Goal: Task Accomplishment & Management: Use online tool/utility

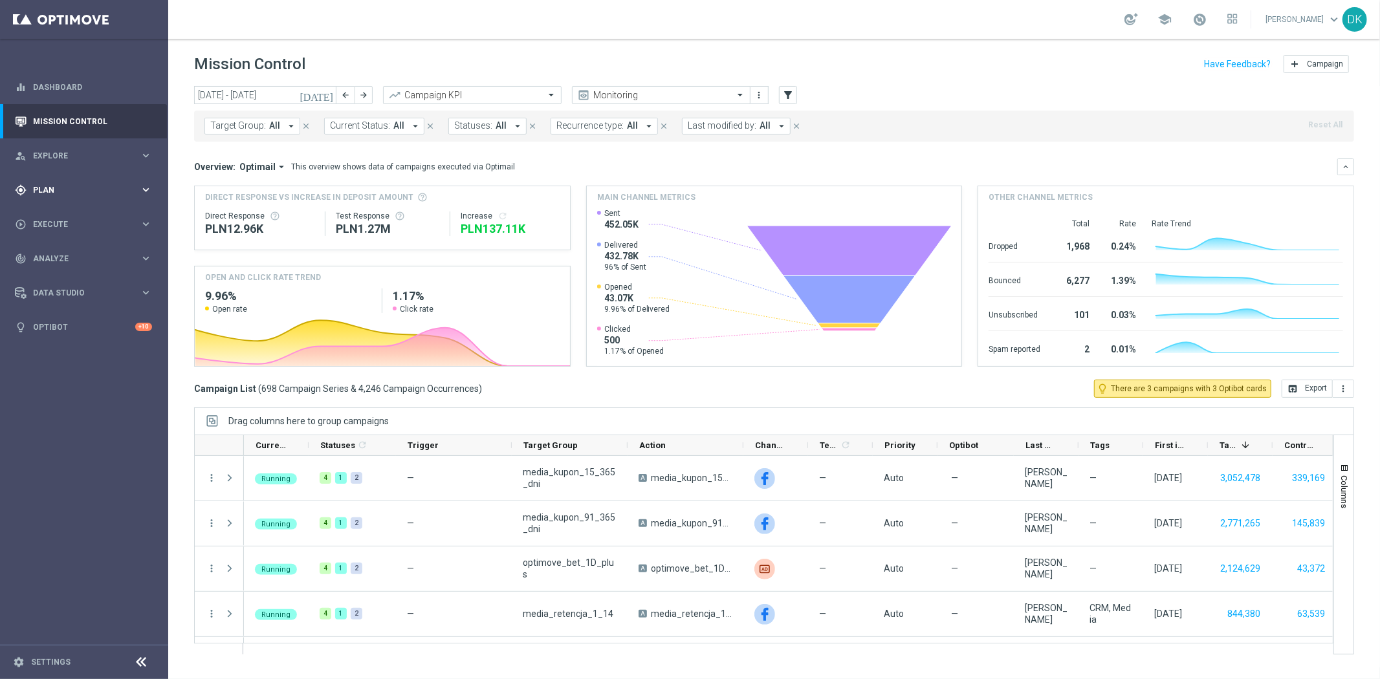
click at [49, 195] on div "gps_fixed Plan" at bounding box center [77, 190] width 125 height 12
click at [59, 214] on link "Target Groups" at bounding box center [84, 217] width 101 height 10
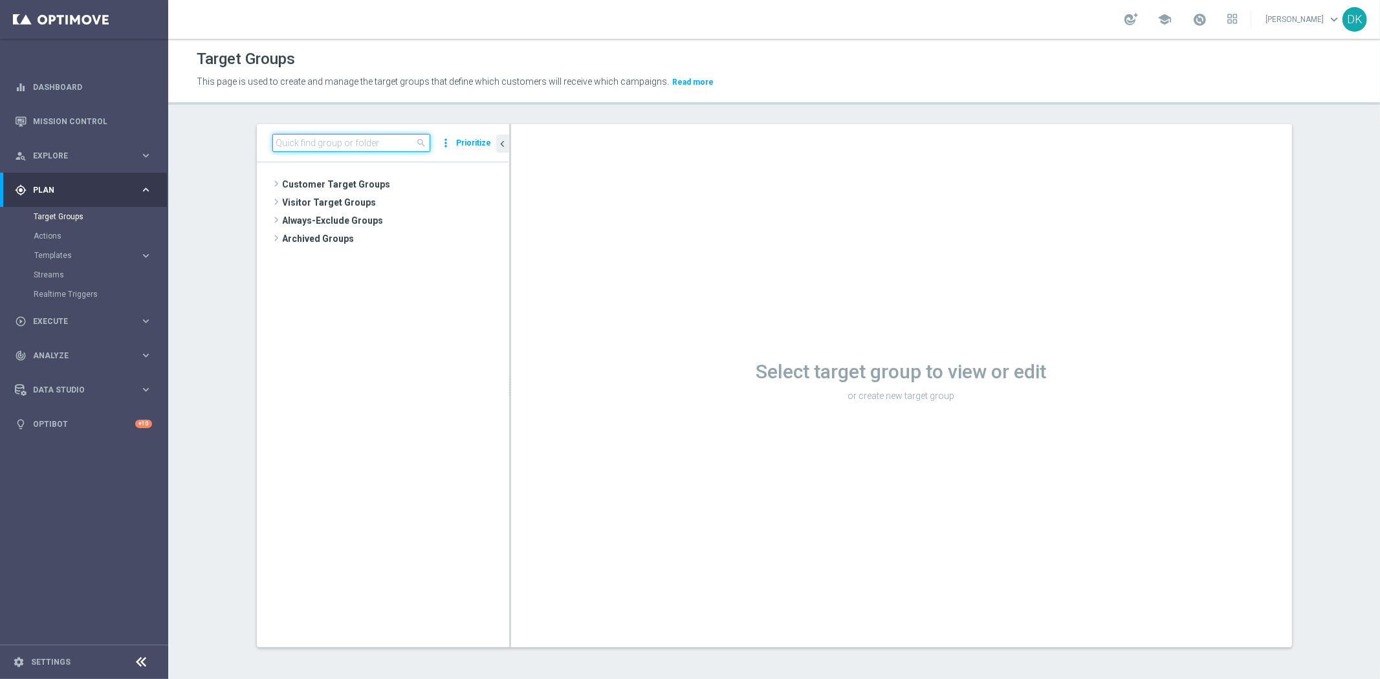
click at [336, 144] on input at bounding box center [351, 143] width 158 height 18
paste input "A_MIN_TARGET_ZBR_DAILY_100DO20_031025"
drag, startPoint x: 384, startPoint y: 142, endPoint x: 107, endPoint y: 151, distance: 276.3
click at [60, 136] on main "equalizer Dashboard Mission Control" at bounding box center [690, 339] width 1380 height 679
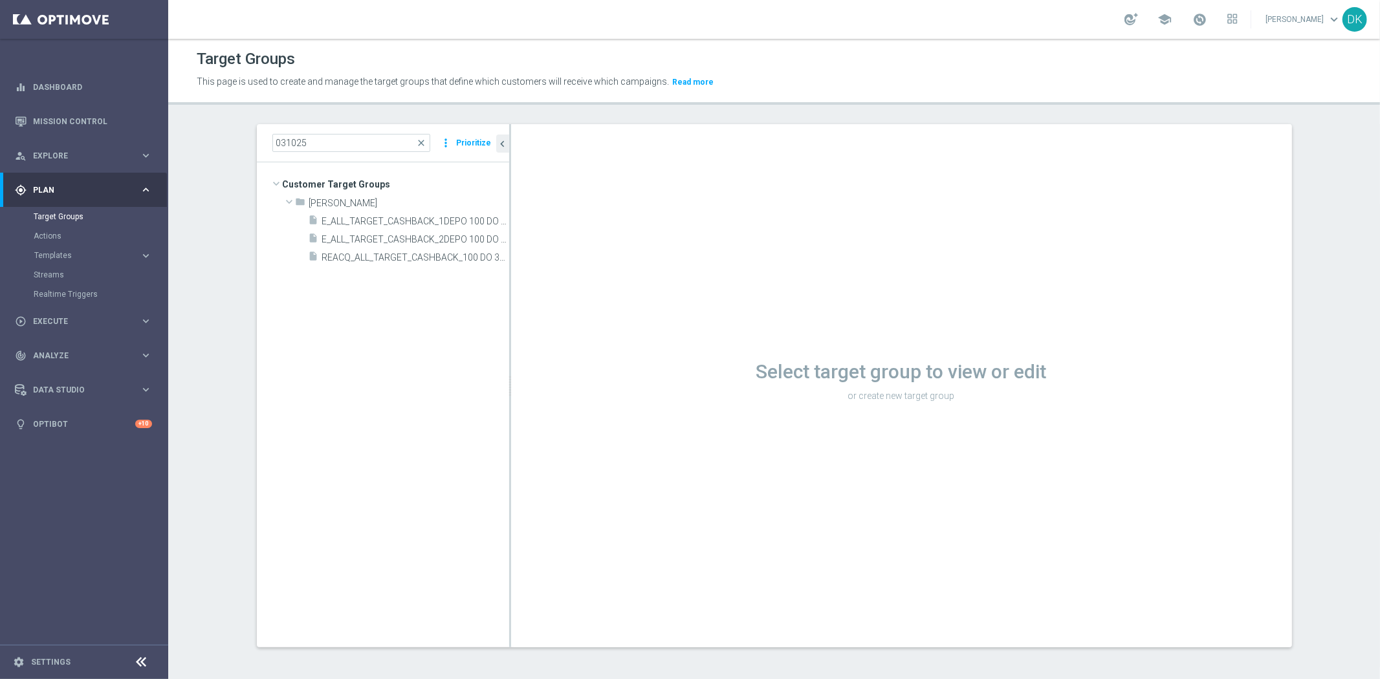
click at [358, 299] on tree-viewport "Customer Target Groups library_add create_new_folder folder" at bounding box center [383, 404] width 252 height 484
click at [327, 136] on input "031025" at bounding box center [351, 143] width 158 height 18
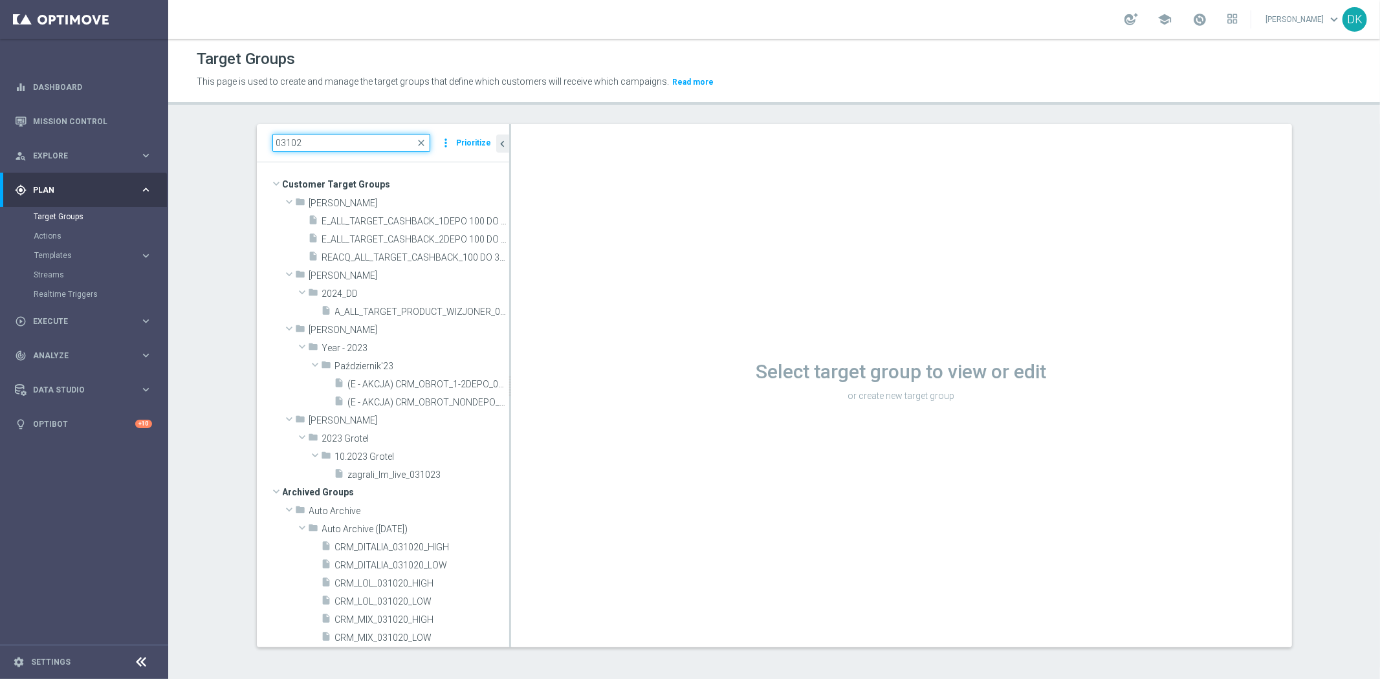
type input "031025"
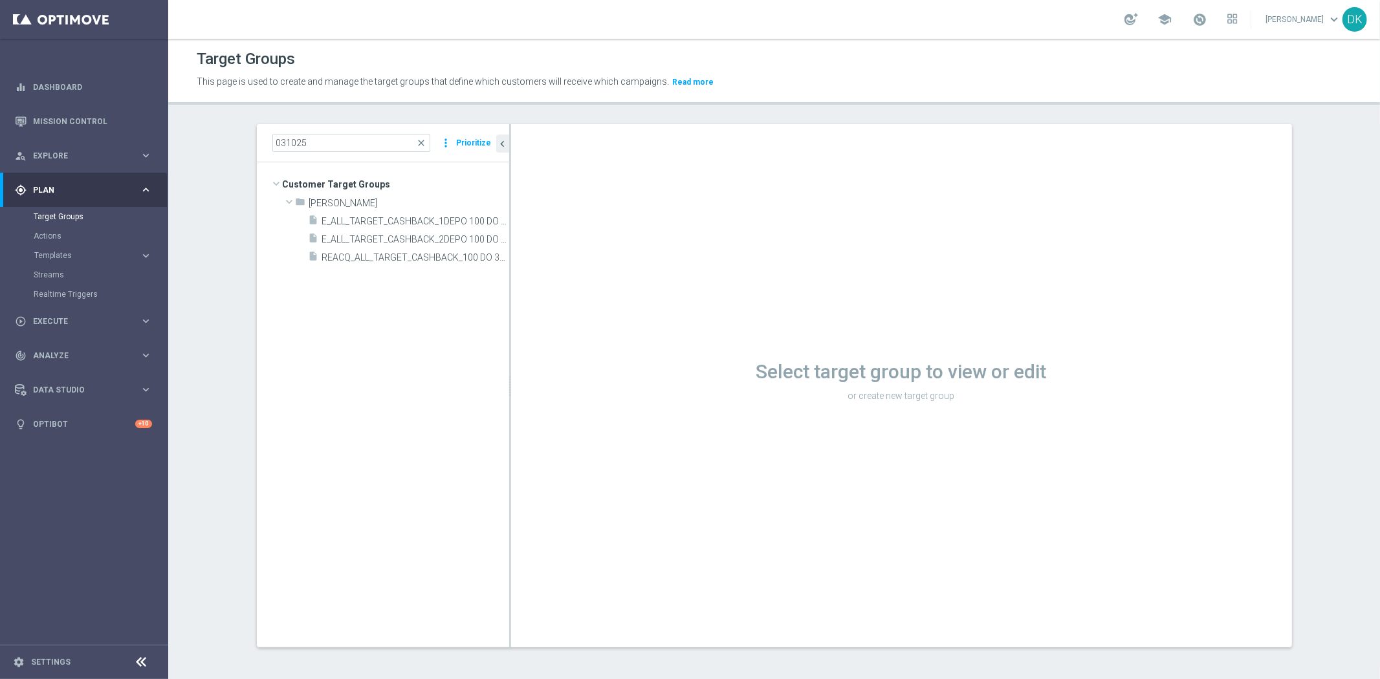
click at [411, 410] on tree-viewport "Customer Target Groups library_add create_new_folder folder" at bounding box center [383, 404] width 252 height 484
click at [87, 314] on div "play_circle_outline Execute keyboard_arrow_right" at bounding box center [83, 321] width 167 height 34
click at [84, 251] on link "Campaign Builder" at bounding box center [84, 251] width 101 height 10
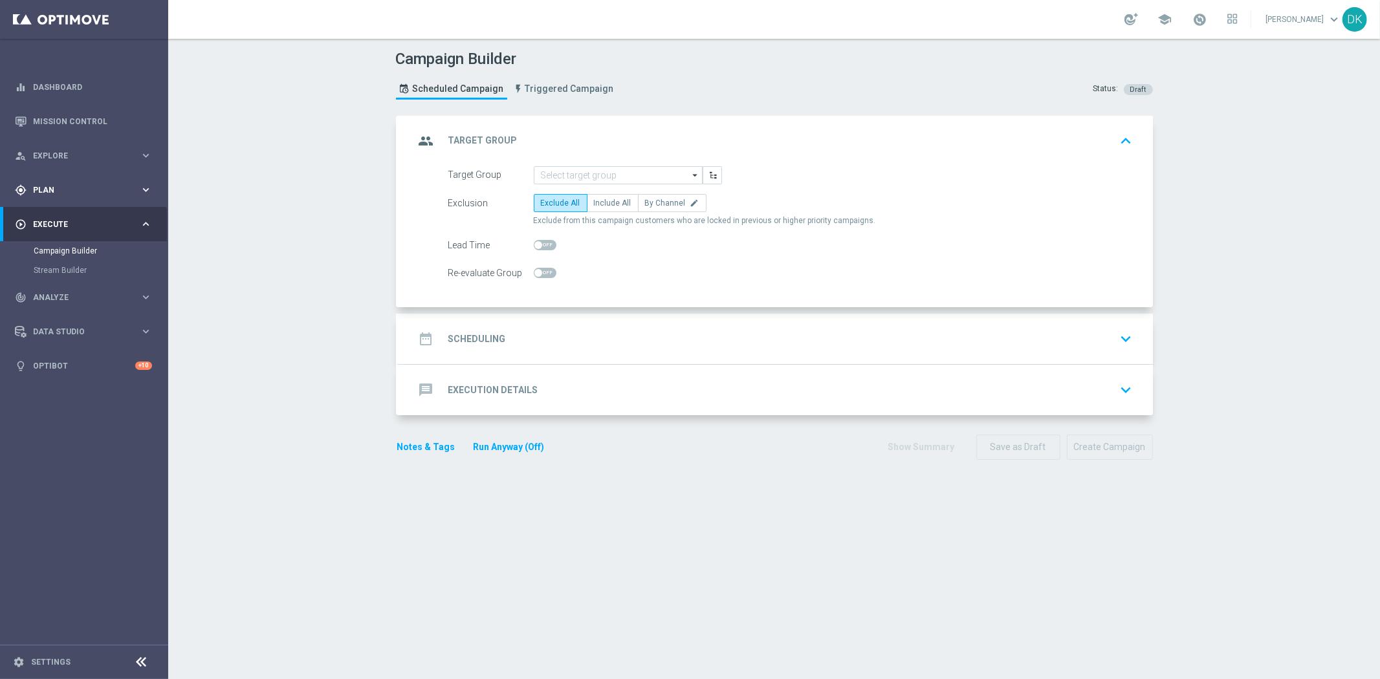
click at [73, 197] on div "gps_fixed Plan keyboard_arrow_right" at bounding box center [83, 190] width 167 height 34
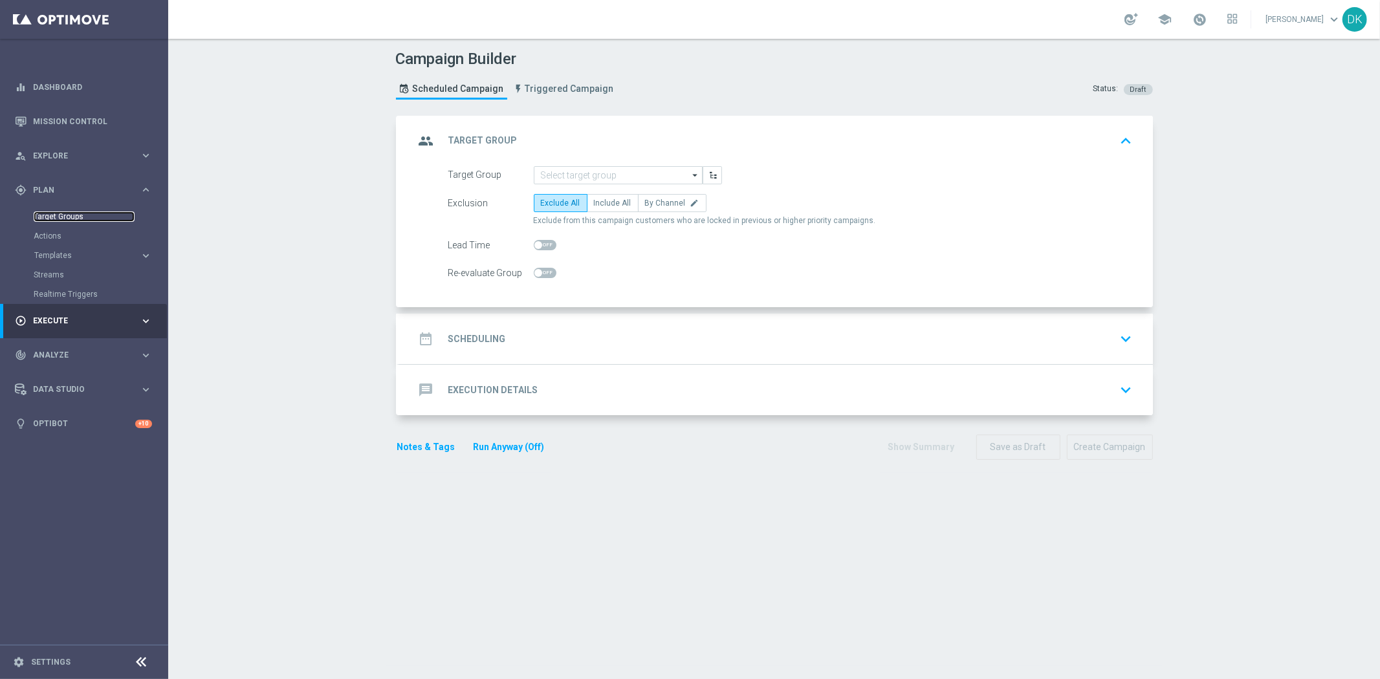
click at [59, 216] on link "Target Groups" at bounding box center [84, 217] width 101 height 10
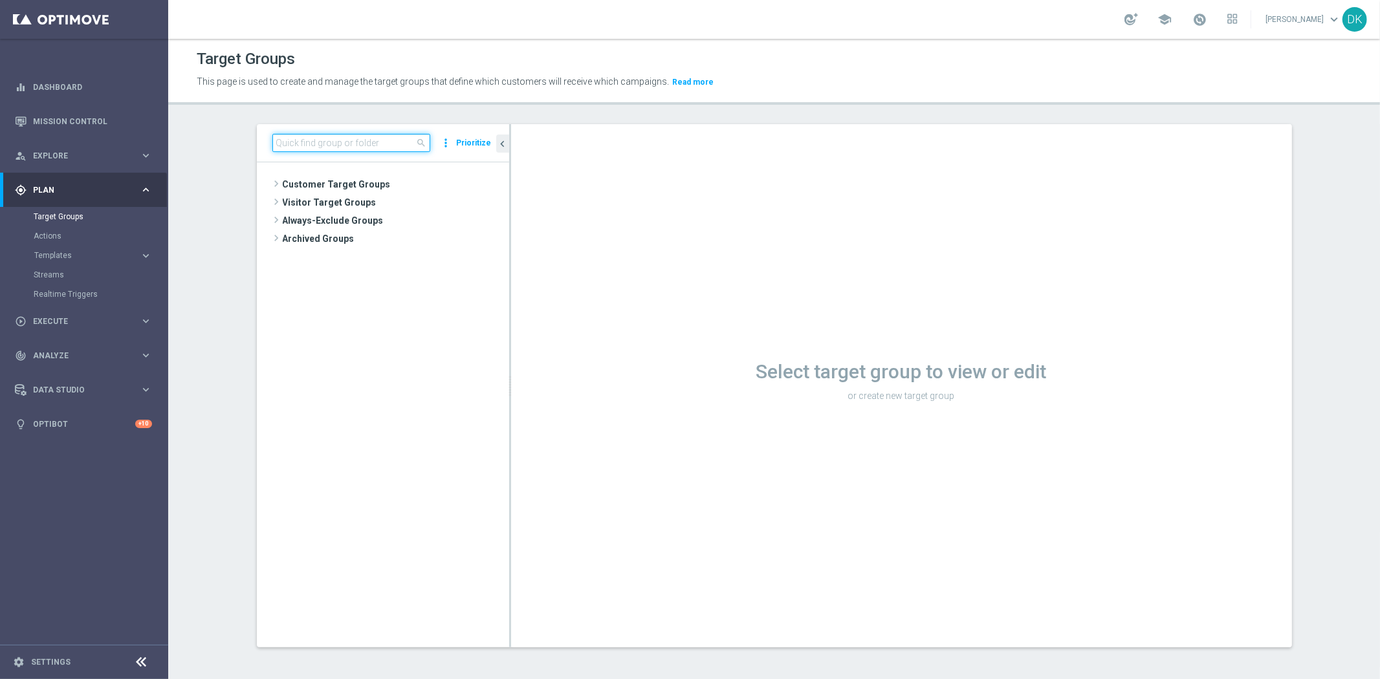
click at [345, 142] on input at bounding box center [351, 143] width 158 height 18
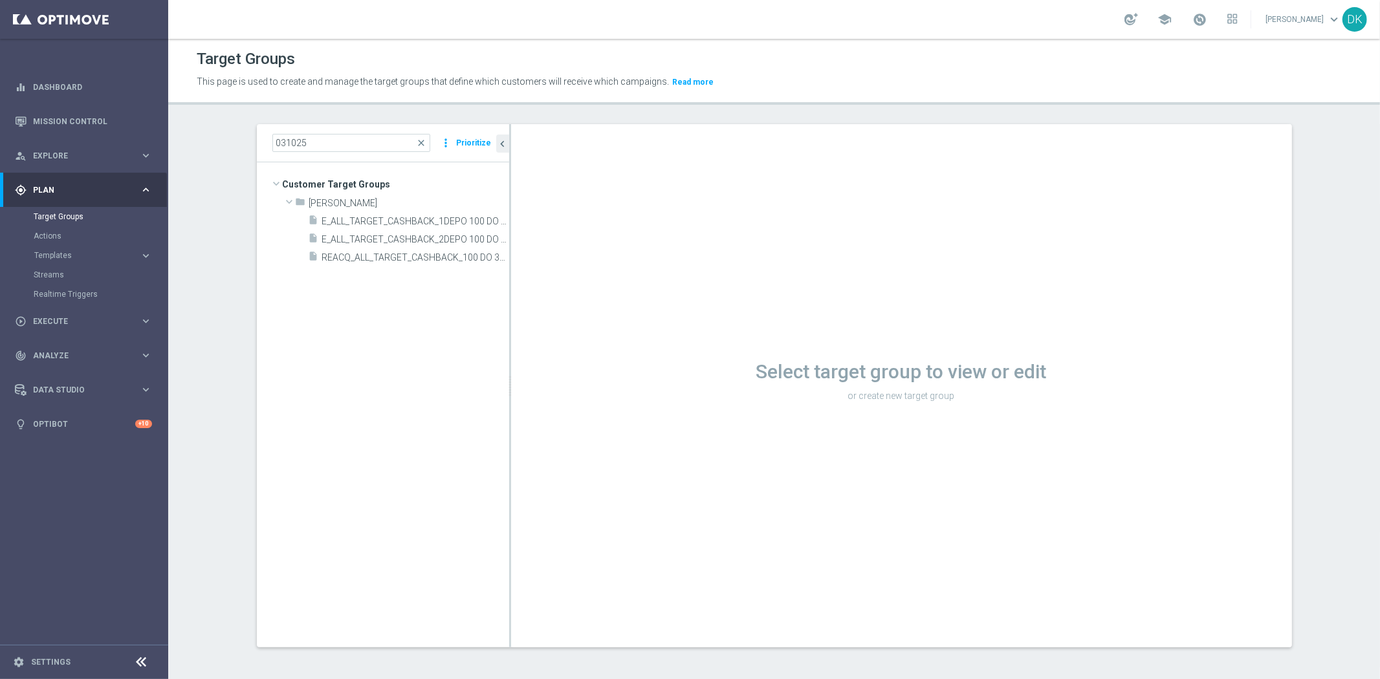
click at [344, 358] on tree-viewport "Customer Target Groups library_add create_new_folder folder" at bounding box center [383, 404] width 252 height 484
click at [322, 146] on input "031025" at bounding box center [351, 143] width 158 height 18
click at [280, 142] on input "031025" at bounding box center [351, 143] width 158 height 18
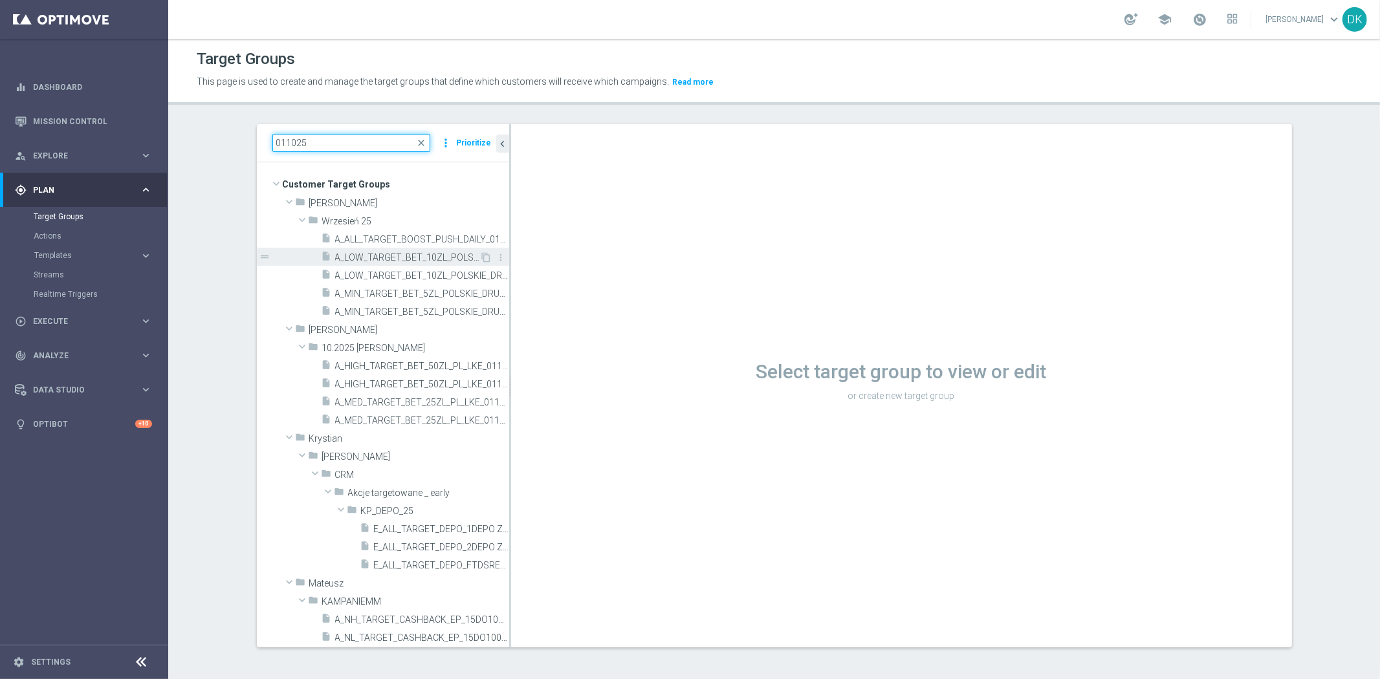
type input "011025"
click at [391, 263] on div "insert_drive_file A_LOW_TARGET_BET_10ZL_POLSKIE_DRUZYNY_LK_011025" at bounding box center [400, 257] width 158 height 18
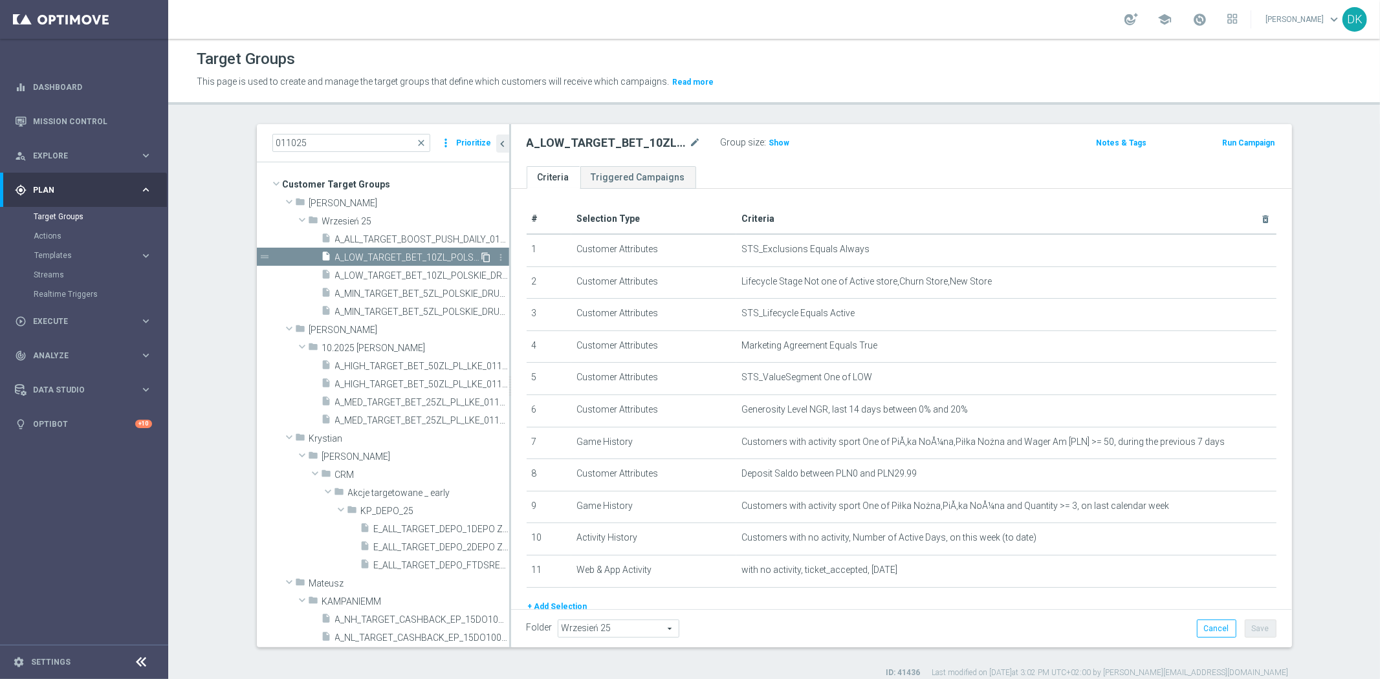
click at [481, 257] on icon "content_copy" at bounding box center [486, 257] width 10 height 10
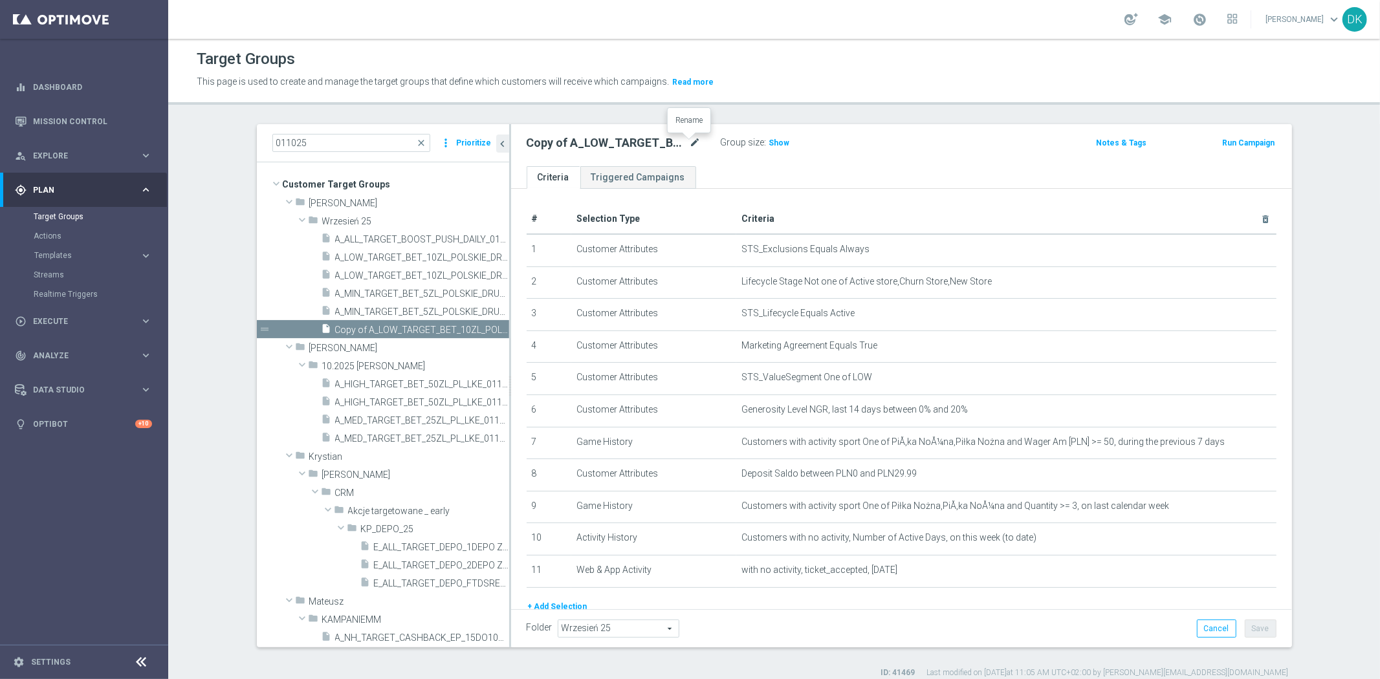
click at [690, 140] on icon "mode_edit" at bounding box center [696, 143] width 12 height 16
drag, startPoint x: 687, startPoint y: 140, endPoint x: 613, endPoint y: 139, distance: 73.7
click at [613, 139] on input "Copy of A_LOW_TARGET_BET_10ZL_POLSKIE_DRUZYNY_LK_011025" at bounding box center [614, 144] width 175 height 18
click at [675, 144] on input "Copy of A_LOW_TARGET_BET_10ZL_POLSKIE_DRUZYNY_LK_011025" at bounding box center [614, 144] width 175 height 18
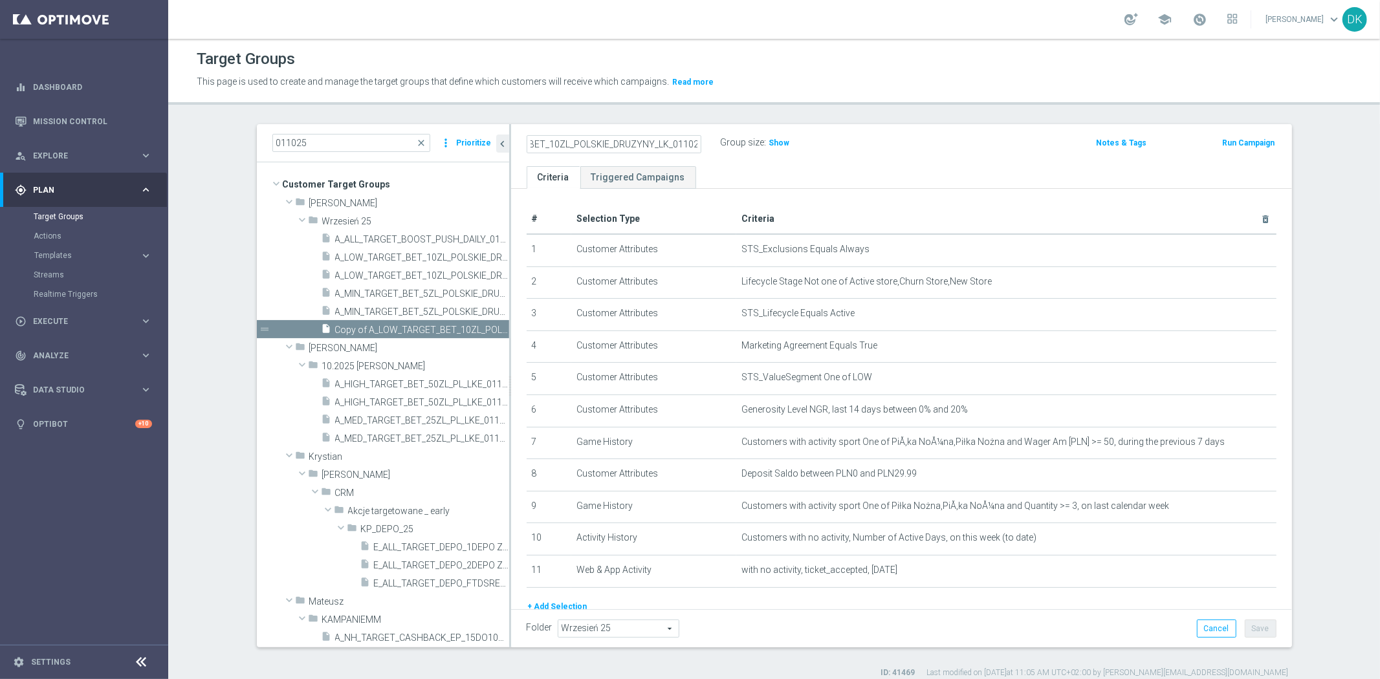
click at [675, 144] on input "Copy of A_LOW_TARGET_BET_10ZL_POLSKIE_DRUZYNY_LK_011025" at bounding box center [614, 144] width 175 height 18
type input "A_MIN_TARGET_ZBR_DAILY_100DO20_031025"
click at [731, 173] on ul "Criteria Triggered Campaigns" at bounding box center [901, 177] width 781 height 23
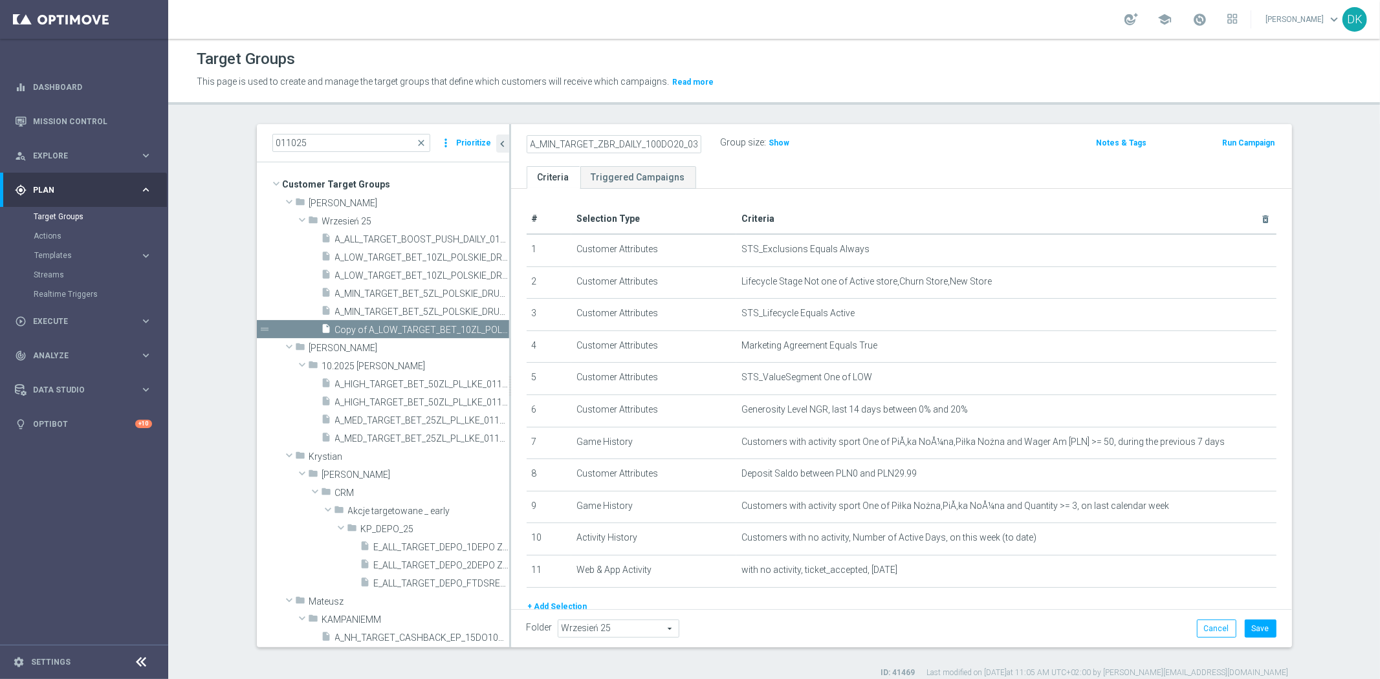
scroll to position [0, 0]
click at [0, 0] on icon "mode_edit" at bounding box center [0, 0] width 0 height 0
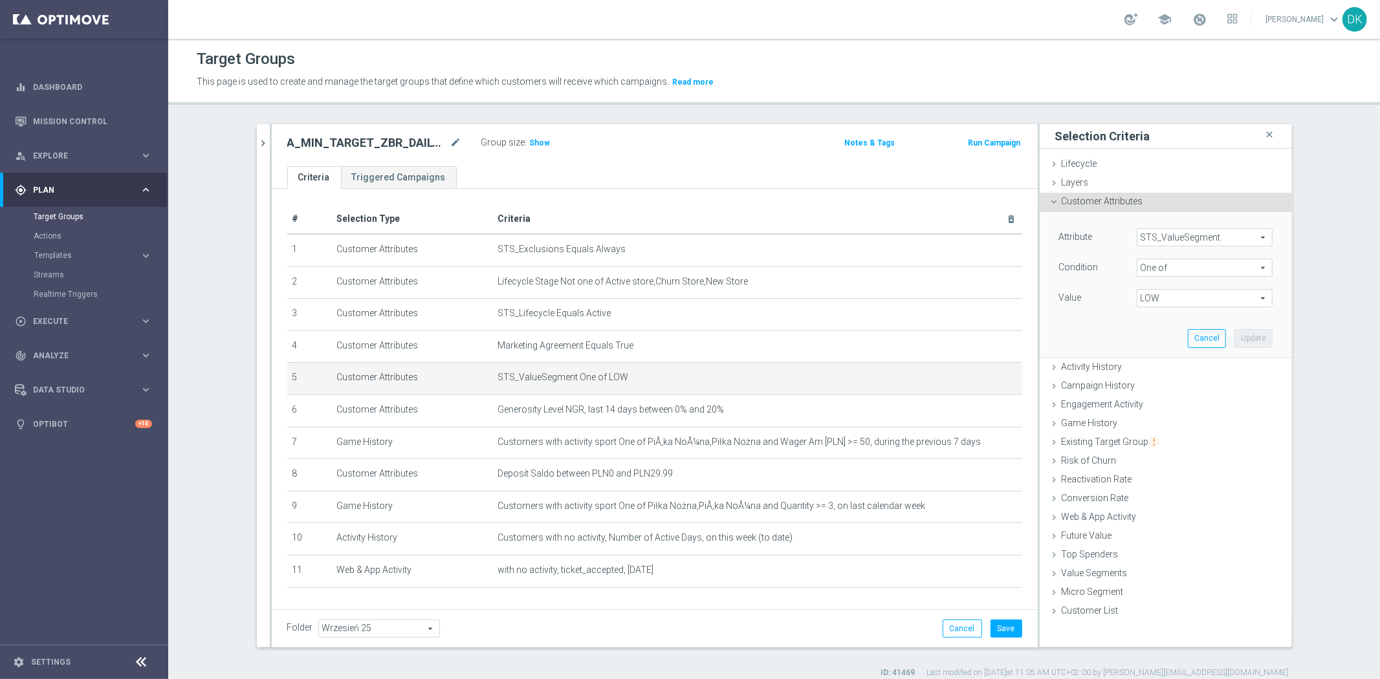
click at [1162, 298] on span "LOW" at bounding box center [1204, 298] width 135 height 17
click at [1155, 364] on label "LOW" at bounding box center [1214, 368] width 118 height 17
click at [1146, 364] on input "LOW" at bounding box center [1150, 368] width 8 height 8
checkbox input "false"
type input "Select"
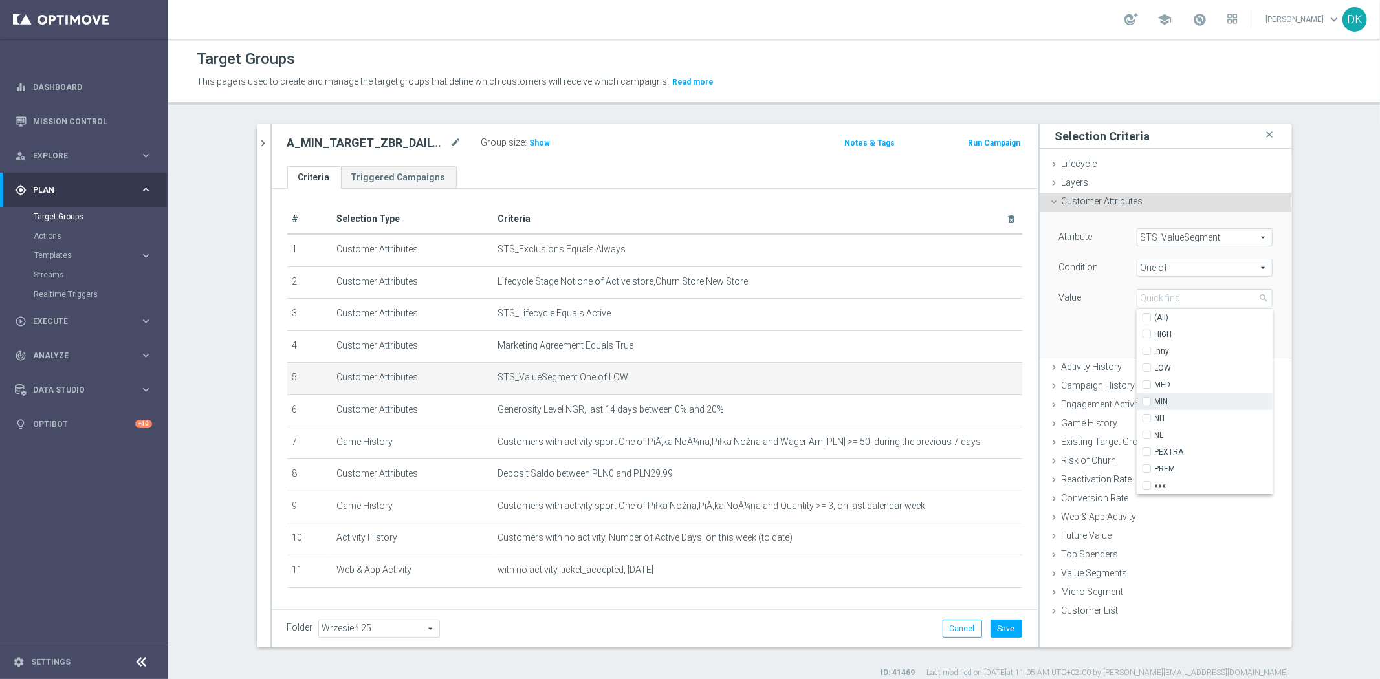
click at [1155, 402] on label "MIN" at bounding box center [1214, 401] width 118 height 17
click at [1146, 402] on input "MIN" at bounding box center [1150, 402] width 8 height 8
checkbox input "true"
type input "MIN"
click at [1058, 319] on div "Attribute STS_ValueSegment STS_ValueSegment arrow_drop_down search Condition On…" at bounding box center [1165, 284] width 233 height 145
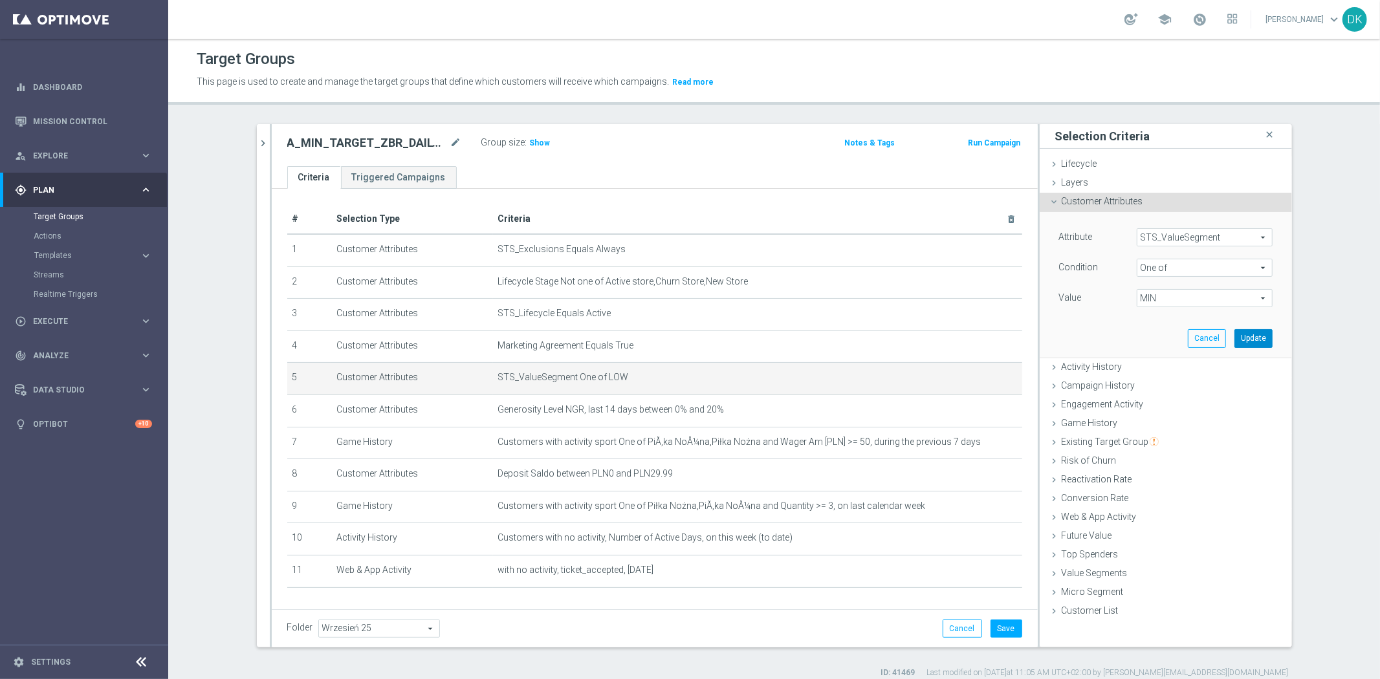
click at [1251, 336] on button "Update" at bounding box center [1253, 338] width 38 height 18
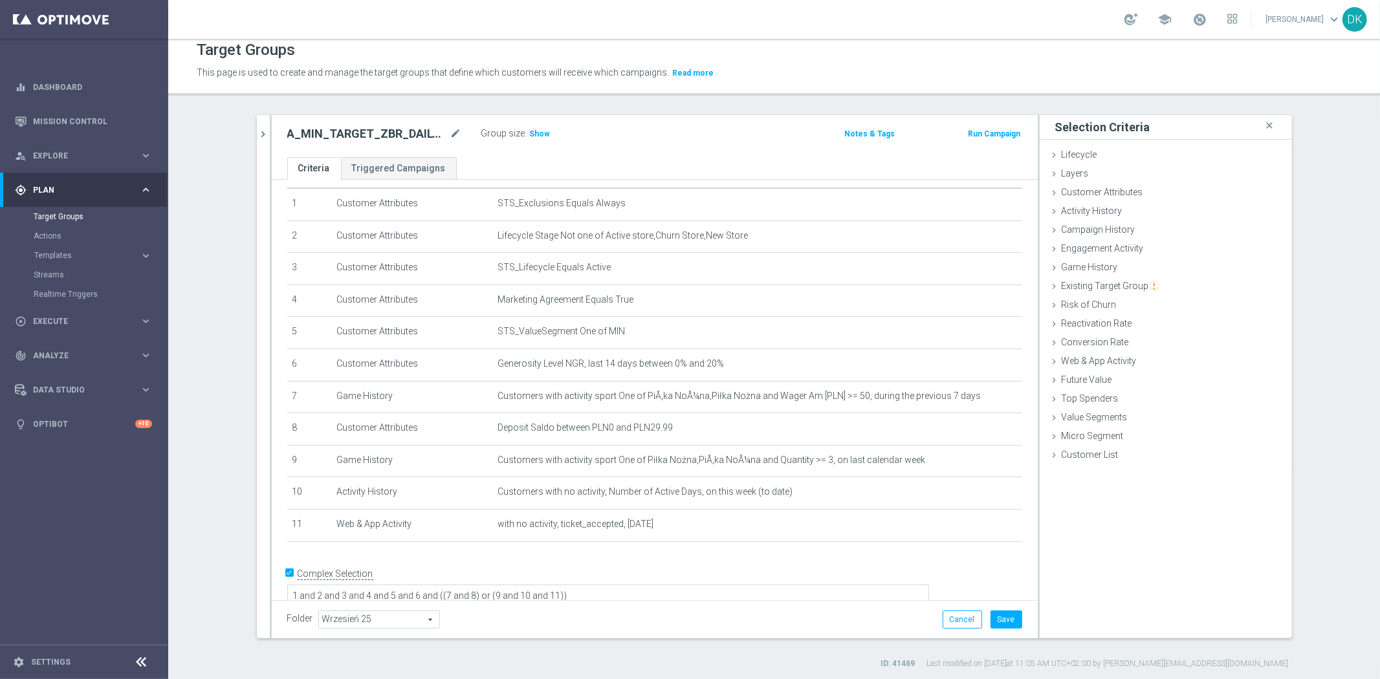
scroll to position [12, 0]
click at [287, 565] on input "Complex Selection" at bounding box center [291, 573] width 8 height 18
checkbox input "false"
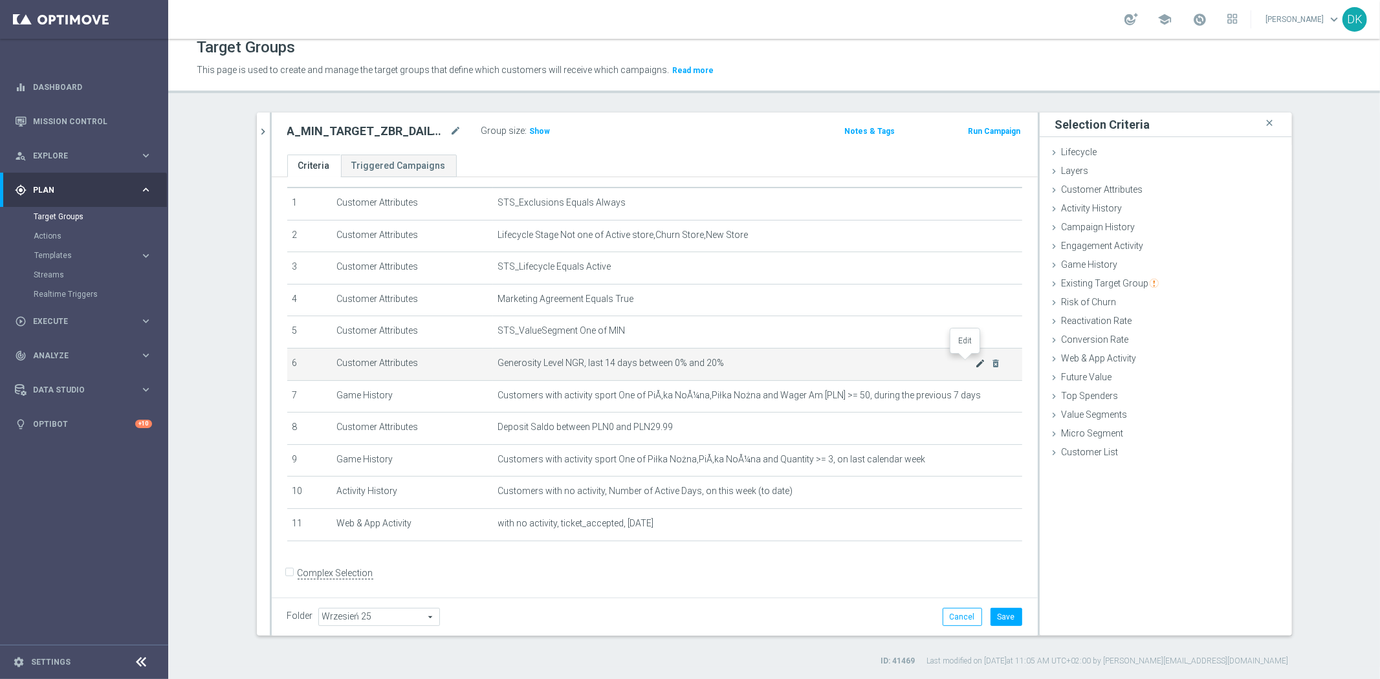
click at [975, 364] on icon "mode_edit" at bounding box center [980, 363] width 10 height 10
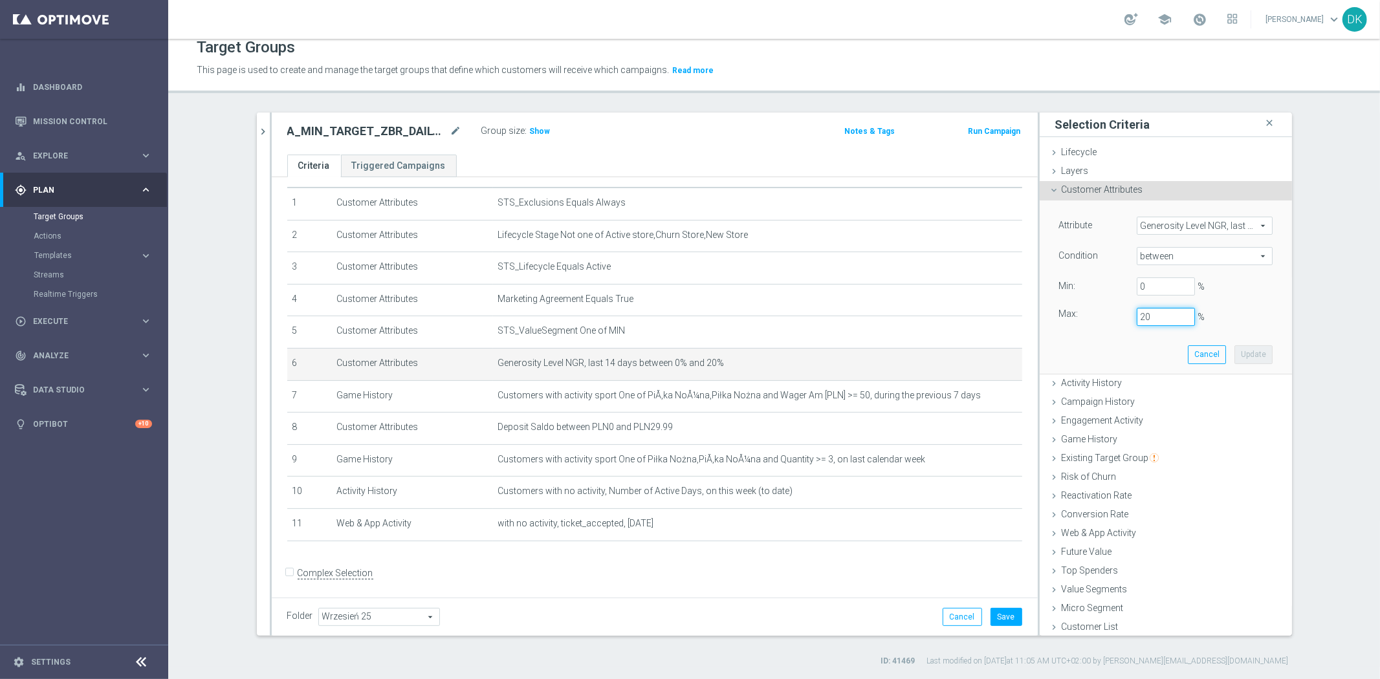
drag, startPoint x: 1137, startPoint y: 320, endPoint x: 1093, endPoint y: 332, distance: 45.7
click at [1094, 331] on div "Attribute Generosity Level NGR, last 14 days Generosity Level NGR, last 14 days…" at bounding box center [1165, 287] width 233 height 173
click at [1234, 351] on button "Update" at bounding box center [1253, 354] width 38 height 18
type input "0.5"
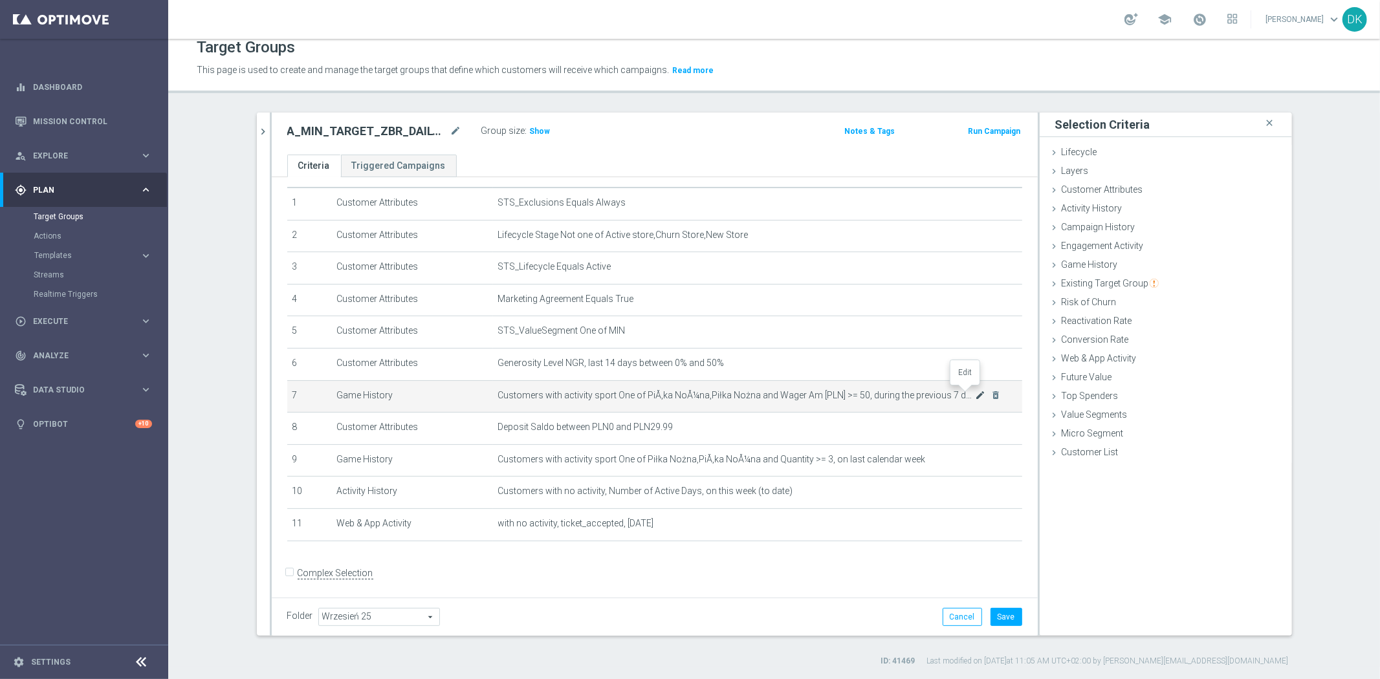
click at [975, 393] on icon "mode_edit" at bounding box center [980, 395] width 10 height 10
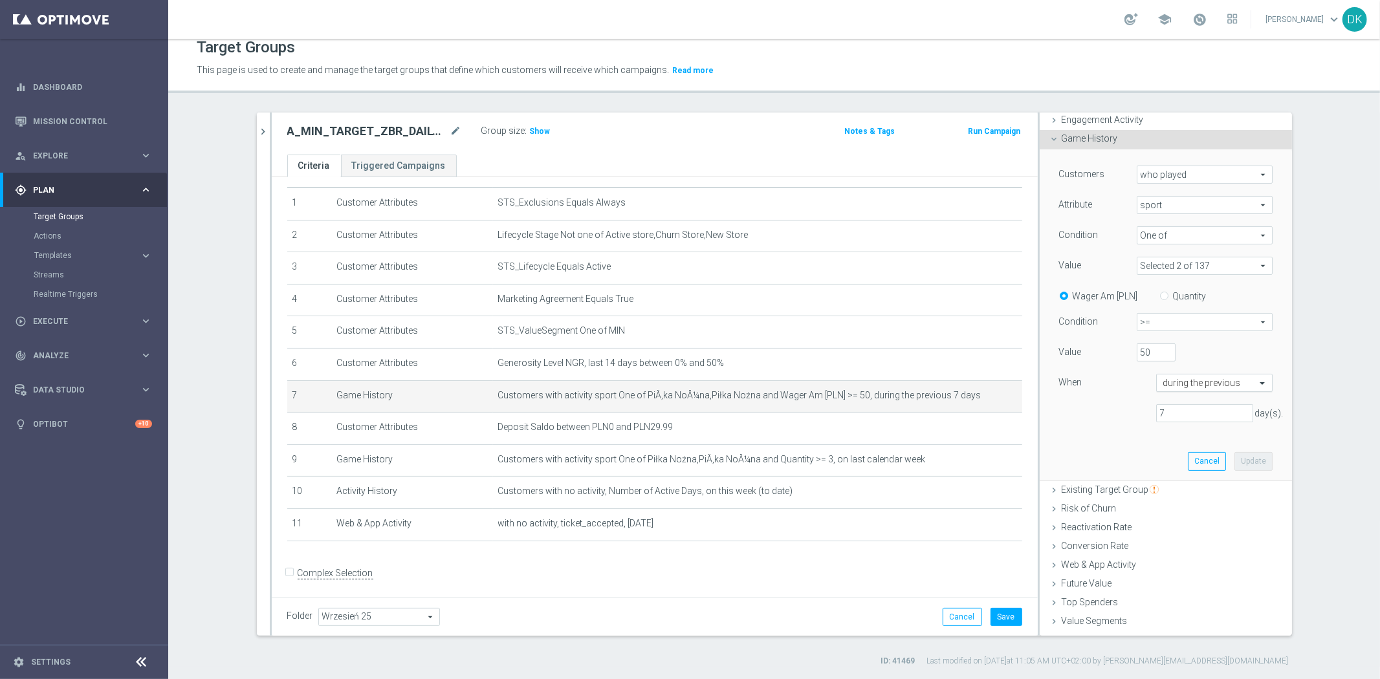
scroll to position [144, 0]
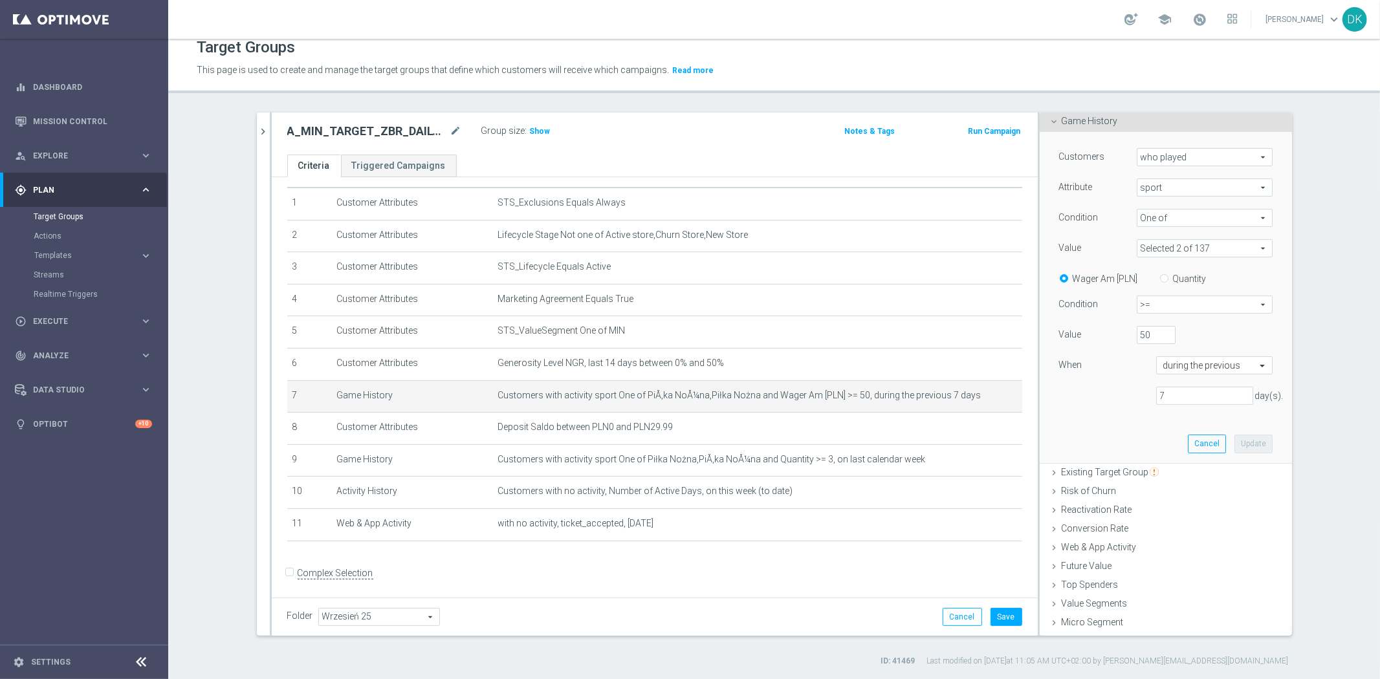
click at [1162, 276] on input "Quantity" at bounding box center [1166, 276] width 8 height 8
radio input "true"
drag, startPoint x: 1143, startPoint y: 339, endPoint x: 1085, endPoint y: 305, distance: 67.0
click at [1102, 334] on div "Value 50" at bounding box center [1165, 336] width 233 height 21
type input "3"
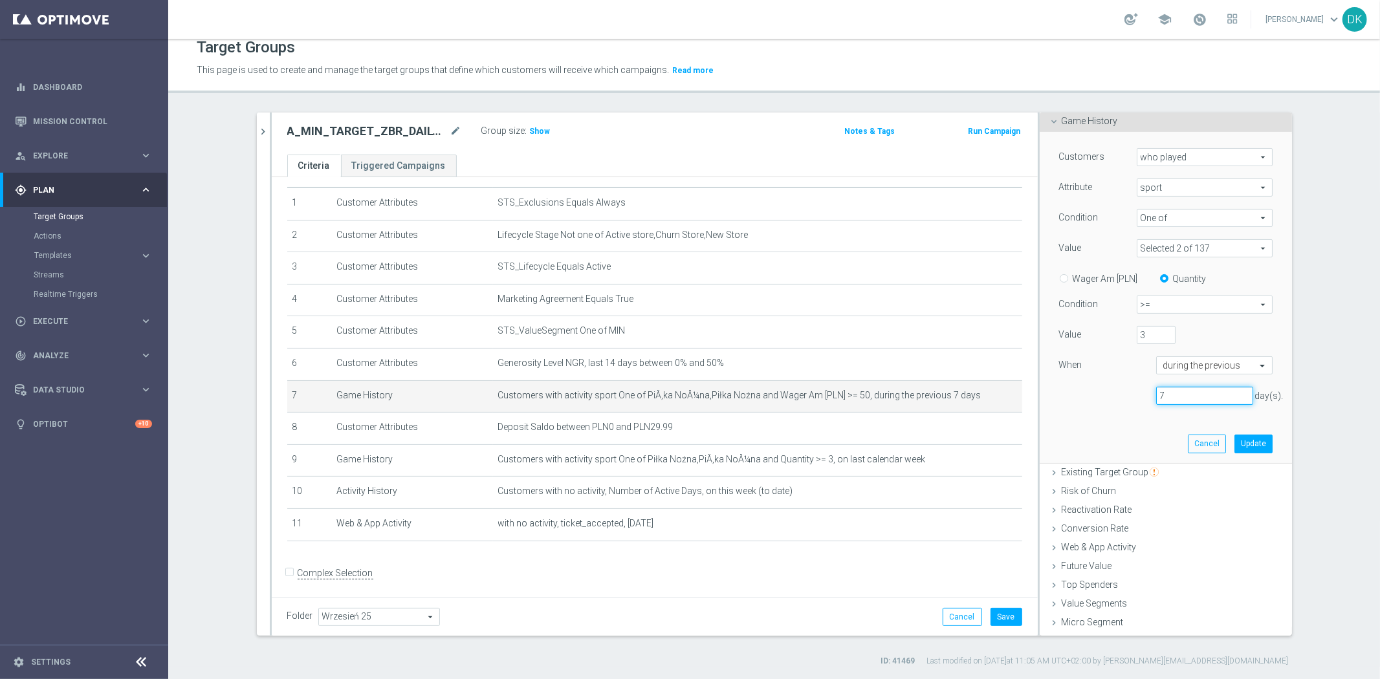
drag, startPoint x: 1186, startPoint y: 391, endPoint x: 1107, endPoint y: 402, distance: 79.0
click at [1108, 402] on div "7 day(s)." at bounding box center [1165, 396] width 233 height 19
type input "30"
click at [1244, 441] on button "Update" at bounding box center [1253, 444] width 38 height 18
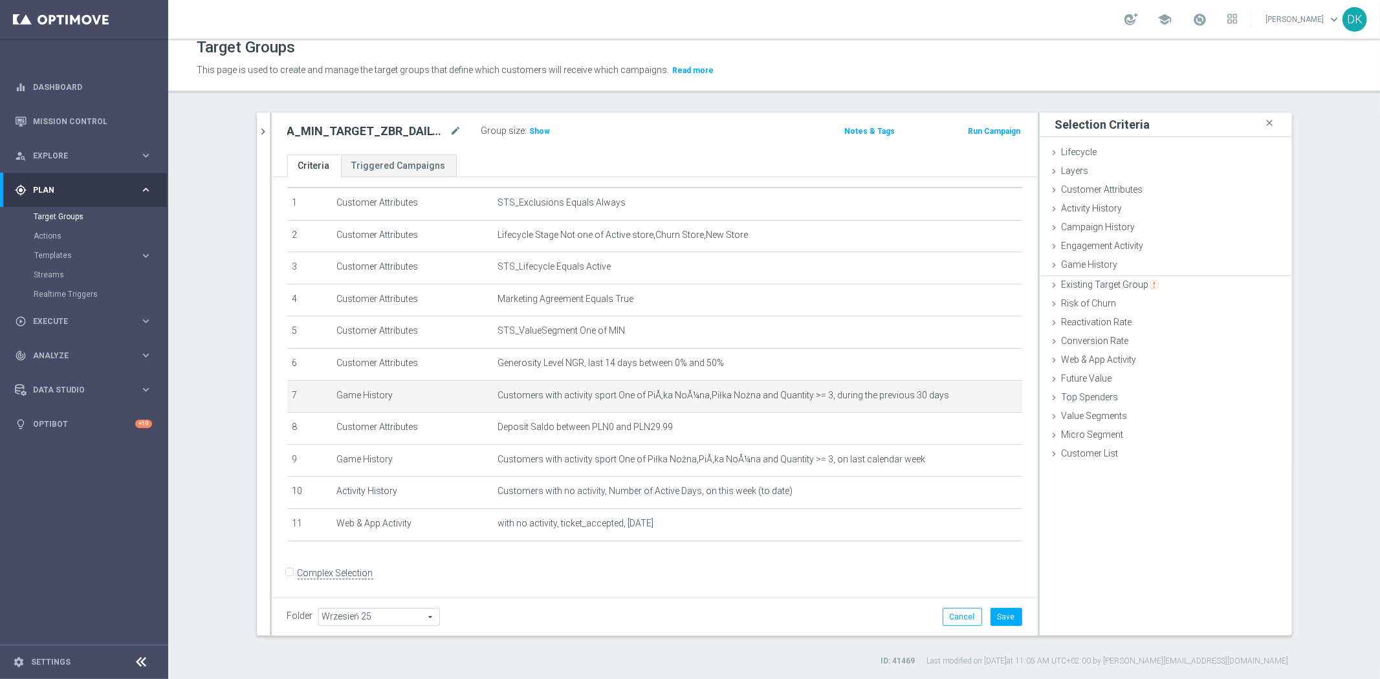
scroll to position [0, 0]
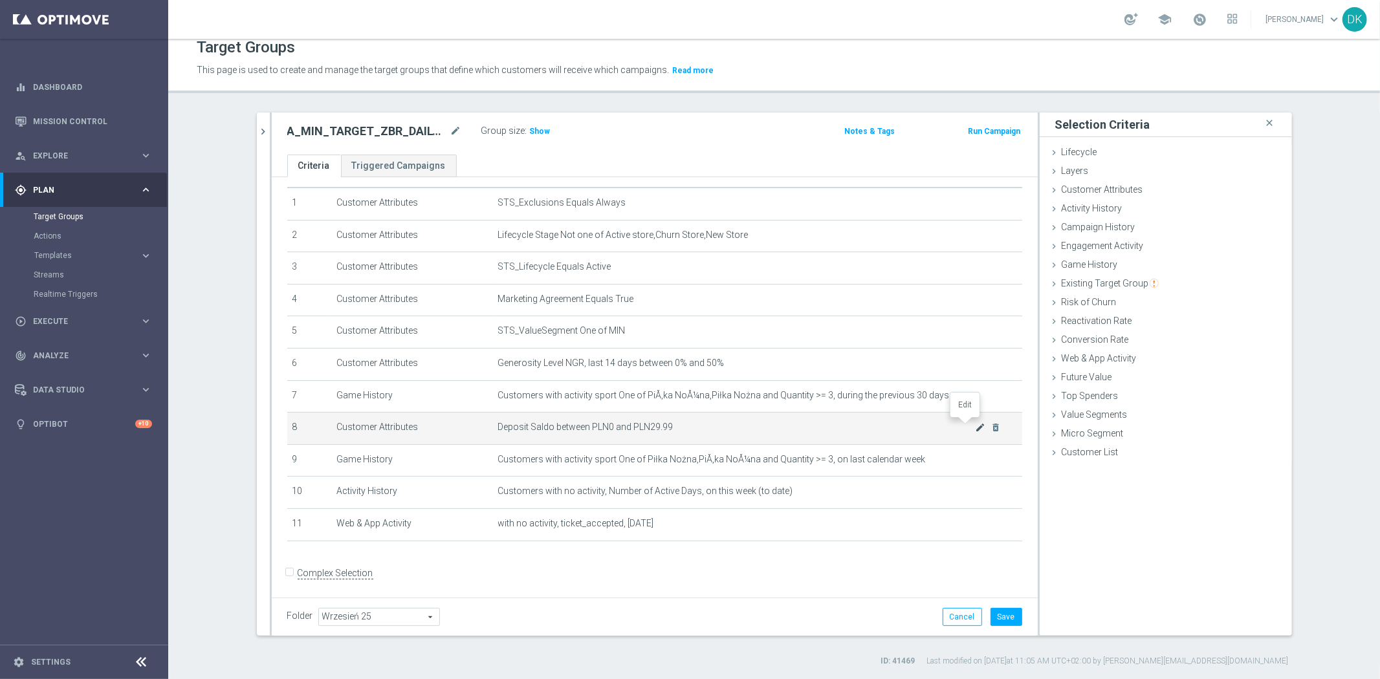
click at [975, 427] on icon "mode_edit" at bounding box center [980, 427] width 10 height 10
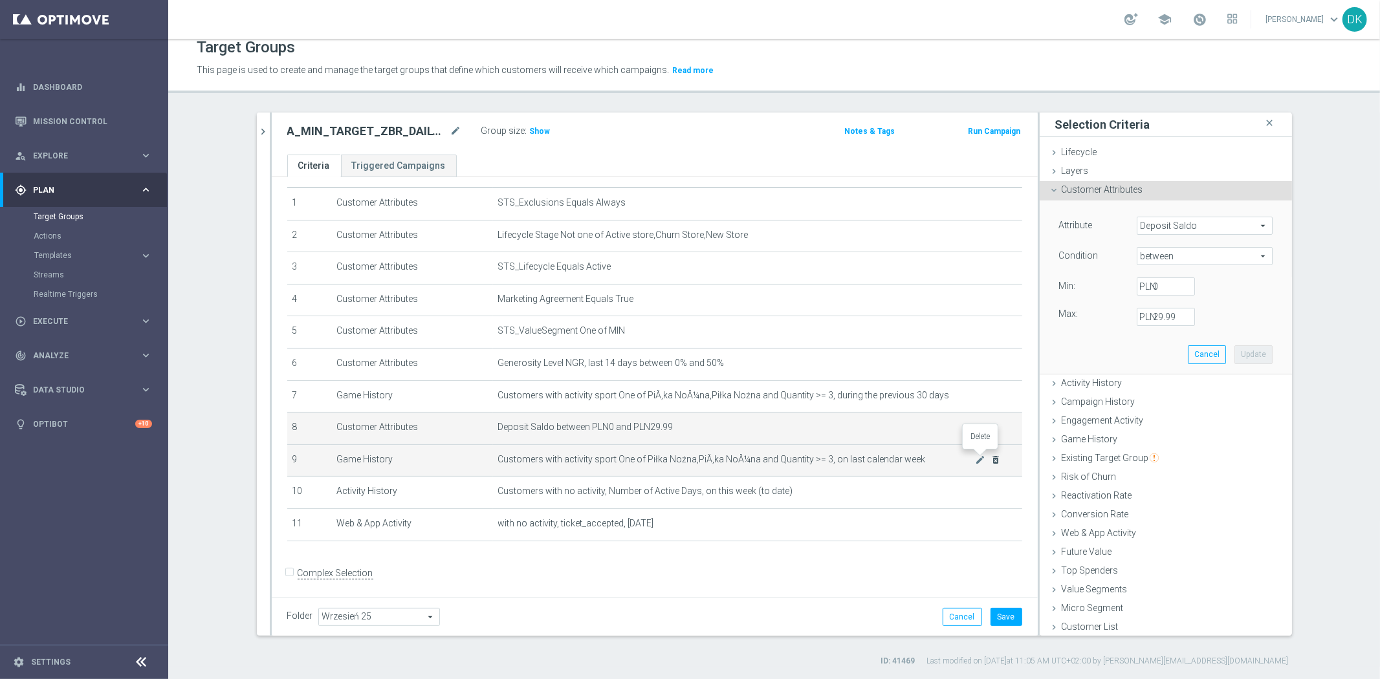
click at [990, 457] on icon "delete_forever" at bounding box center [995, 460] width 10 height 10
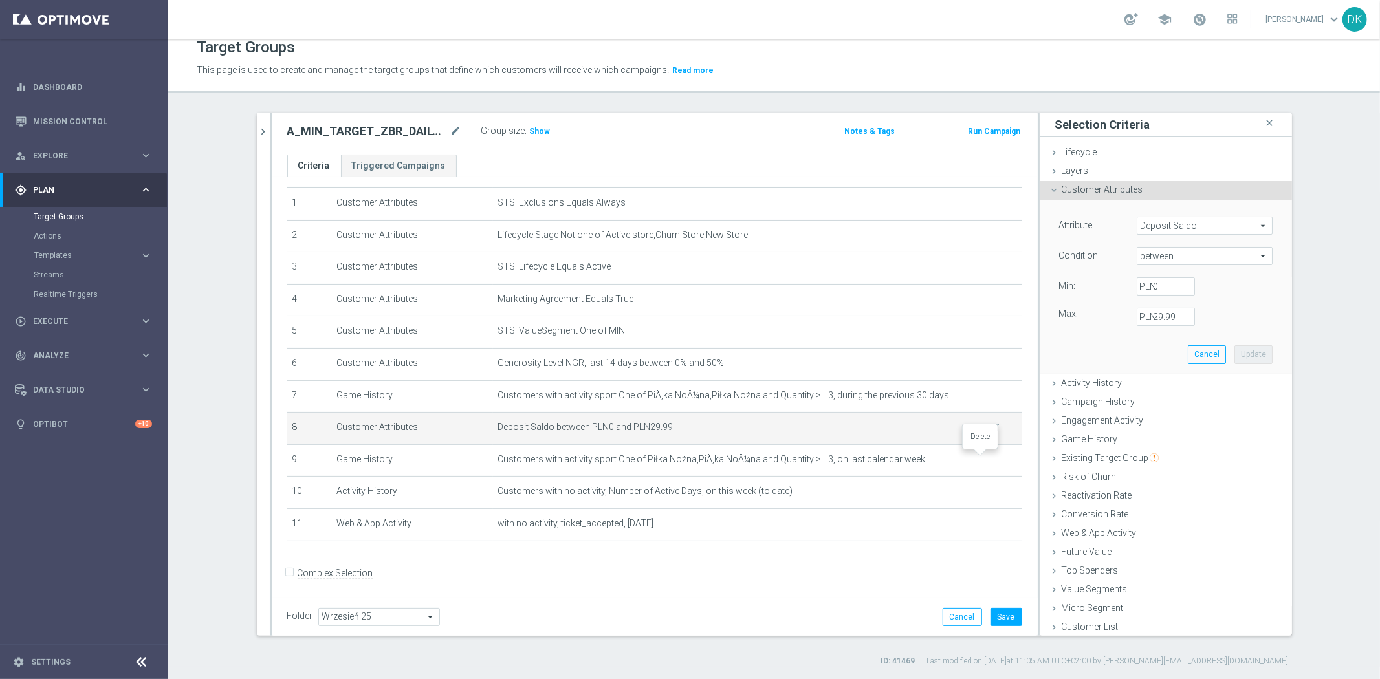
scroll to position [3, 0]
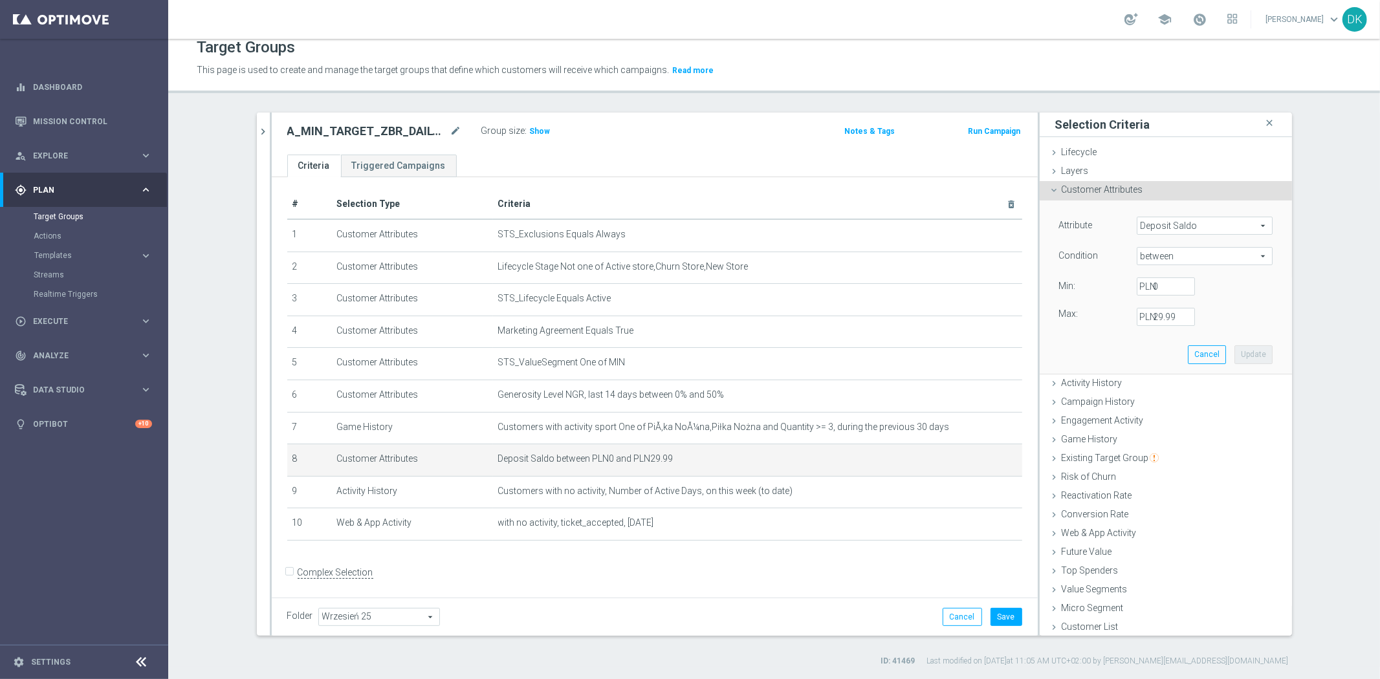
click at [1160, 225] on span "Deposit Saldo" at bounding box center [1204, 225] width 135 height 17
click at [0, 0] on input "search" at bounding box center [0, 0] width 0 height 0
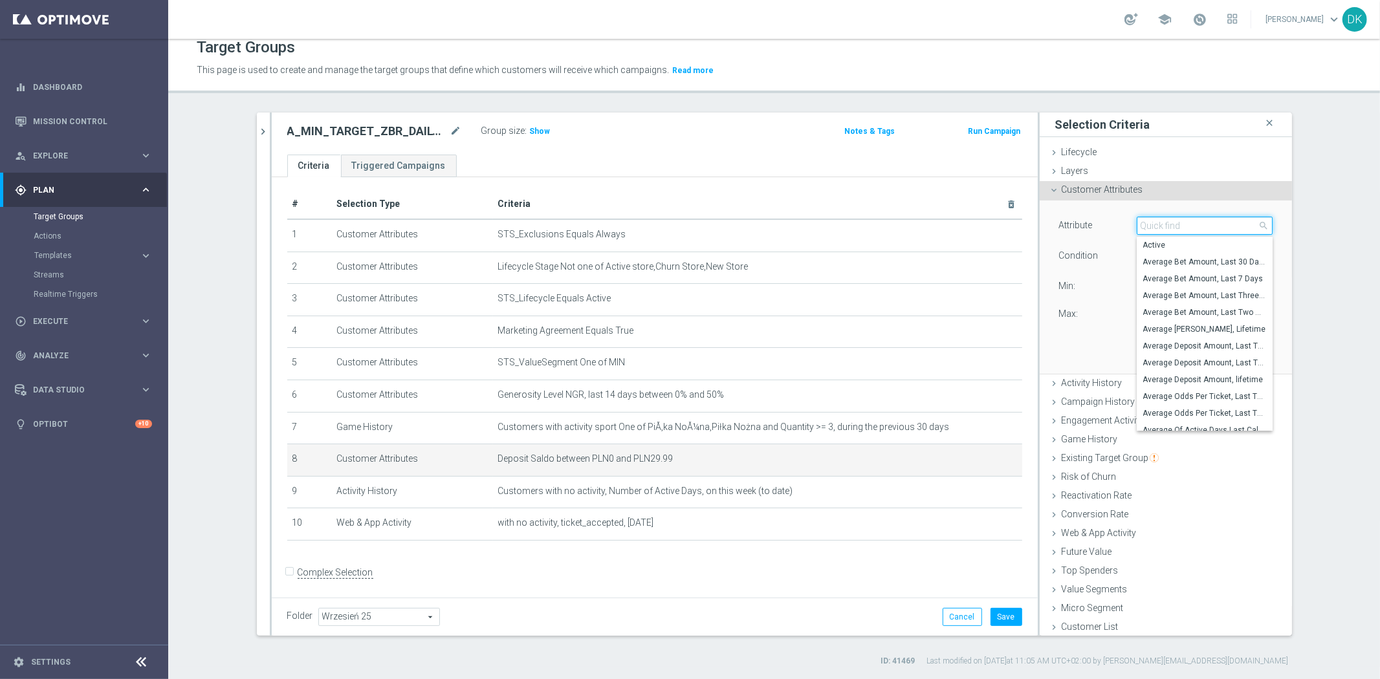
click at [1160, 225] on input "search" at bounding box center [1205, 226] width 136 height 18
click at [1155, 228] on input "a" at bounding box center [1205, 226] width 136 height 18
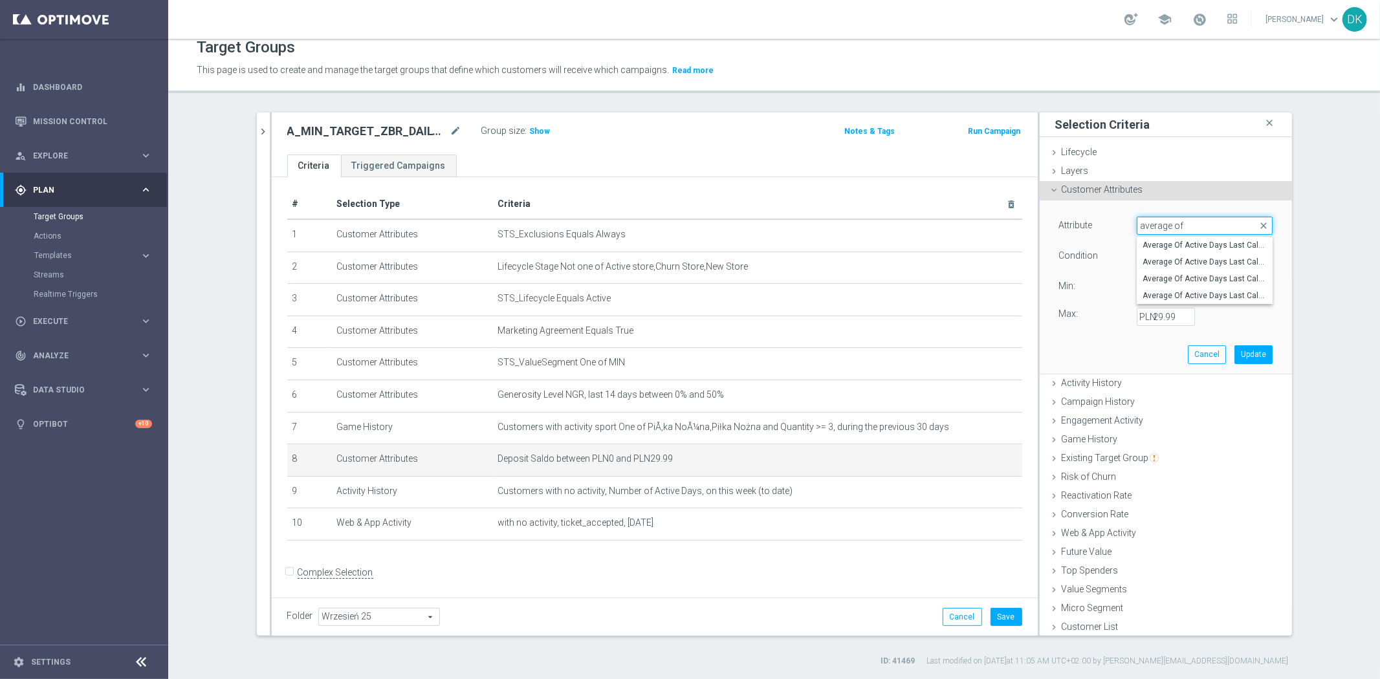
type input "average of"
click at [1168, 246] on span "Average Of Active Days Last Calender 12 Weeks" at bounding box center [1204, 245] width 123 height 10
type input "Average Of Active Days Last Calender 12 Weeks"
type input "="
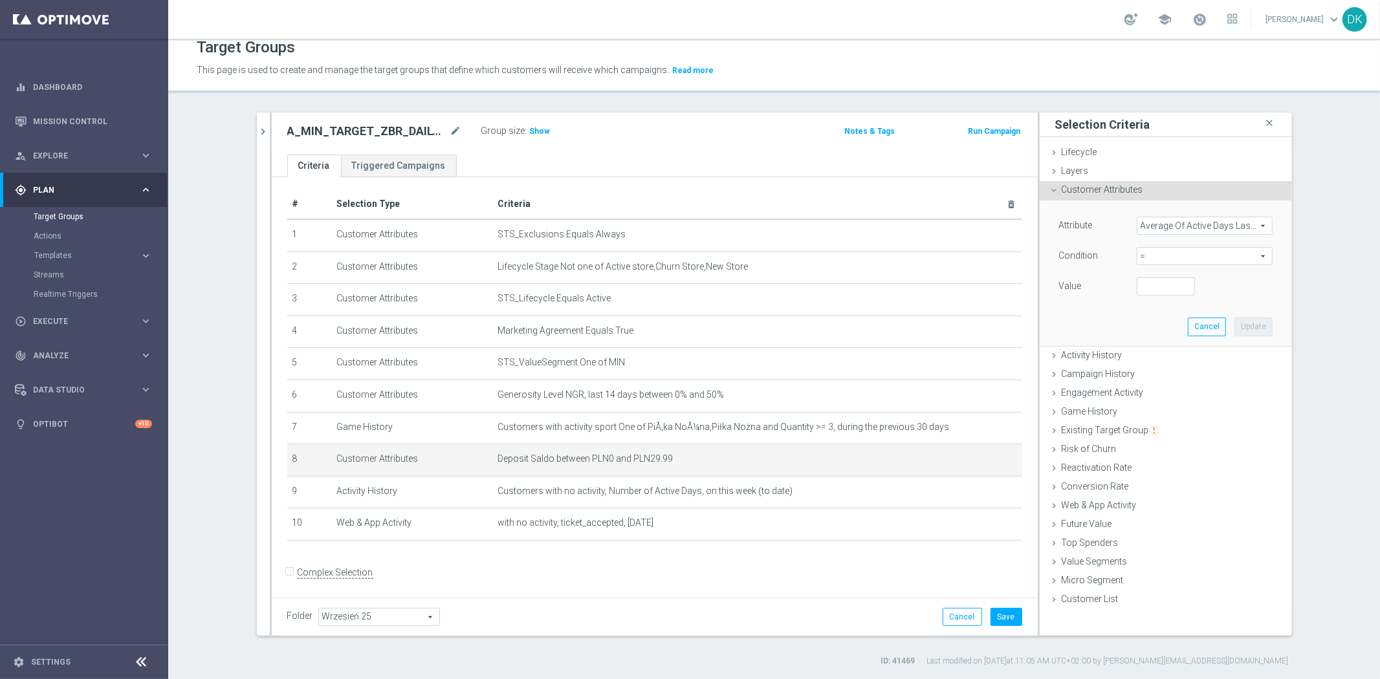
click at [1175, 263] on span "=" at bounding box center [1204, 256] width 135 height 17
click at [1170, 356] on span ">=" at bounding box center [1204, 359] width 123 height 10
type input ">="
click at [1155, 283] on input "number" at bounding box center [1166, 287] width 58 height 18
type input "1.5"
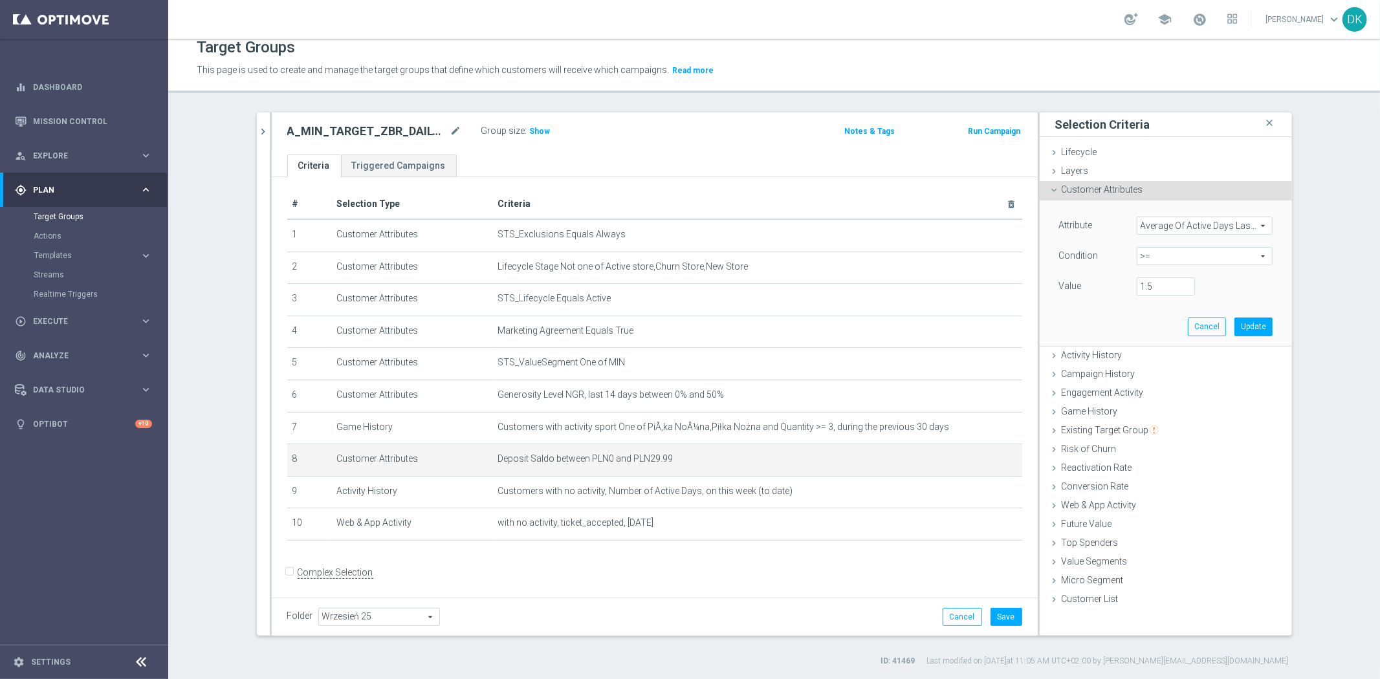
click at [1261, 341] on div "Attribute Average Of Active Days Last Calender 12 Weeks Average Of Active Days …" at bounding box center [1165, 273] width 233 height 145
click at [1257, 327] on button "Update" at bounding box center [1253, 327] width 38 height 18
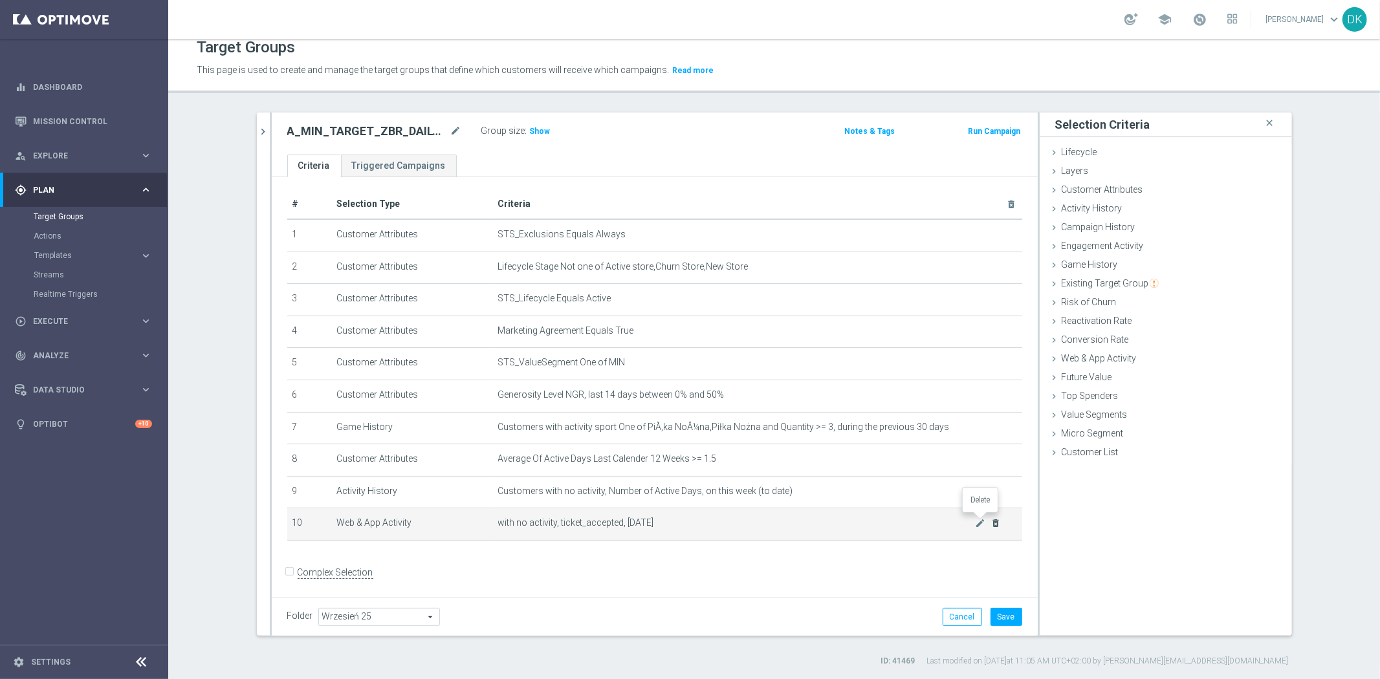
click at [990, 520] on icon "delete_forever" at bounding box center [995, 523] width 10 height 10
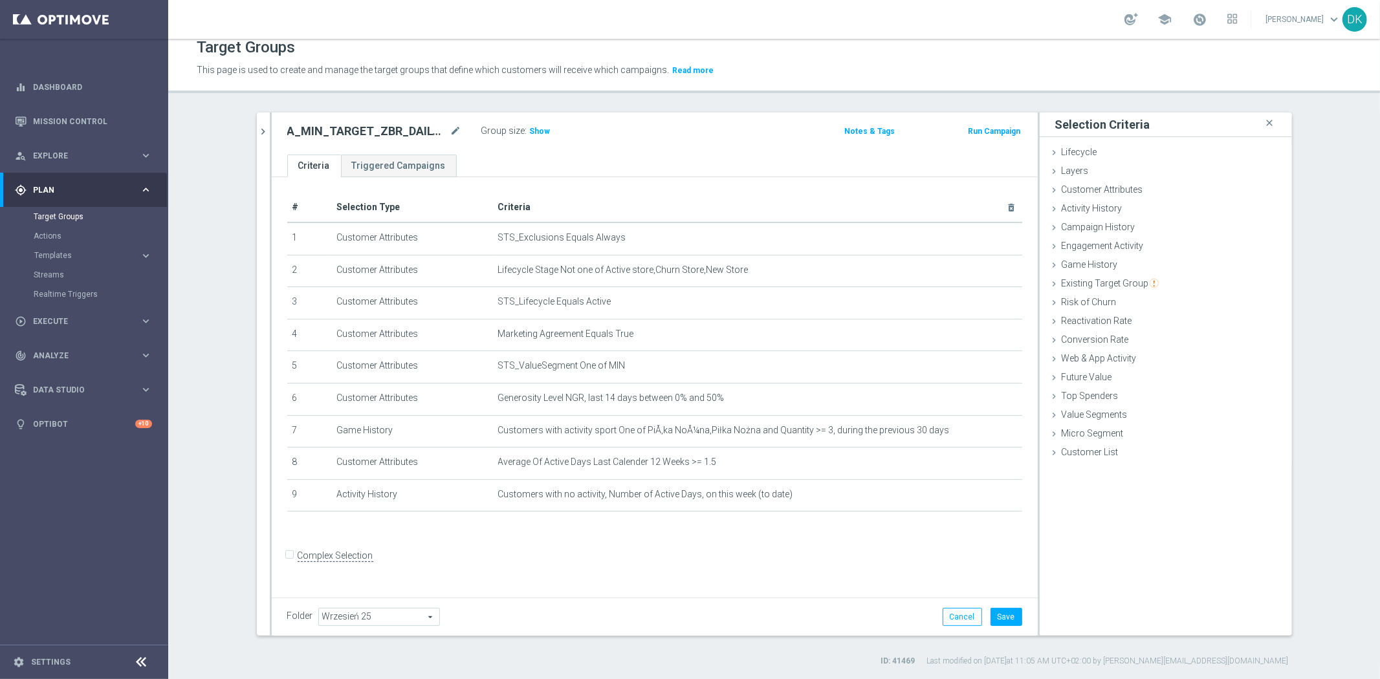
scroll to position [0, 0]
click at [968, 489] on span "Customers with no activity, Number of Active Days, on this week (to date)" at bounding box center [736, 494] width 477 height 11
click at [975, 495] on icon "mode_edit" at bounding box center [980, 495] width 10 height 10
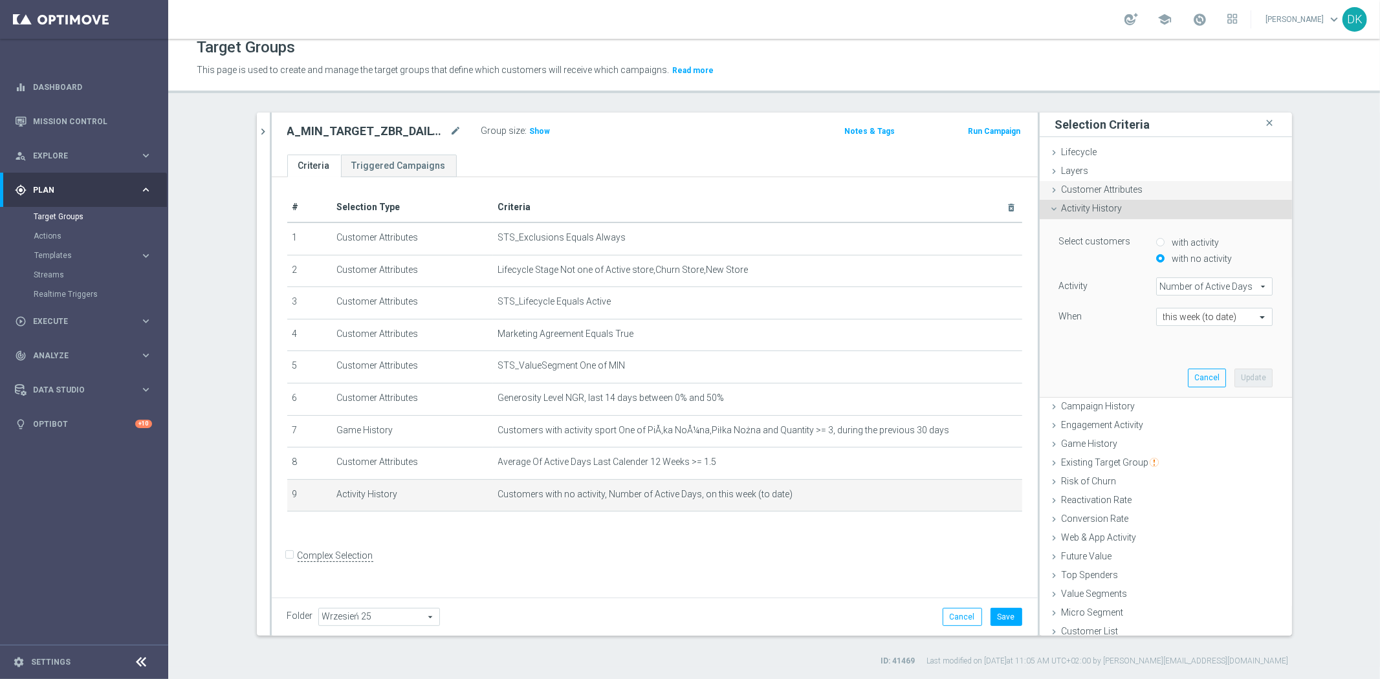
click at [1121, 189] on span "Customer Attributes" at bounding box center [1102, 189] width 82 height 10
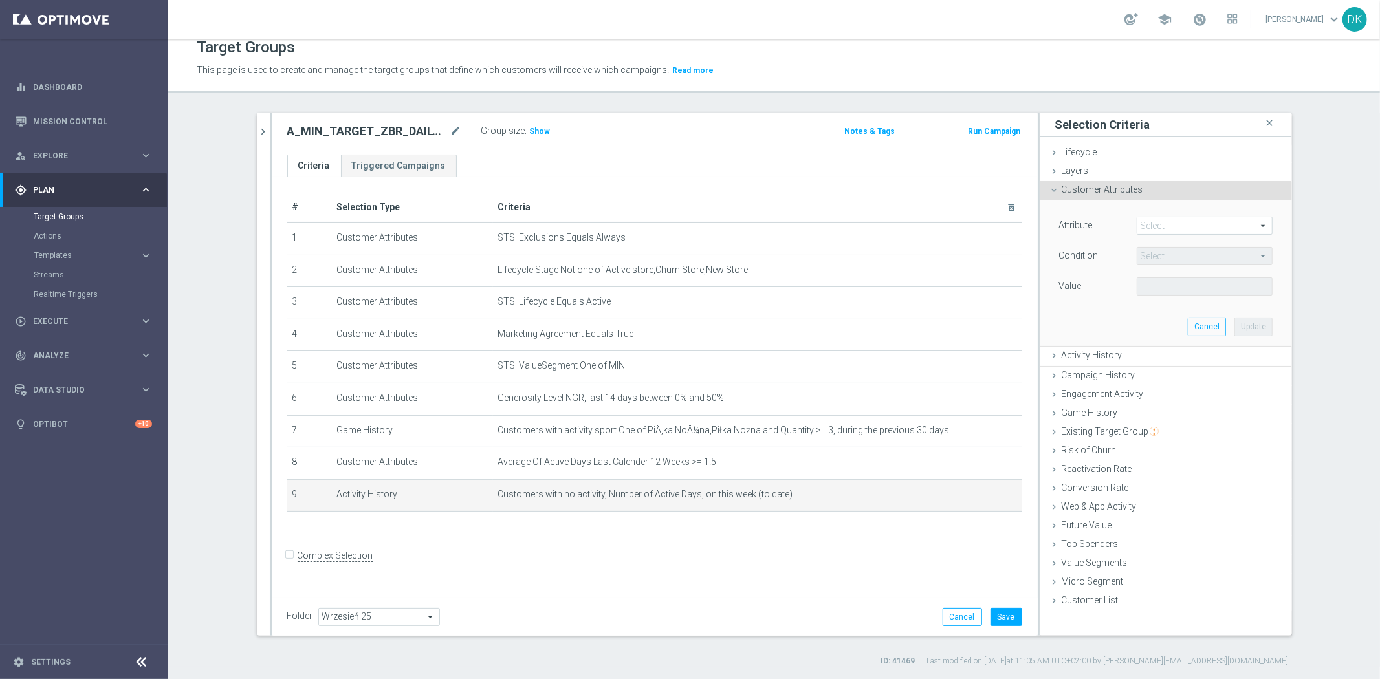
click at [1174, 231] on span at bounding box center [1204, 225] width 135 height 17
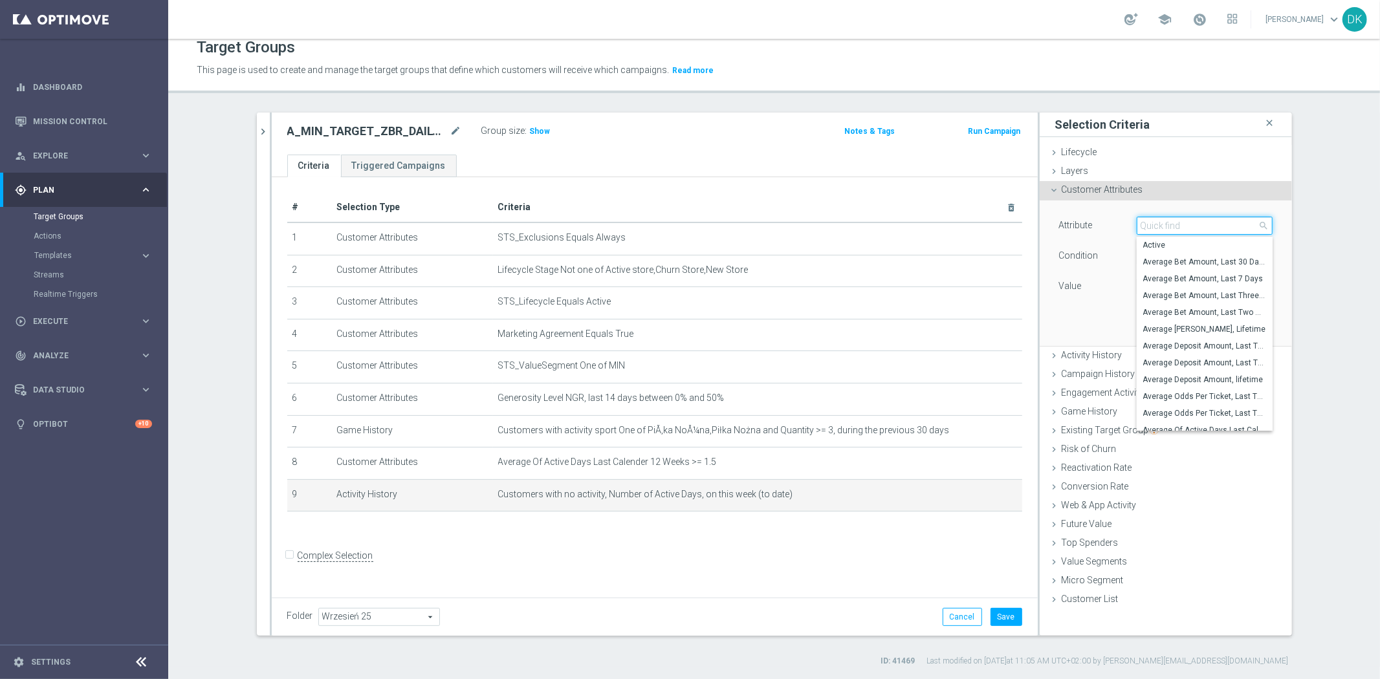
click at [1174, 231] on input "search" at bounding box center [1205, 226] width 136 height 18
type input "number"
click at [1206, 255] on label "Number Bonus Queue from Client file" at bounding box center [1205, 262] width 136 height 17
type input "Number Bonus Queue from Client file"
type input "="
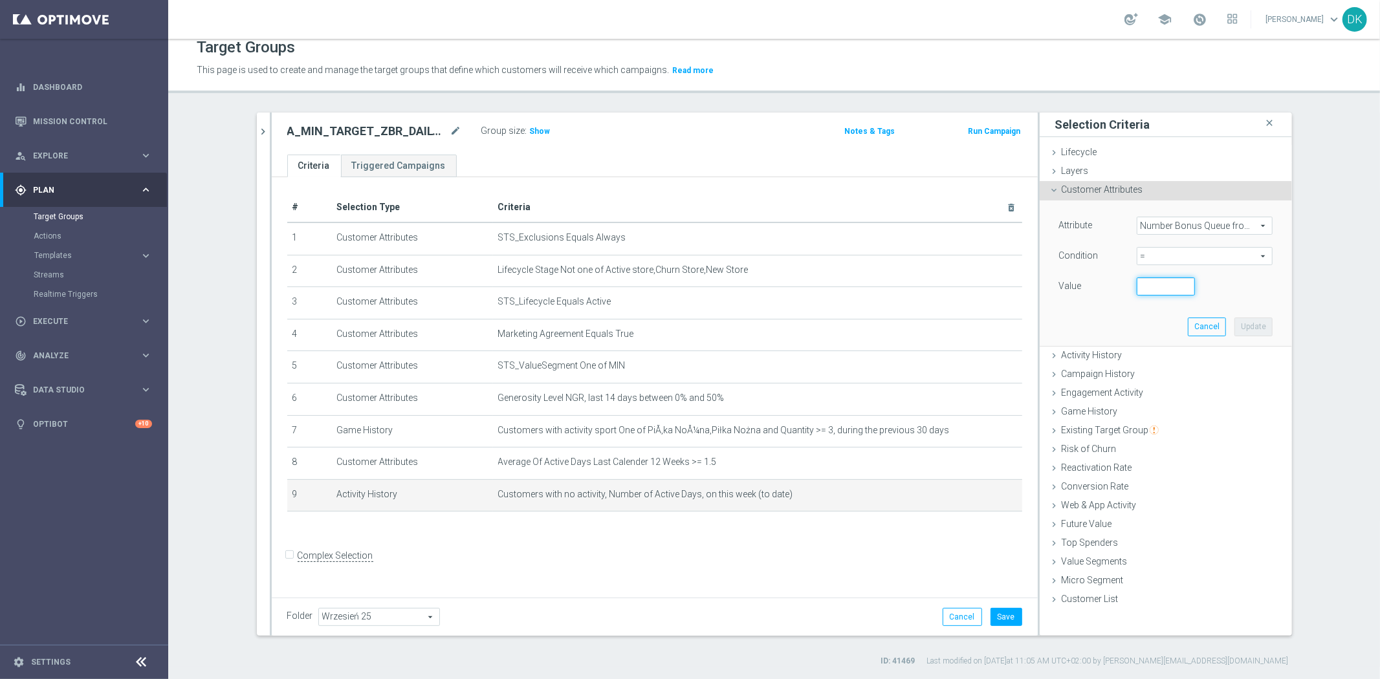
click at [1140, 285] on input "number" at bounding box center [1166, 287] width 58 height 18
type input "0"
click at [1245, 325] on button "Update" at bounding box center [1253, 327] width 38 height 18
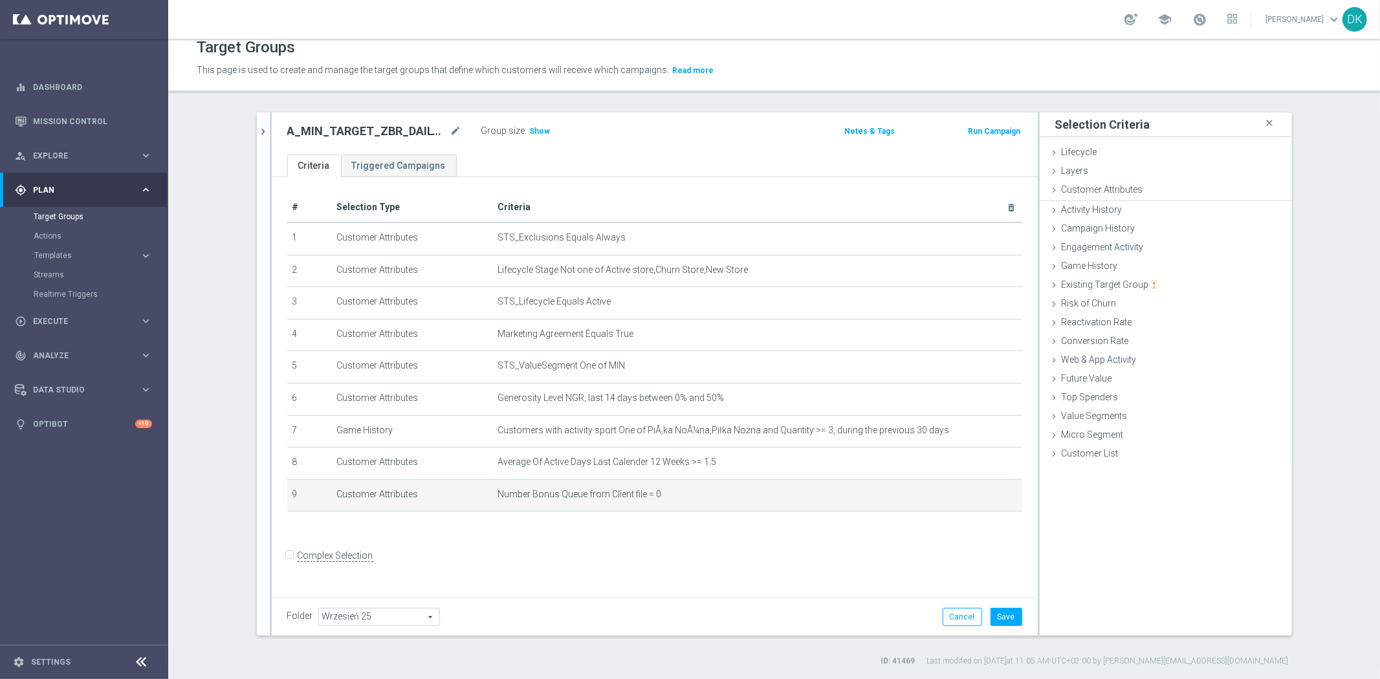
click at [895, 561] on form "Complex Selection Invalid Expression" at bounding box center [654, 570] width 735 height 48
click at [1019, 618] on div "Folder Wrzesień 25 Wrzesień 25 arrow_drop_down search Cancel Save Saving..." at bounding box center [655, 617] width 766 height 38
click at [1009, 617] on button "Save" at bounding box center [1006, 617] width 32 height 18
click at [539, 135] on h3 "Show" at bounding box center [539, 131] width 23 height 14
click at [250, 132] on div "011025 close more_vert Prioritize Customer Target Groups library_add create_new…" at bounding box center [774, 390] width 1087 height 554
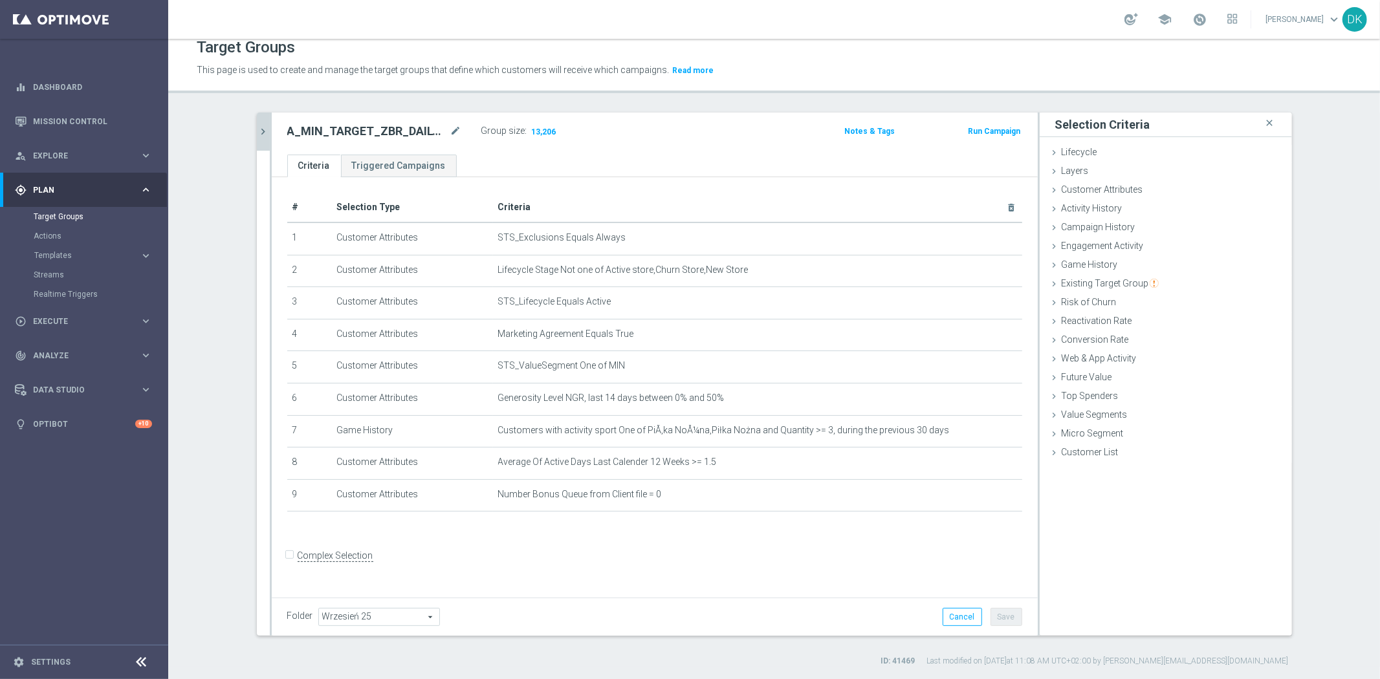
click at [262, 131] on icon "chevron_right" at bounding box center [263, 131] width 12 height 12
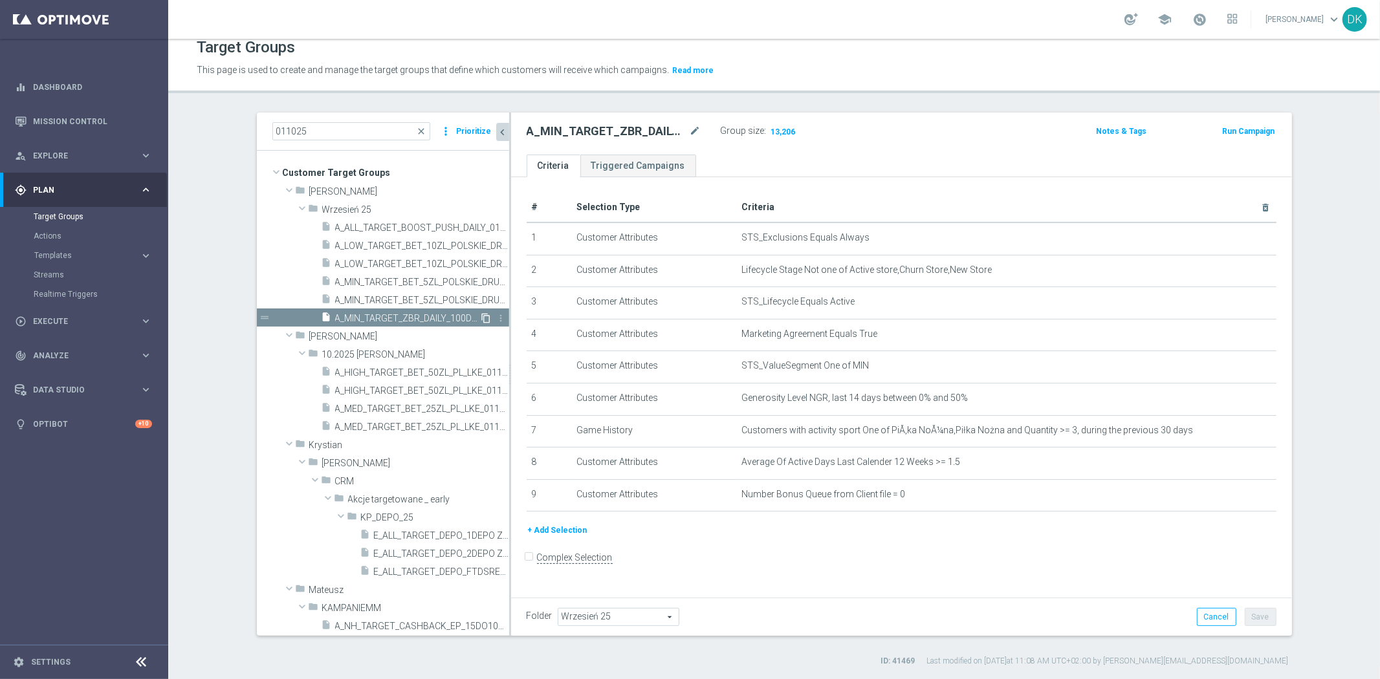
click at [481, 320] on icon "content_copy" at bounding box center [486, 318] width 10 height 10
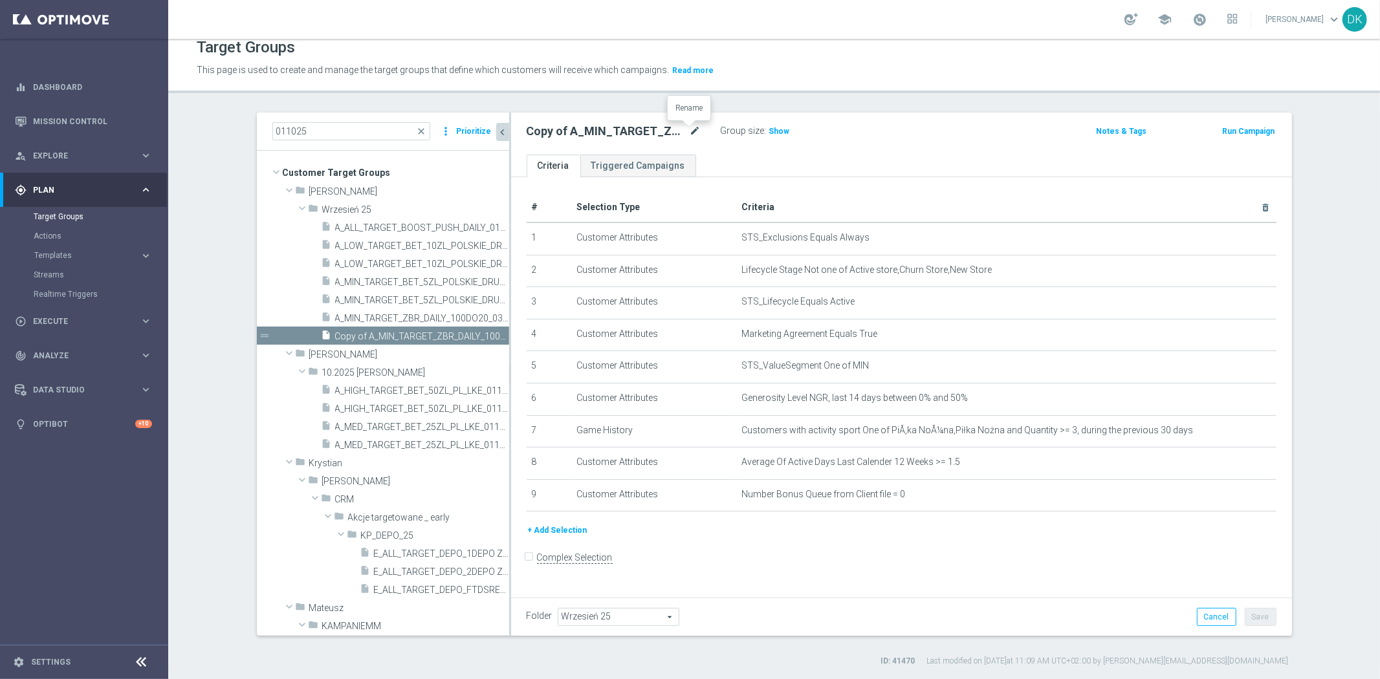
click at [690, 131] on icon "mode_edit" at bounding box center [696, 132] width 12 height 16
type input "A_LOW_TARGET_ZBR_DAILY_50DO30_031025"
click at [775, 162] on ul "Criteria Triggered Campaigns" at bounding box center [901, 166] width 781 height 23
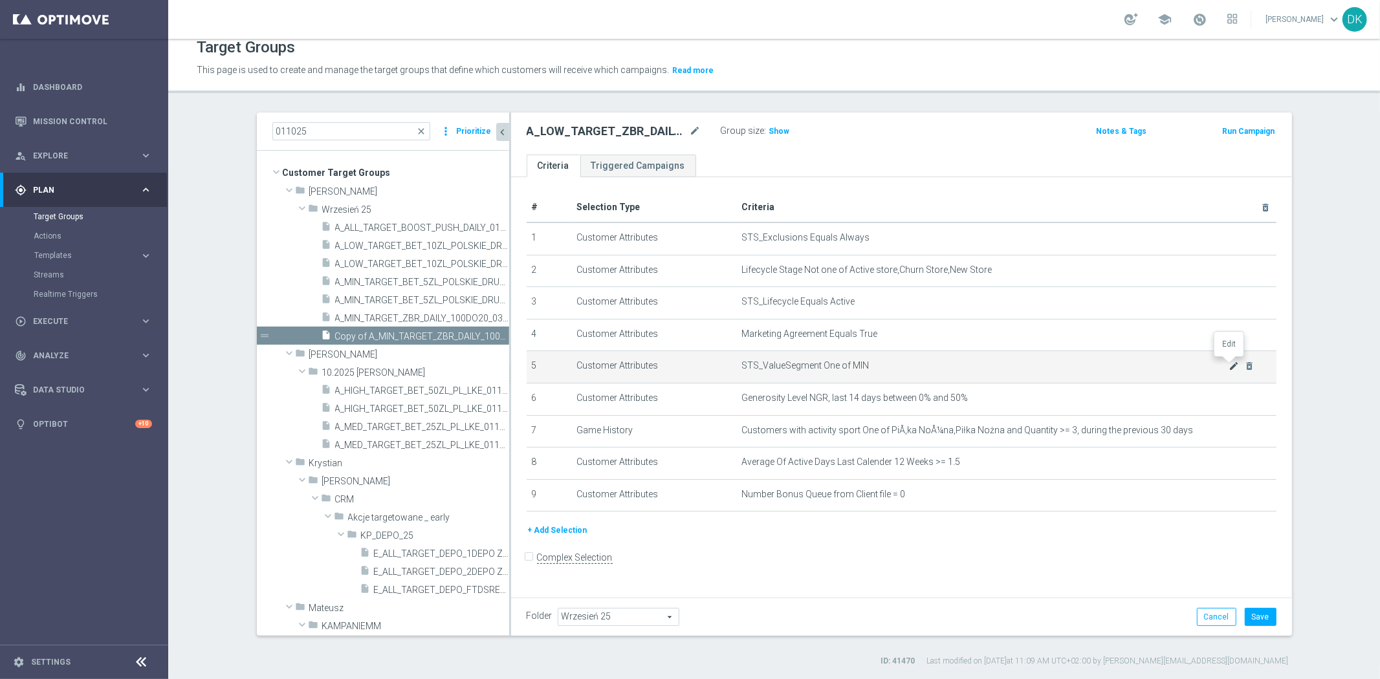
click at [1228, 365] on icon "mode_edit" at bounding box center [1233, 366] width 10 height 10
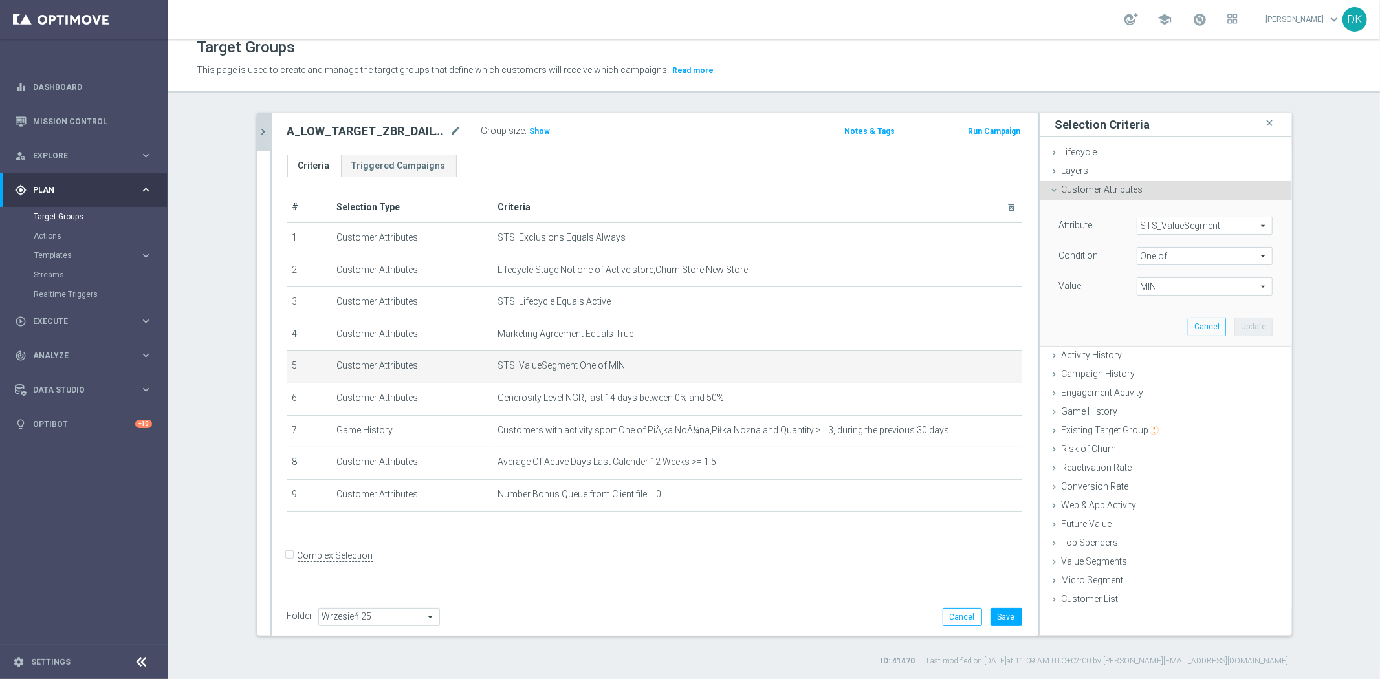
click at [1181, 286] on span "MIN" at bounding box center [1204, 286] width 135 height 17
click at [1146, 391] on input "MIN" at bounding box center [1150, 390] width 8 height 8
checkbox input "false"
type input "Select"
click at [1155, 358] on label "LOW" at bounding box center [1214, 356] width 118 height 17
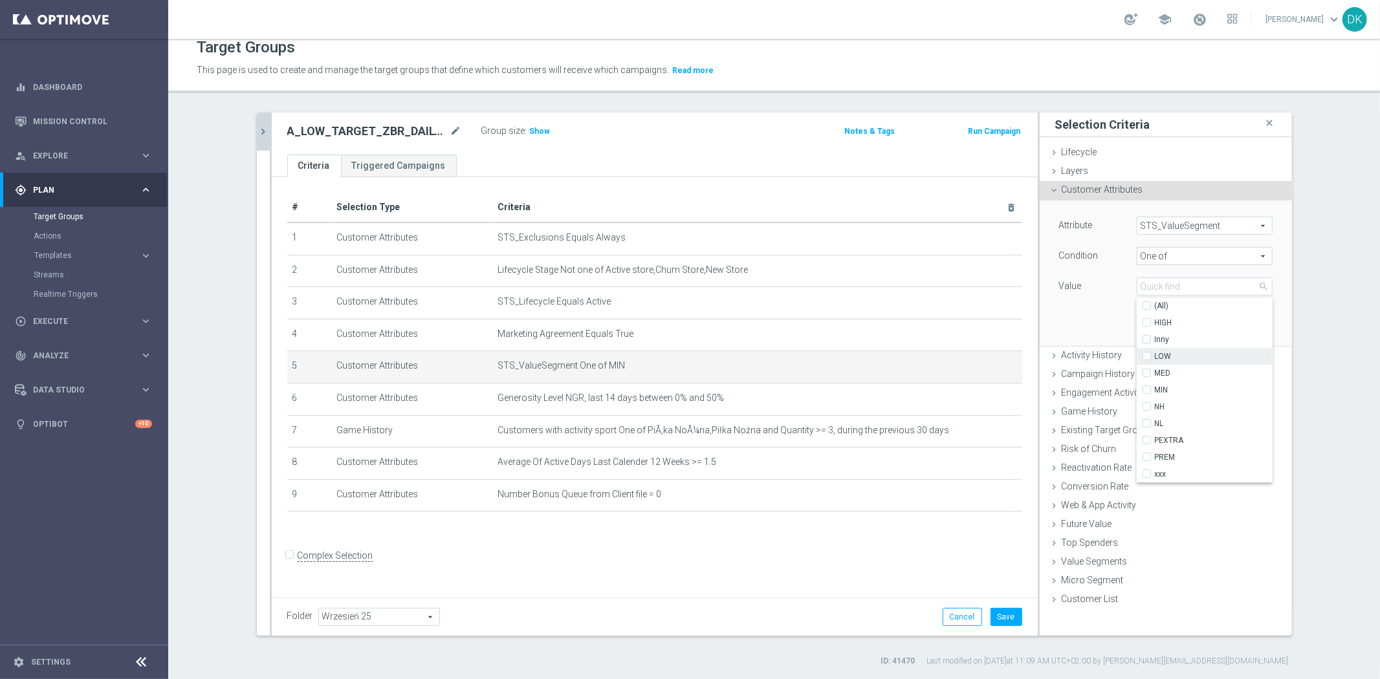
click at [1146, 358] on input "LOW" at bounding box center [1150, 357] width 8 height 8
checkbox input "true"
type input "LOW"
click at [1076, 301] on div "Attribute STS_ValueSegment STS_ValueSegment arrow_drop_down search Condition On…" at bounding box center [1165, 273] width 233 height 145
click at [1250, 320] on button "Update" at bounding box center [1253, 327] width 38 height 18
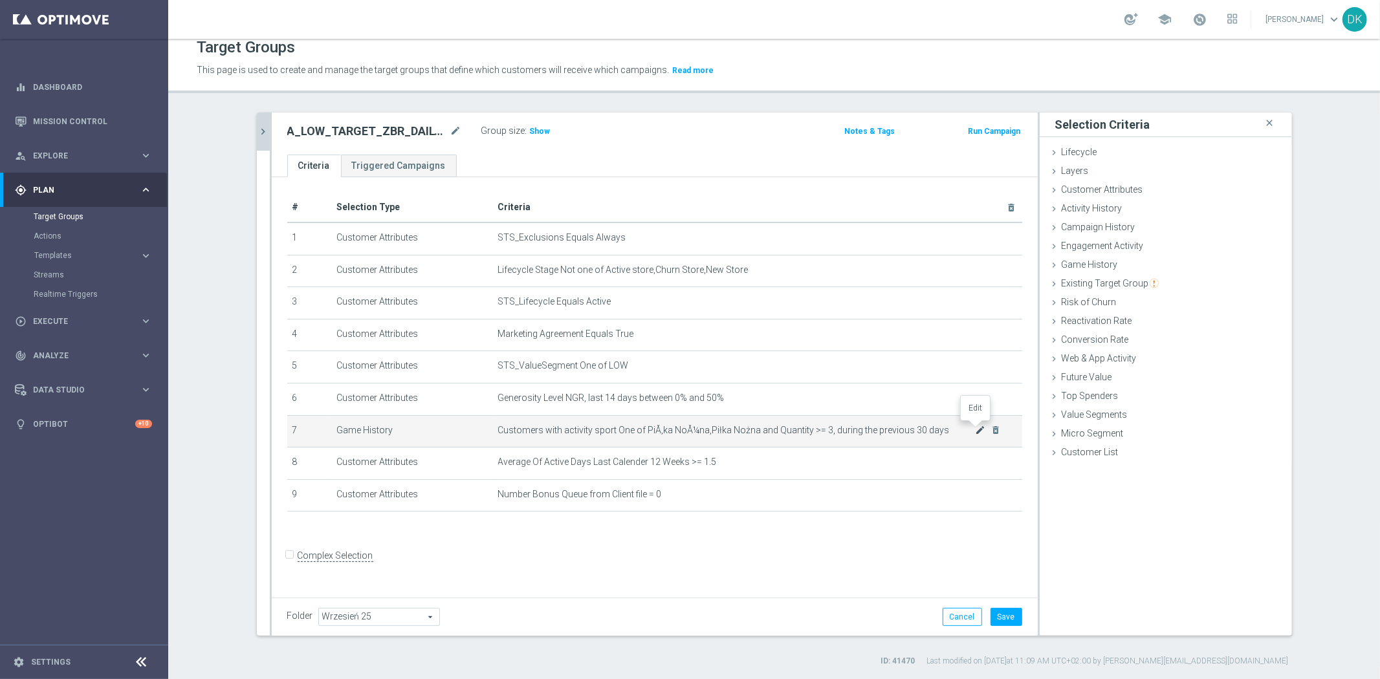
click at [975, 428] on icon "mode_edit" at bounding box center [980, 430] width 10 height 10
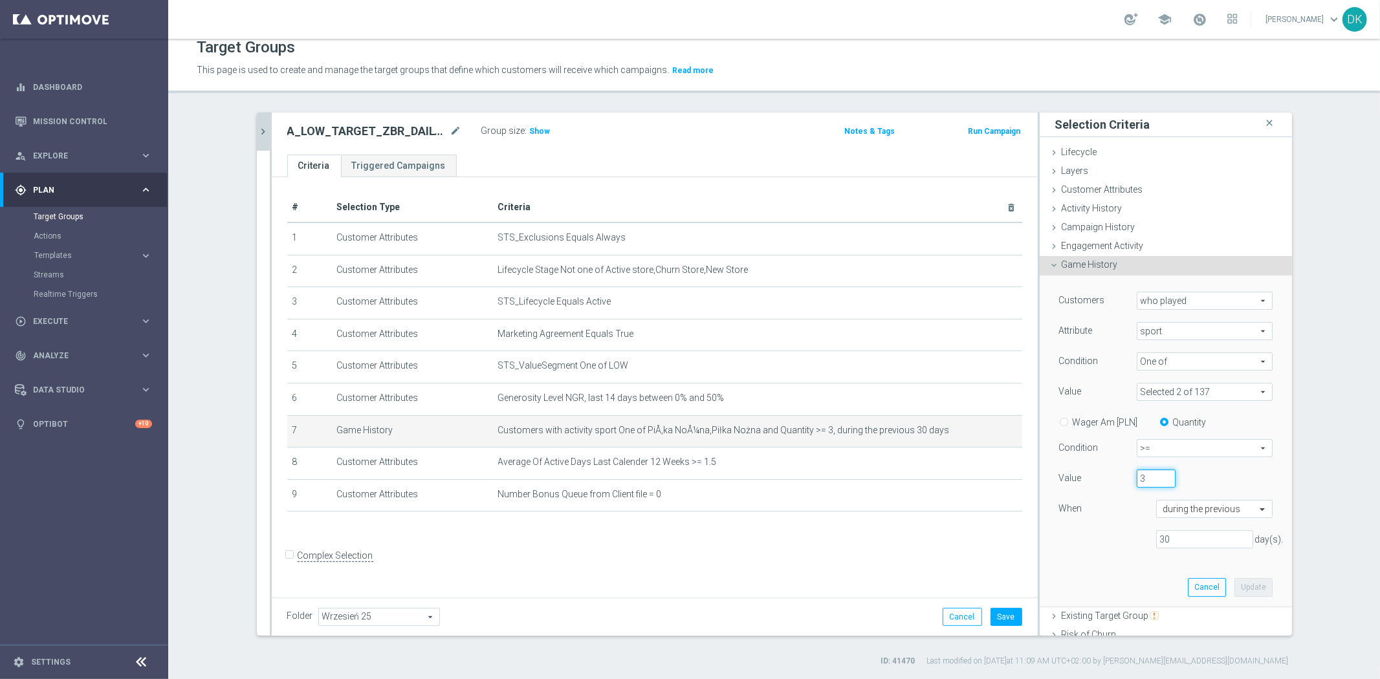
drag, startPoint x: 1137, startPoint y: 479, endPoint x: 1091, endPoint y: 476, distance: 46.6
click at [1094, 477] on div "Value 3" at bounding box center [1165, 480] width 233 height 21
type input "10"
click at [1102, 552] on div "Customers who played who played arrow_drop_down search Attribute sport sport ar…" at bounding box center [1165, 425] width 213 height 267
click at [1240, 576] on div "Customers who played who played arrow_drop_down search Attribute sport sport ar…" at bounding box center [1165, 441] width 233 height 331
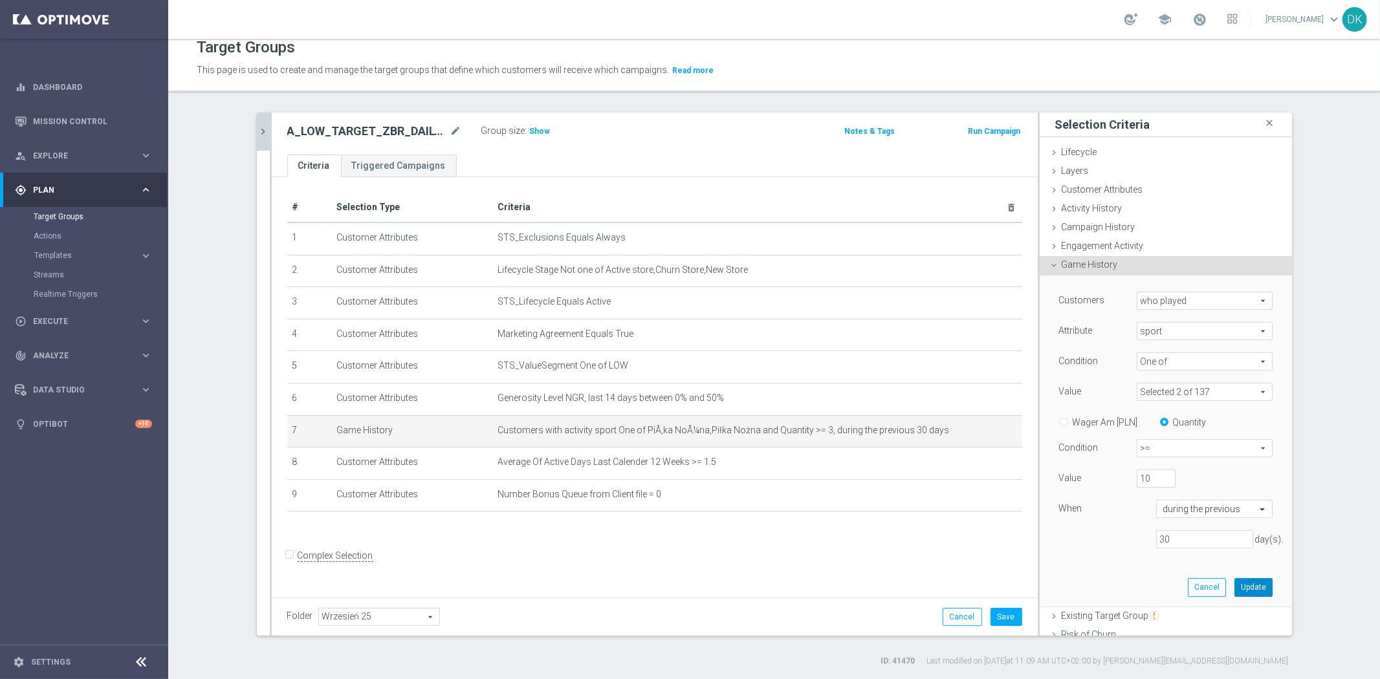
click at [1252, 583] on button "Update" at bounding box center [1253, 587] width 38 height 18
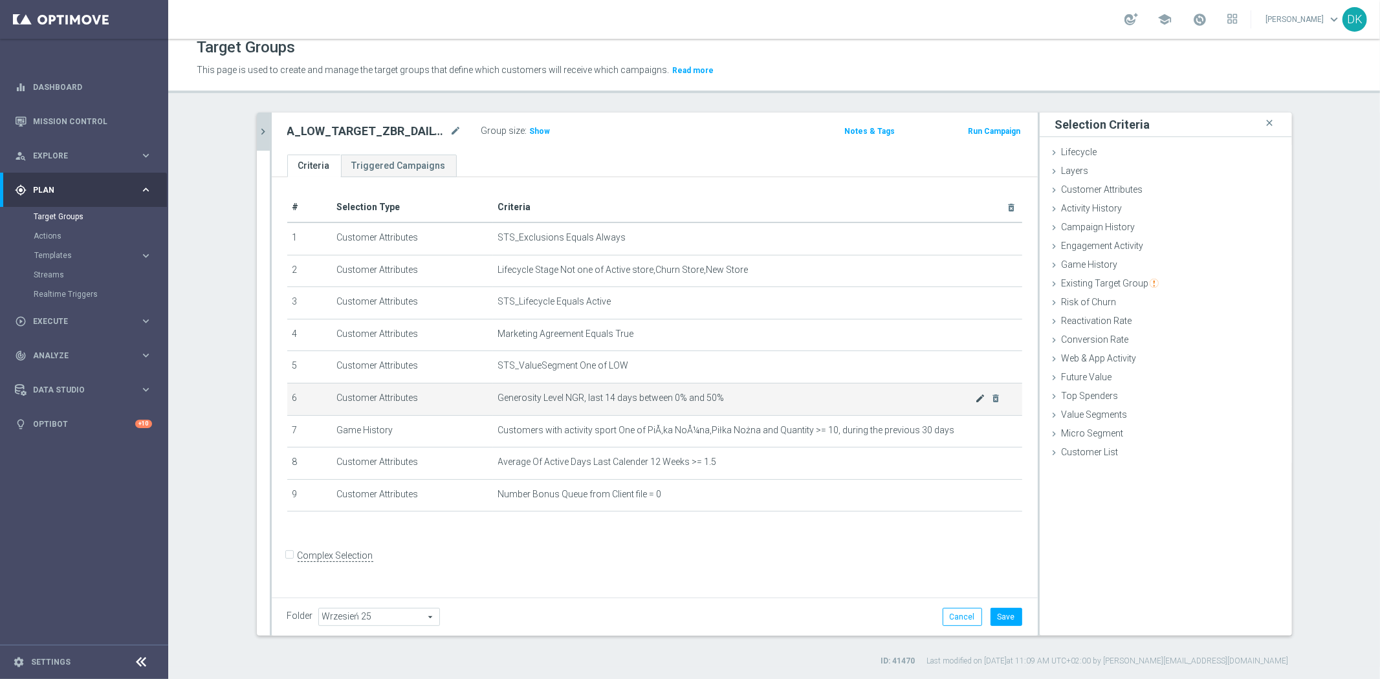
click at [972, 395] on body "equalizer Dashboard Mission Control" at bounding box center [690, 339] width 1380 height 679
click at [975, 396] on icon "mode_edit" at bounding box center [980, 398] width 10 height 10
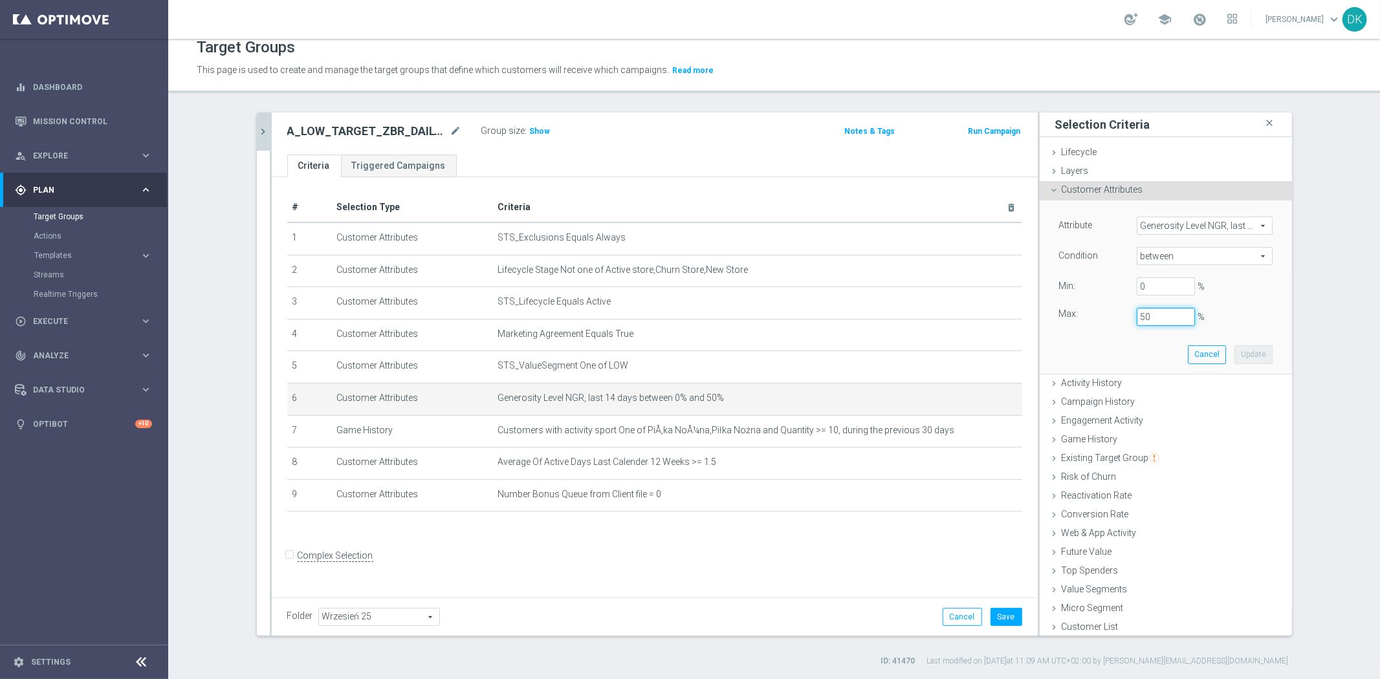
drag, startPoint x: 1145, startPoint y: 318, endPoint x: 1087, endPoint y: 320, distance: 57.6
click at [1087, 320] on div "Max: 50 %" at bounding box center [1165, 317] width 233 height 18
click at [1243, 350] on button "Update" at bounding box center [1253, 354] width 38 height 18
type input "0.25"
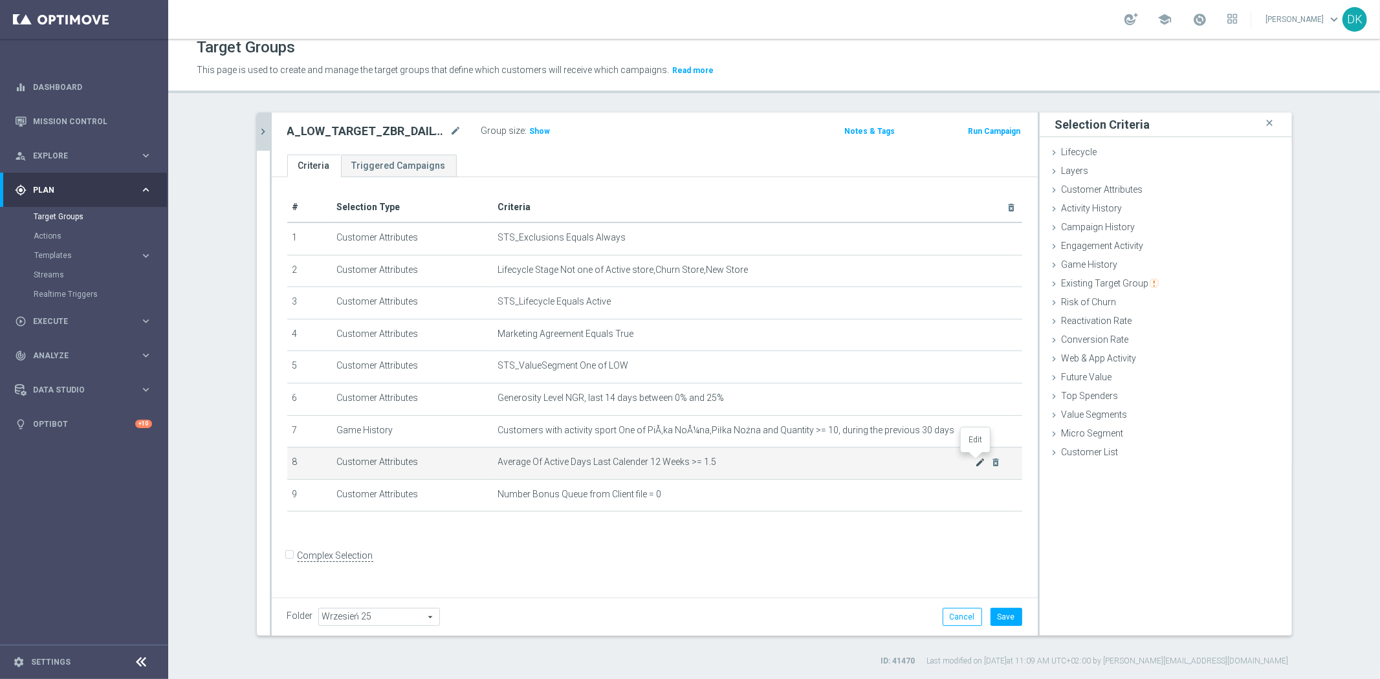
click at [975, 463] on icon "mode_edit" at bounding box center [980, 462] width 10 height 10
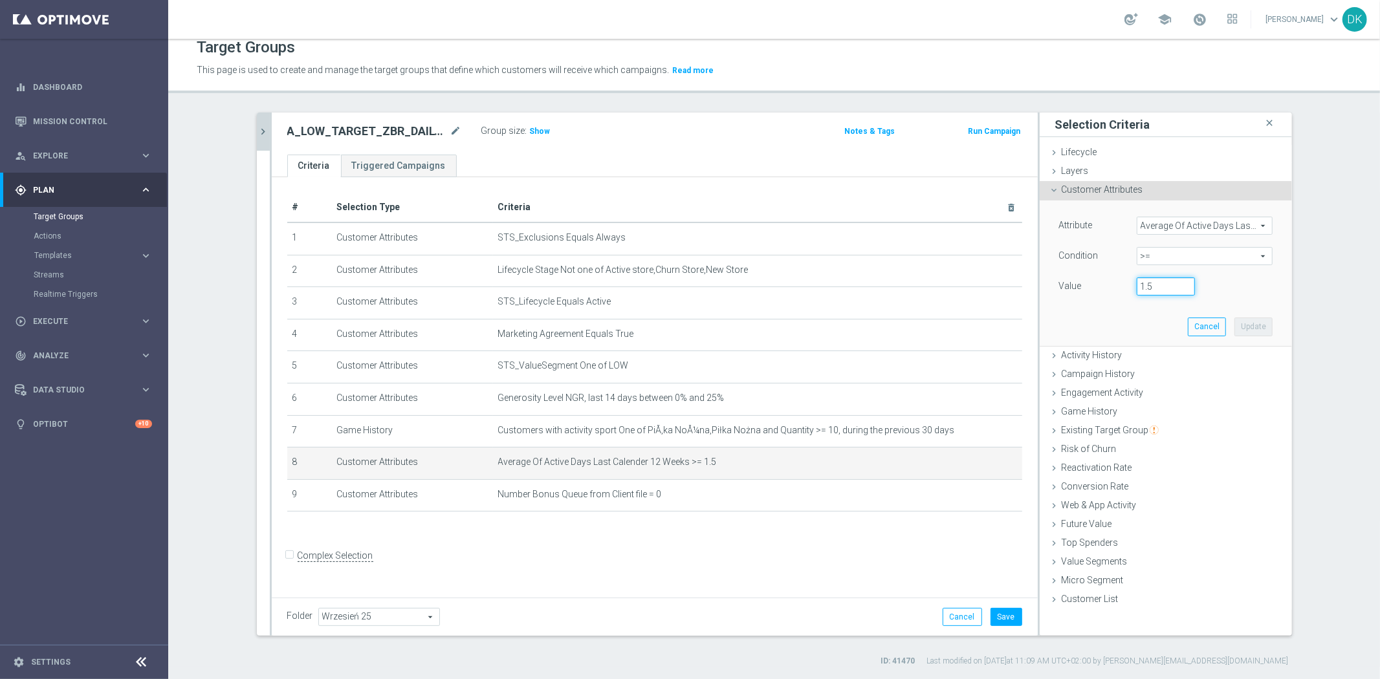
drag, startPoint x: 1129, startPoint y: 287, endPoint x: 1146, endPoint y: 314, distance: 32.3
click at [1087, 286] on div "Value 1.5" at bounding box center [1165, 288] width 233 height 21
type input "2"
click at [1246, 321] on button "Update" at bounding box center [1253, 327] width 38 height 18
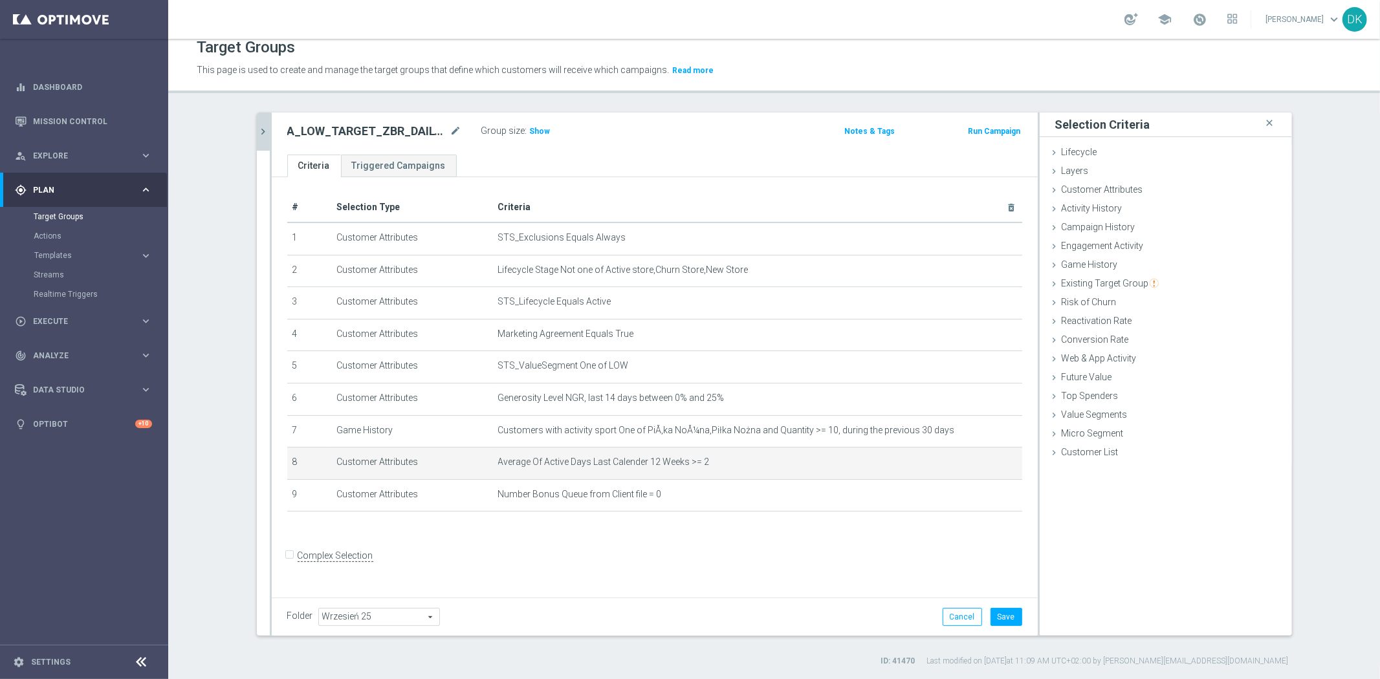
click at [829, 545] on div "# Selection Type Criteria delete_forever 1 Customer Attributes STS_Exclusions E…" at bounding box center [655, 385] width 766 height 416
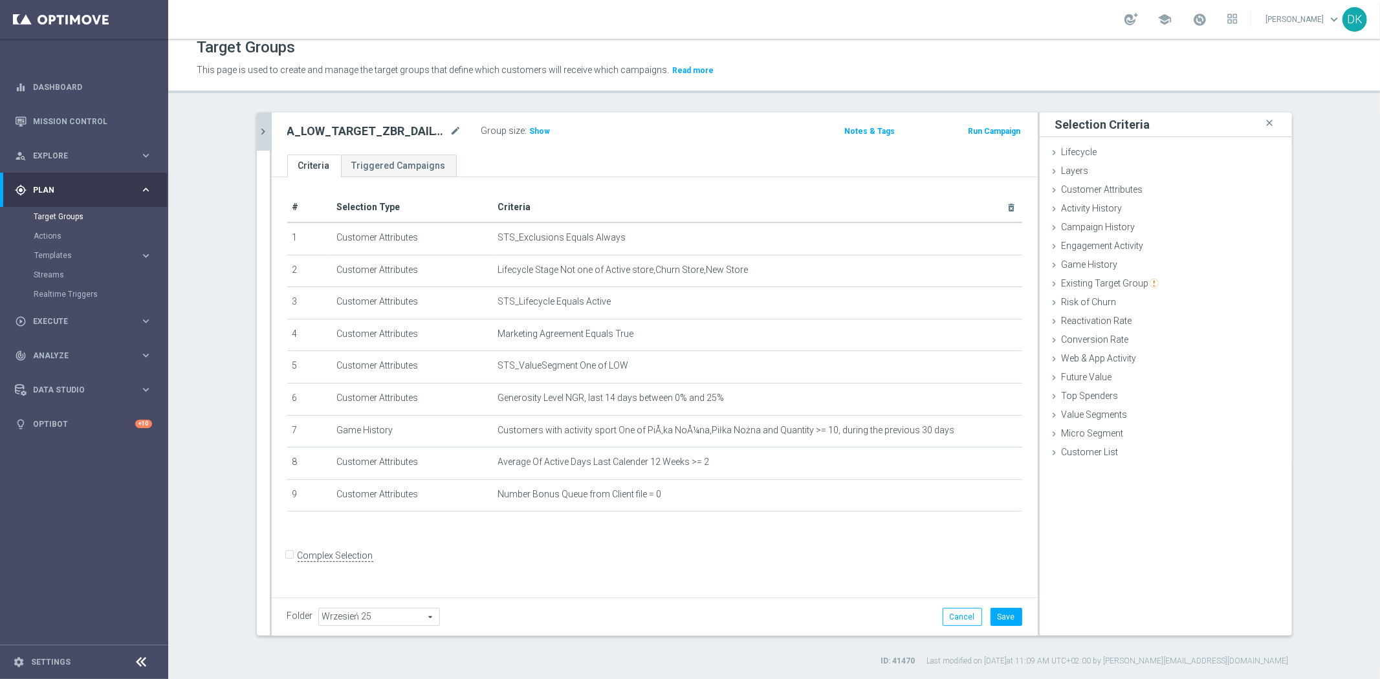
click at [261, 131] on icon "chevron_right" at bounding box center [263, 131] width 12 height 12
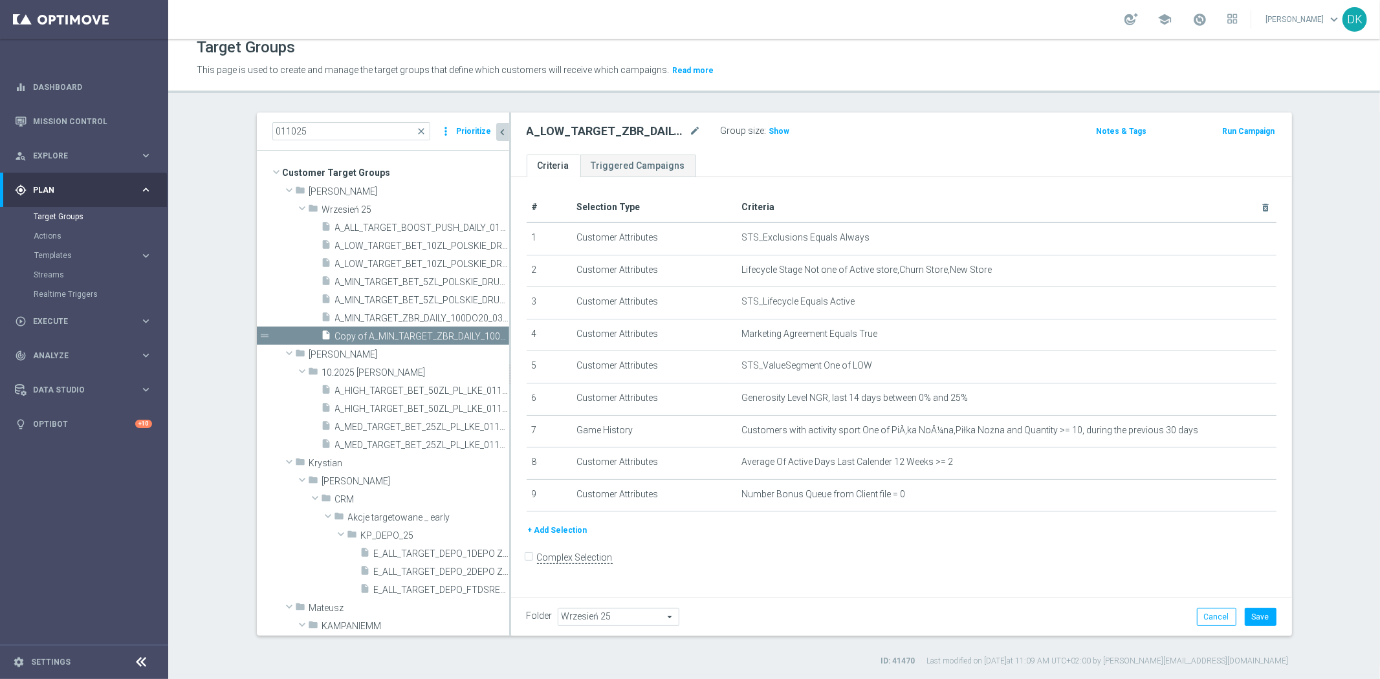
click at [565, 526] on button "+ Add Selection" at bounding box center [558, 530] width 62 height 14
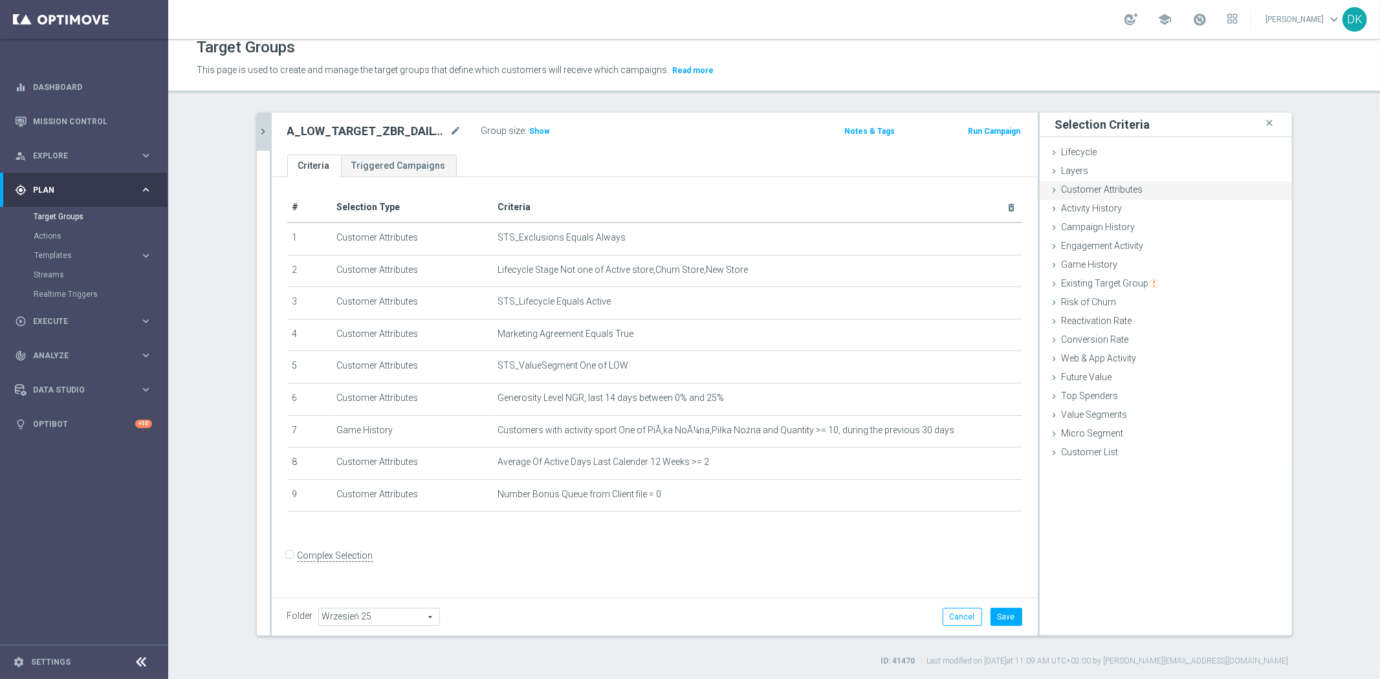
click at [1167, 191] on div "Customer Attributes done selection updated" at bounding box center [1166, 190] width 252 height 19
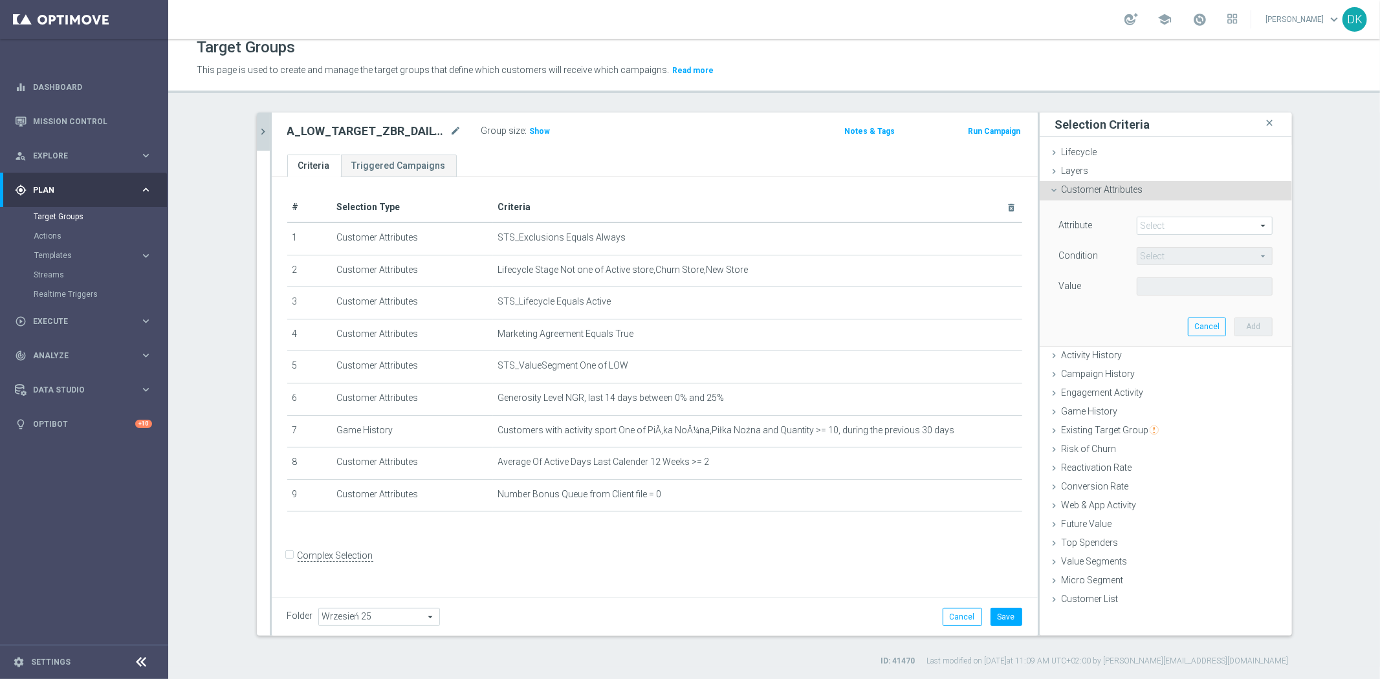
click at [1168, 228] on span at bounding box center [1204, 225] width 135 height 17
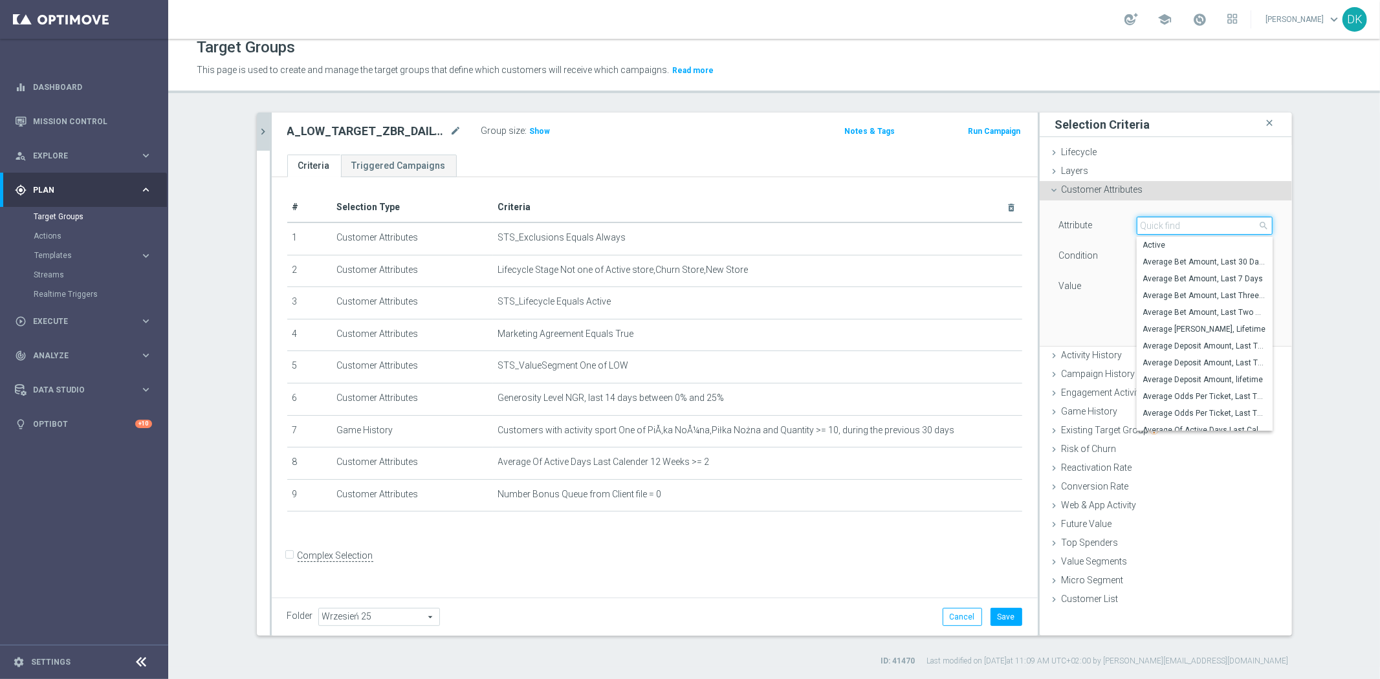
click at [1168, 228] on input "search" at bounding box center [1205, 226] width 136 height 18
type input "NGR"
click at [1181, 354] on span "NGR_AB Last 7 Days" at bounding box center [1204, 356] width 123 height 10
type input "NGR_AB Last 7 Days"
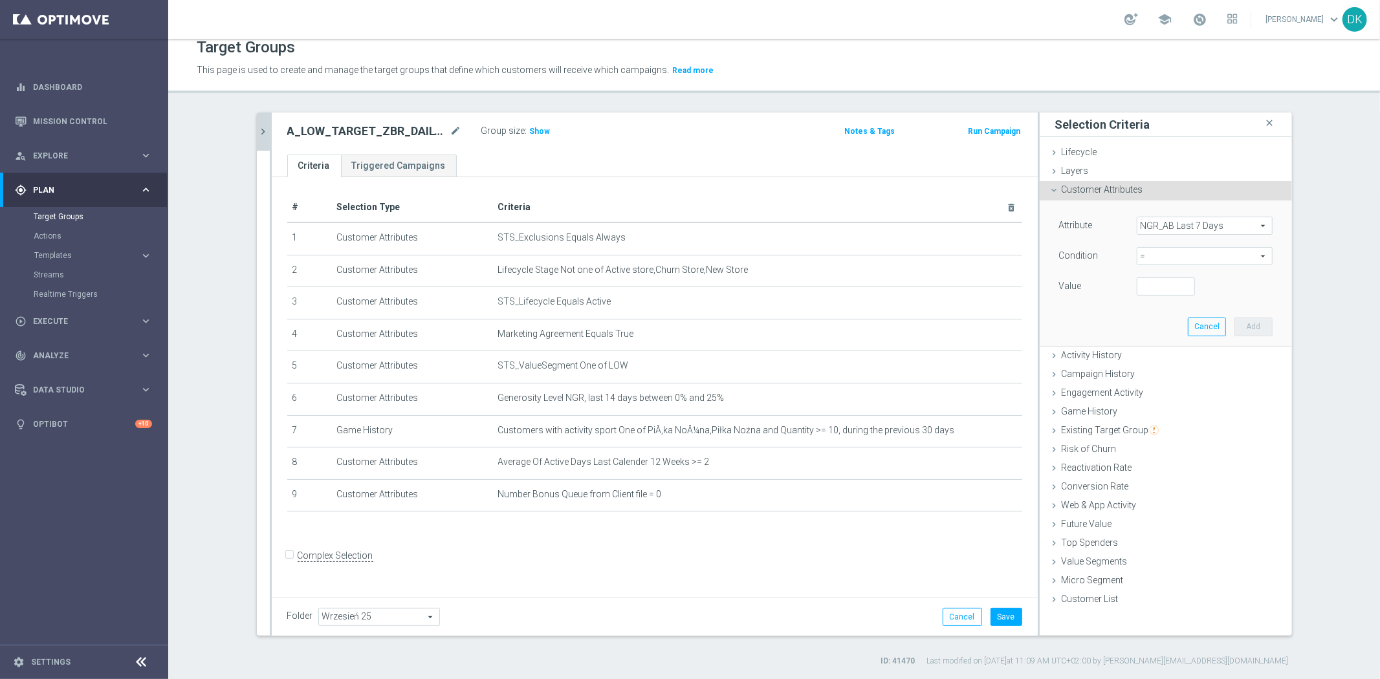
click at [1223, 250] on span "=" at bounding box center [1204, 256] width 135 height 17
click at [1168, 342] on span ">" at bounding box center [1204, 343] width 123 height 10
type input ">"
click at [1155, 292] on input "number" at bounding box center [1166, 287] width 58 height 18
type input "0"
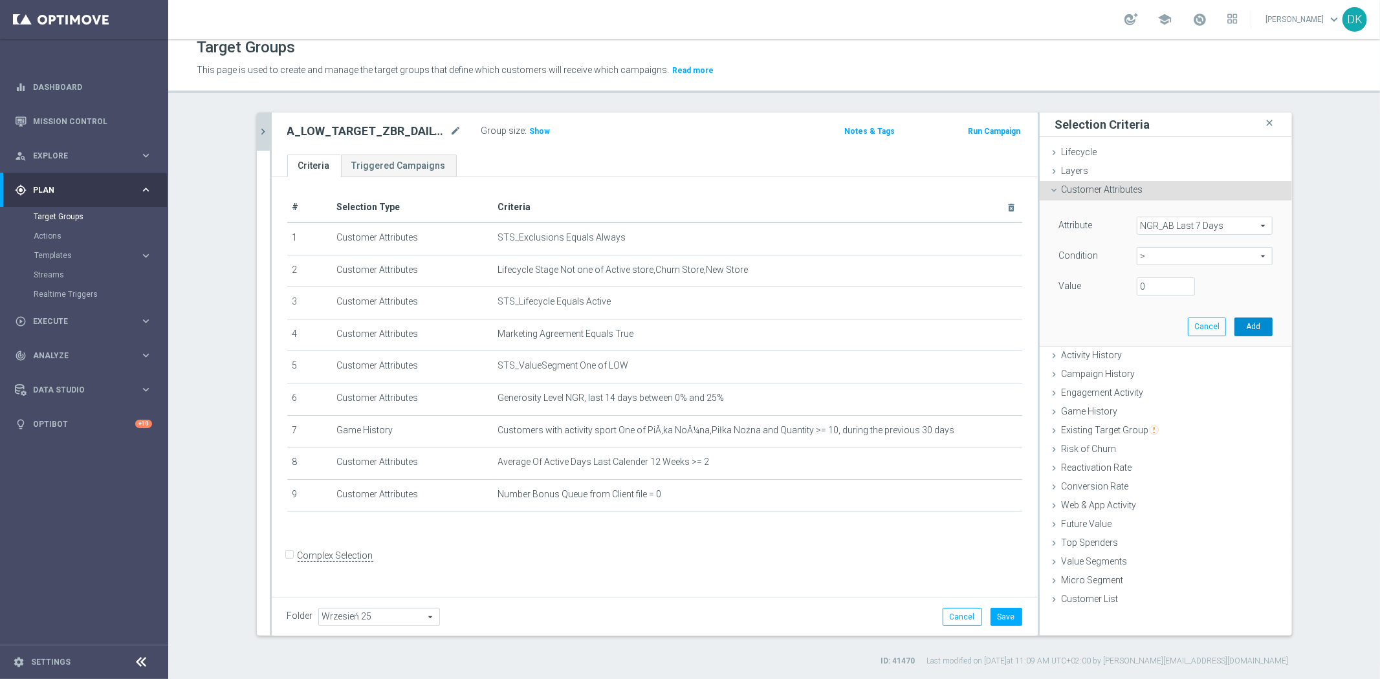
click at [1239, 323] on button "Add" at bounding box center [1253, 327] width 38 height 18
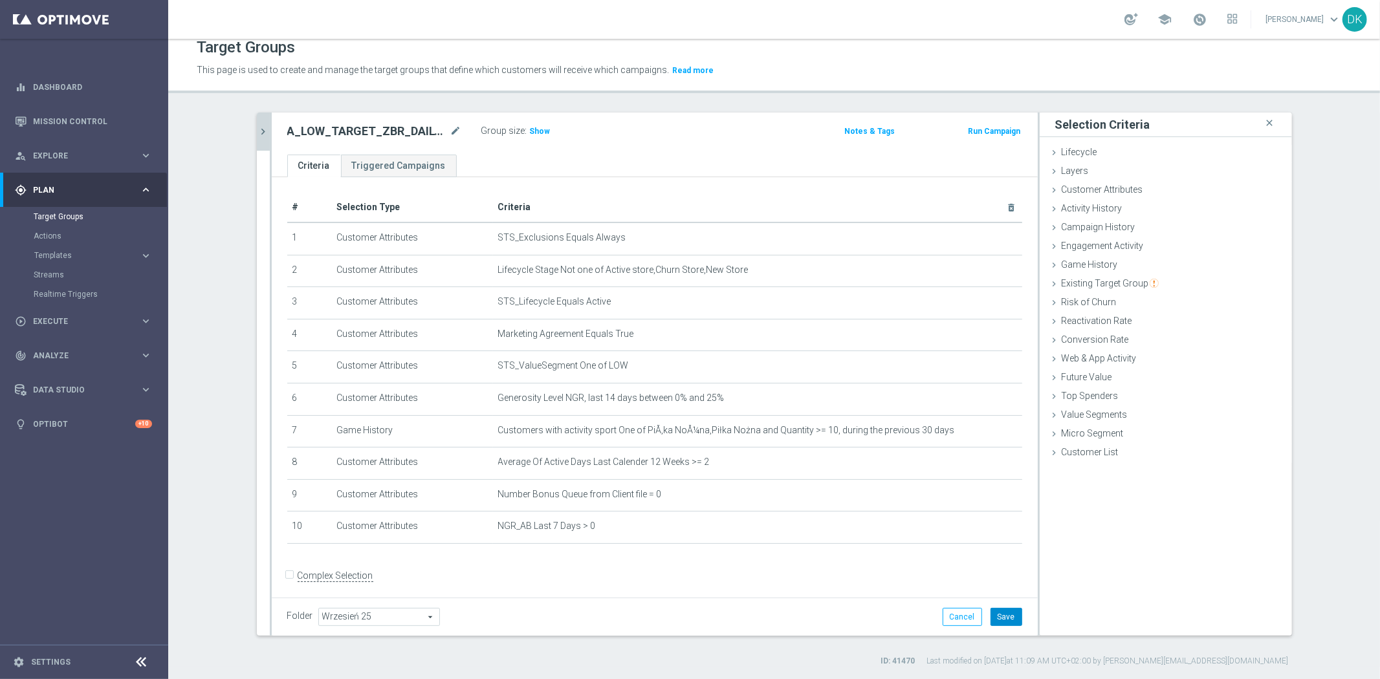
click at [993, 609] on button "Save" at bounding box center [1006, 617] width 32 height 18
click at [260, 125] on icon "chevron_right" at bounding box center [263, 131] width 12 height 12
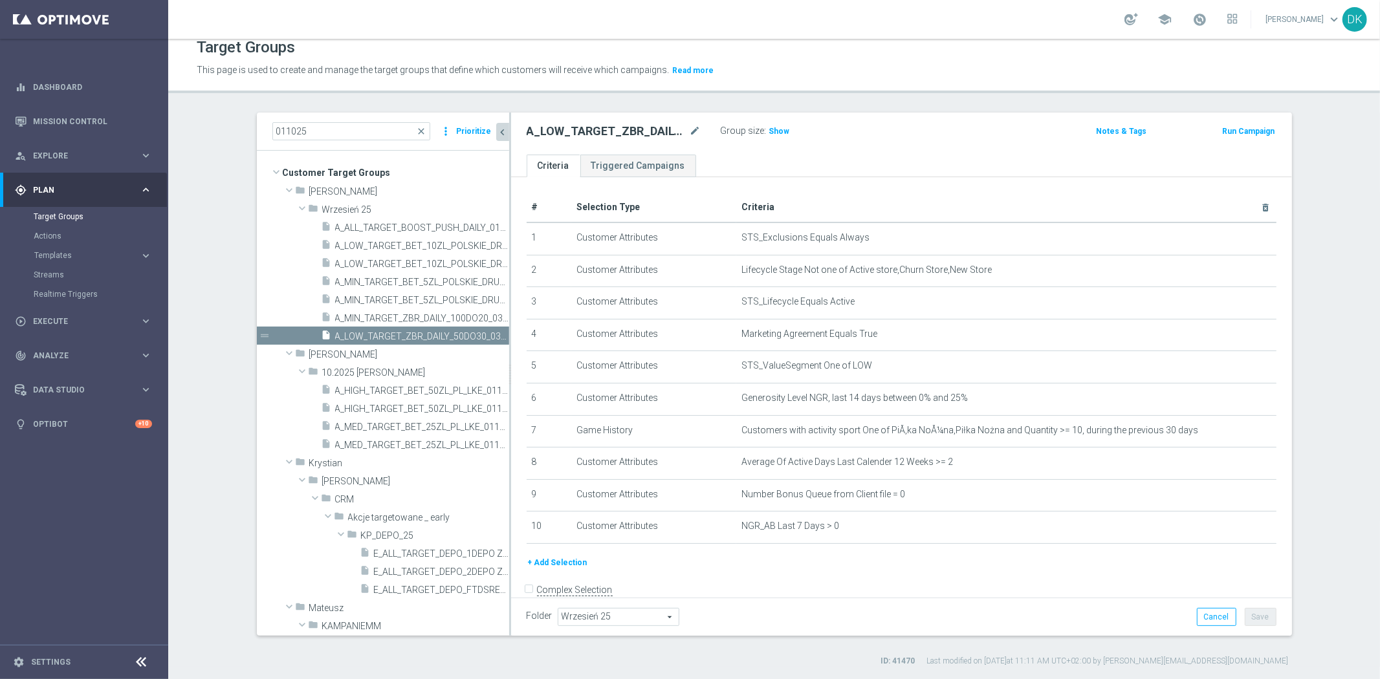
drag, startPoint x: 349, startPoint y: 314, endPoint x: 426, endPoint y: 27, distance: 296.6
click at [349, 314] on span "A_MIN_TARGET_ZBR_DAILY_100DO20_031025" at bounding box center [422, 318] width 174 height 11
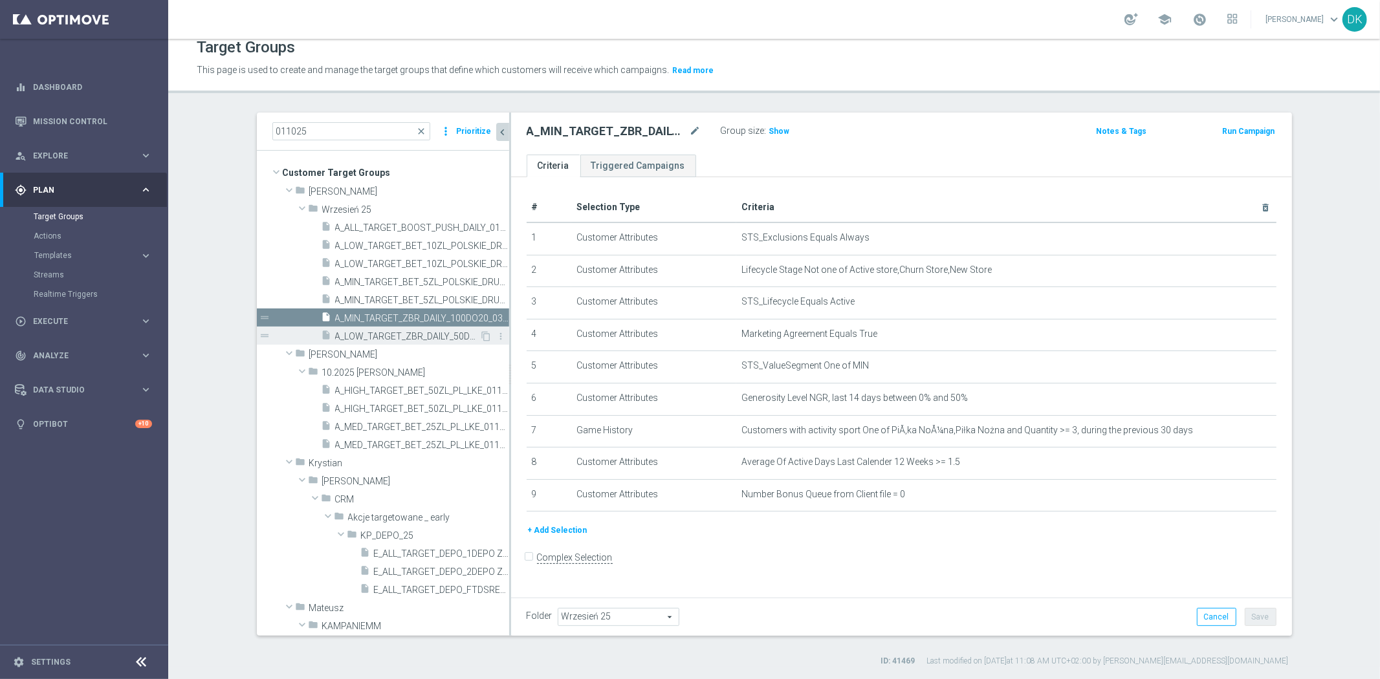
click at [398, 342] on div "insert_drive_file A_LOW_TARGET_ZBR_DAILY_50DO30_031025" at bounding box center [400, 336] width 158 height 18
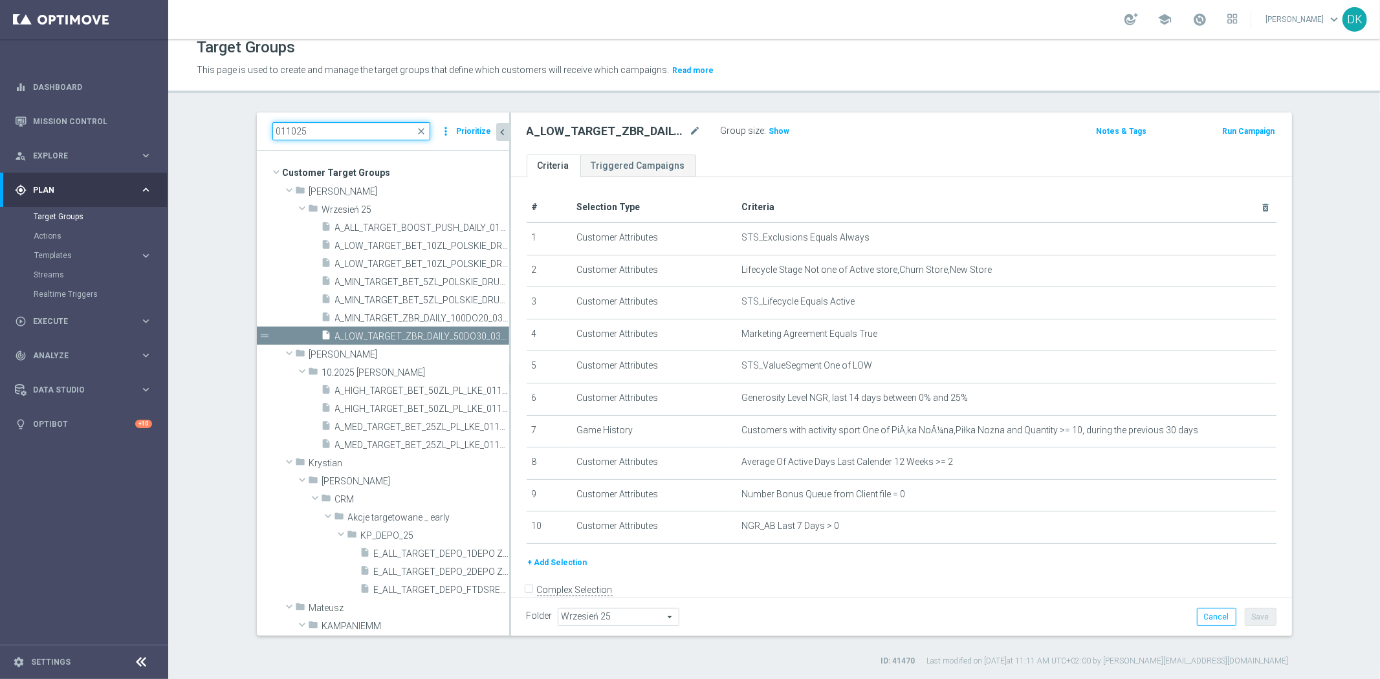
click at [281, 131] on input "011025" at bounding box center [351, 131] width 158 height 18
type input "031025"
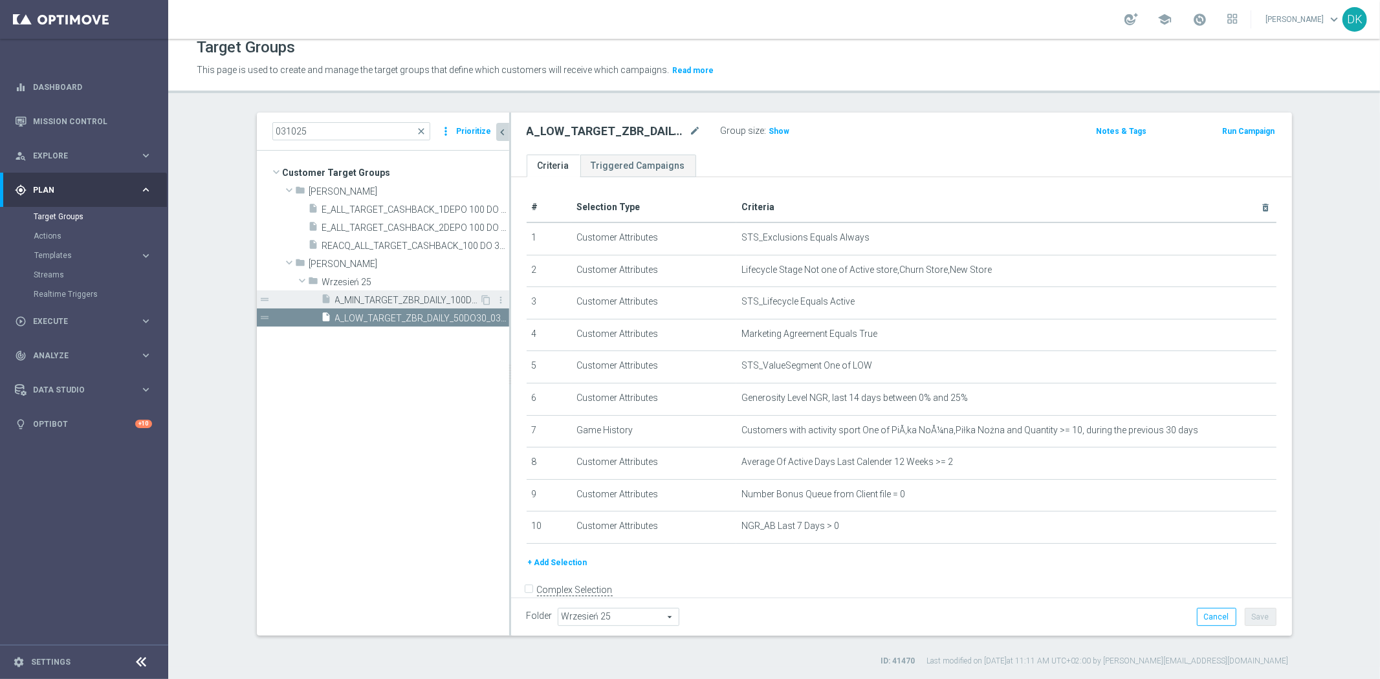
click at [371, 302] on span "A_MIN_TARGET_ZBR_DAILY_100DO20_031025" at bounding box center [407, 300] width 145 height 11
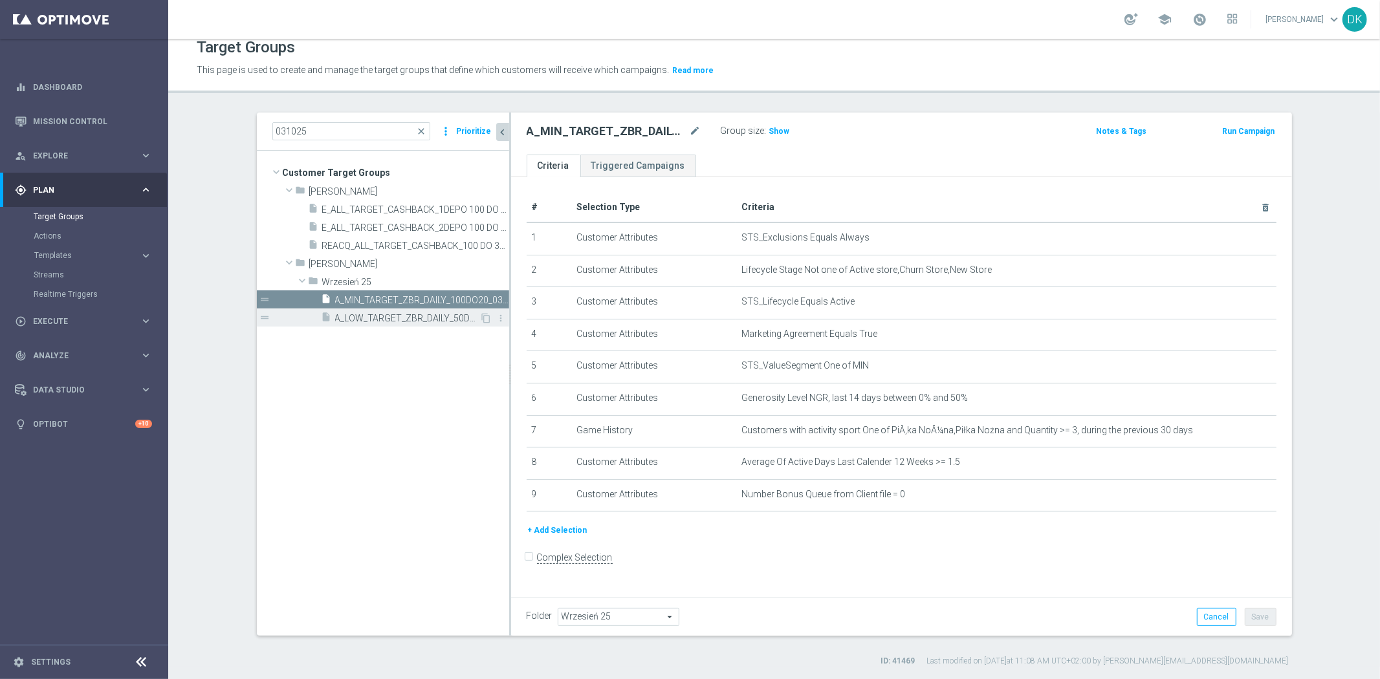
click at [370, 320] on span "A_LOW_TARGET_ZBR_DAILY_50DO30_031025" at bounding box center [407, 318] width 145 height 11
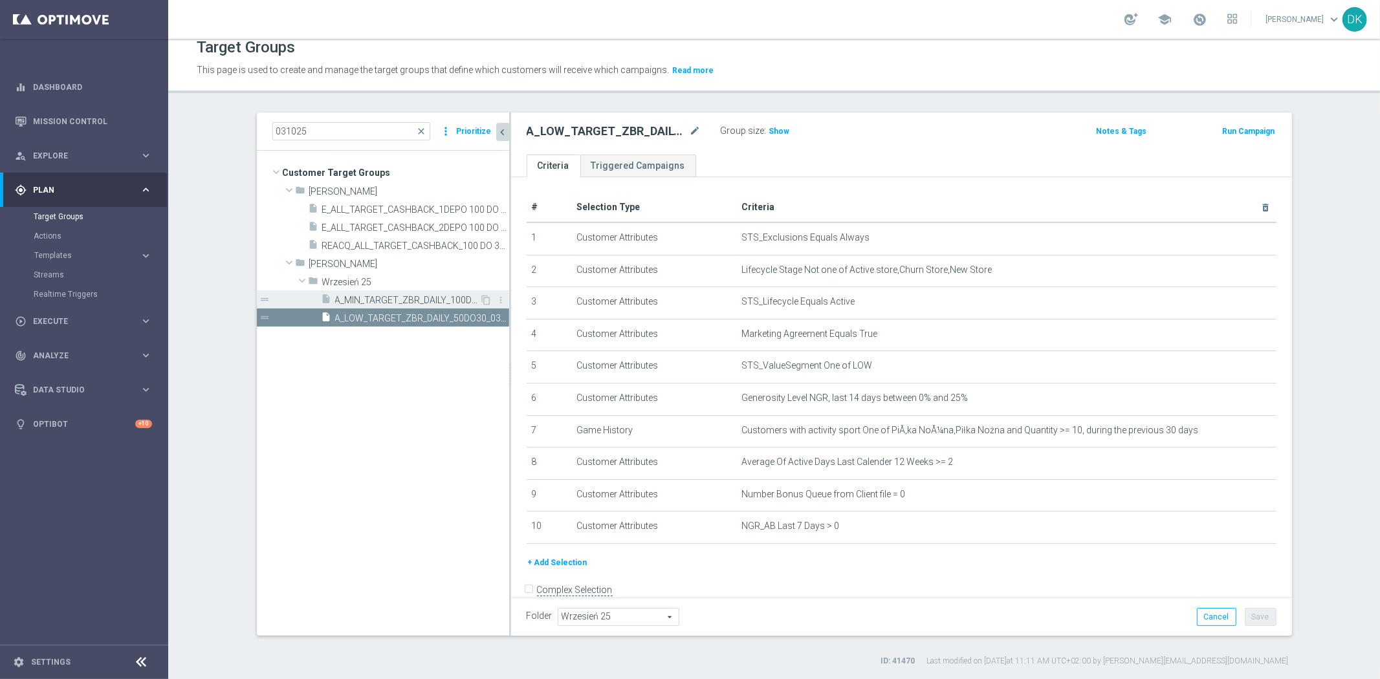
click at [426, 295] on span "A_MIN_TARGET_ZBR_DAILY_100DO20_031025" at bounding box center [407, 300] width 145 height 11
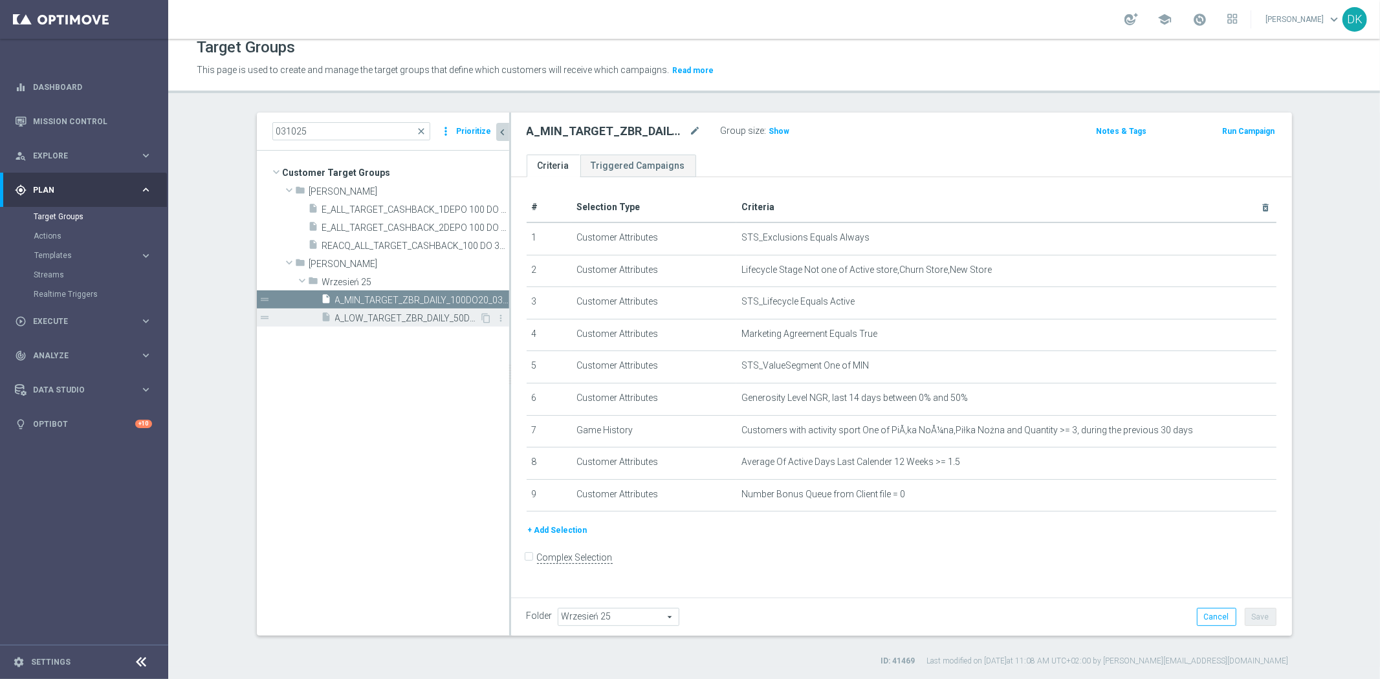
click at [327, 318] on div "insert_drive_file A_LOW_TARGET_ZBR_DAILY_50DO30_031025" at bounding box center [400, 318] width 158 height 18
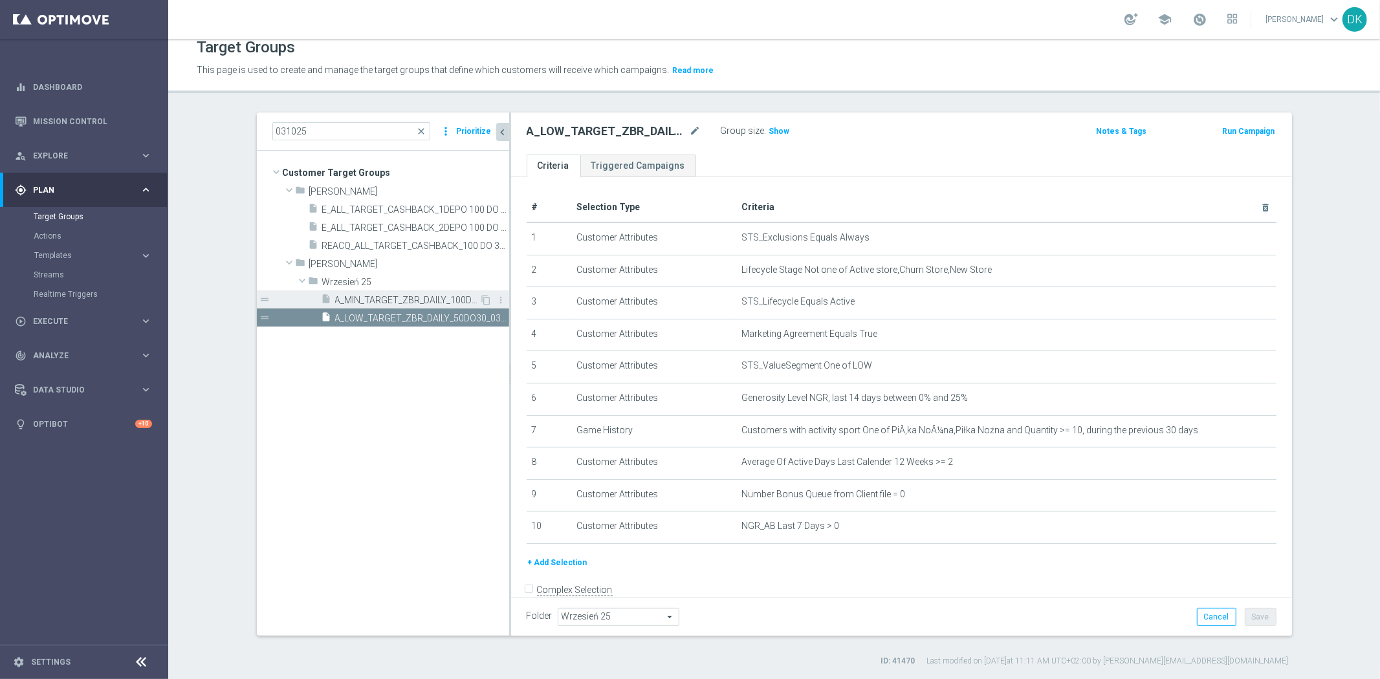
click at [364, 298] on span "A_MIN_TARGET_ZBR_DAILY_100DO20_031025" at bounding box center [407, 300] width 145 height 11
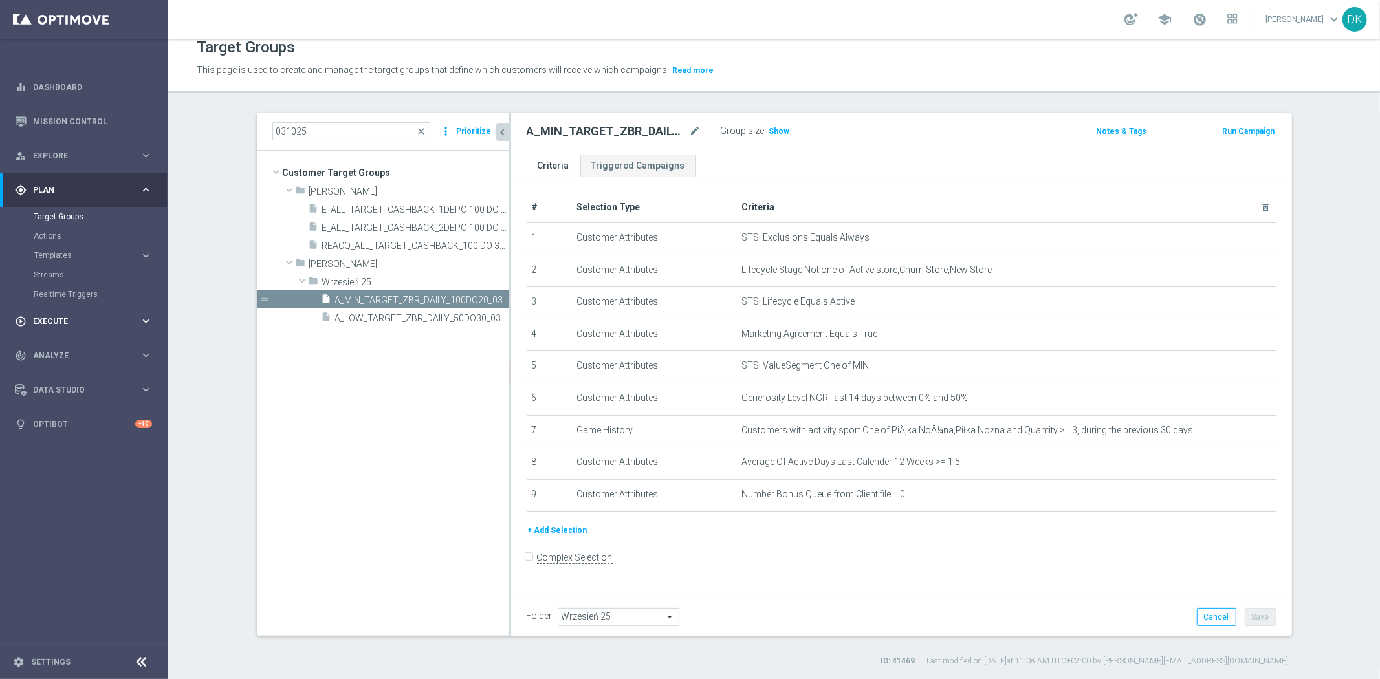
click at [82, 309] on div "play_circle_outline Execute keyboard_arrow_right" at bounding box center [83, 321] width 167 height 34
click at [87, 248] on link "Campaign Builder" at bounding box center [84, 251] width 101 height 10
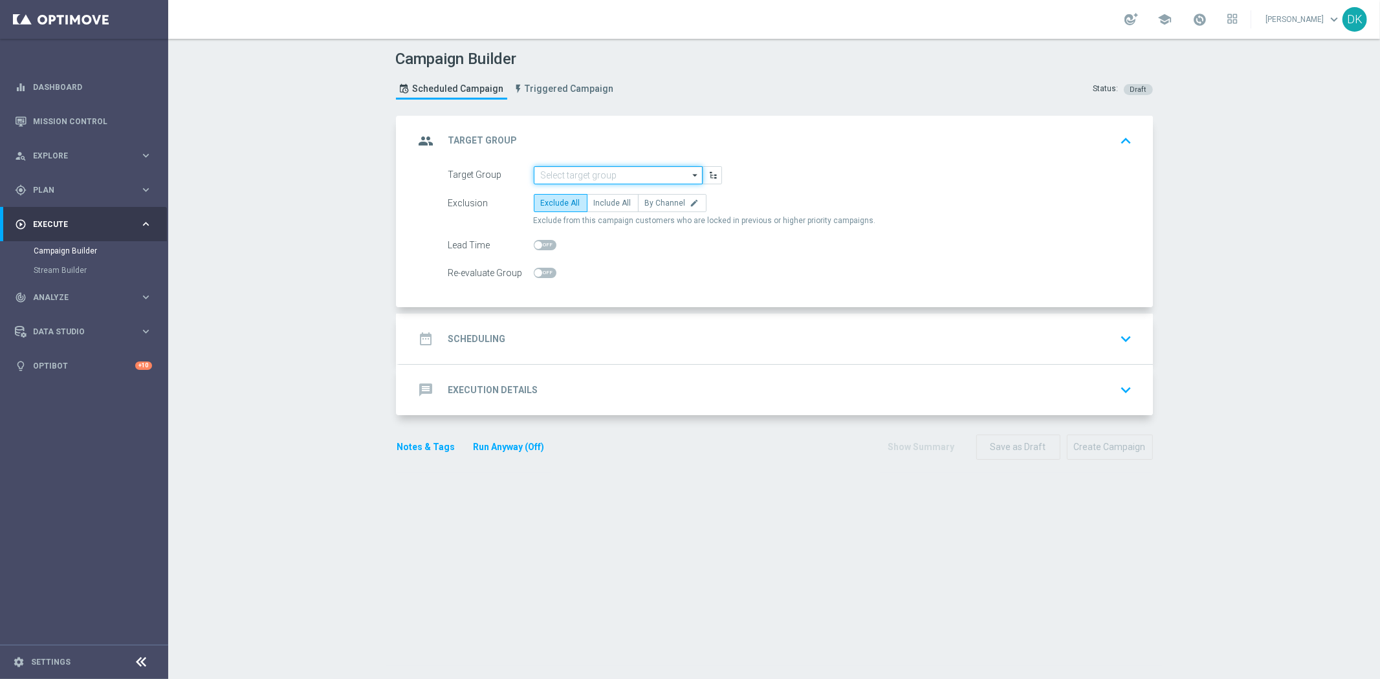
click at [620, 177] on input at bounding box center [618, 175] width 169 height 18
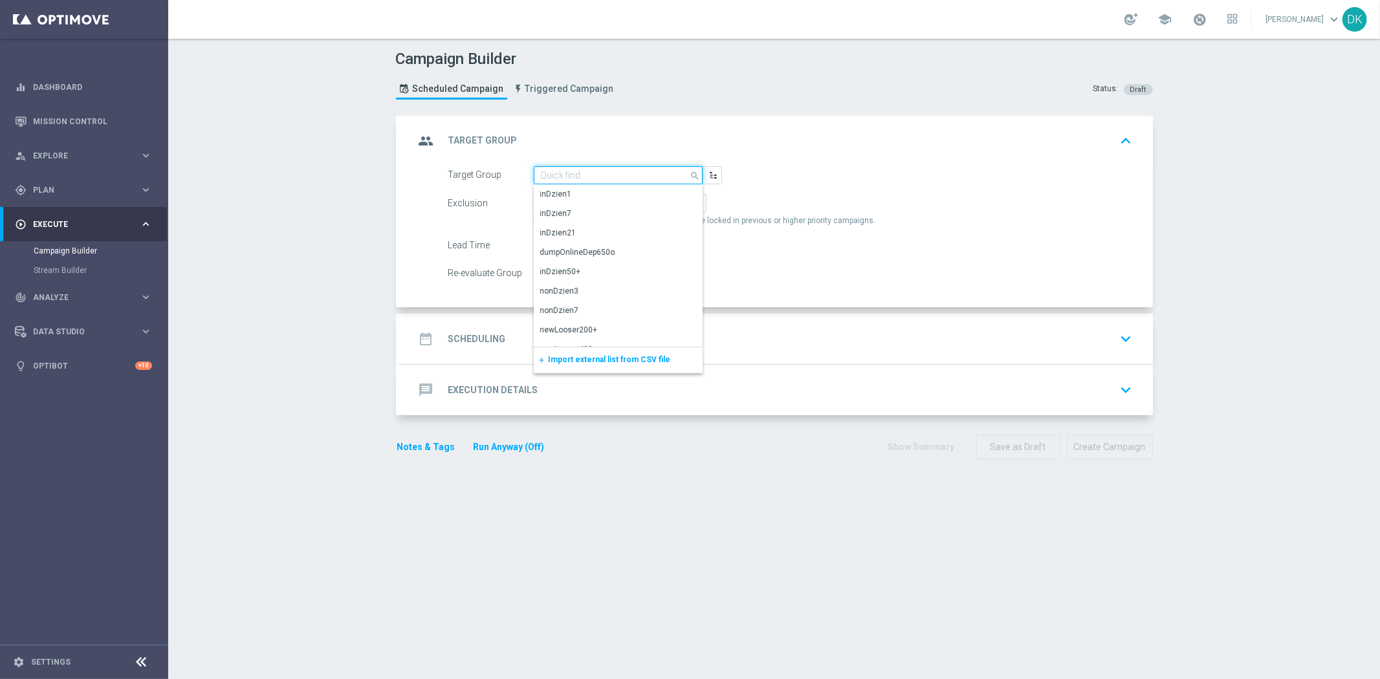
paste input "A_MIN_TARGET_ZBR_DAILY_100DO20_031025"
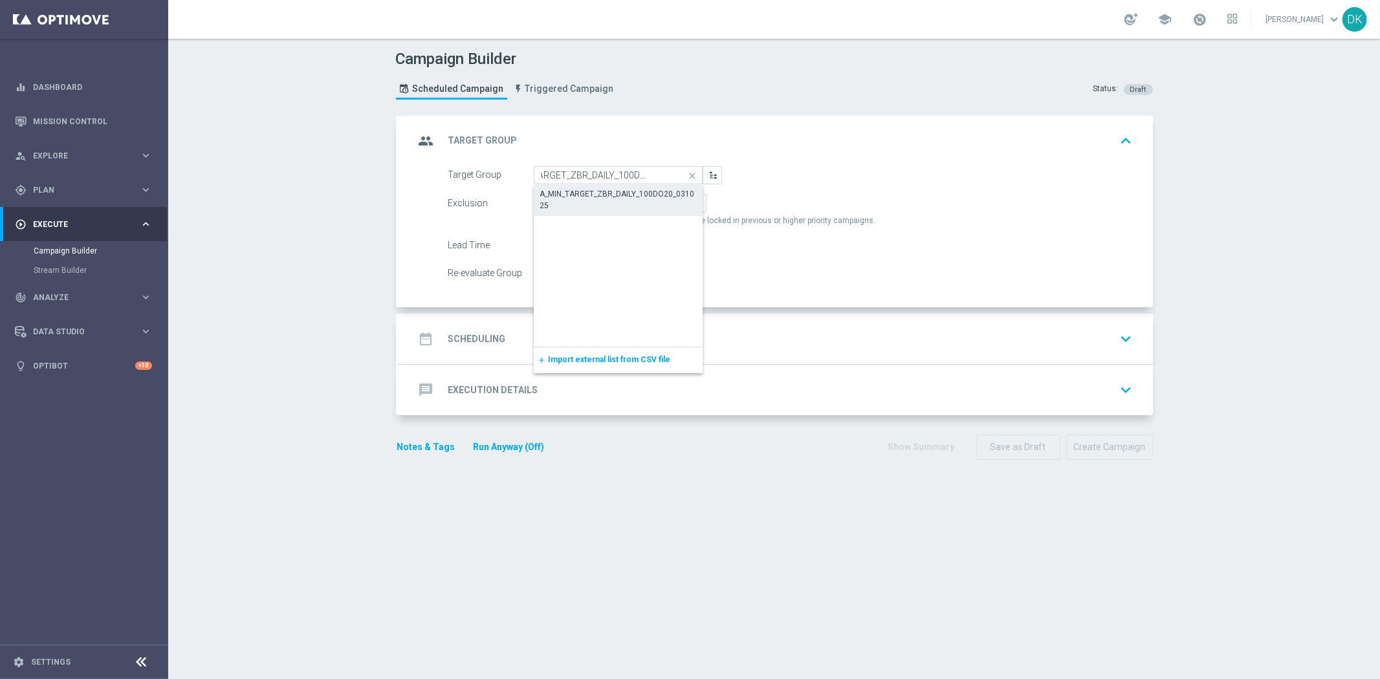
click at [627, 194] on div "A_MIN_TARGET_ZBR_DAILY_100DO20_031025" at bounding box center [618, 199] width 157 height 23
type input "A_MIN_TARGET_ZBR_DAILY_100DO20_031025"
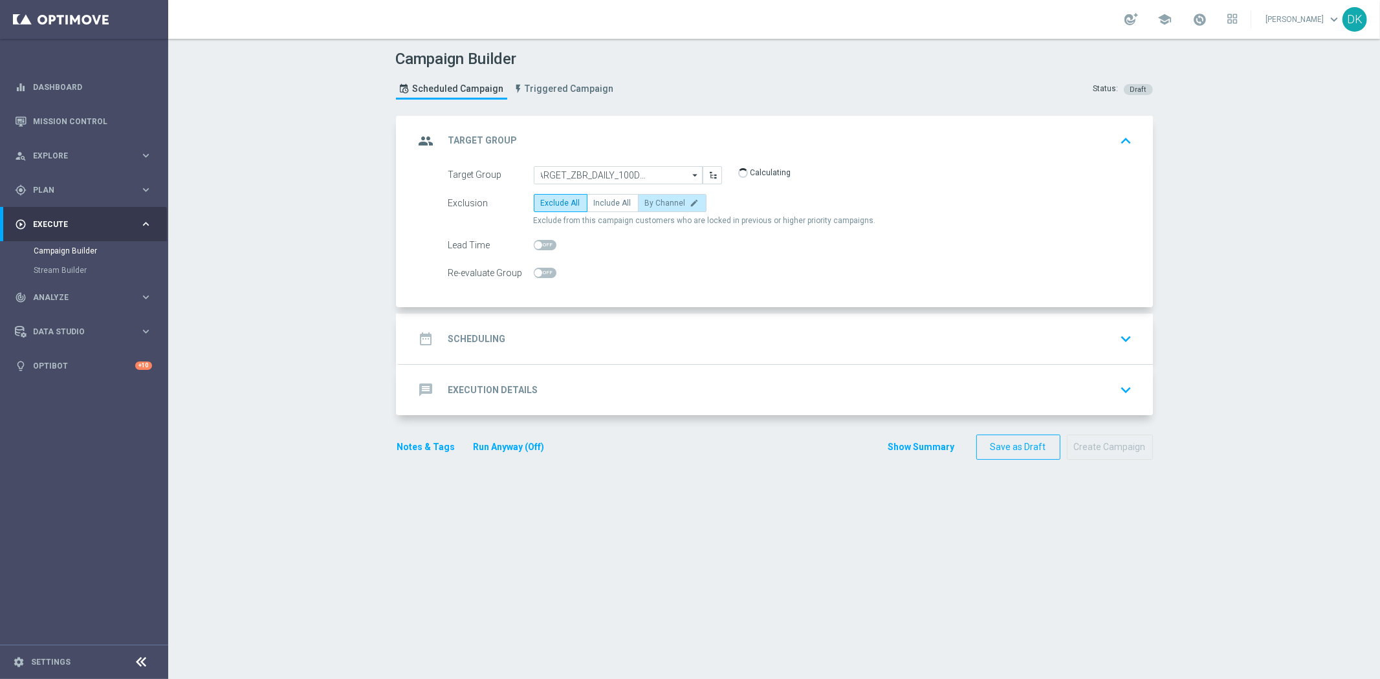
scroll to position [0, 0]
click at [688, 194] on label "By Channel edit" at bounding box center [672, 203] width 69 height 18
click at [653, 201] on input "By Channel edit" at bounding box center [649, 205] width 8 height 8
radio input "true"
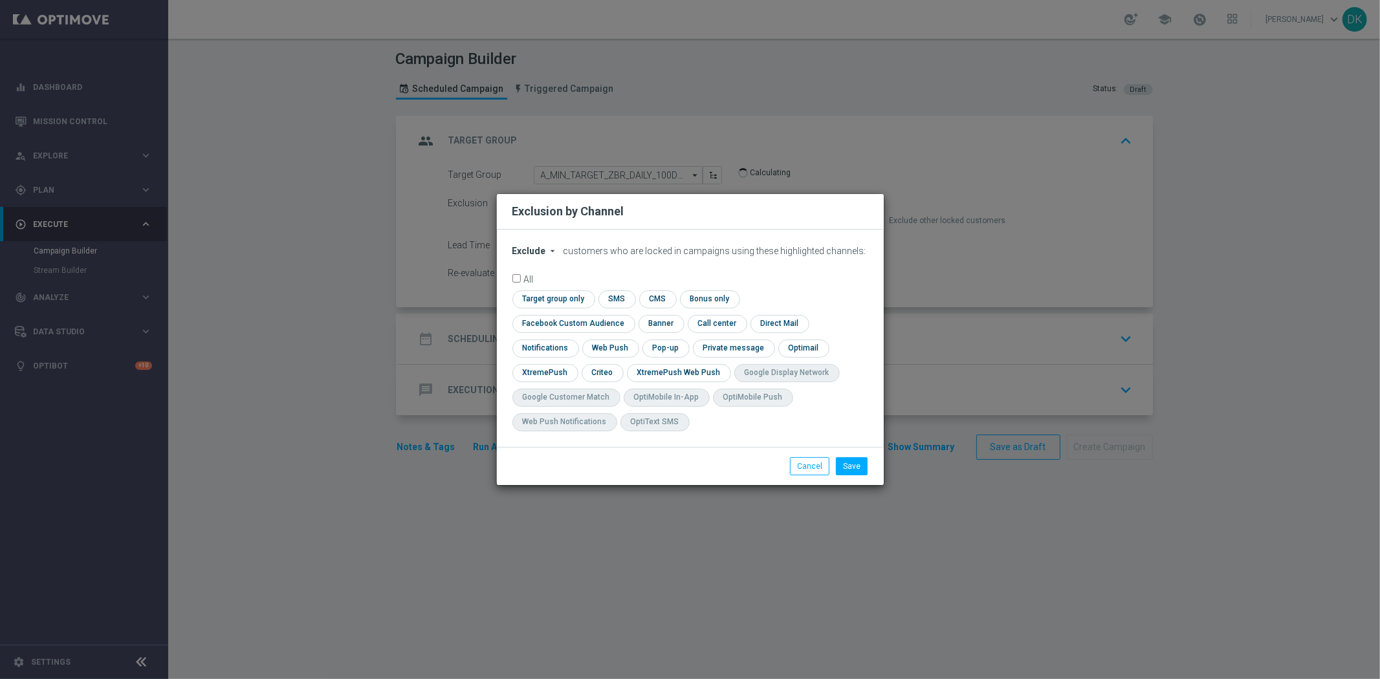
click at [530, 256] on span "Exclude" at bounding box center [529, 251] width 34 height 10
click at [0, 0] on span "Include" at bounding box center [0, 0] width 0 height 0
click at [538, 308] on input "checkbox" at bounding box center [551, 298] width 79 height 17
checkbox input "true"
click at [539, 325] on input "checkbox" at bounding box center [570, 323] width 117 height 17
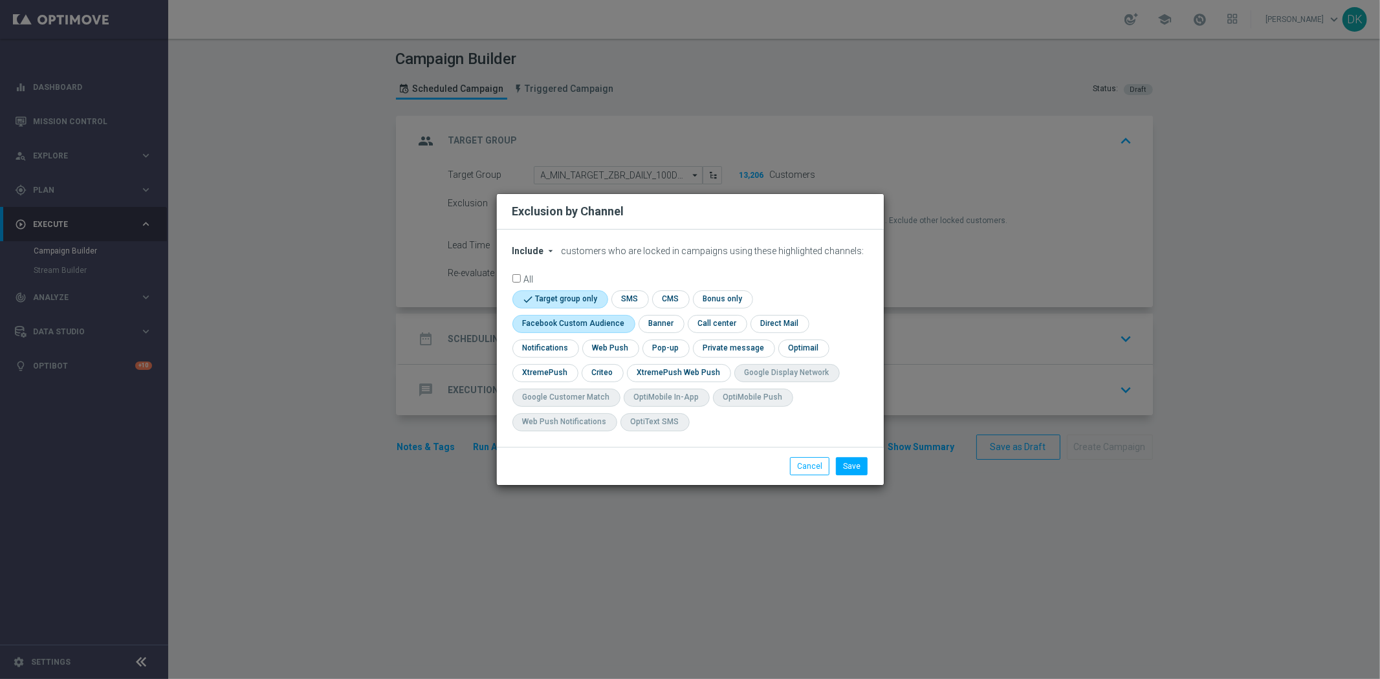
checkbox input "true"
click at [585, 378] on input "checkbox" at bounding box center [602, 372] width 40 height 17
checkbox input "true"
click at [853, 472] on button "Save" at bounding box center [852, 466] width 32 height 18
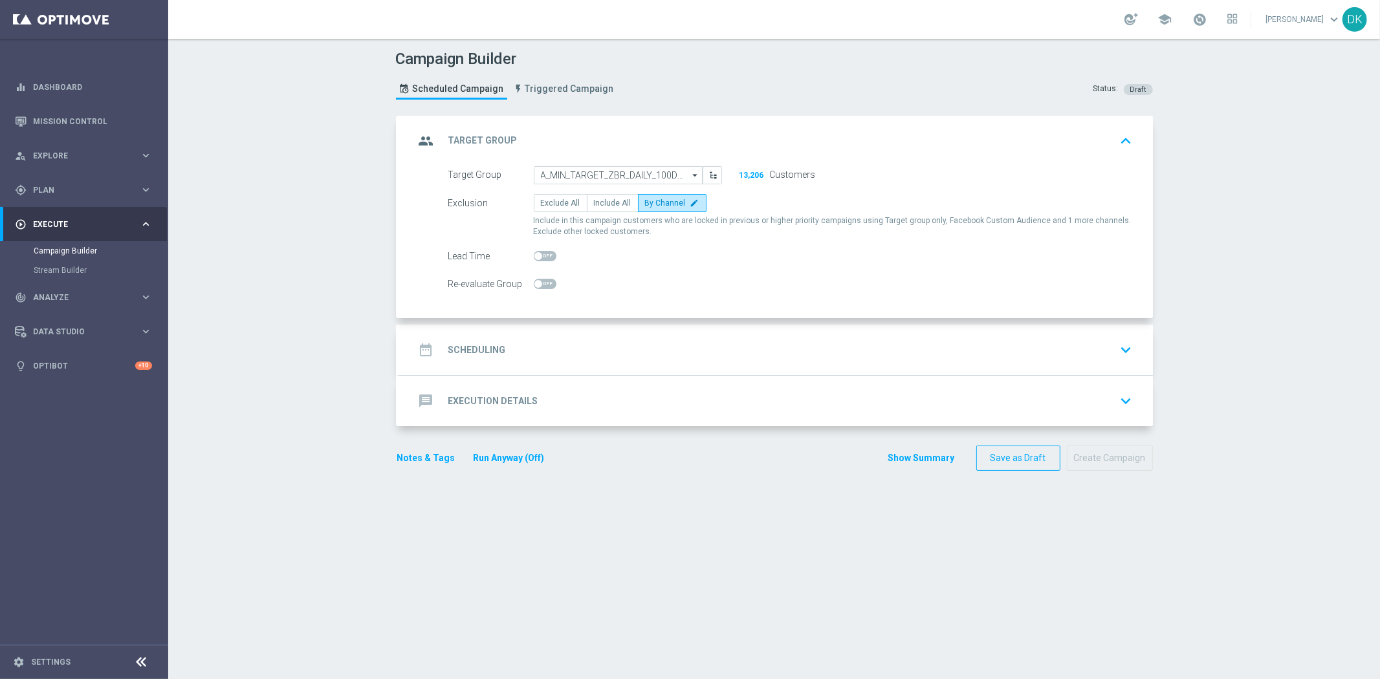
click at [493, 353] on h2 "Scheduling" at bounding box center [477, 350] width 58 height 12
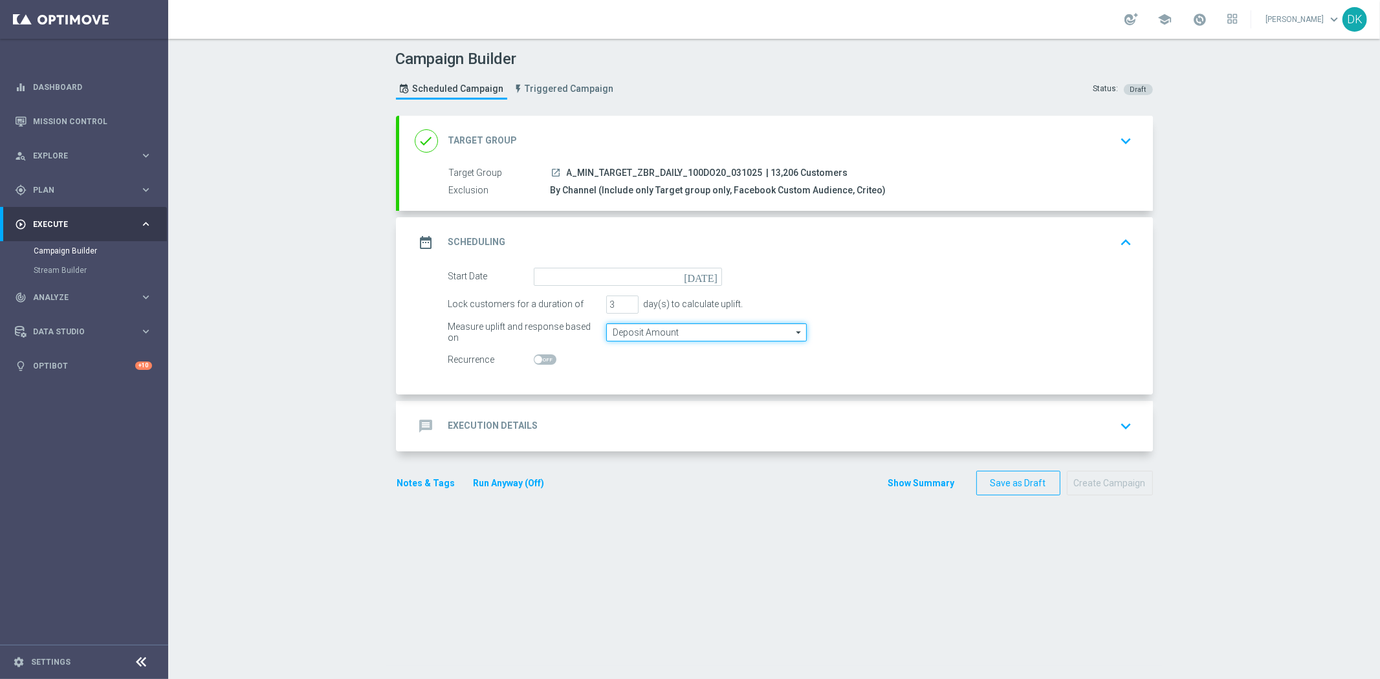
click at [647, 334] on input "Deposit Amount" at bounding box center [706, 332] width 201 height 18
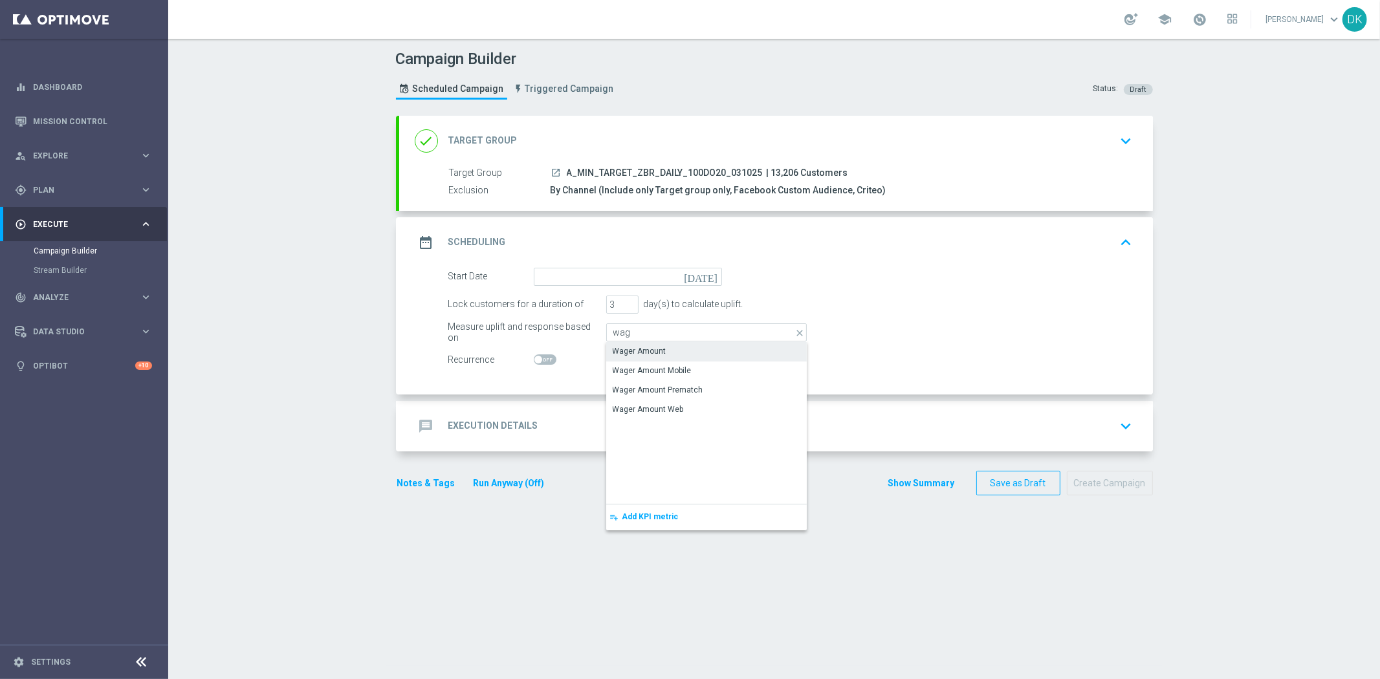
click at [644, 346] on div "Wager Amount" at bounding box center [640, 351] width 54 height 12
type input "Wager Amount"
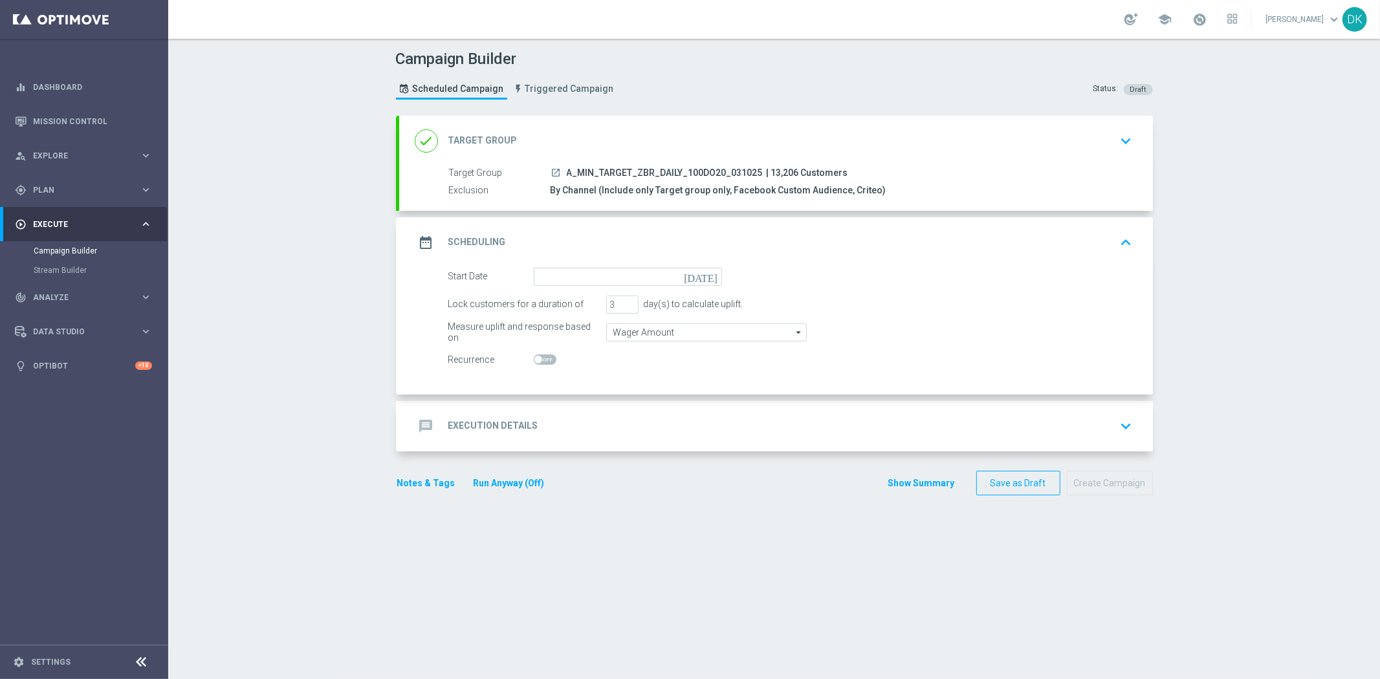
click at [639, 287] on form "Start Date today Lock customers for a duration of 3 day(s) to calculate uplift.…" at bounding box center [790, 319] width 684 height 102
click at [644, 275] on input at bounding box center [628, 277] width 188 height 18
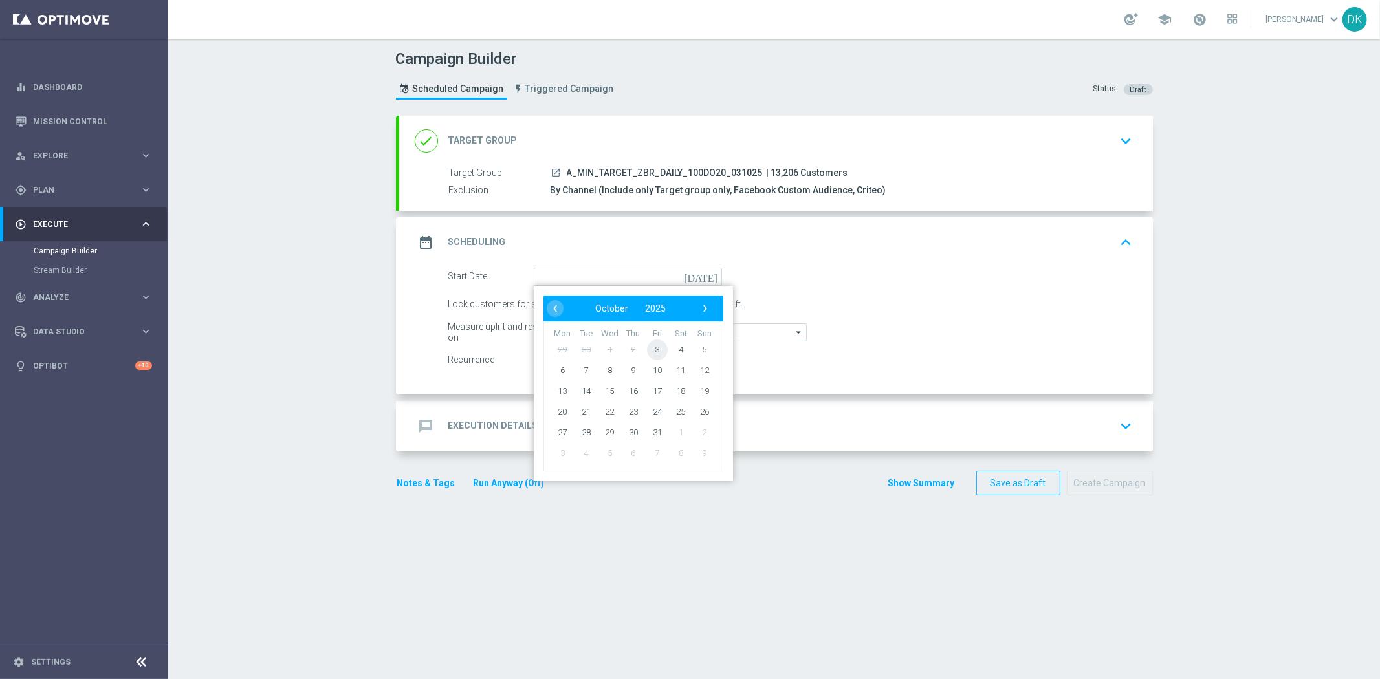
click at [655, 348] on span "3" at bounding box center [656, 349] width 21 height 21
type input "03 Oct 2025"
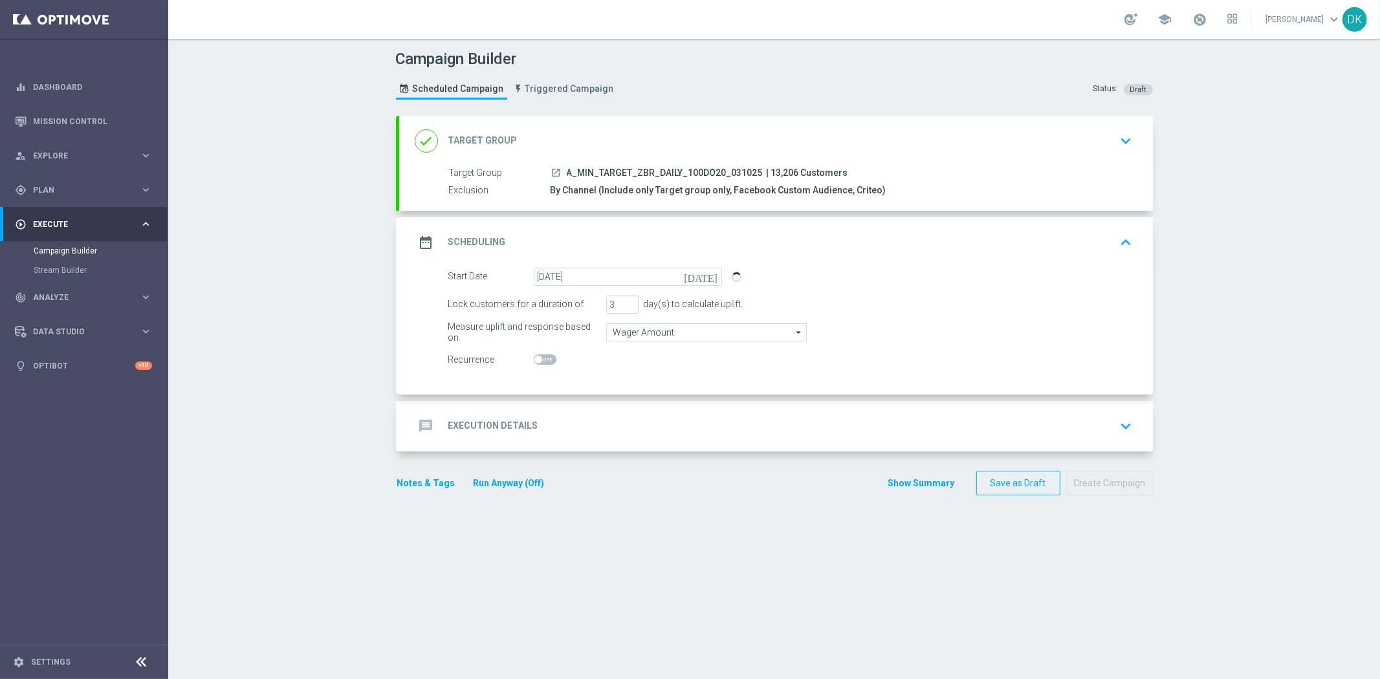
click at [576, 417] on div "message Execution Details keyboard_arrow_down" at bounding box center [776, 426] width 723 height 25
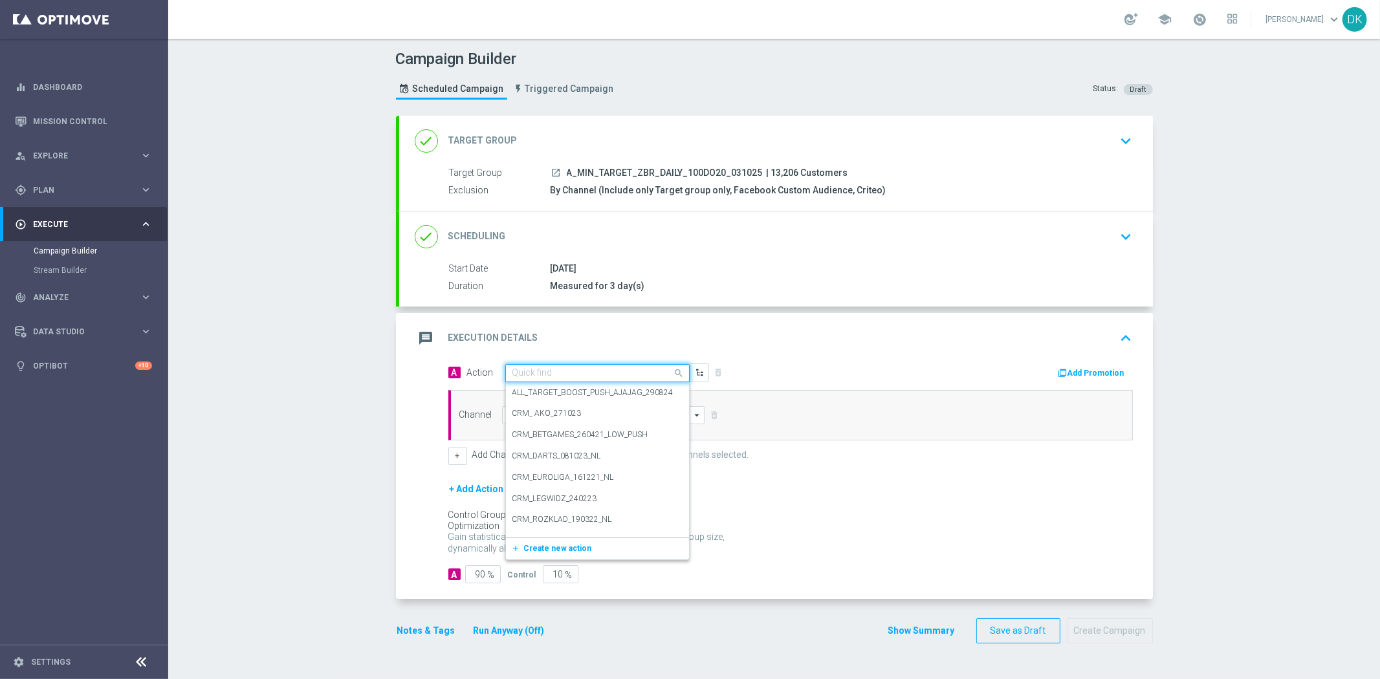
click at [540, 371] on input "text" at bounding box center [584, 373] width 144 height 11
click at [560, 544] on span "Create new action" at bounding box center [558, 548] width 68 height 9
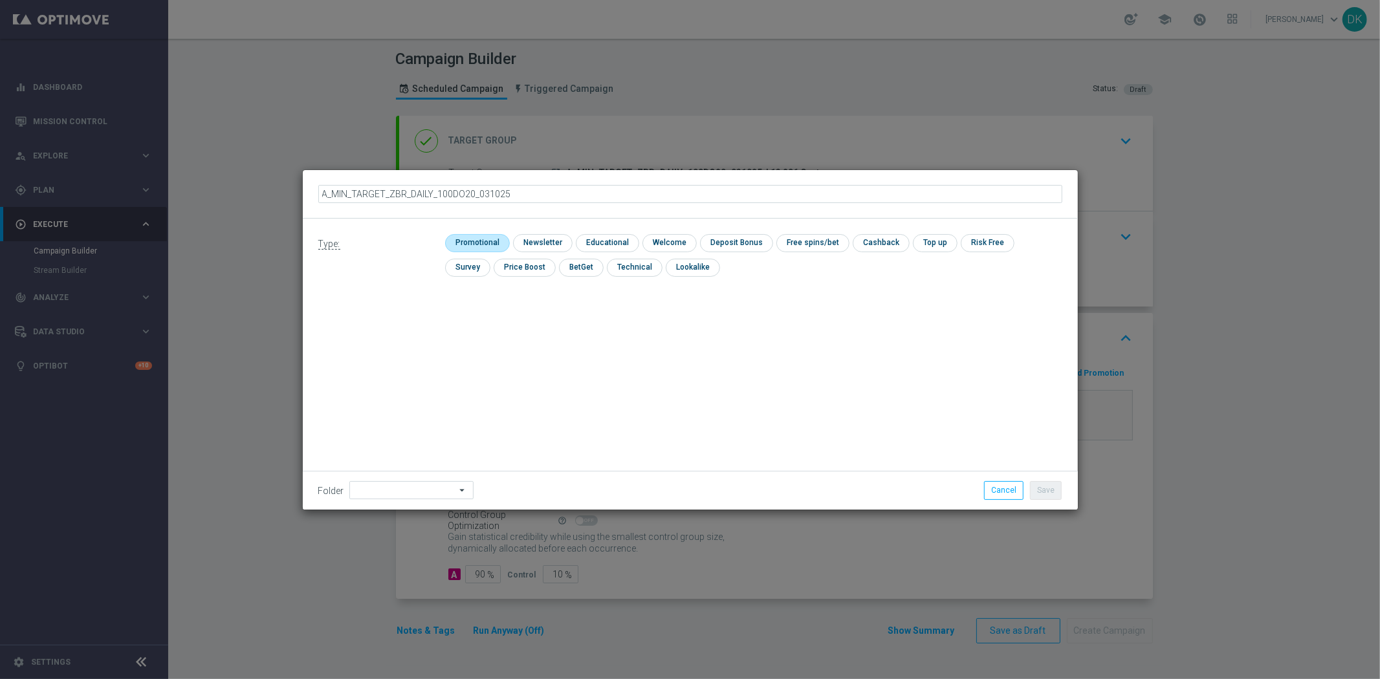
click at [498, 244] on input "checkbox" at bounding box center [475, 242] width 61 height 17
checkbox input "true"
click at [1058, 496] on button "Save" at bounding box center [1046, 490] width 32 height 18
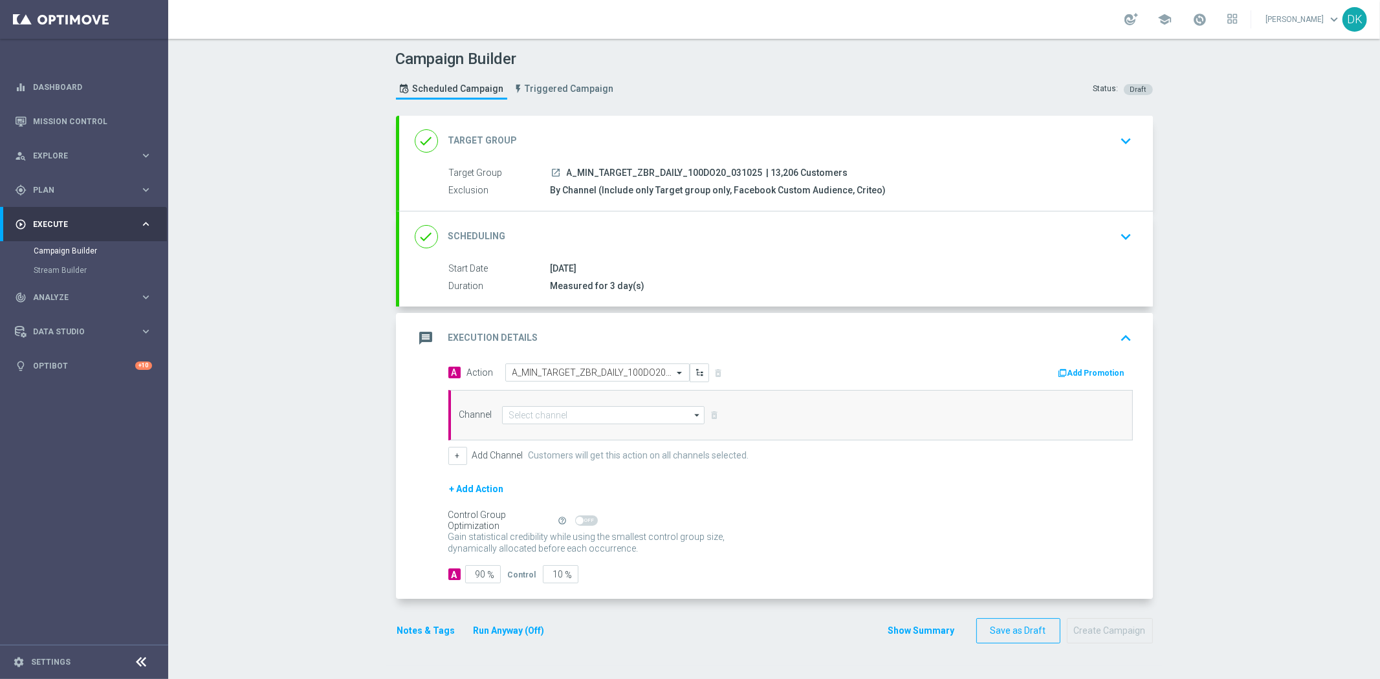
click at [572, 424] on div "Channel arrow_drop_down Drag here to set row groups Drag here to set column lab…" at bounding box center [790, 415] width 684 height 50
click at [570, 417] on input at bounding box center [603, 415] width 203 height 18
click at [558, 428] on div "Private message" at bounding box center [538, 434] width 61 height 12
type input "Private message"
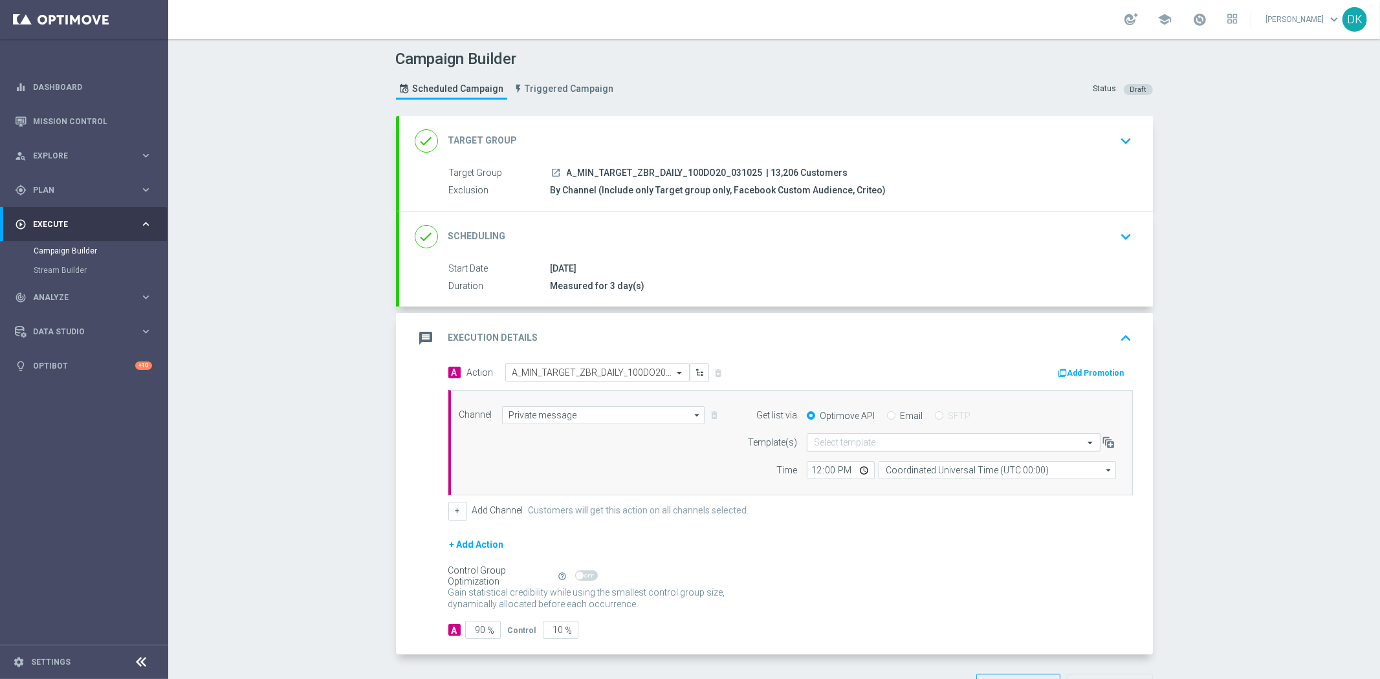
click at [853, 442] on input "text" at bounding box center [941, 442] width 254 height 11
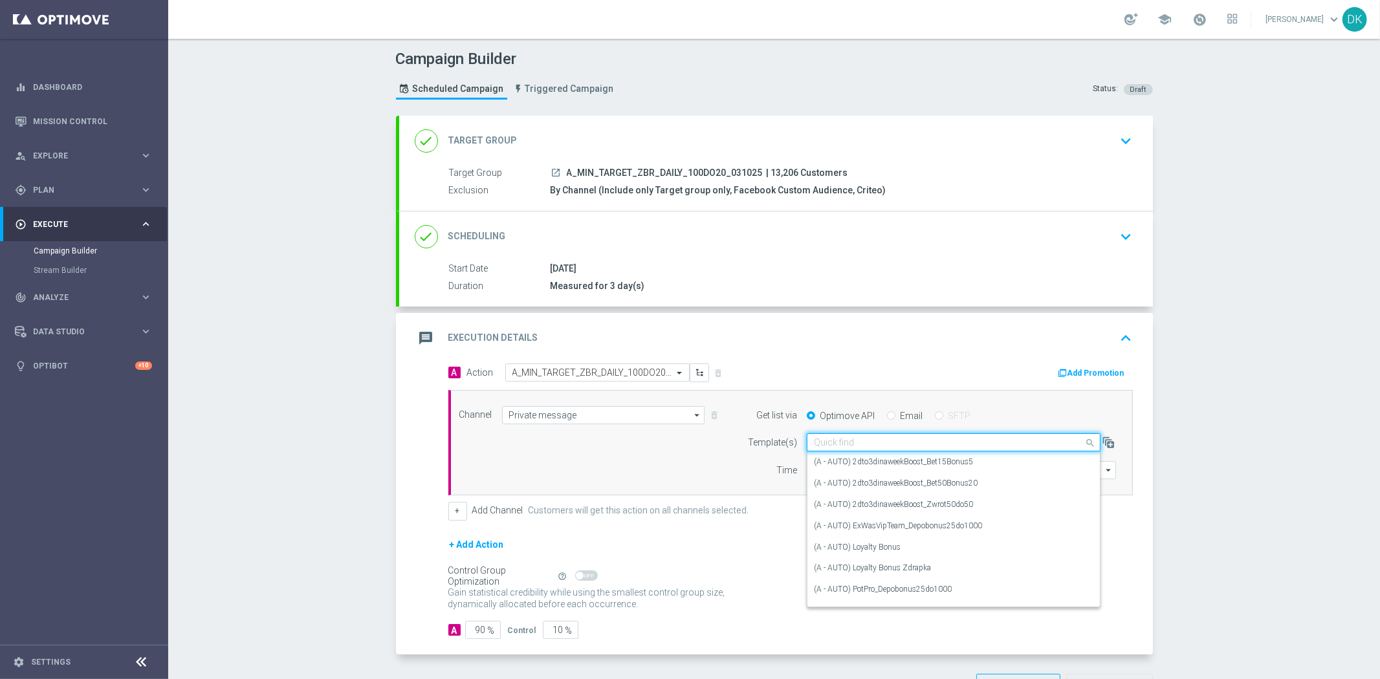
paste input "A_MIN_TARGET_ZBR_DAILY_100DO20_031025"
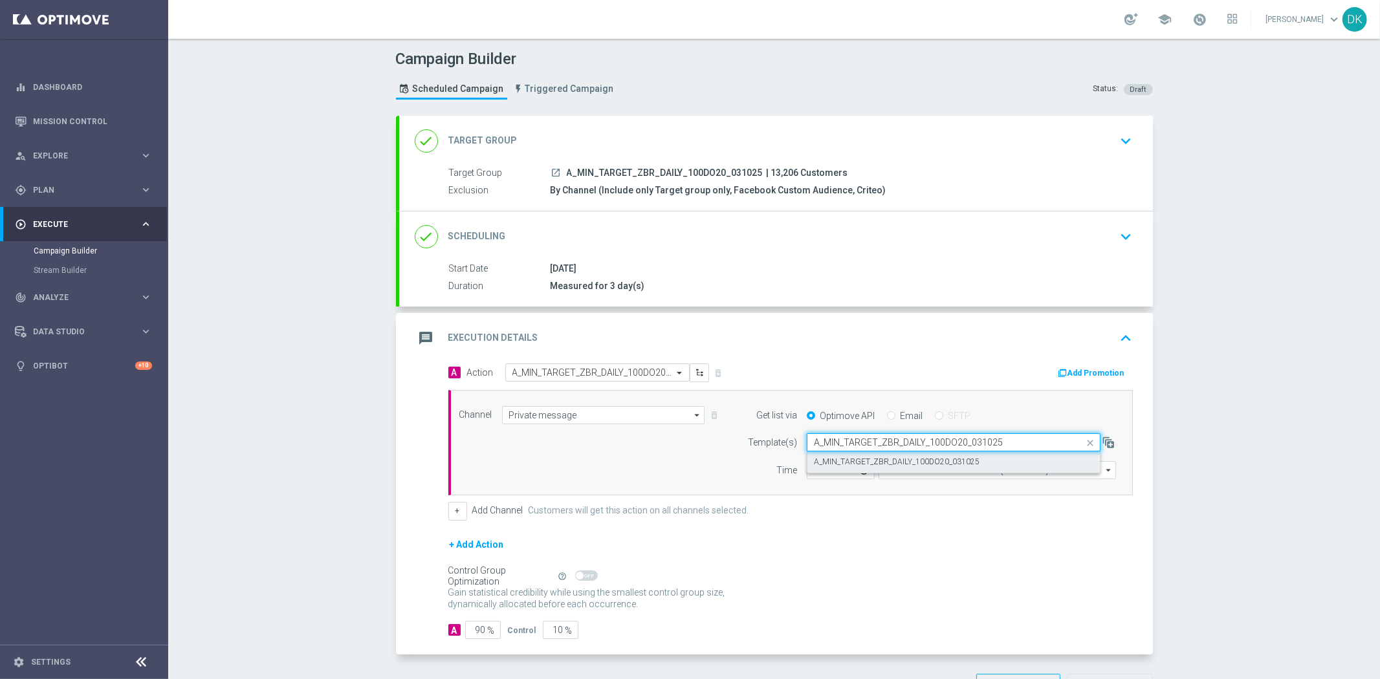
click at [845, 461] on label "A_MIN_TARGET_ZBR_DAILY_100DO20_031025" at bounding box center [897, 462] width 166 height 11
type input "A_MIN_TARGET_ZBR_DAILY_100DO20_031025"
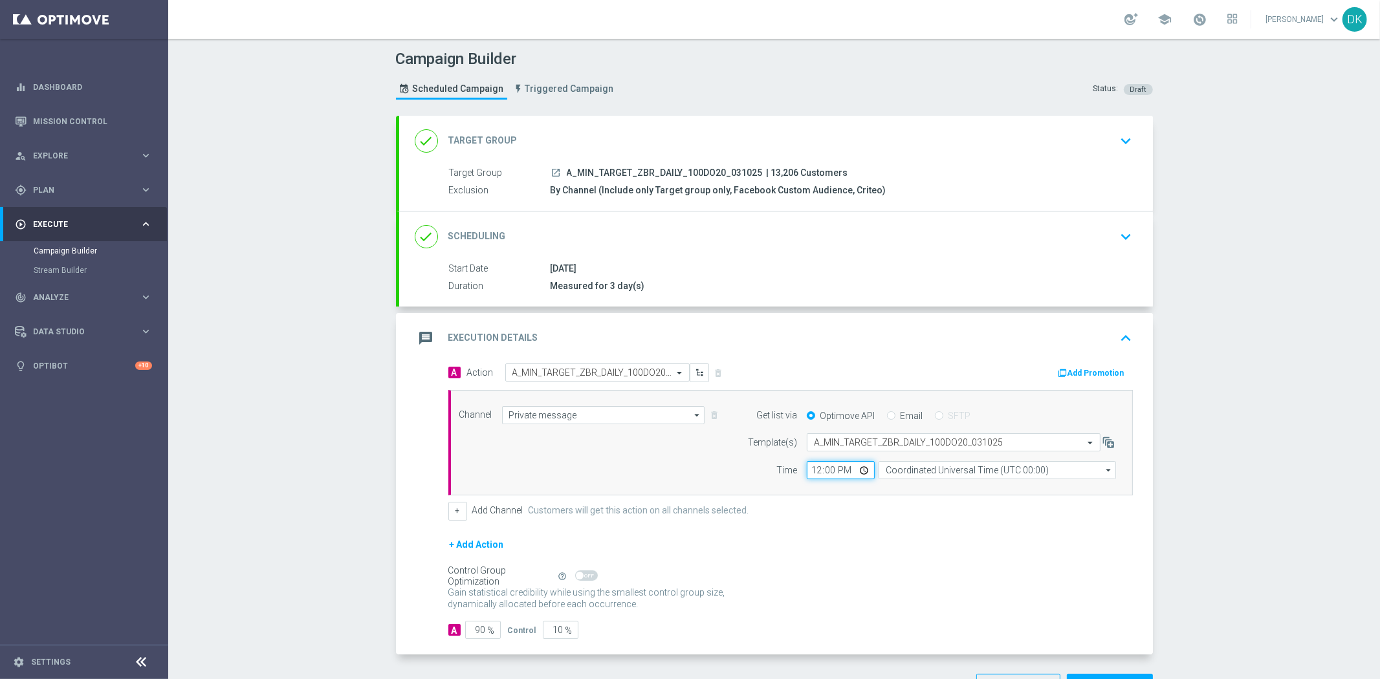
click at [811, 471] on input "12:00" at bounding box center [841, 470] width 68 height 18
type input "14:01"
click at [959, 468] on input "Coordinated Universal Time (UTC 00:00)" at bounding box center [996, 470] width 237 height 18
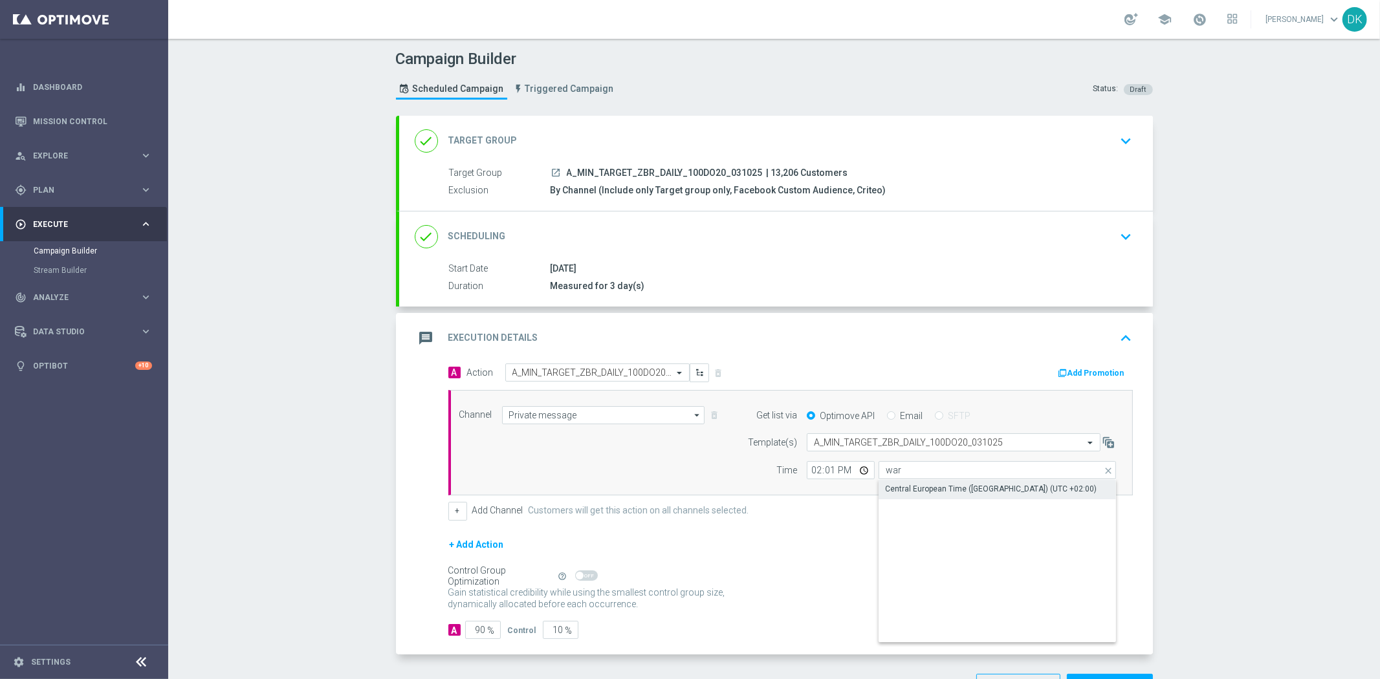
click at [946, 488] on div "Central European Time (Warsaw) (UTC +02:00)" at bounding box center [991, 489] width 212 height 12
type input "Central European Time (Warsaw) (UTC +02:00)"
click at [449, 505] on button "+" at bounding box center [457, 511] width 19 height 18
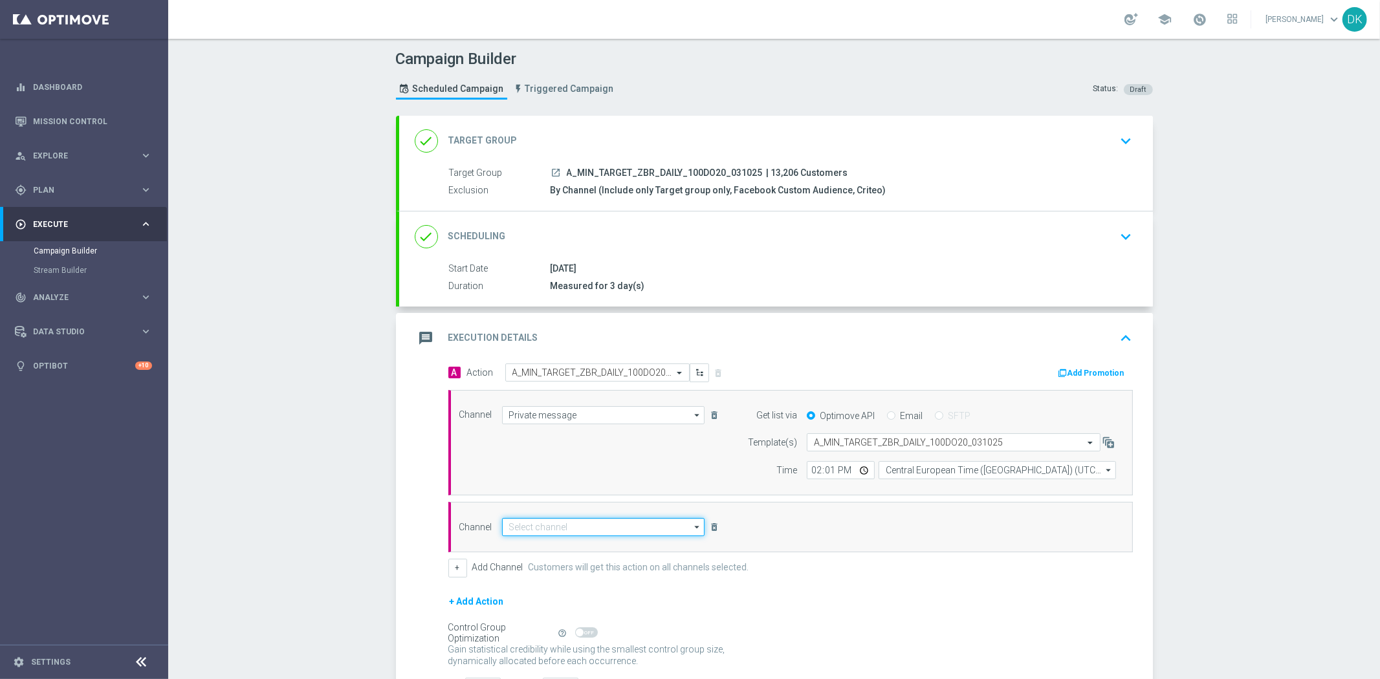
click at [534, 528] on input at bounding box center [603, 527] width 203 height 18
click at [538, 541] on div "CMS" at bounding box center [604, 546] width 204 height 18
type input "CMS"
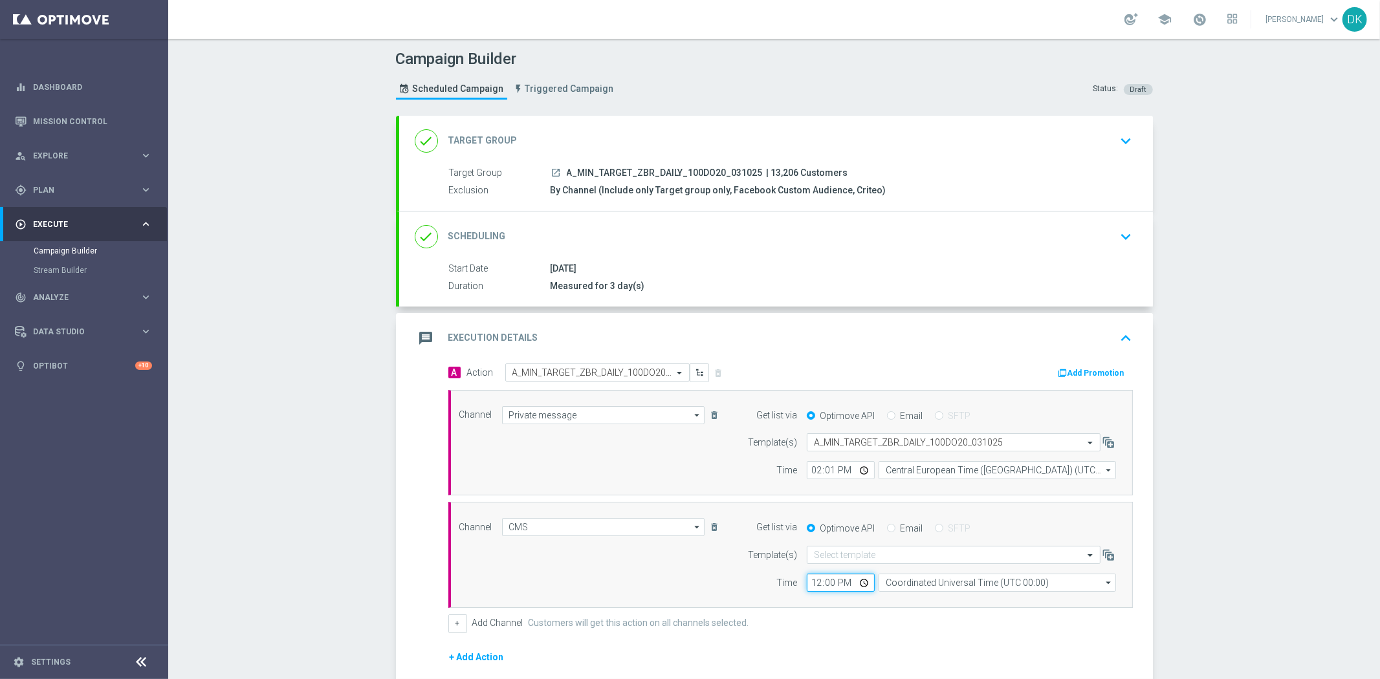
click at [807, 585] on input "12:00" at bounding box center [841, 583] width 68 height 18
type input "13:50"
click at [930, 583] on input "Coordinated Universal Time (UTC 00:00)" at bounding box center [996, 583] width 237 height 18
click at [927, 598] on div "Central European Time (Warsaw) (UTC +02:00)" at bounding box center [991, 602] width 212 height 12
type input "Central European Time (Warsaw) (UTC +02:00)"
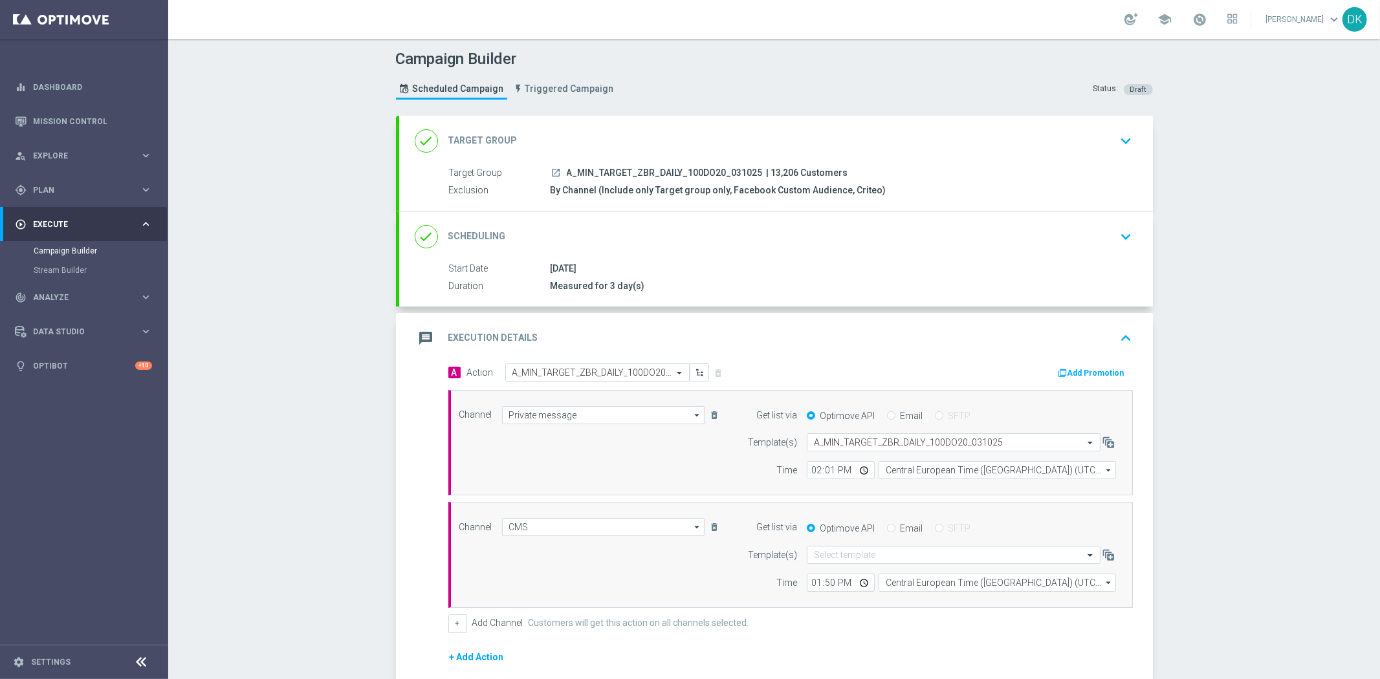
click at [924, 615] on div "+ Add Channel Customers will get this action on all channels selected." at bounding box center [790, 624] width 684 height 18
click at [1094, 369] on button "Add Promotion" at bounding box center [1093, 373] width 72 height 14
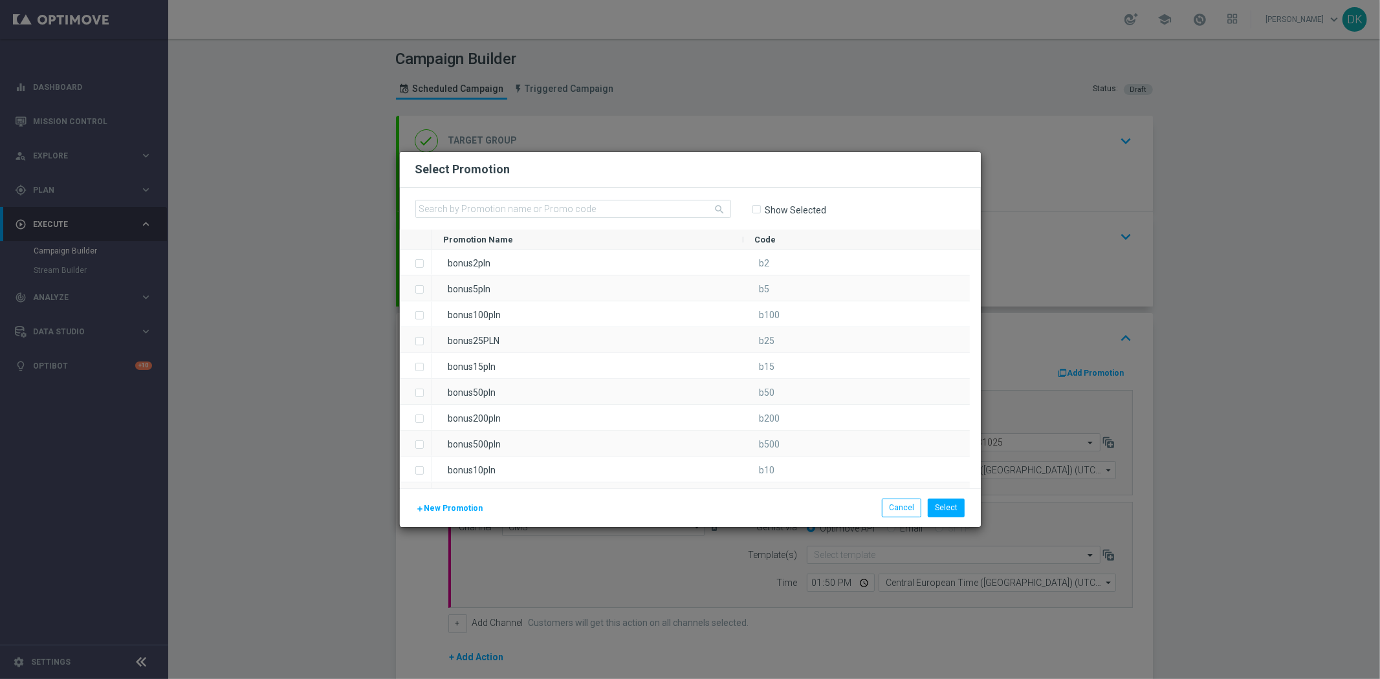
click at [449, 512] on span "New Promotion" at bounding box center [453, 508] width 59 height 9
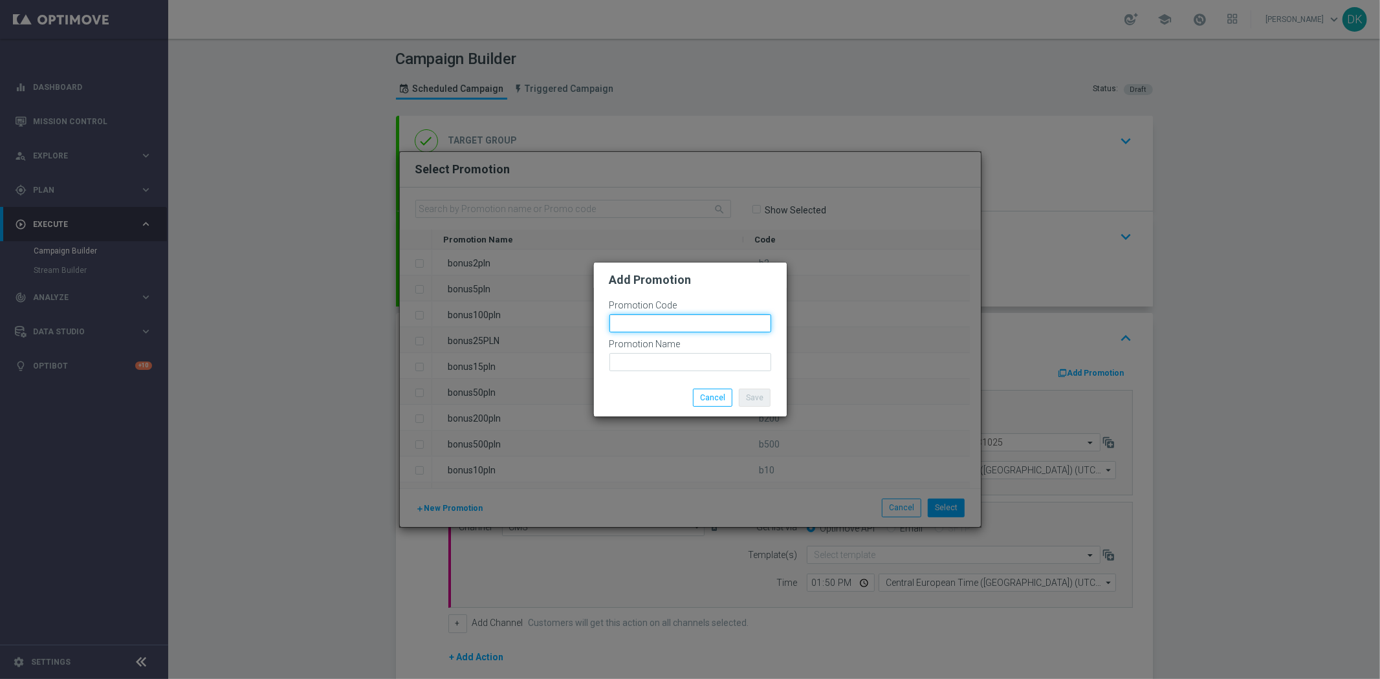
click at [651, 321] on input "text" at bounding box center [690, 323] width 162 height 18
paste input "186482"
click at [654, 320] on input "bonusapi_tg-186482" at bounding box center [690, 323] width 162 height 18
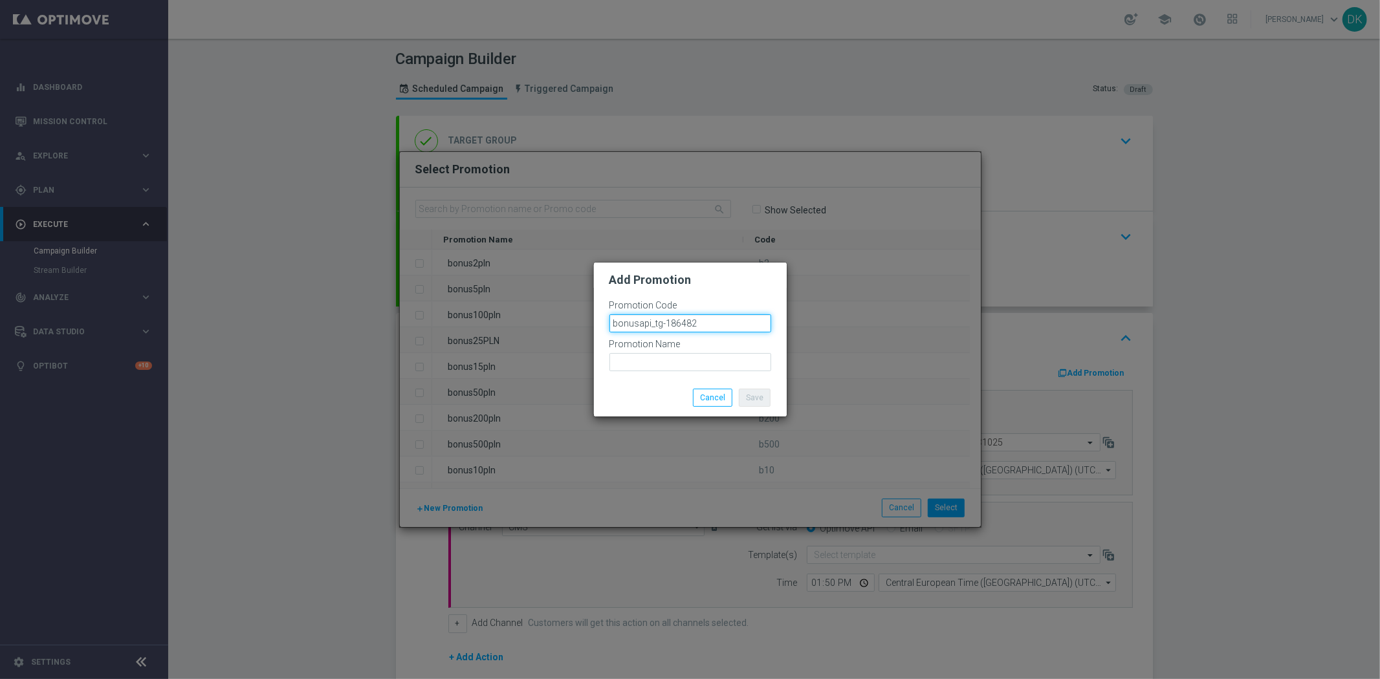
type input "bonusapi_tg-186482"
click at [716, 363] on input "text" at bounding box center [690, 362] width 162 height 18
paste input "bonusapi_tg-186482"
type input "bonusapi_tg-186482"
click at [754, 396] on button "Save" at bounding box center [755, 398] width 32 height 18
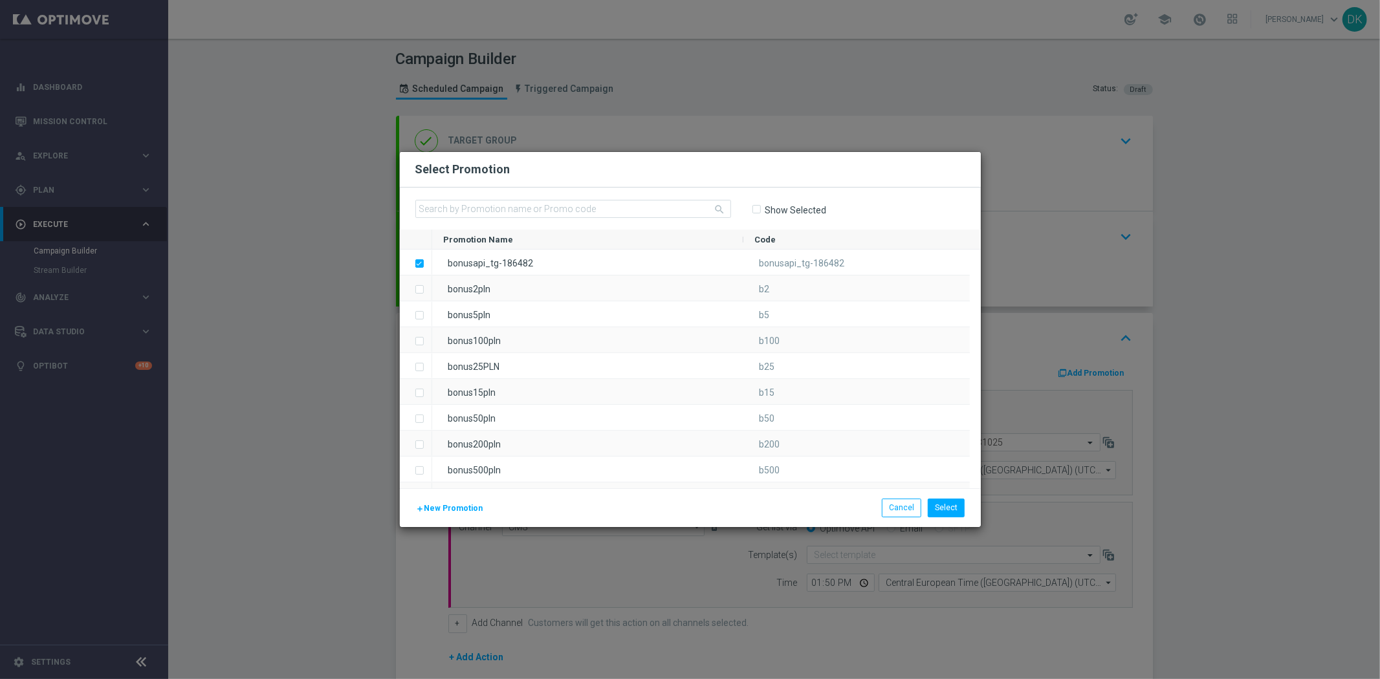
click at [453, 511] on span "New Promotion" at bounding box center [453, 508] width 59 height 9
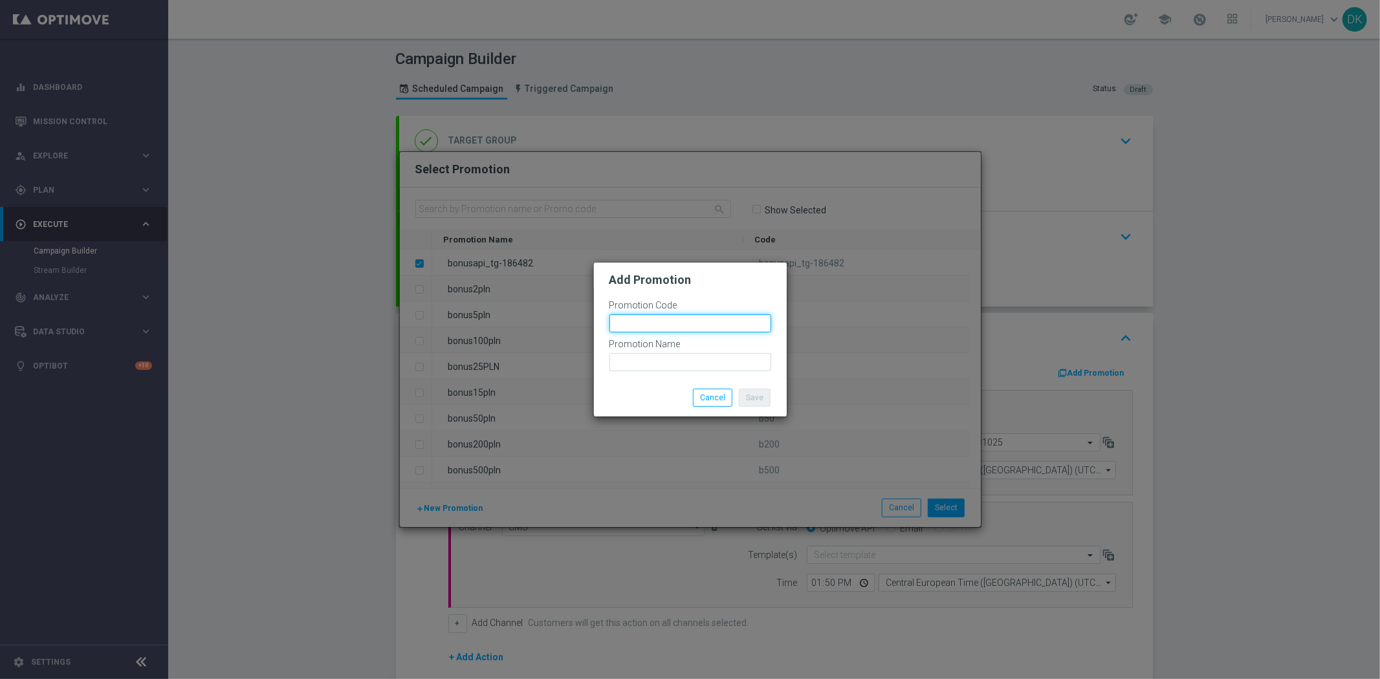
click at [701, 331] on input "text" at bounding box center [690, 323] width 162 height 18
paste input "bonusapi_tg-186482"
click at [701, 331] on input "bonusapi_tg-186483" at bounding box center [690, 323] width 162 height 18
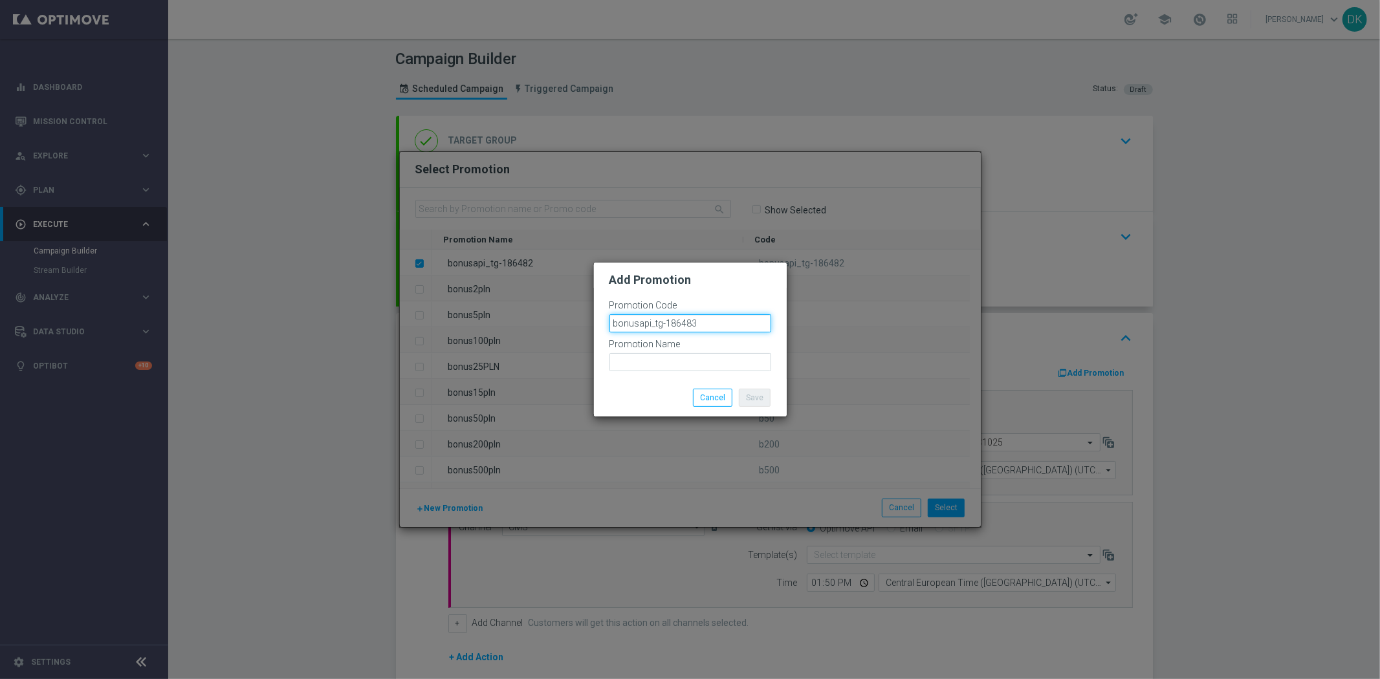
type input "bonusapi_tg-186483"
click at [694, 351] on div "Promotion Name" at bounding box center [690, 355] width 162 height 32
click at [713, 366] on input "text" at bounding box center [690, 362] width 162 height 18
paste input "bonusapi_tg-186483"
type input "bonusapi_tg-186483"
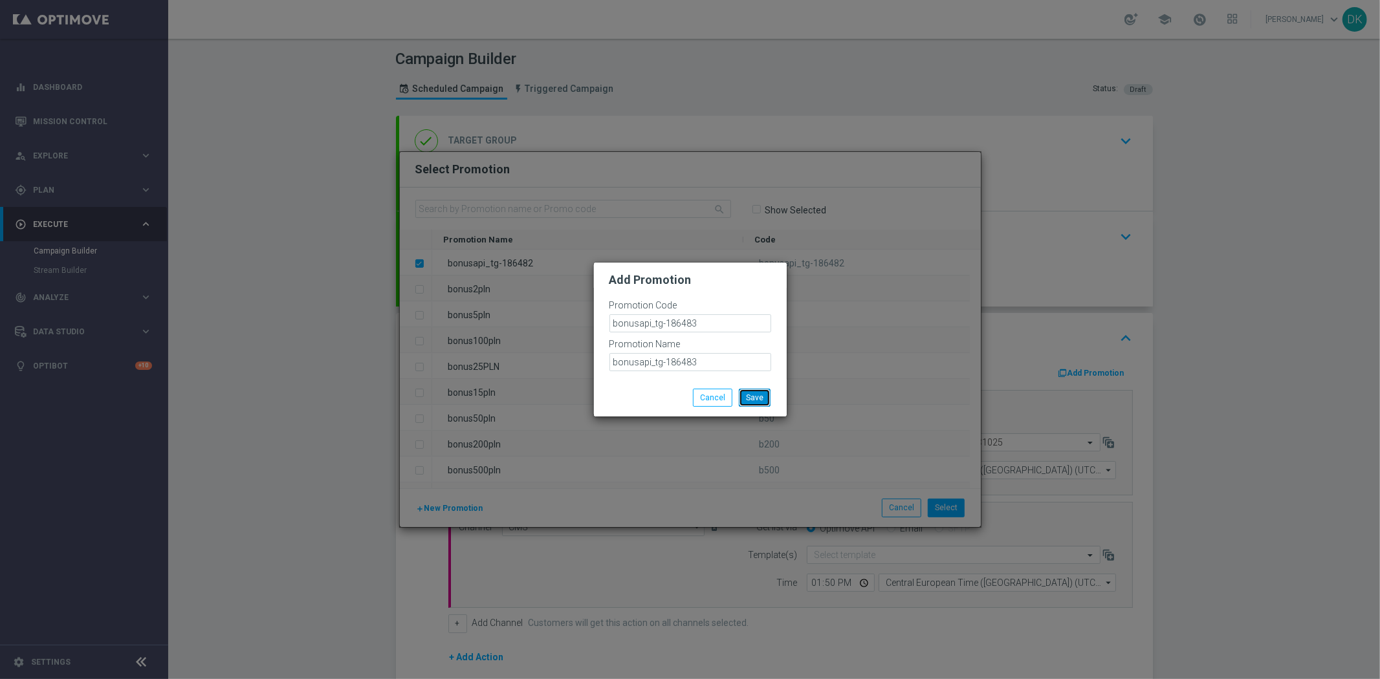
click at [757, 398] on button "Save" at bounding box center [755, 398] width 32 height 18
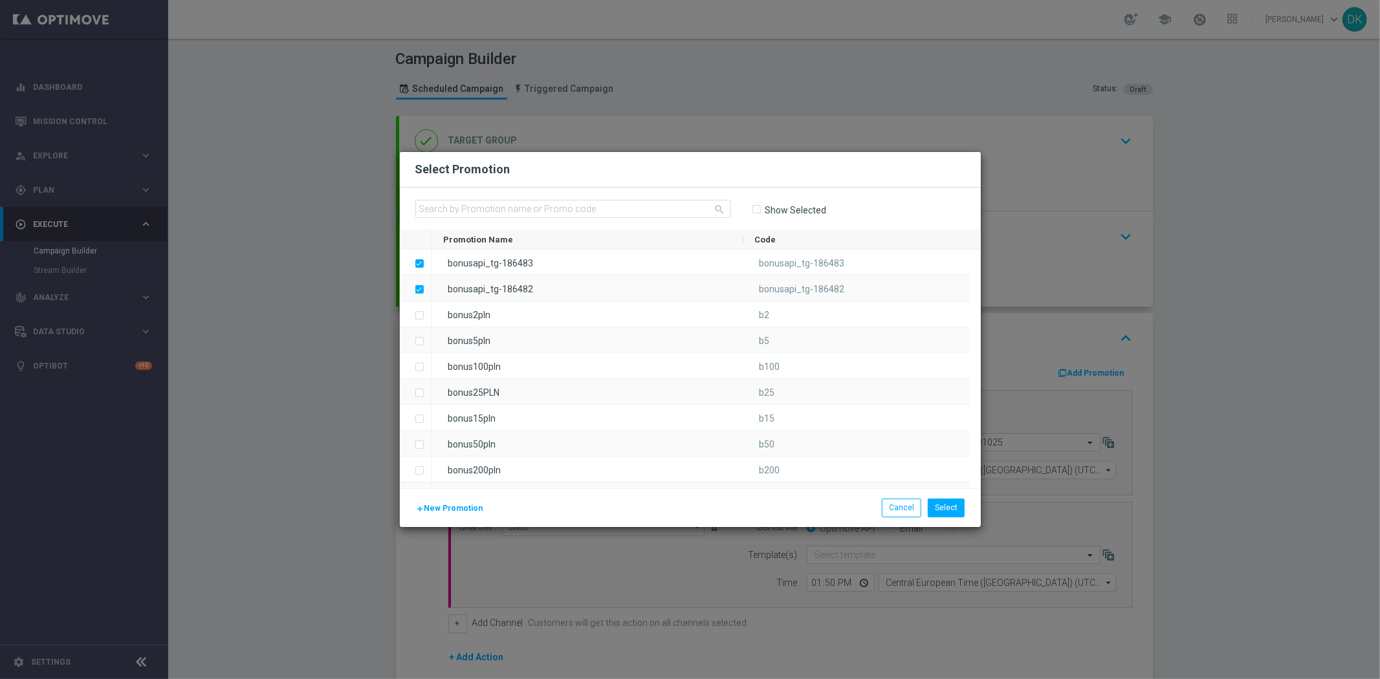
click at [441, 505] on span "New Promotion" at bounding box center [453, 508] width 59 height 9
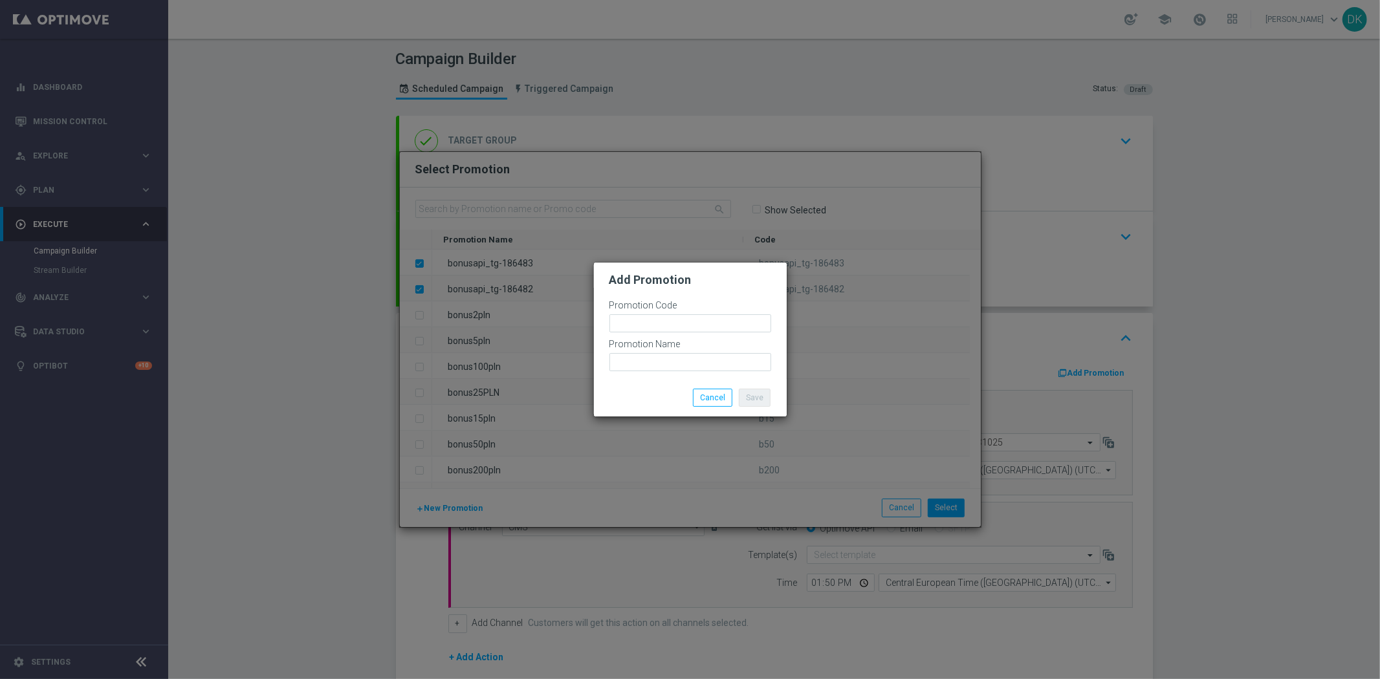
click at [673, 309] on label "Promotion Code" at bounding box center [643, 305] width 68 height 11
click at [673, 317] on input "text" at bounding box center [690, 323] width 162 height 18
paste input "bonusapi_tg-186483"
click at [675, 317] on input "bonusapi_tg-186484" at bounding box center [690, 323] width 162 height 18
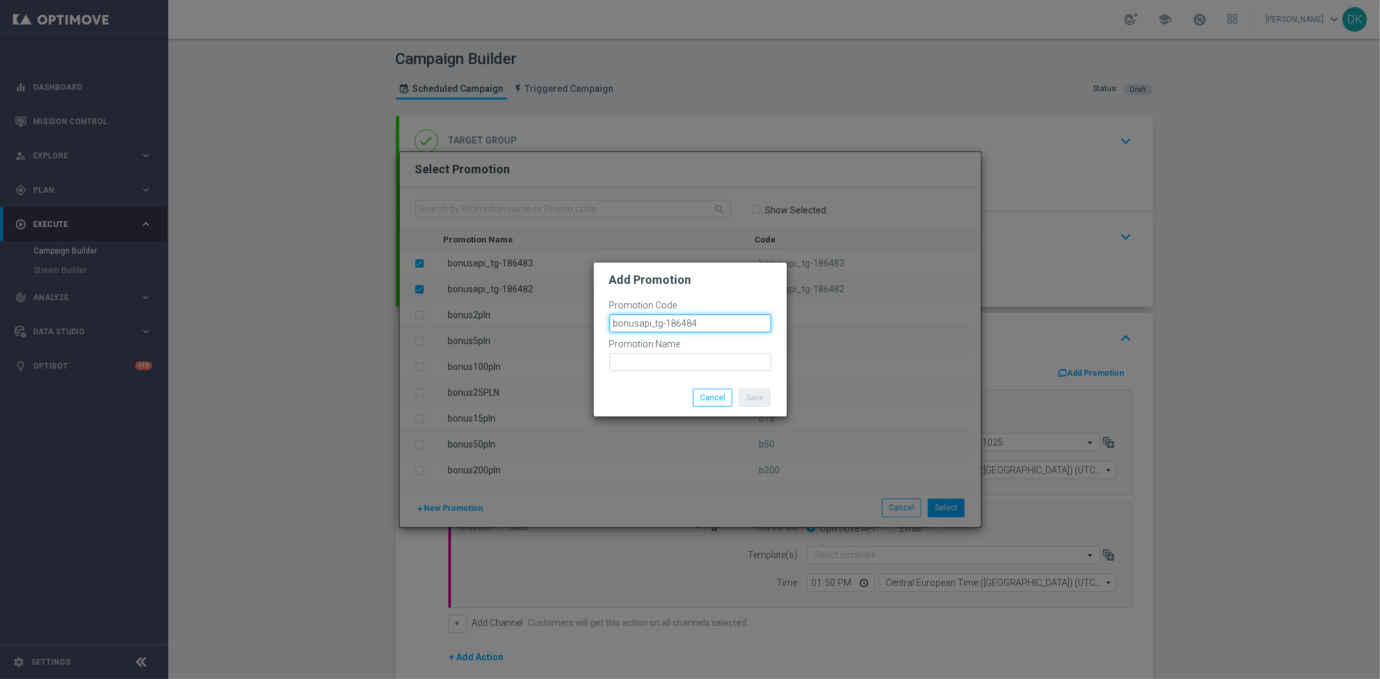
click at [675, 317] on input "bonusapi_tg-186484" at bounding box center [690, 323] width 162 height 18
type input "bonusapi_tg-186484"
click at [686, 361] on input "text" at bounding box center [690, 362] width 162 height 18
paste input "bonusapi_tg-186484"
type input "bonusapi_tg-186484"
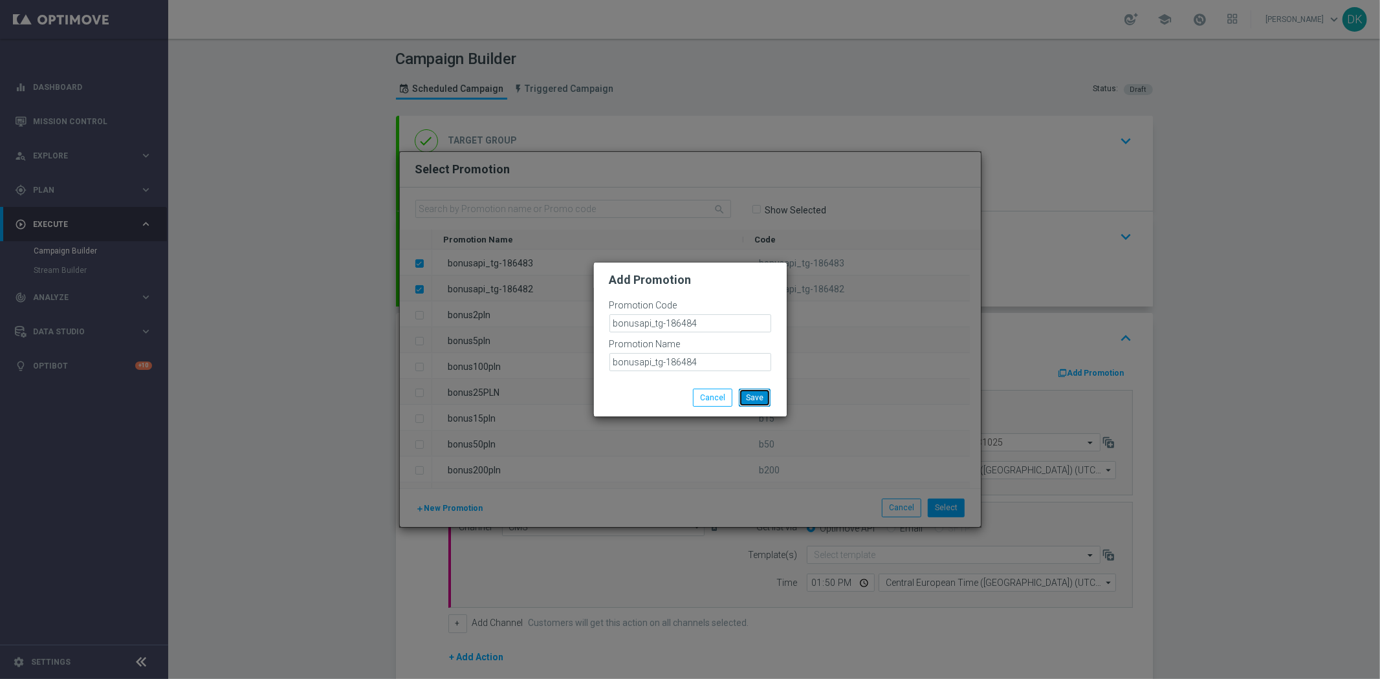
click at [759, 402] on button "Save" at bounding box center [755, 398] width 32 height 18
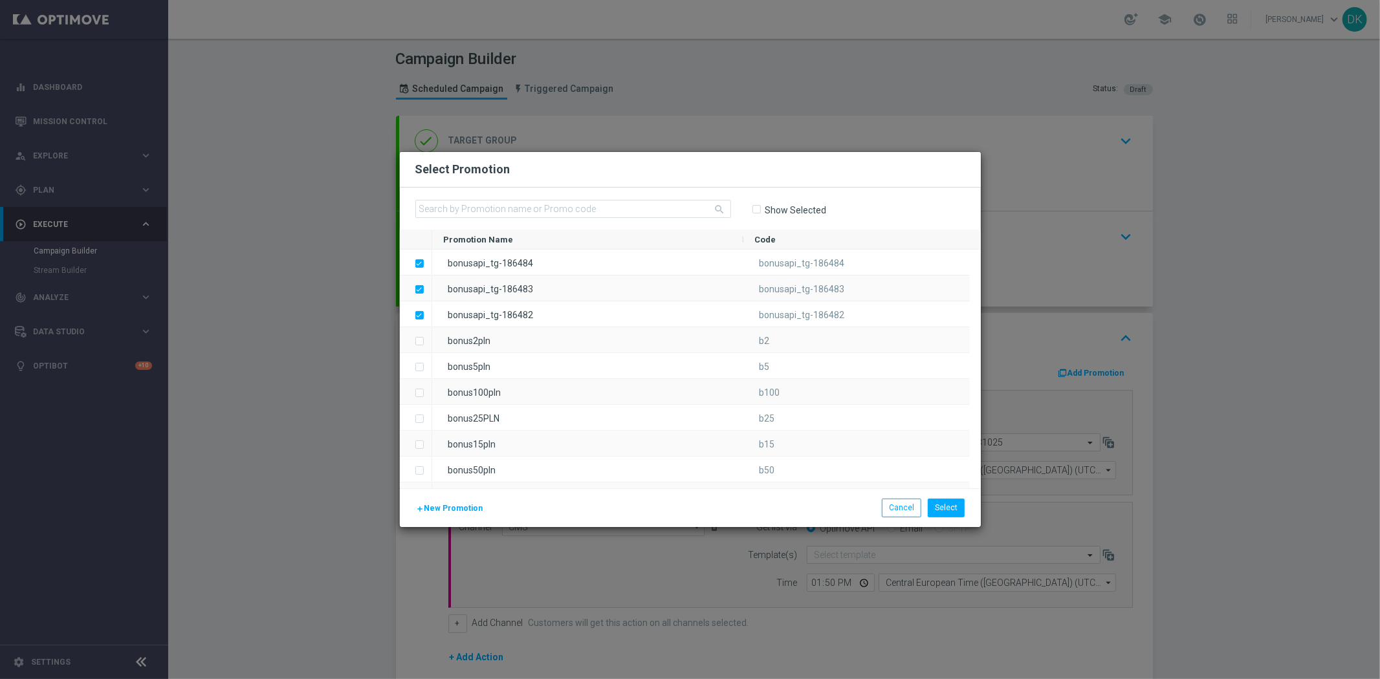
click at [454, 512] on span "New Promotion" at bounding box center [453, 508] width 59 height 9
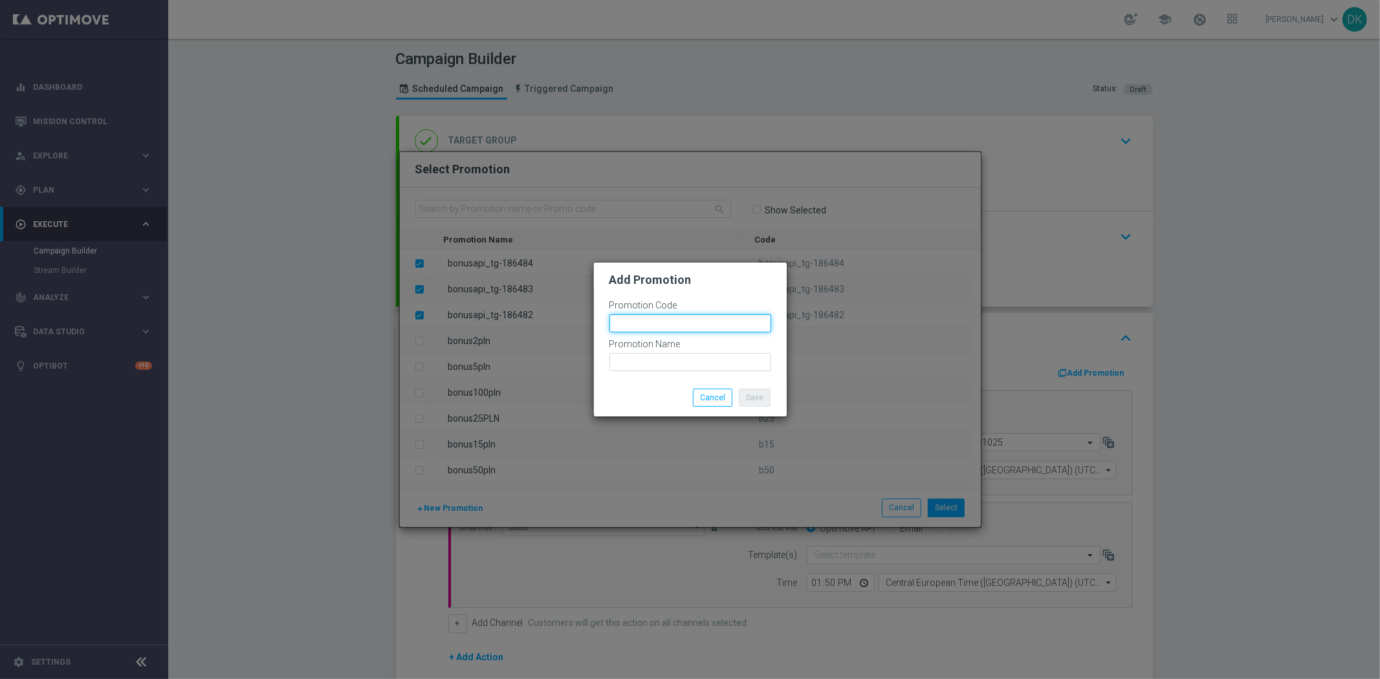
click at [669, 321] on input "text" at bounding box center [690, 323] width 162 height 18
paste input "bonusapi_tg-186484"
click at [671, 318] on input "bonusapi_tg-186485" at bounding box center [690, 323] width 162 height 18
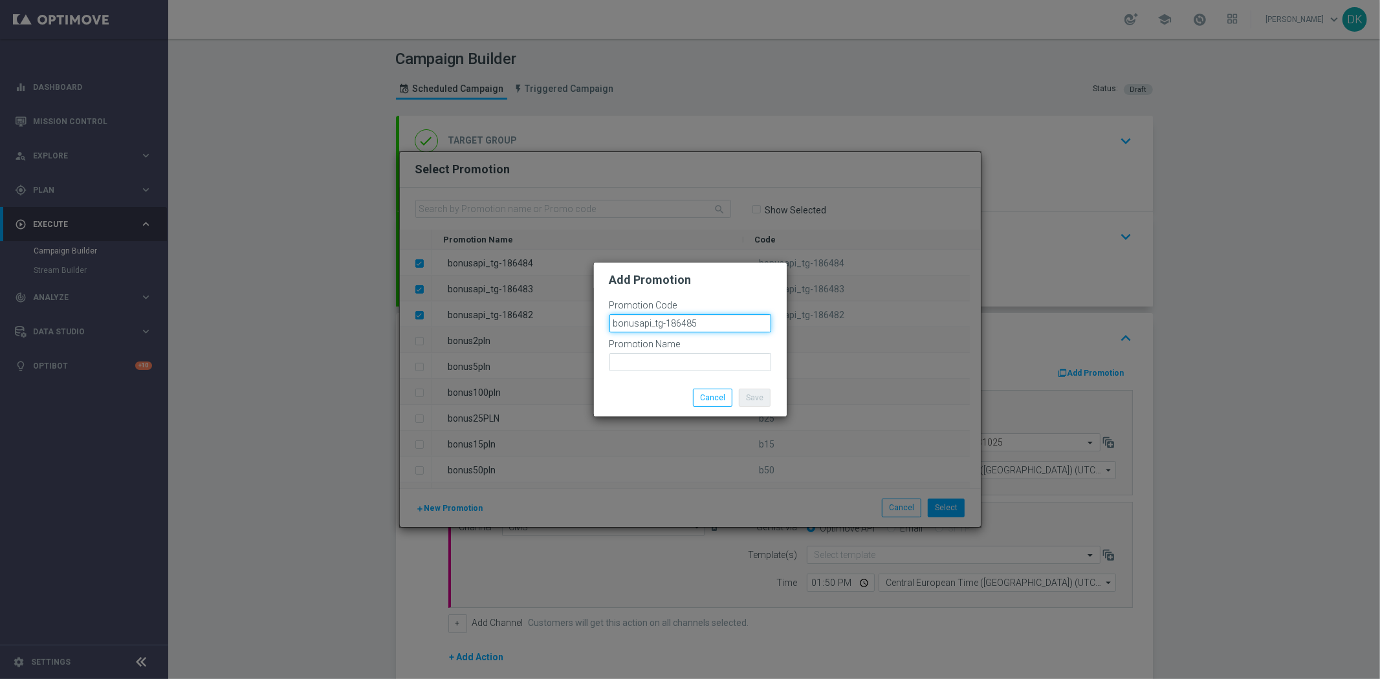
type input "bonusapi_tg-186485"
click at [686, 362] on input "text" at bounding box center [690, 362] width 162 height 18
paste input "bonusapi_tg-186485"
type input "bonusapi_tg-186485"
click at [754, 393] on button "Save" at bounding box center [755, 398] width 32 height 18
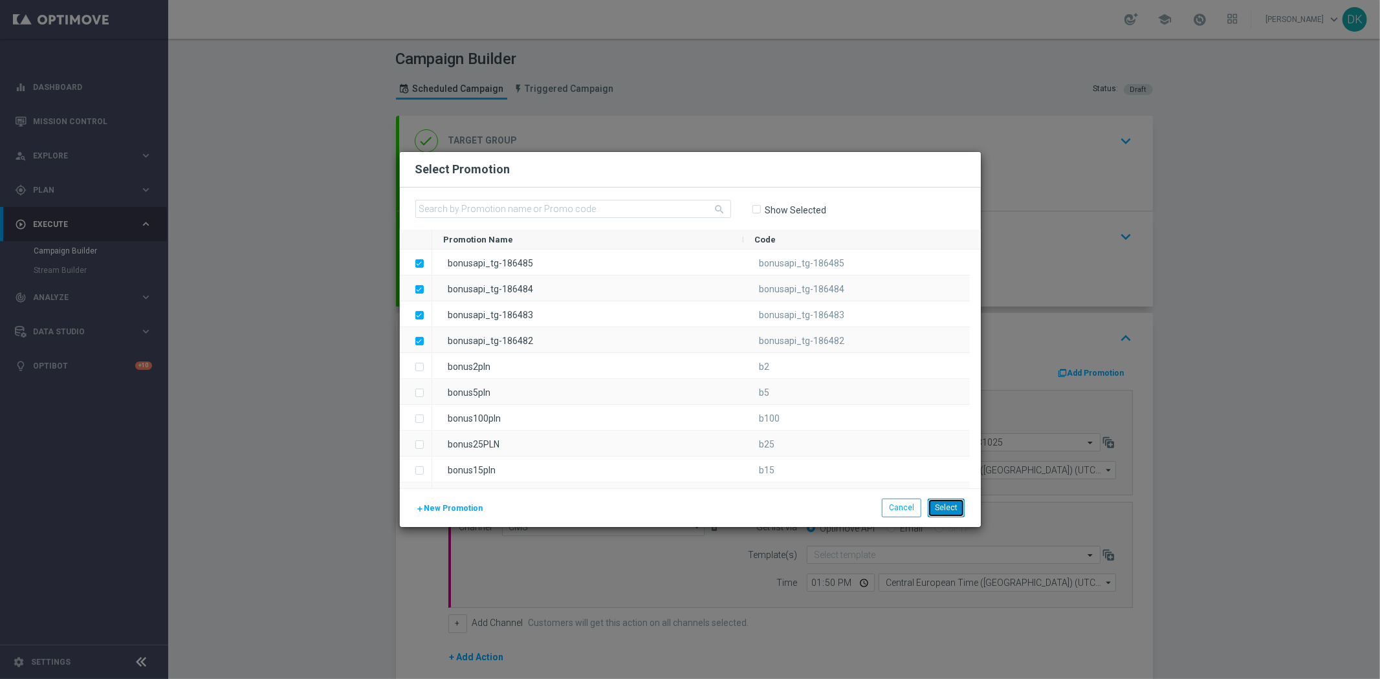
click at [954, 503] on button "Select" at bounding box center [946, 508] width 37 height 18
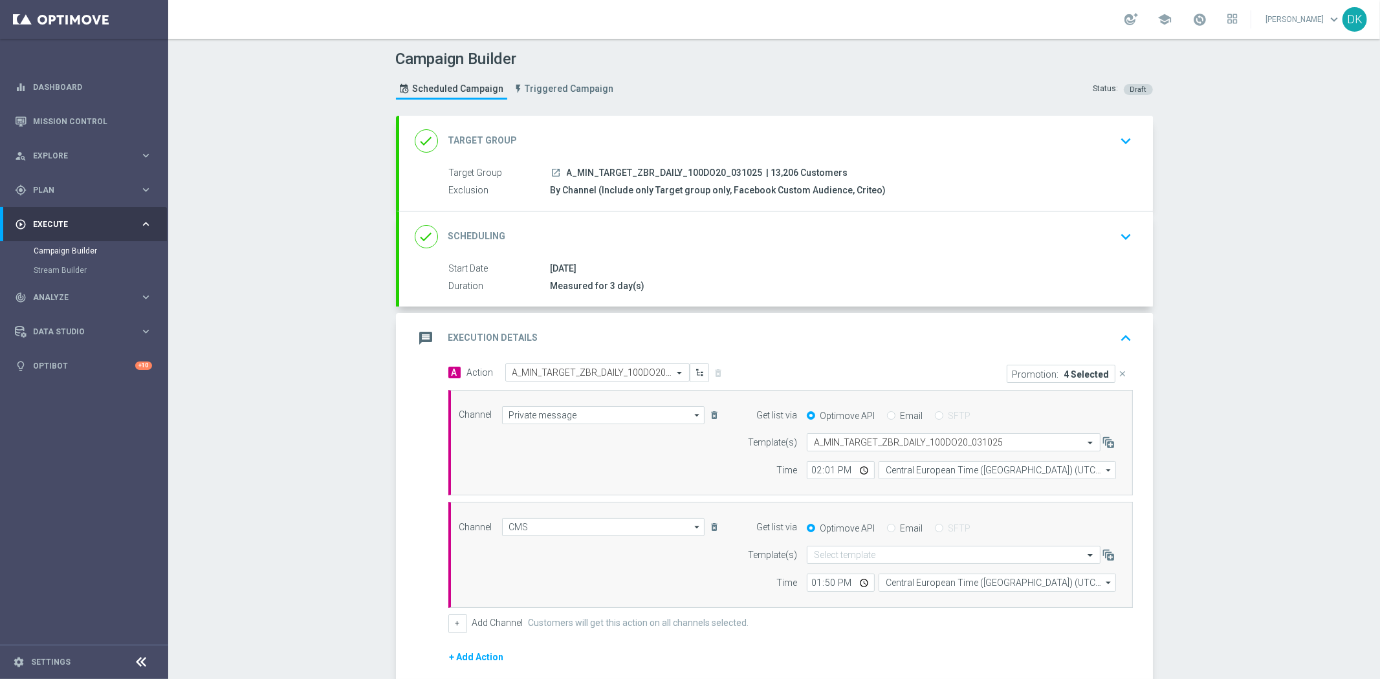
click at [1104, 248] on div "done Scheduling keyboard_arrow_down" at bounding box center [776, 237] width 754 height 50
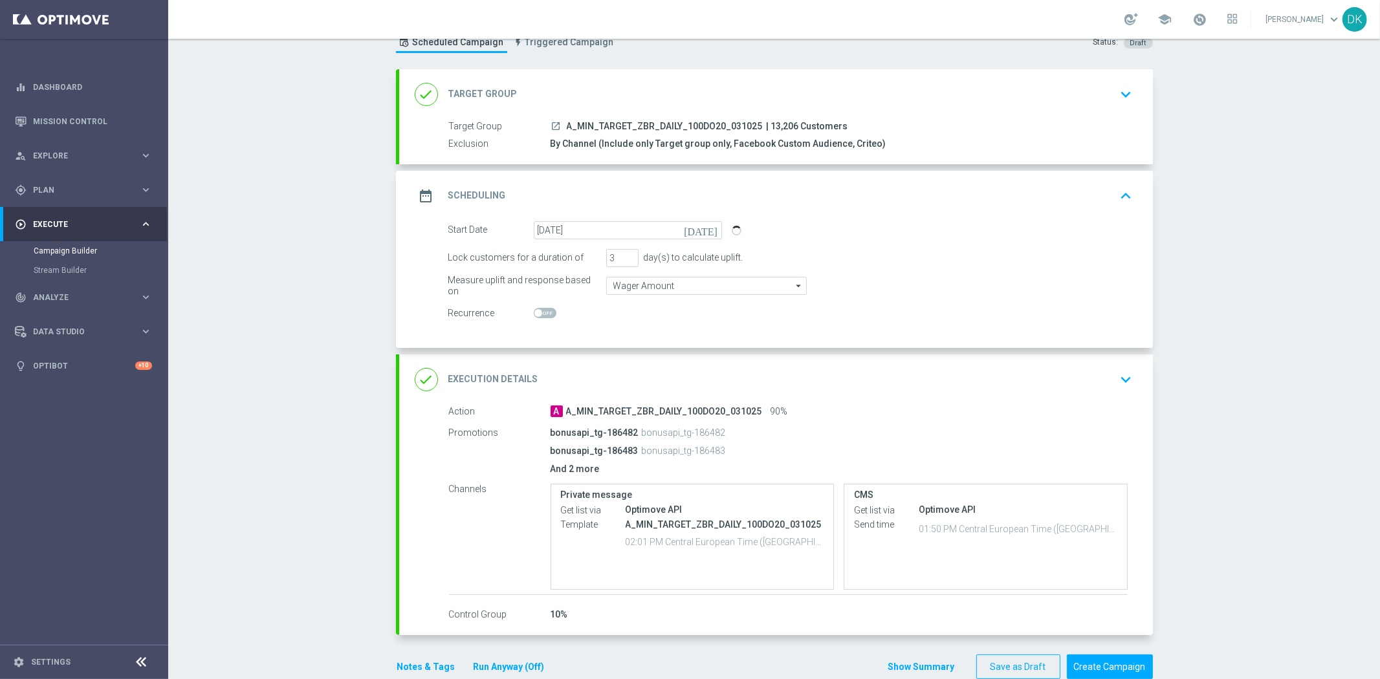
scroll to position [72, 0]
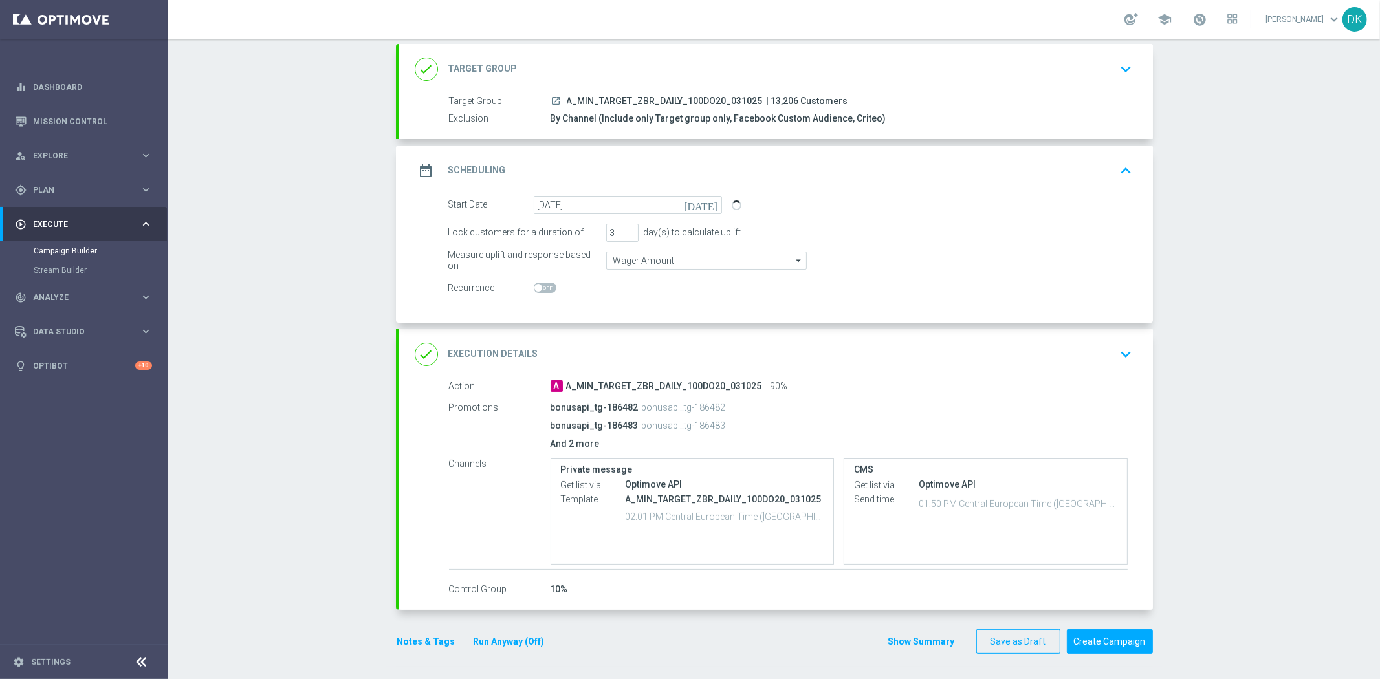
click at [1131, 353] on button "keyboard_arrow_down" at bounding box center [1126, 354] width 22 height 25
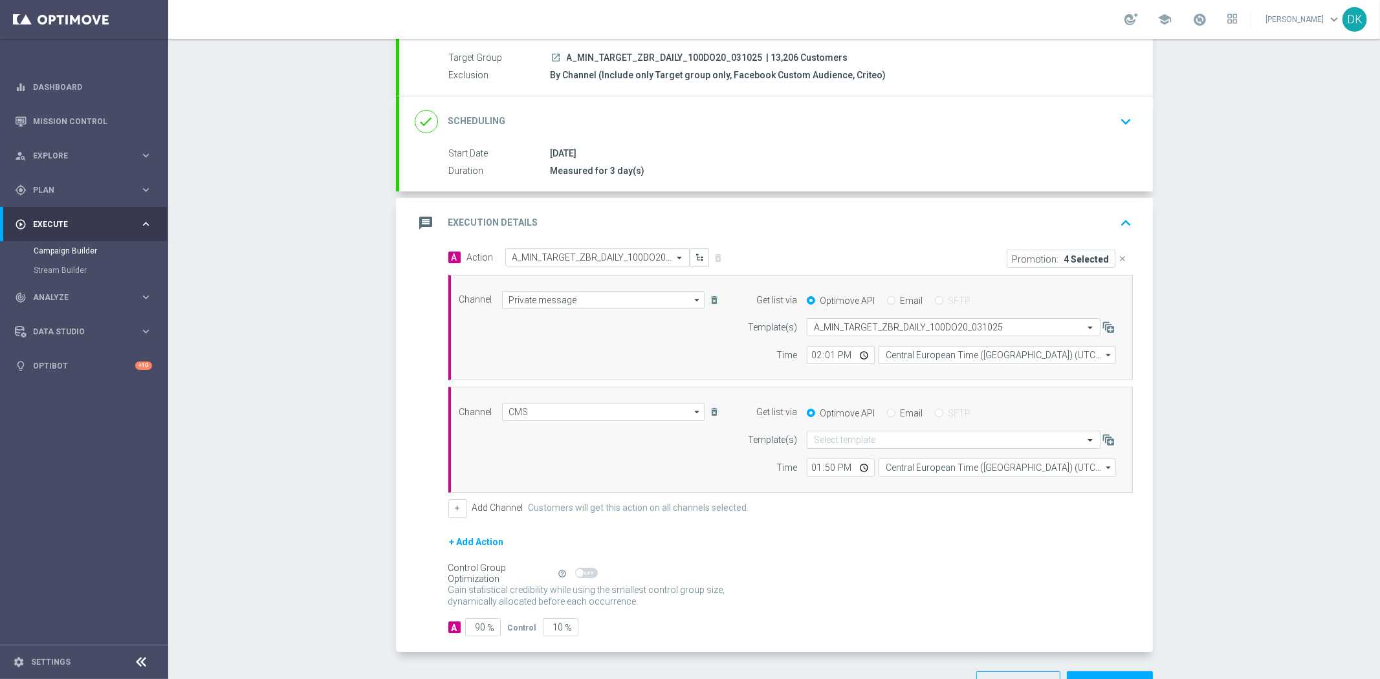
scroll to position [158, 0]
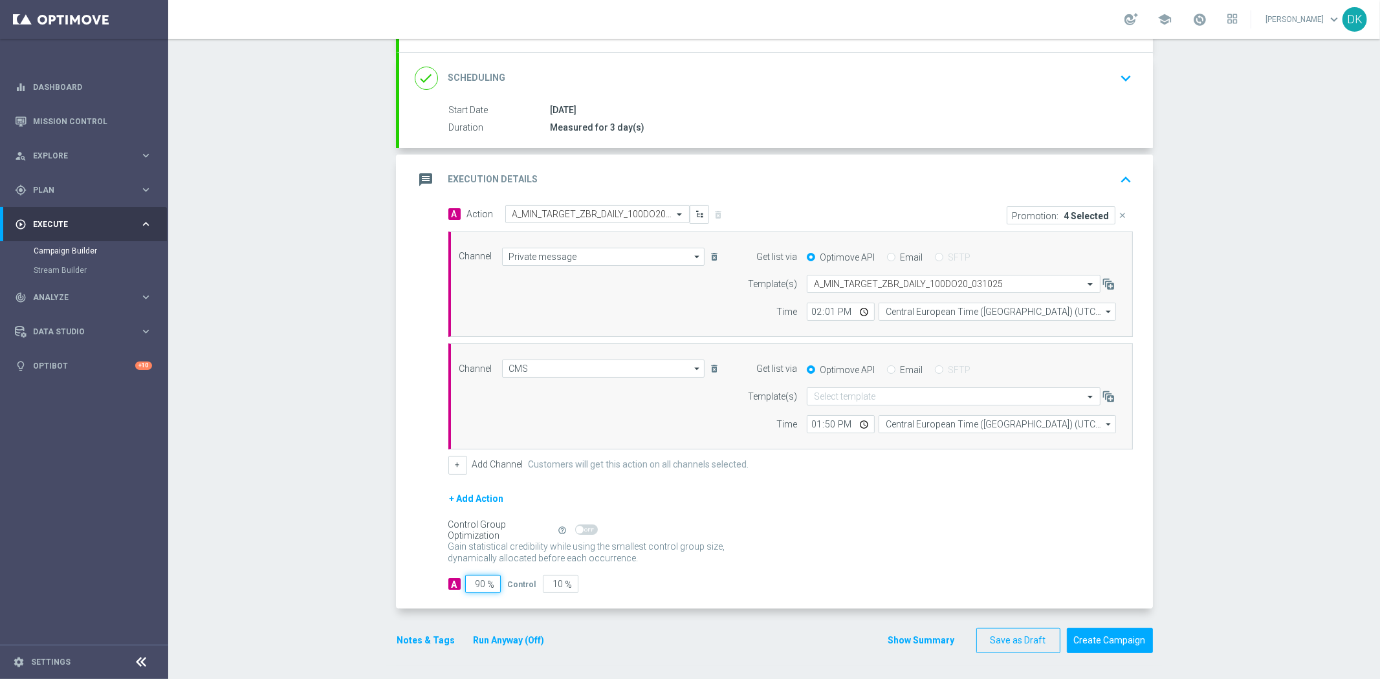
drag, startPoint x: 475, startPoint y: 587, endPoint x: 494, endPoint y: 587, distance: 19.4
click at [494, 587] on input "90" at bounding box center [483, 584] width 36 height 18
type input "95"
type input "5"
type input "95"
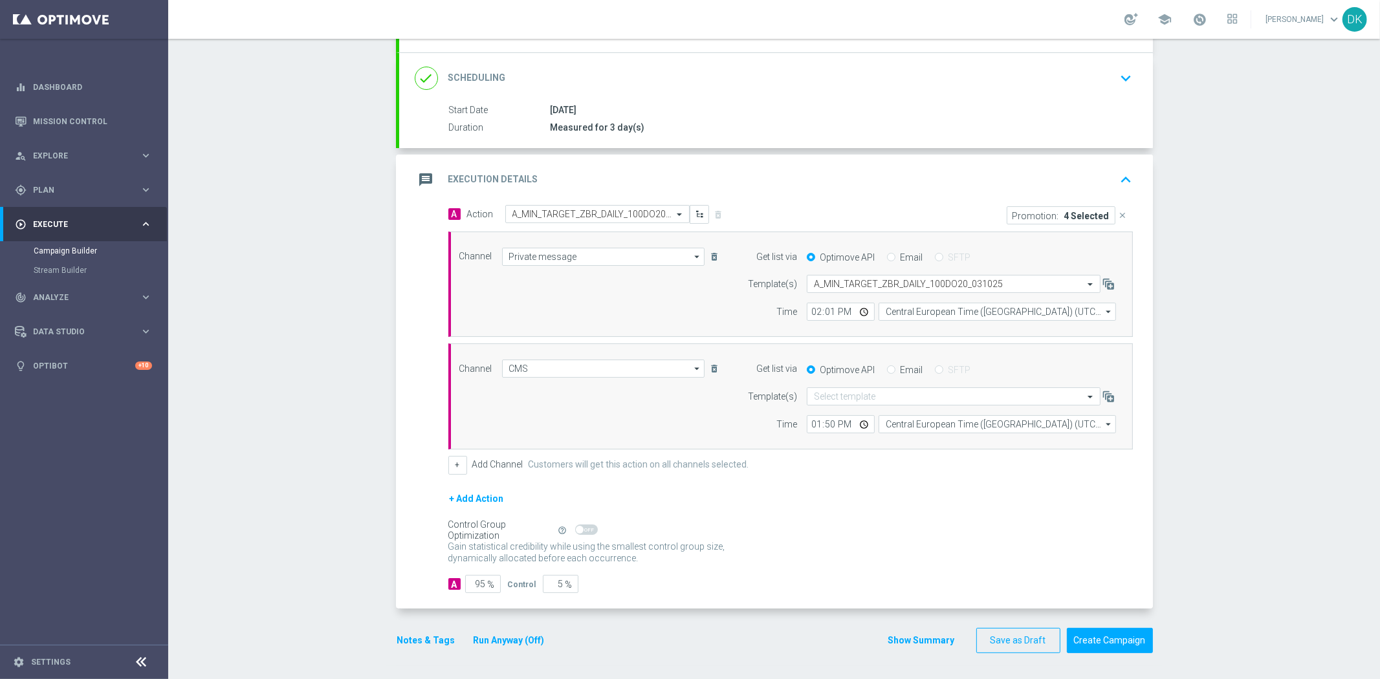
click at [435, 640] on button "Notes & Tags" at bounding box center [426, 641] width 61 height 16
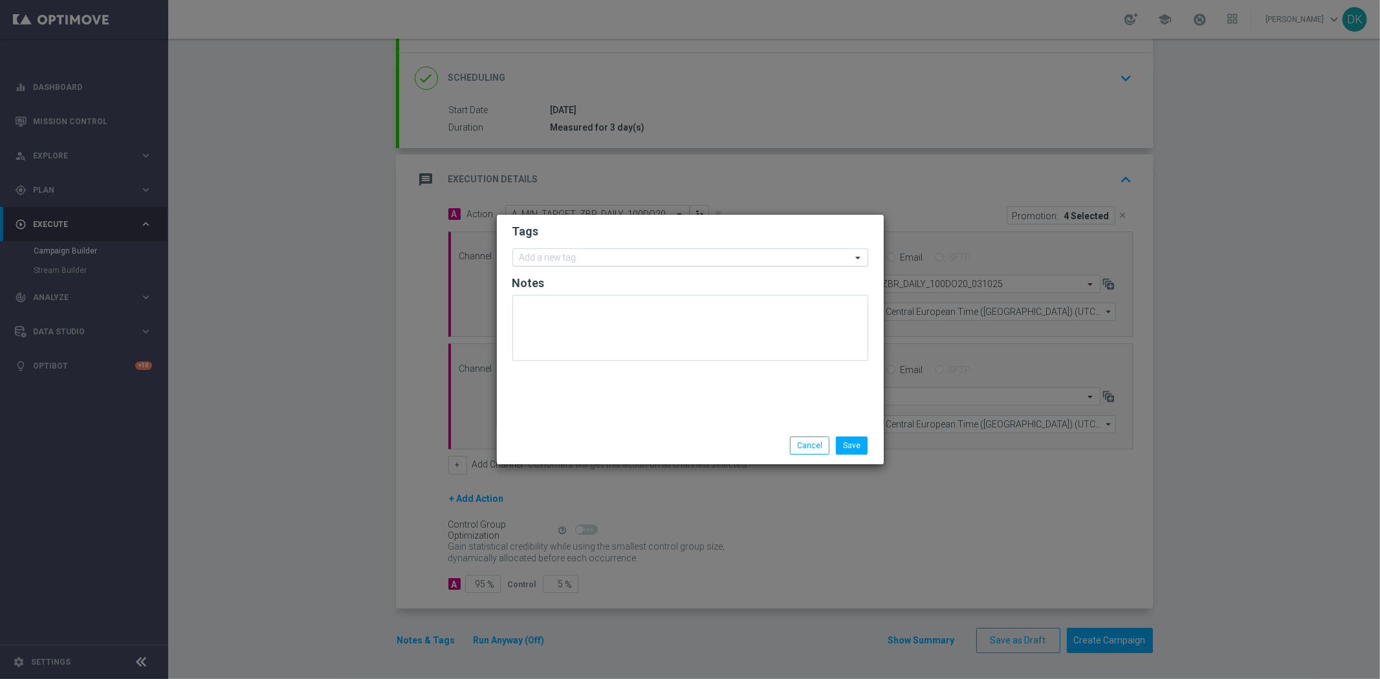
click at [604, 261] on input "text" at bounding box center [685, 258] width 332 height 11
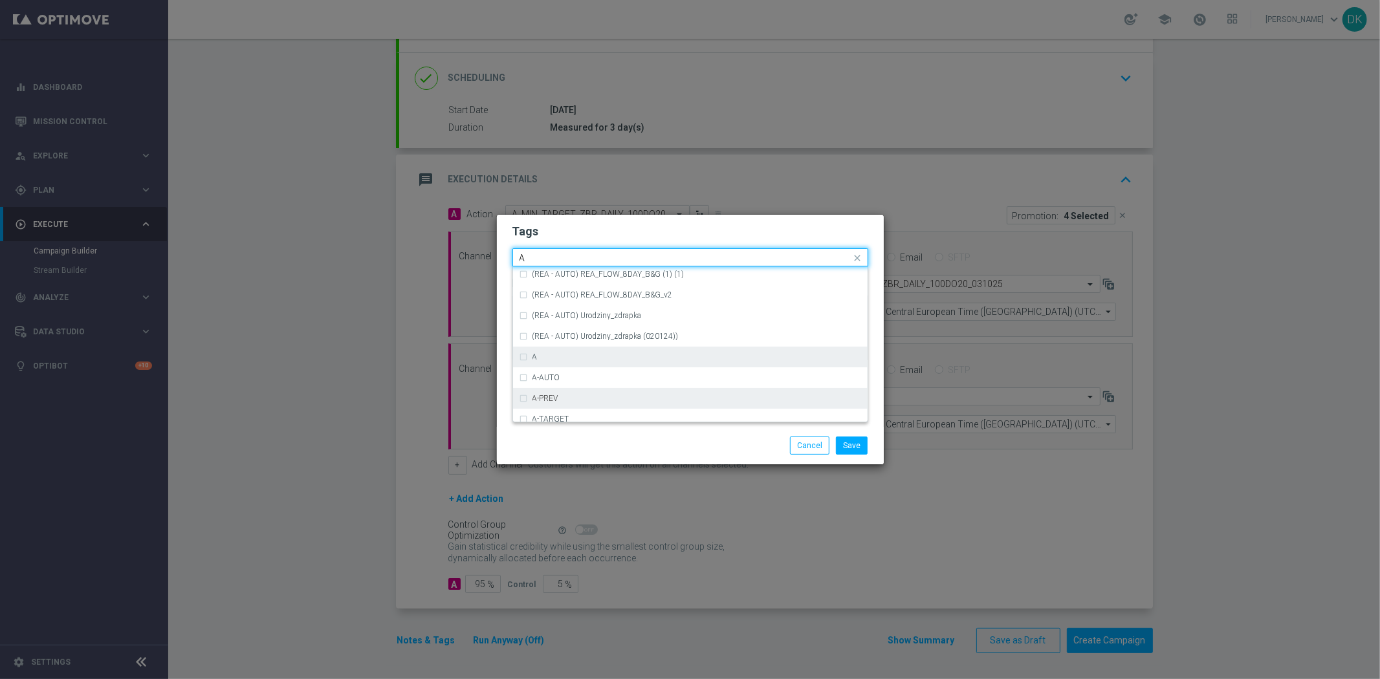
scroll to position [1509, 0]
click at [559, 360] on div "A" at bounding box center [696, 362] width 329 height 8
type input "A"
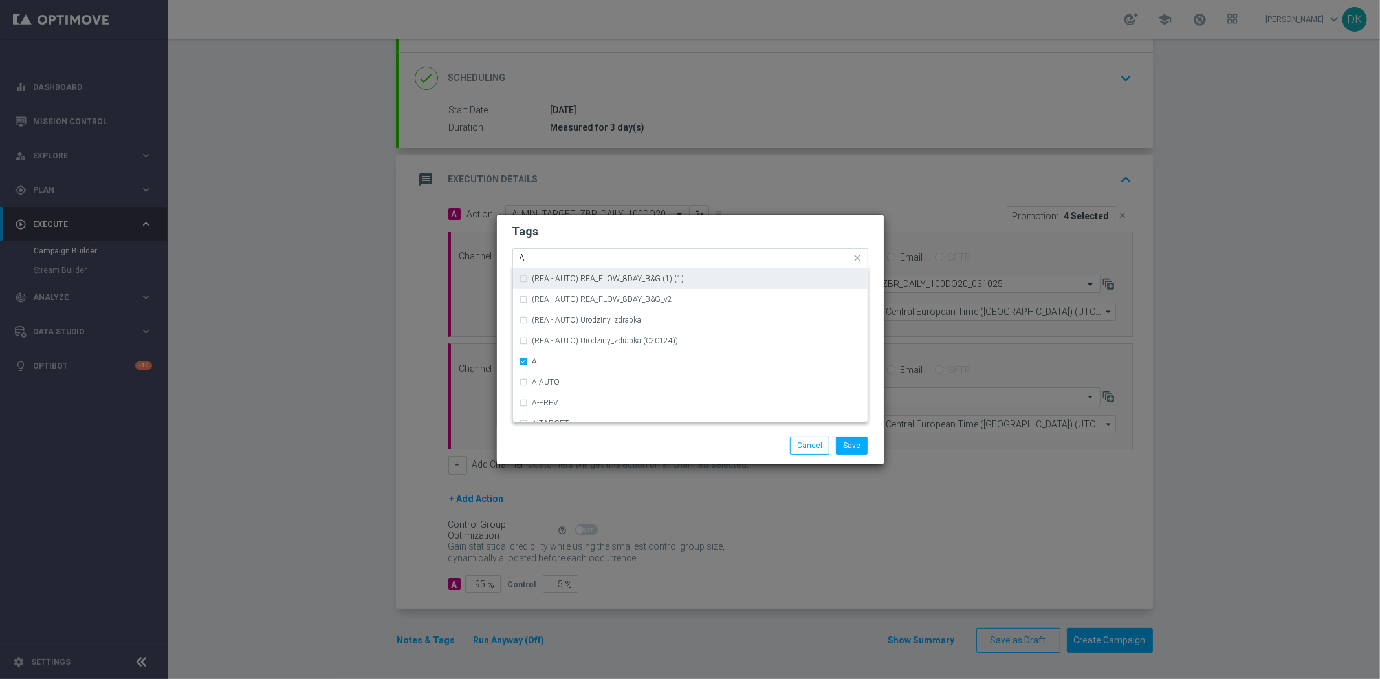
click at [550, 263] on div "A" at bounding box center [684, 259] width 334 height 13
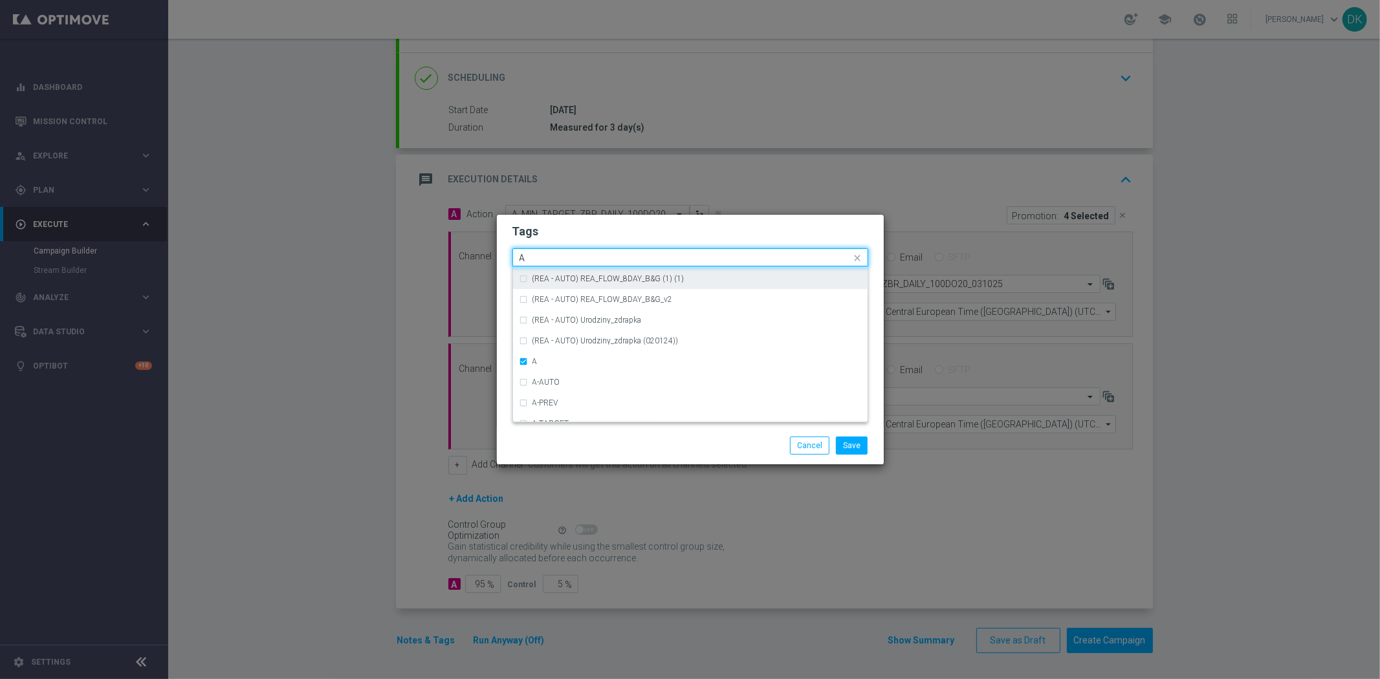
click at [550, 263] on div "A" at bounding box center [684, 259] width 334 height 13
click at [540, 272] on div "MIN" at bounding box center [690, 277] width 342 height 21
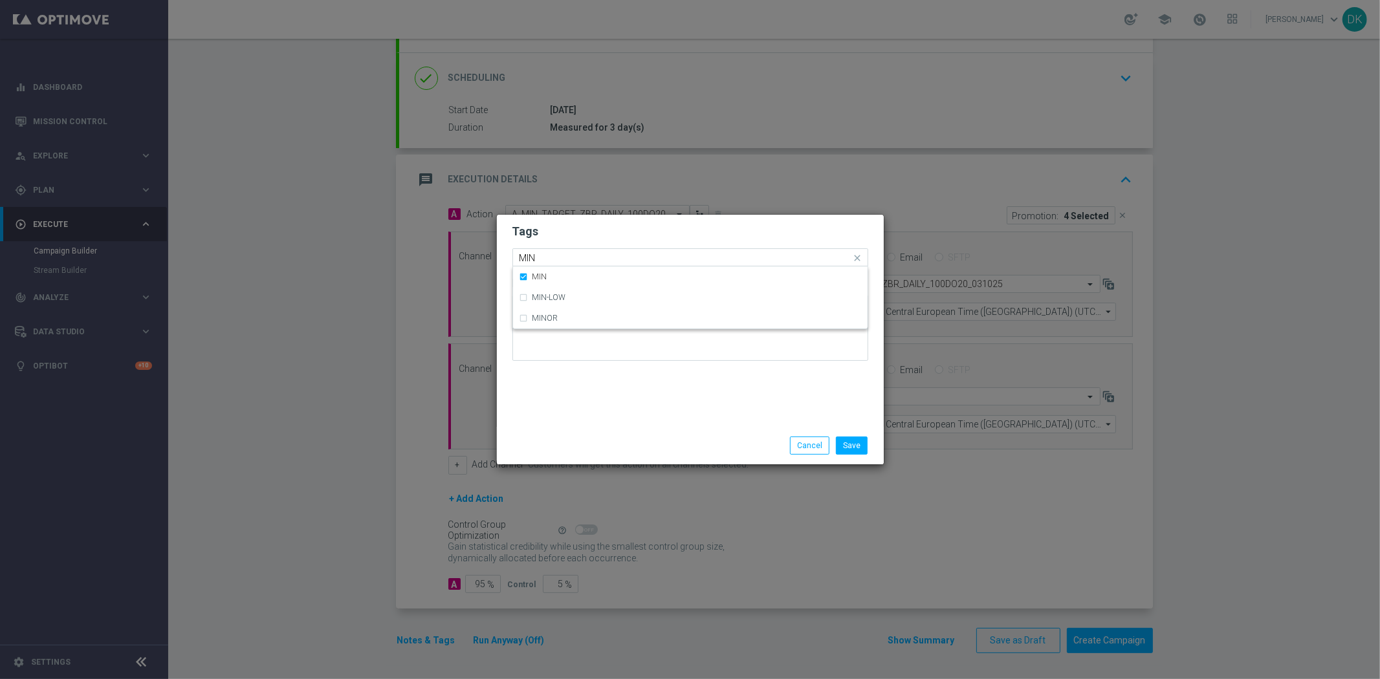
click at [557, 256] on input "MIN" at bounding box center [685, 258] width 332 height 11
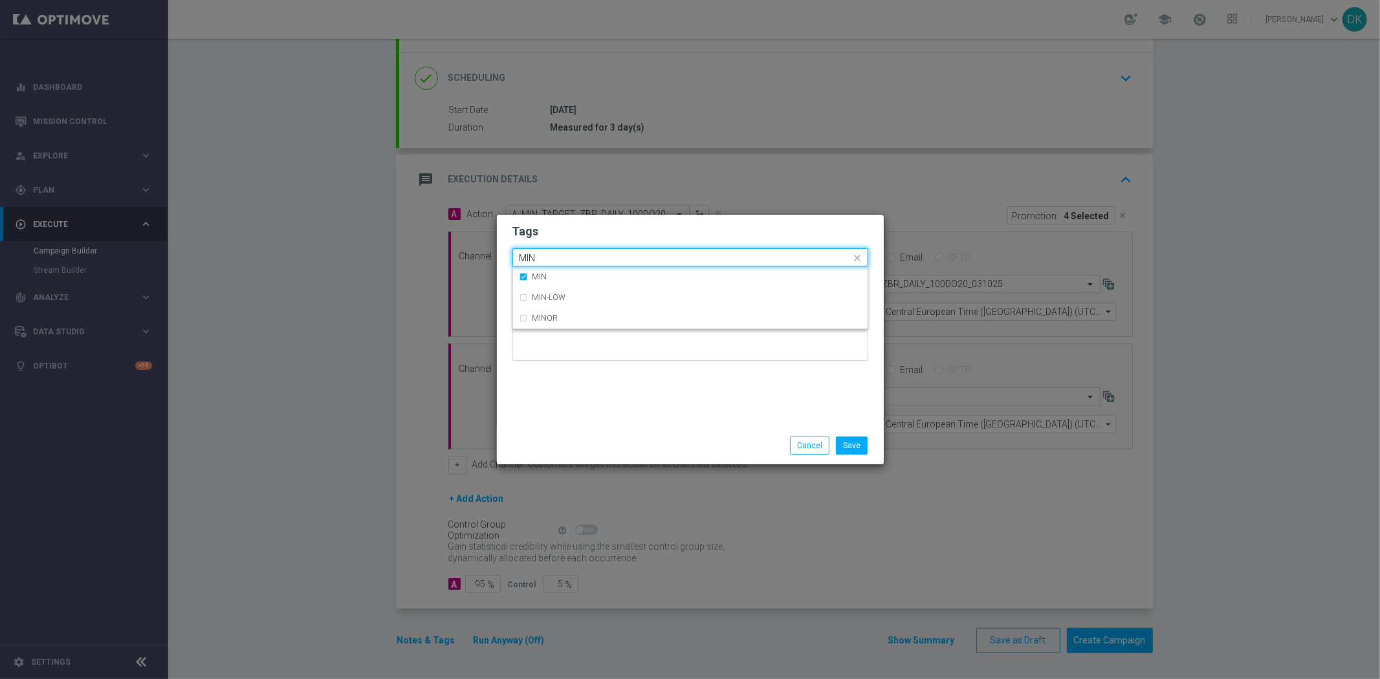
click at [557, 256] on input "MIN" at bounding box center [685, 258] width 332 height 11
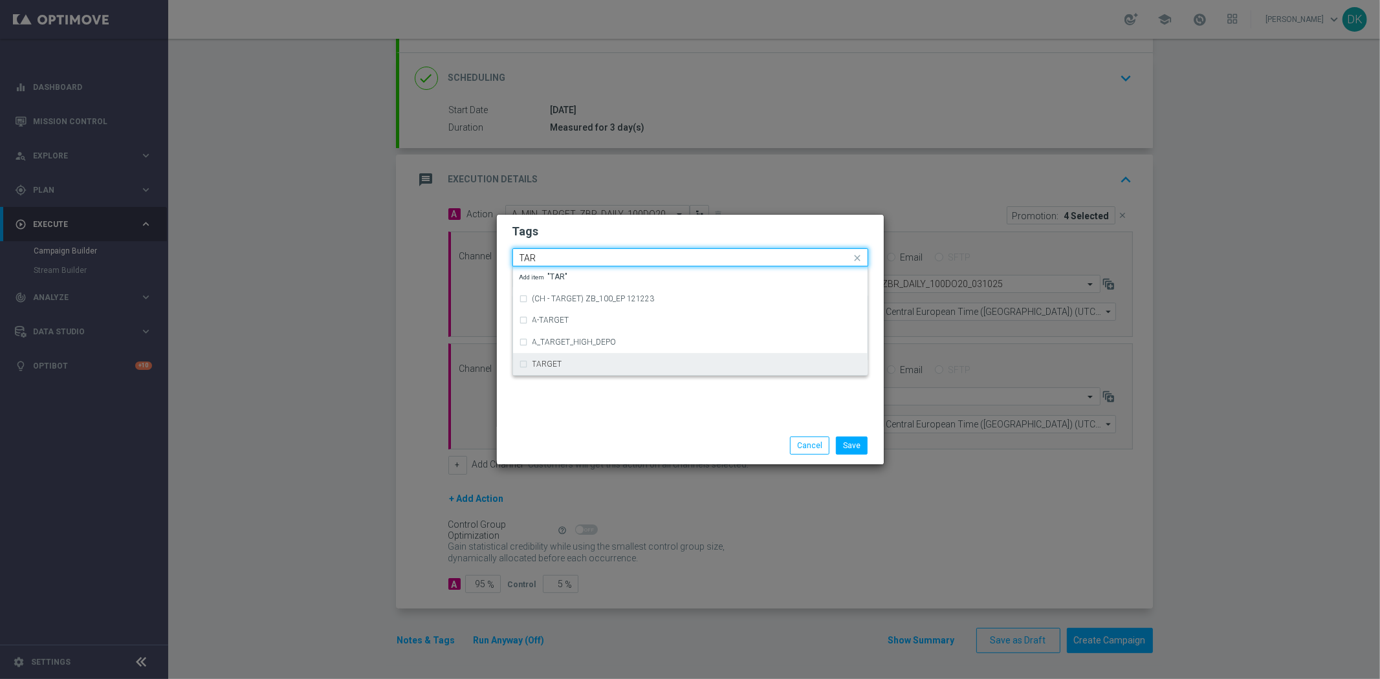
click at [552, 364] on label "TARGET" at bounding box center [547, 364] width 30 height 8
type input "TAR"
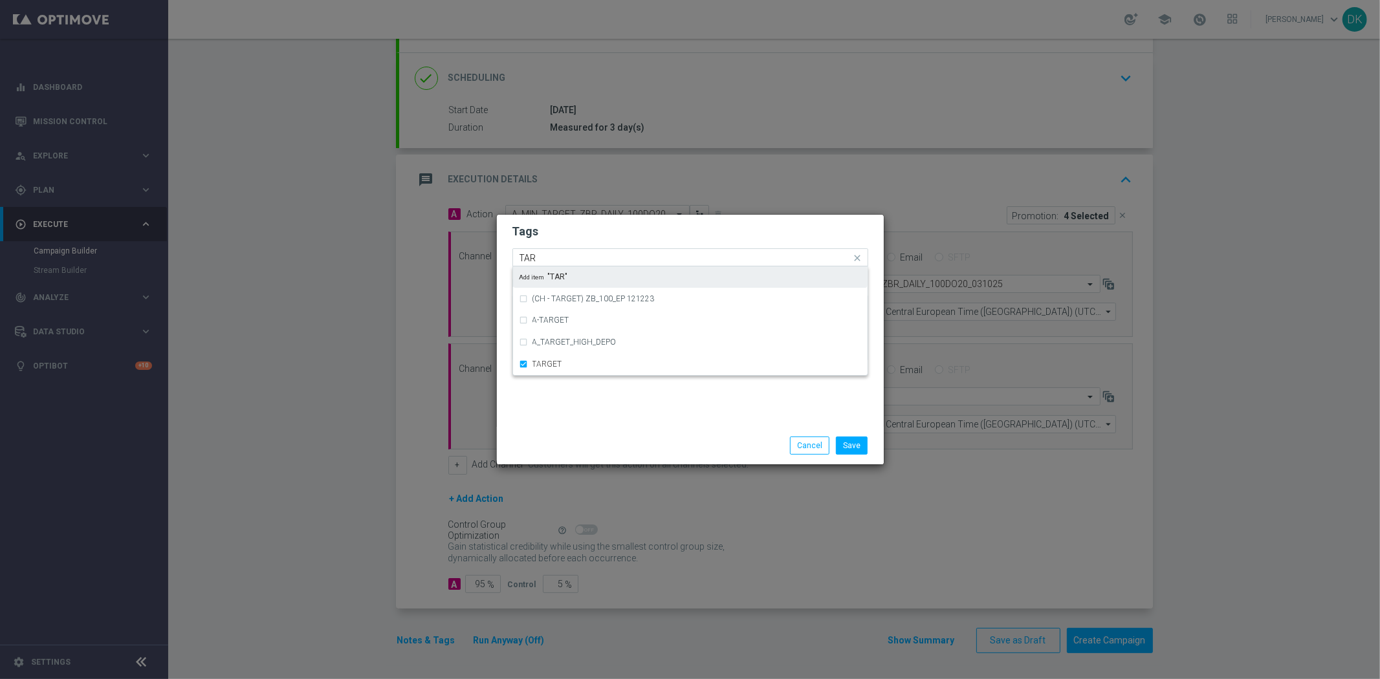
click at [561, 248] on div "Quick find × A × MIN × TARGET TAR" at bounding box center [690, 257] width 356 height 18
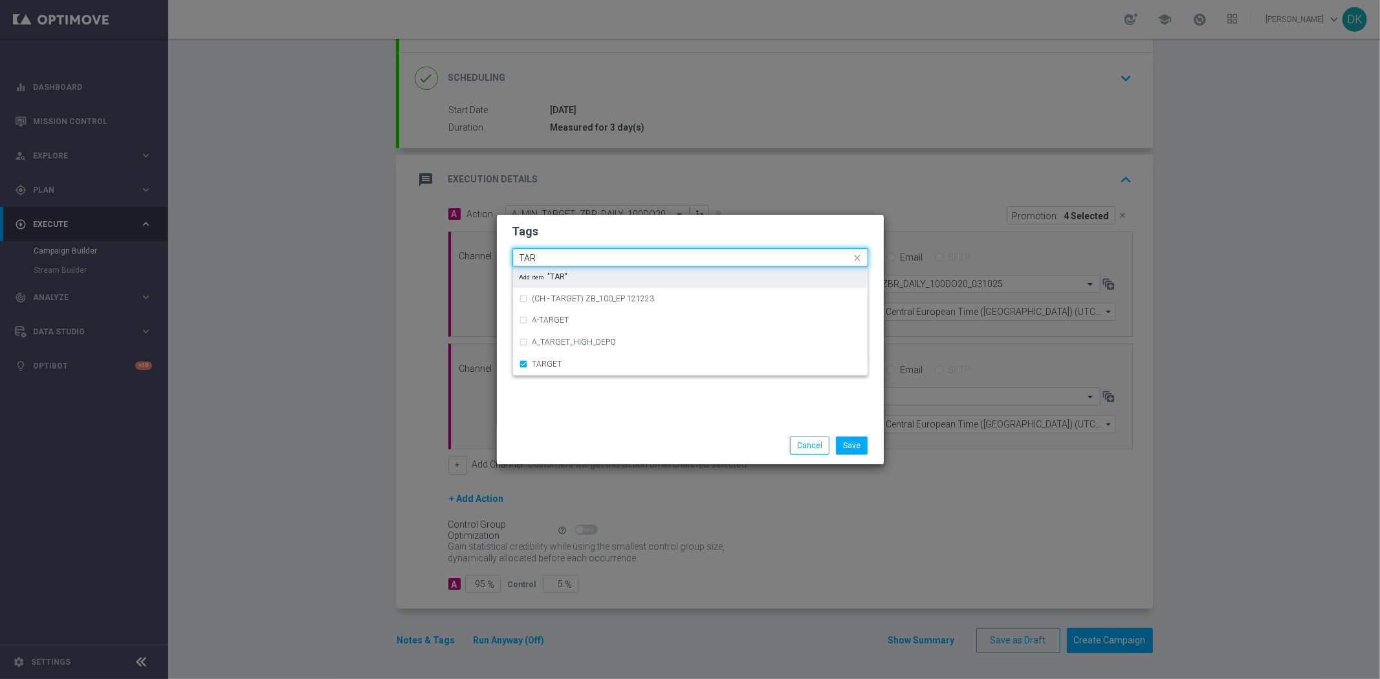
click at [561, 248] on div "Quick find × A × MIN × TARGET TAR" at bounding box center [690, 257] width 356 height 18
click at [561, 254] on input "TAR" at bounding box center [685, 258] width 332 height 11
click at [539, 283] on div "BET" at bounding box center [690, 277] width 342 height 21
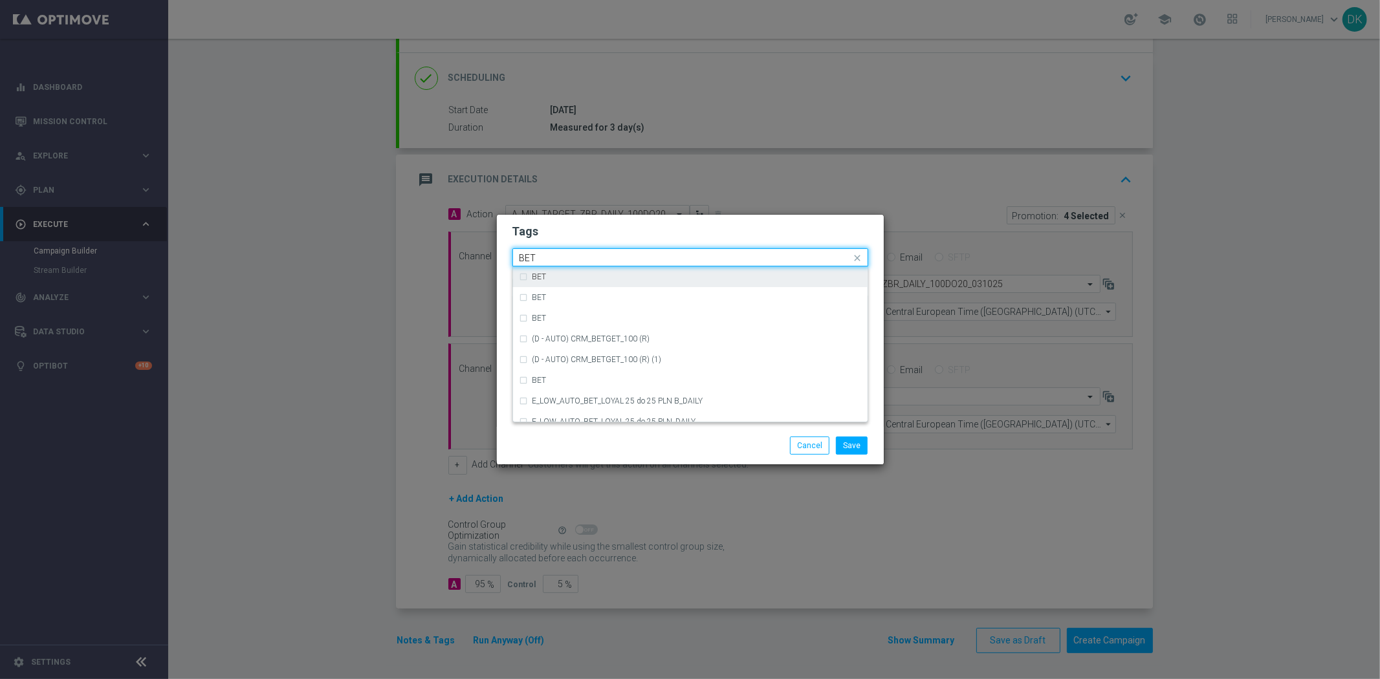
type input "BET"
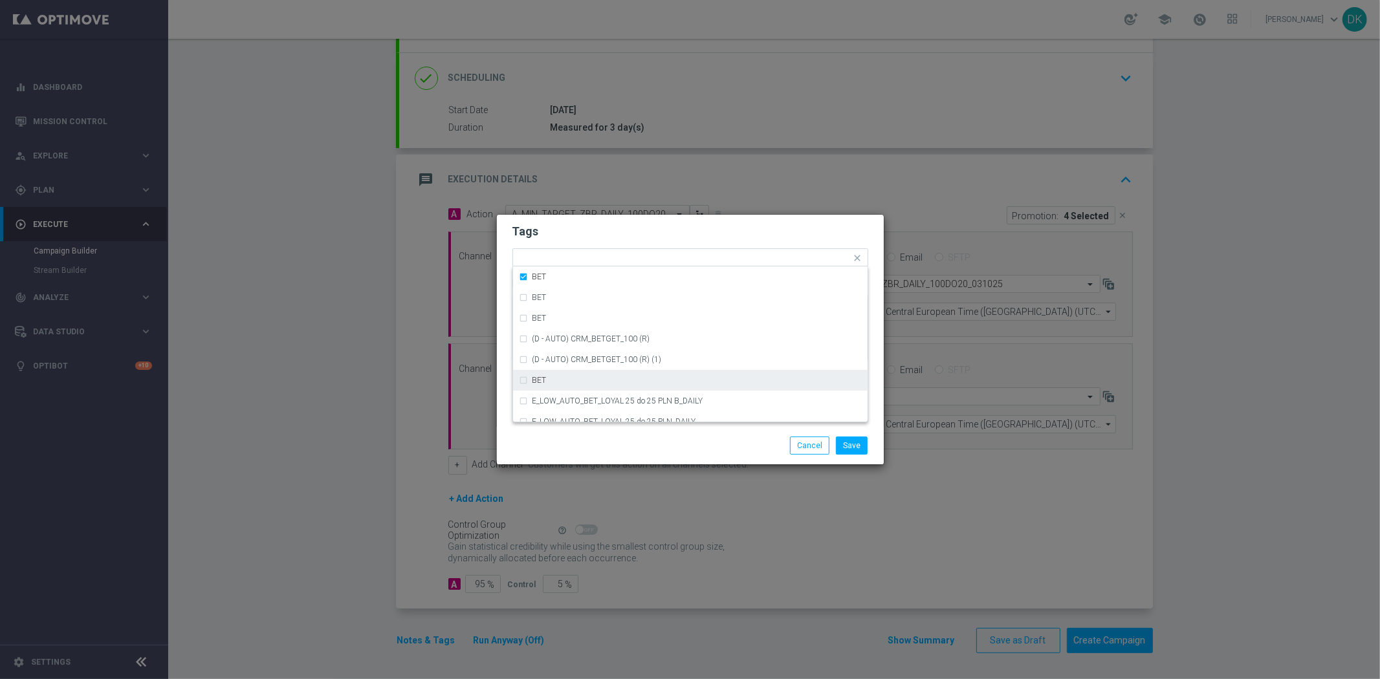
click at [664, 458] on div "Save Cancel" at bounding box center [690, 446] width 387 height 38
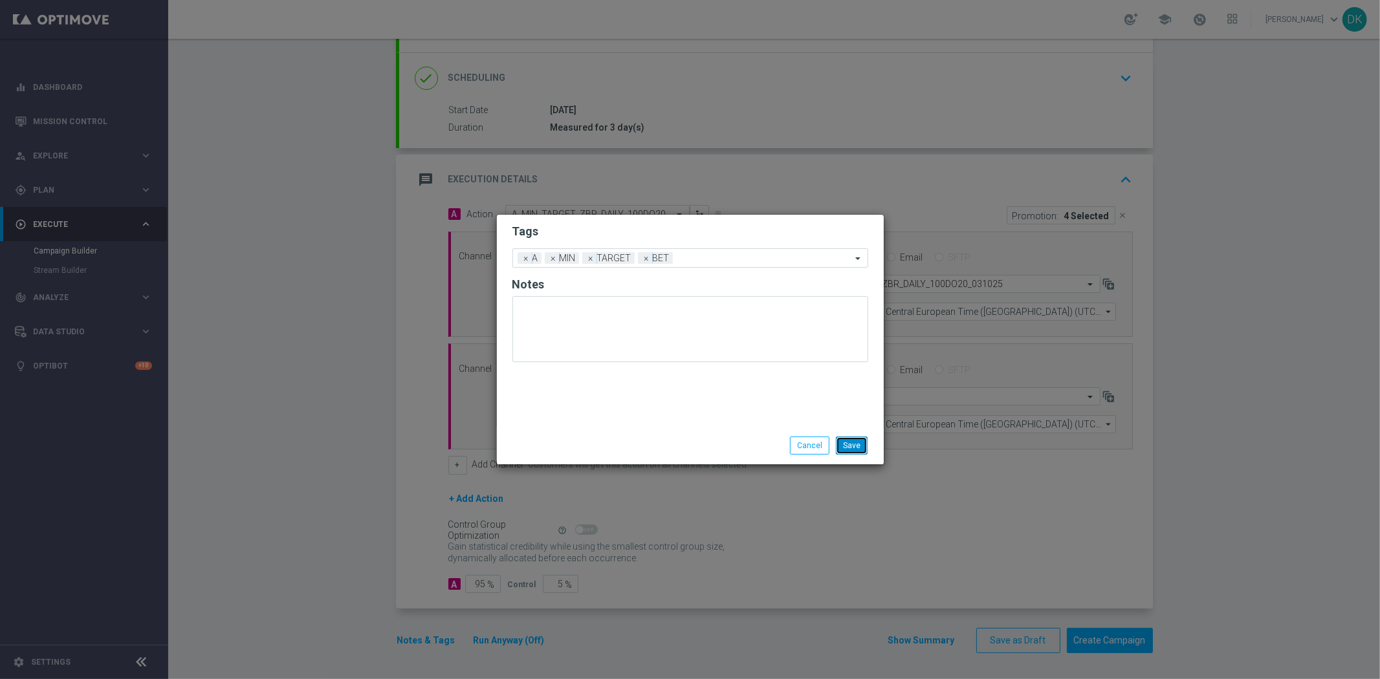
click at [849, 447] on button "Save" at bounding box center [852, 446] width 32 height 18
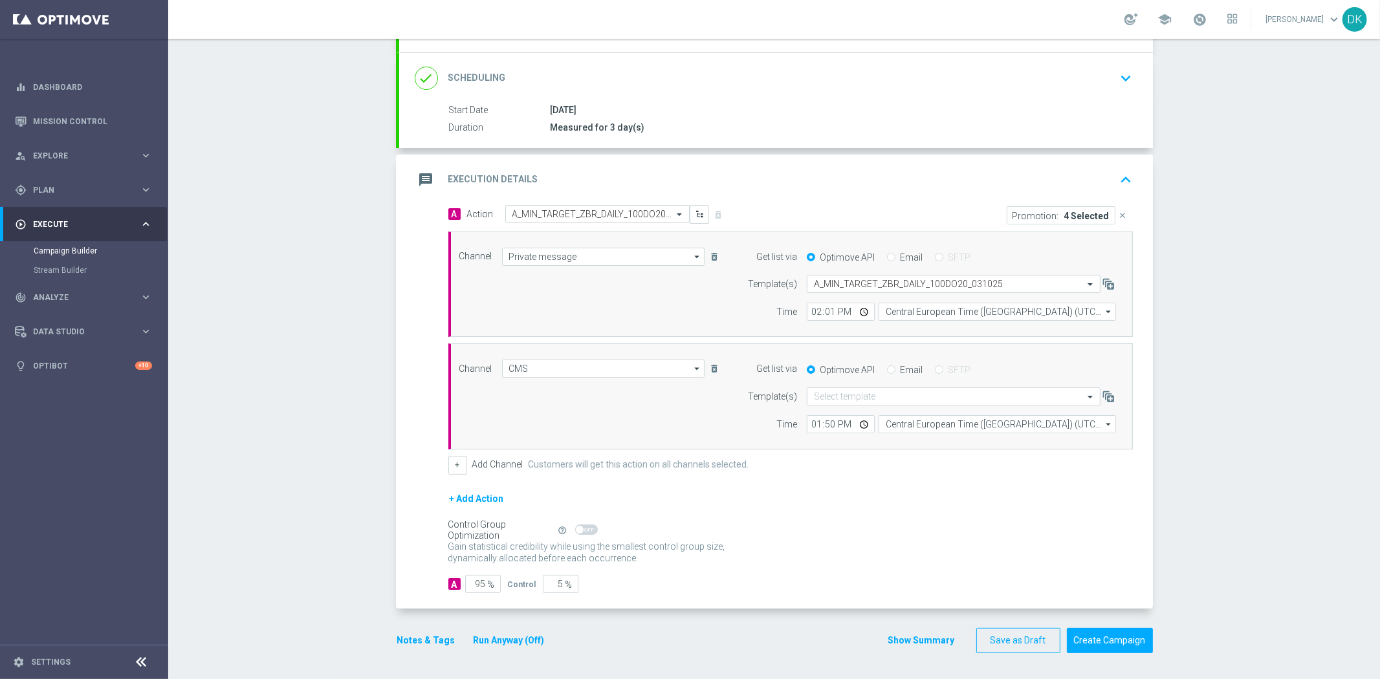
click at [427, 642] on button "Notes & Tags" at bounding box center [426, 641] width 61 height 16
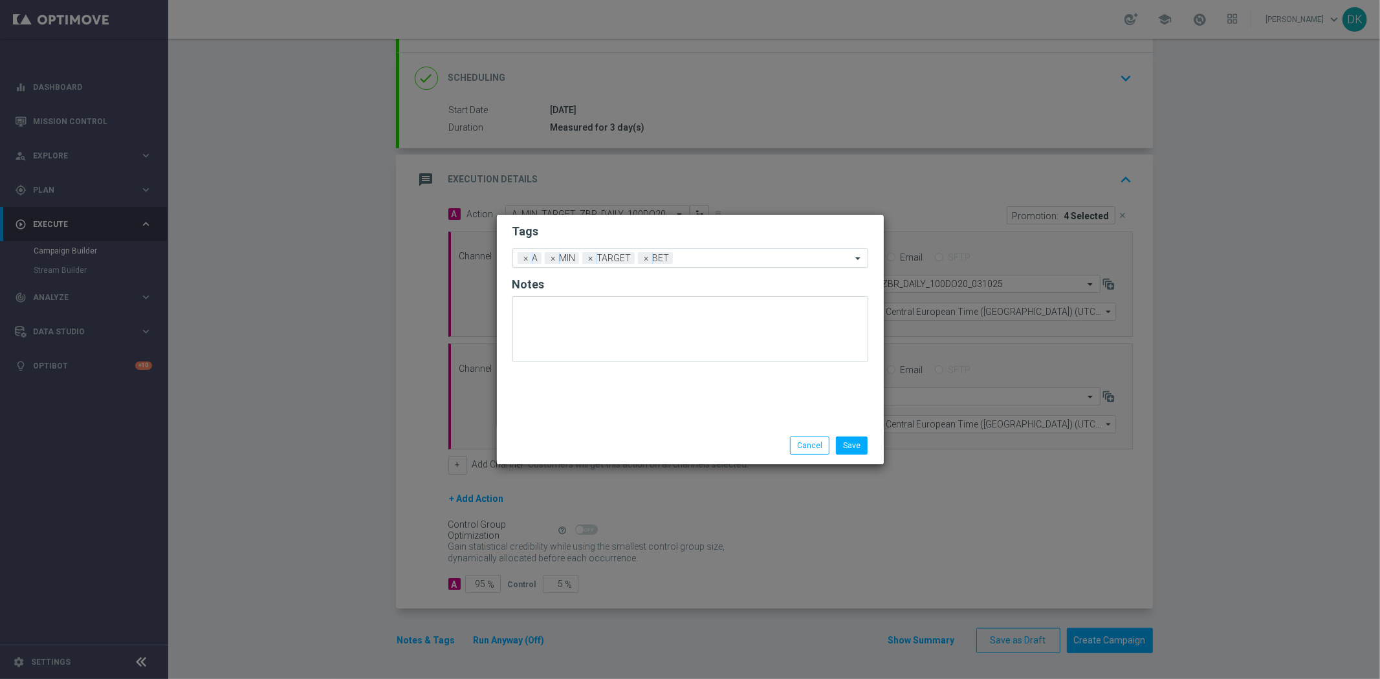
click at [644, 260] on span "×" at bounding box center [647, 258] width 12 height 12
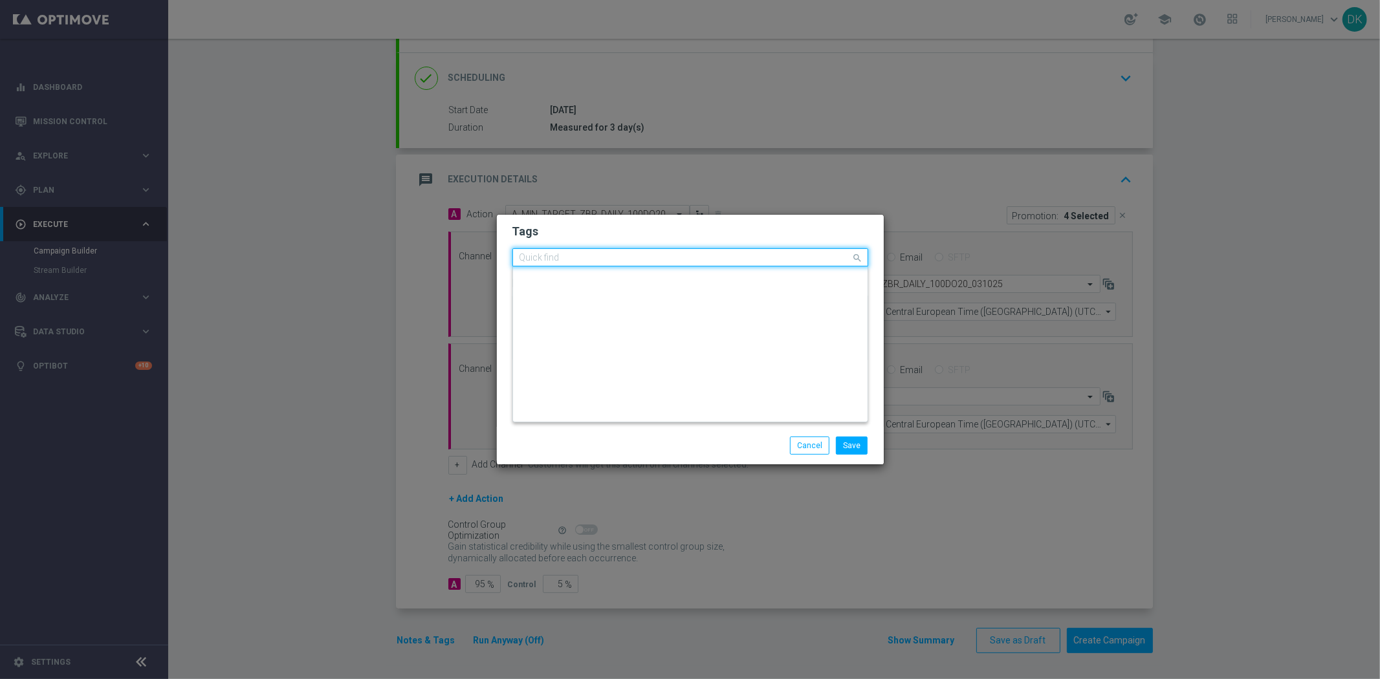
click at [668, 256] on input "text" at bounding box center [685, 258] width 332 height 11
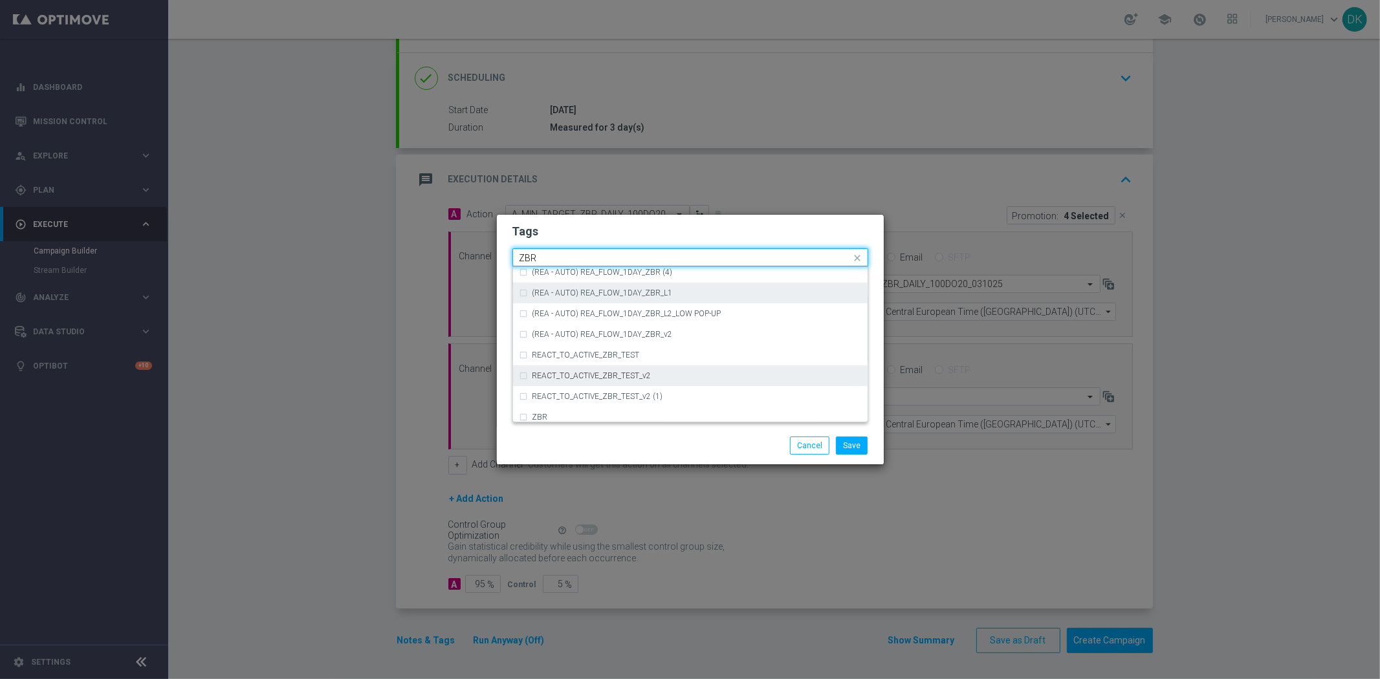
scroll to position [134, 0]
click at [624, 369] on div "ZBR" at bounding box center [696, 371] width 329 height 8
type input "ZBR"
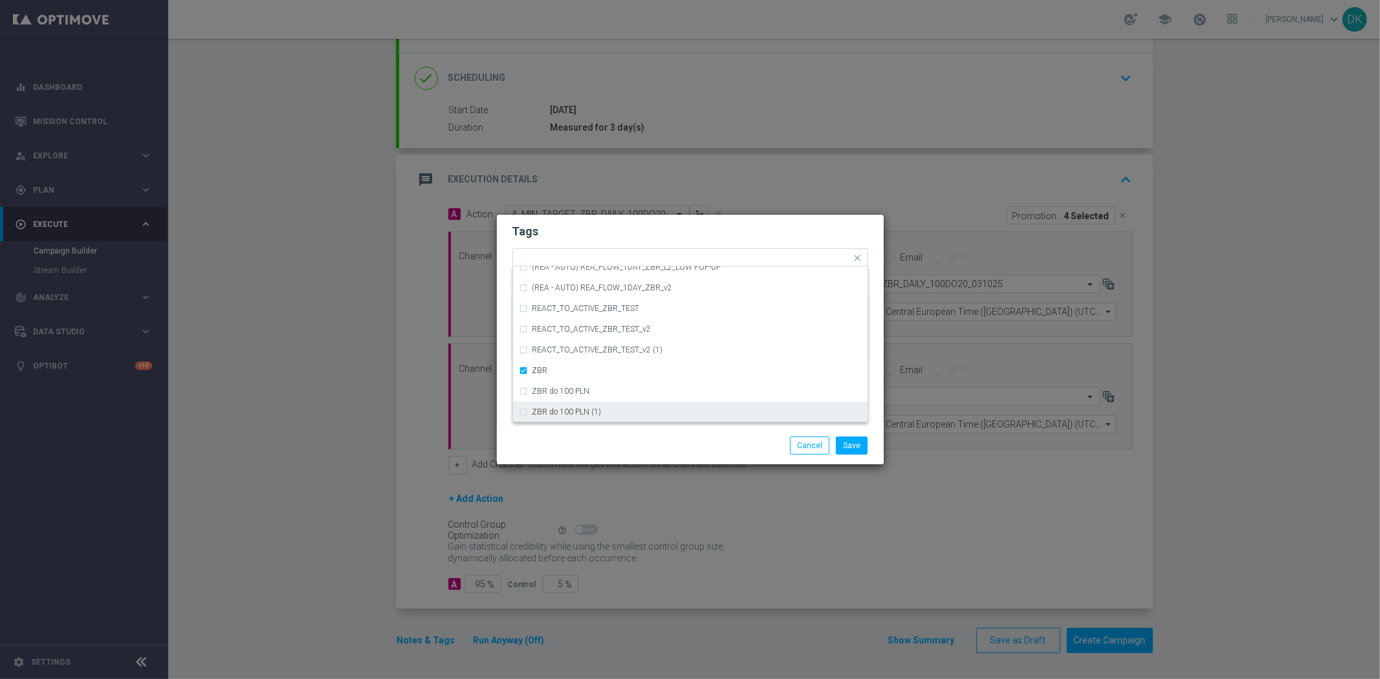
click at [616, 433] on div "Save Cancel" at bounding box center [690, 446] width 387 height 38
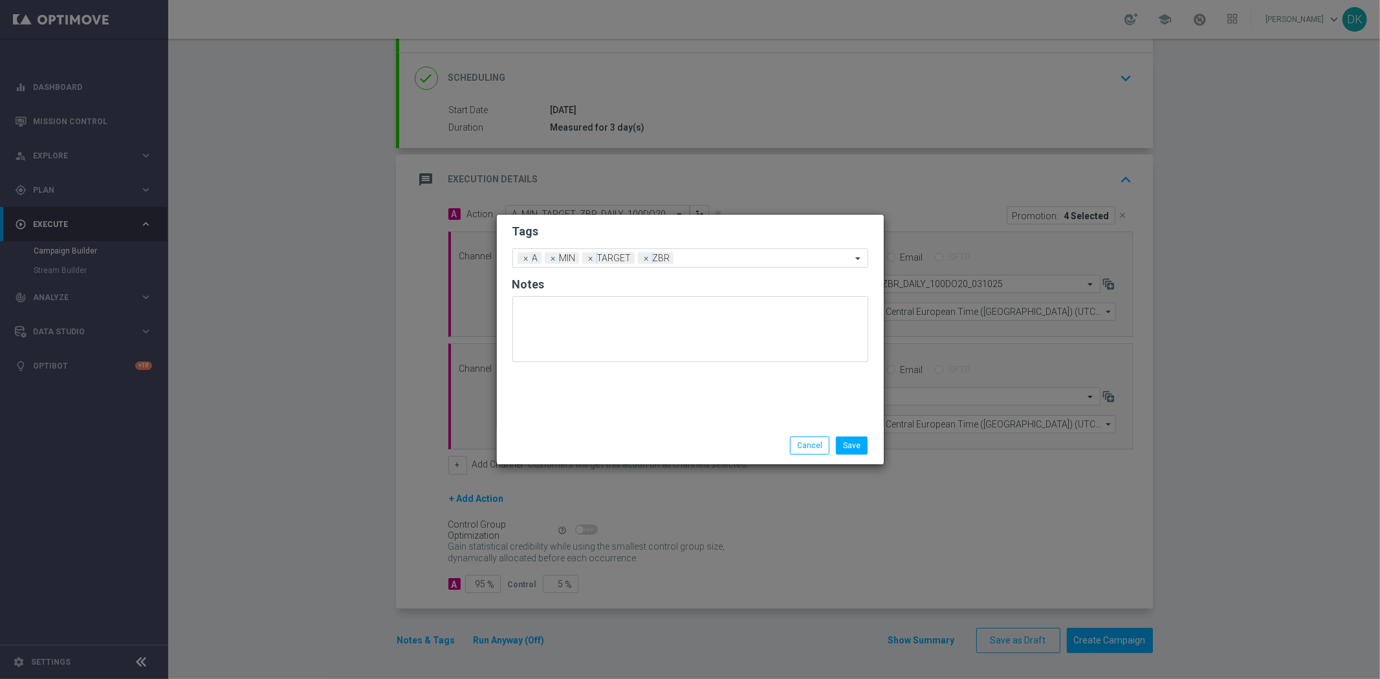
click at [655, 444] on div "Save Cancel" at bounding box center [752, 446] width 250 height 18
click at [841, 444] on button "Save" at bounding box center [852, 446] width 32 height 18
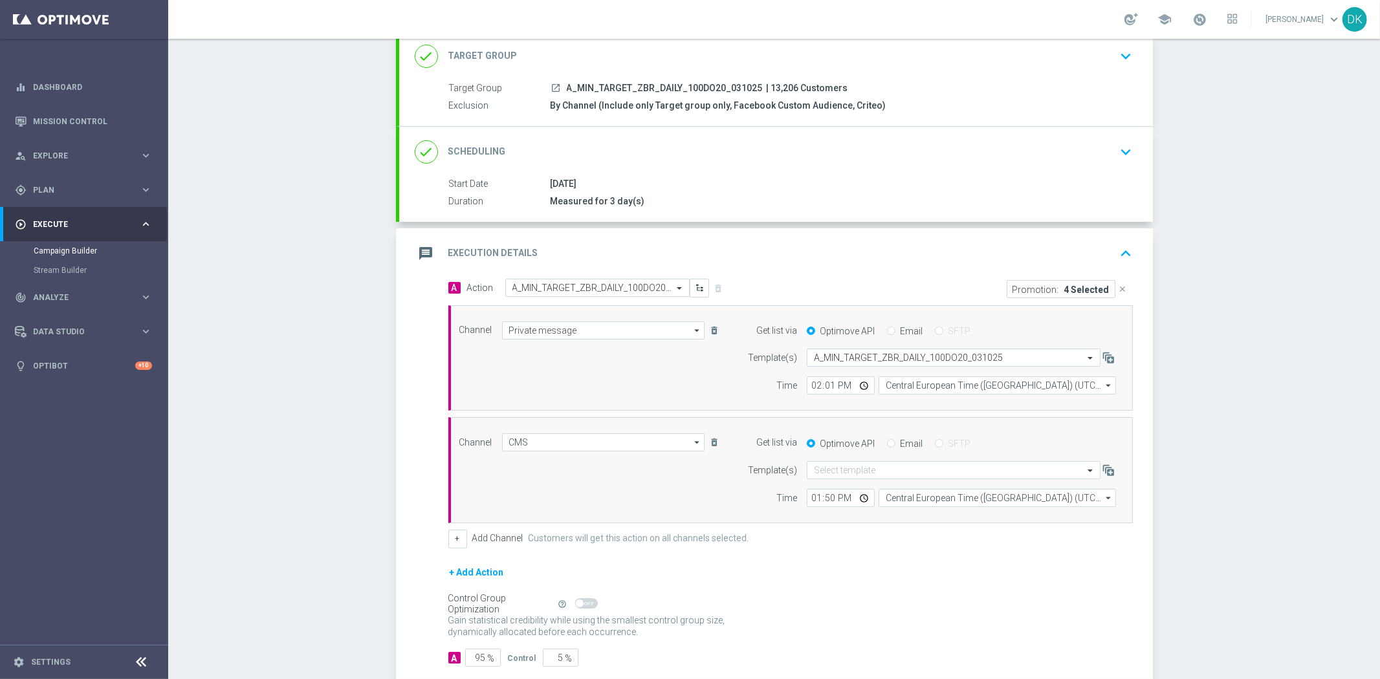
scroll to position [15, 0]
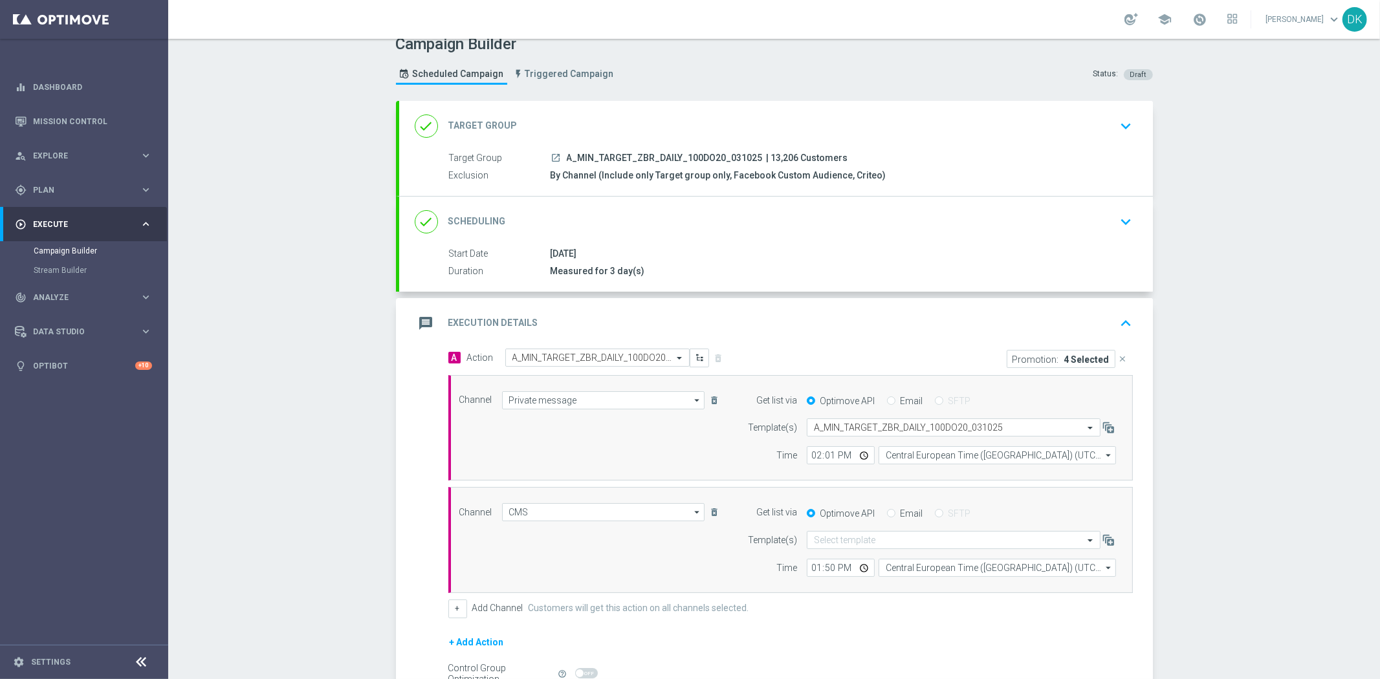
click at [1091, 243] on div "done Scheduling keyboard_arrow_down" at bounding box center [776, 222] width 754 height 50
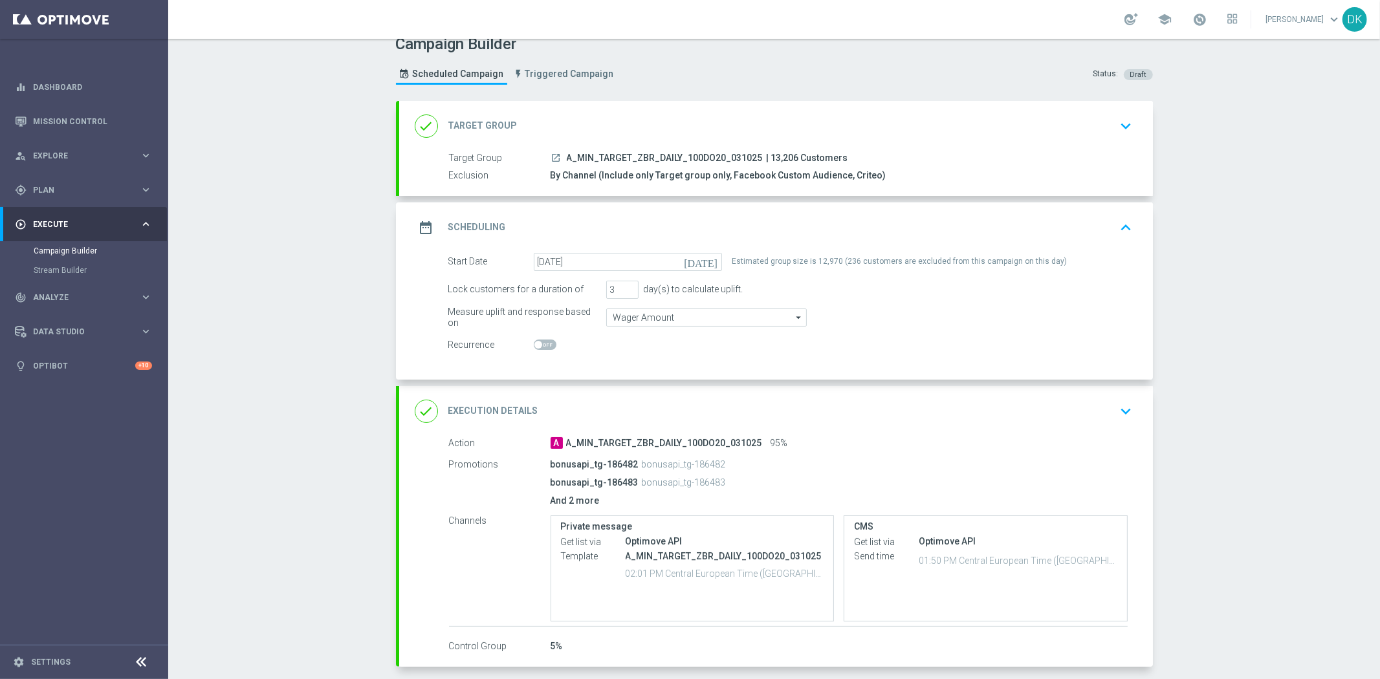
scroll to position [72, 0]
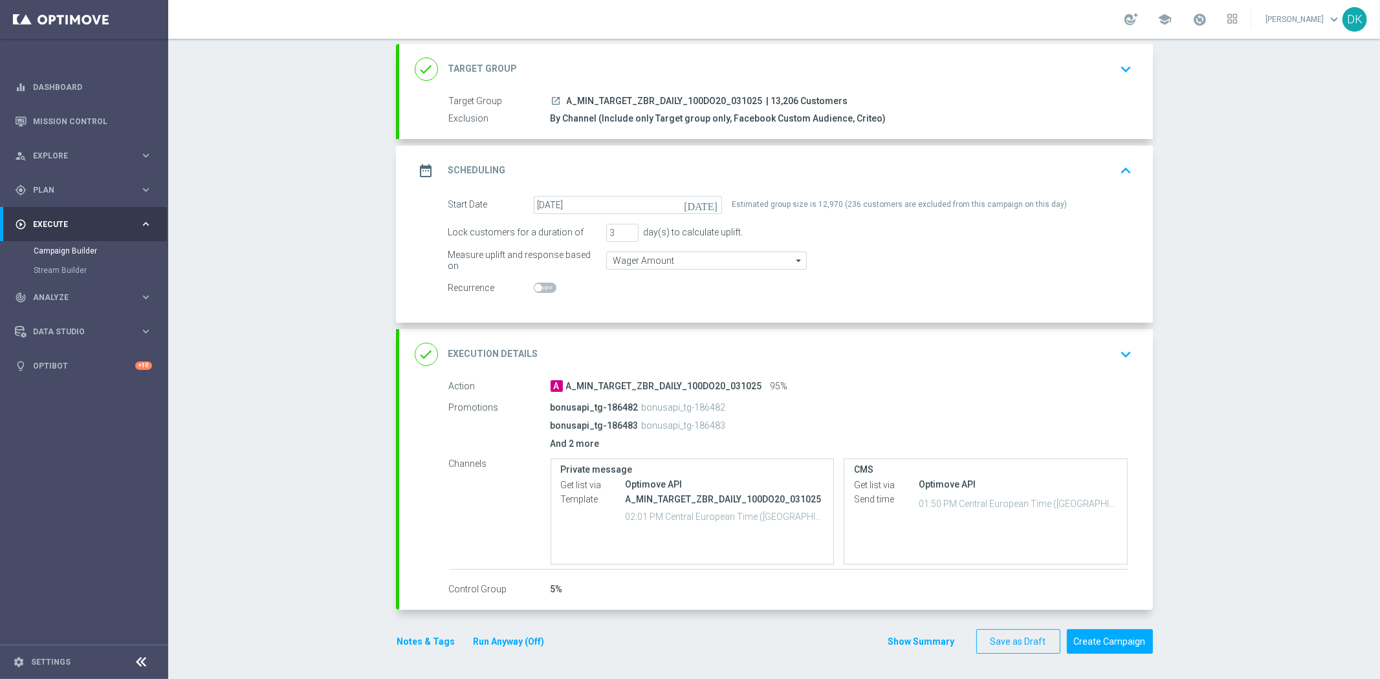
click at [274, 648] on div "Campaign Builder Scheduled Campaign Triggered Campaign Status: Draft done Targe…" at bounding box center [774, 359] width 1212 height 640
click at [992, 630] on button "Save as Draft" at bounding box center [1018, 641] width 84 height 25
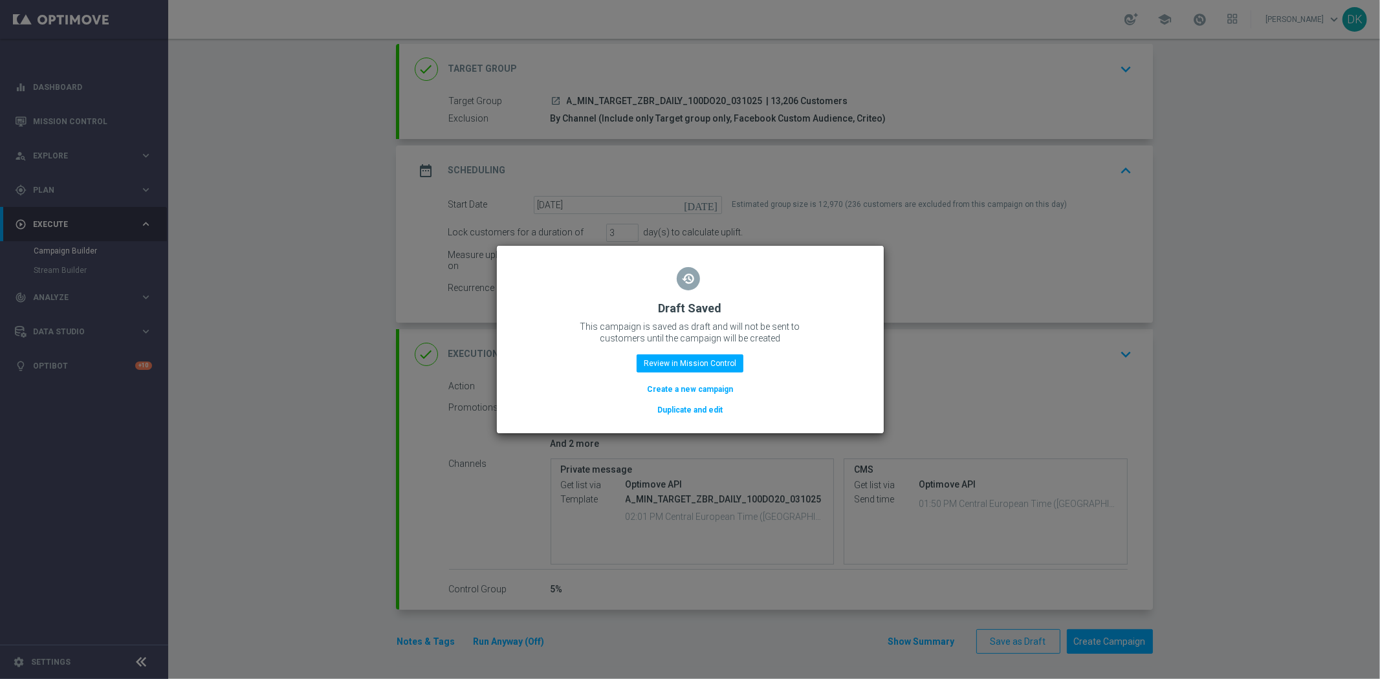
click at [677, 384] on button "Create a new campaign" at bounding box center [690, 389] width 89 height 14
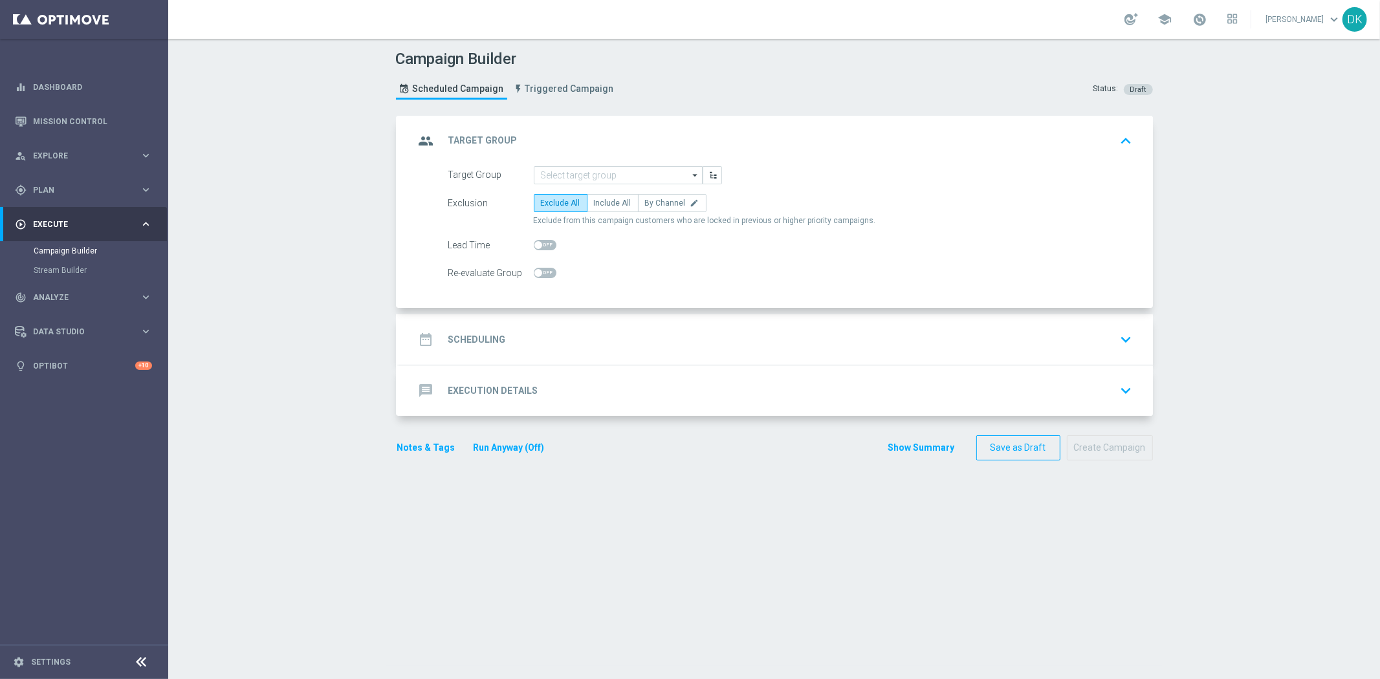
scroll to position [0, 0]
click at [563, 166] on input at bounding box center [618, 175] width 169 height 18
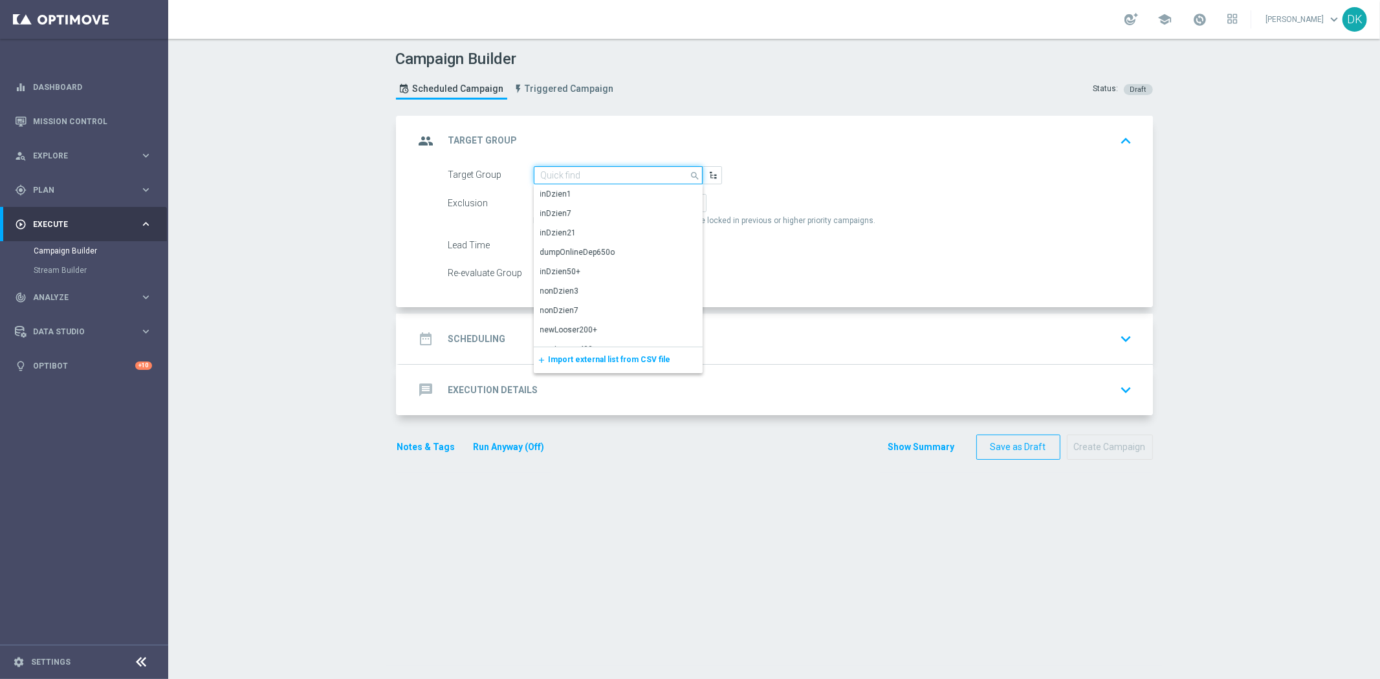
paste input "A_LOW_TARGET_ZBR_DAILY_50DO30_031025"
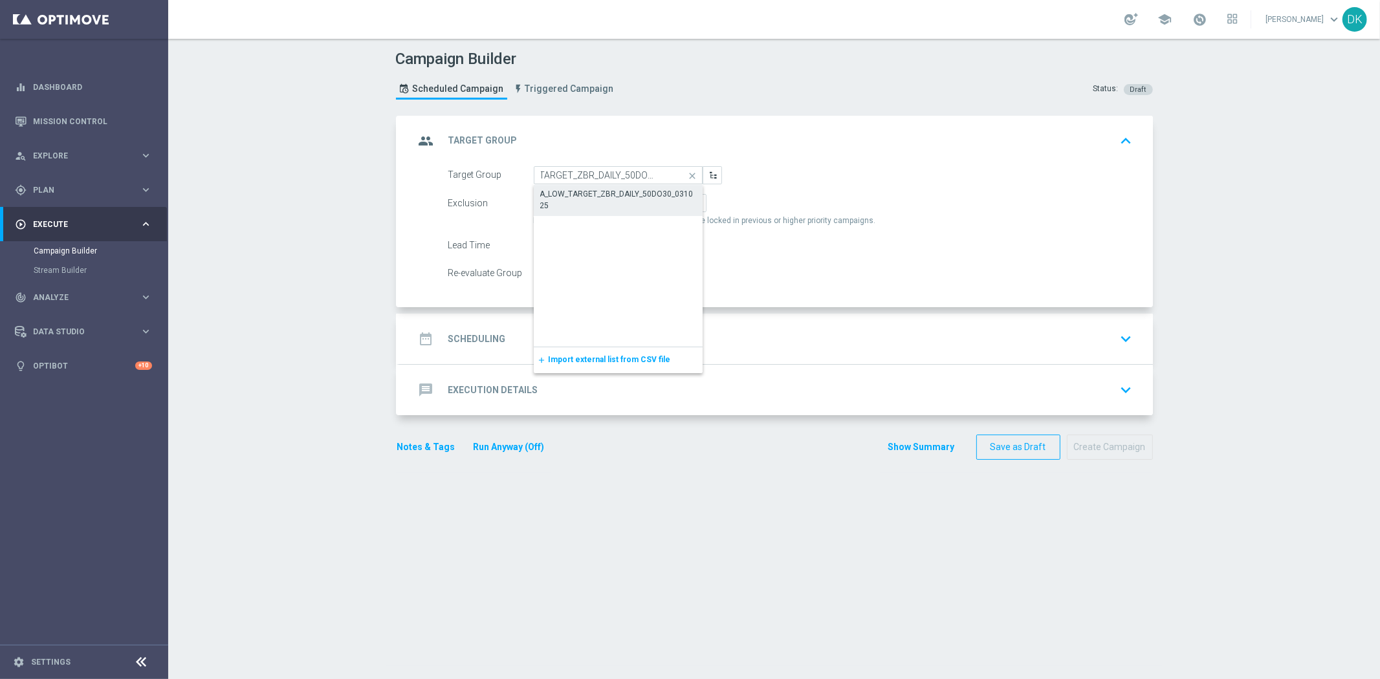
click at [611, 199] on div "A_LOW_TARGET_ZBR_DAILY_50DO30_031025" at bounding box center [618, 199] width 157 height 23
type input "A_LOW_TARGET_ZBR_DAILY_50DO30_031025"
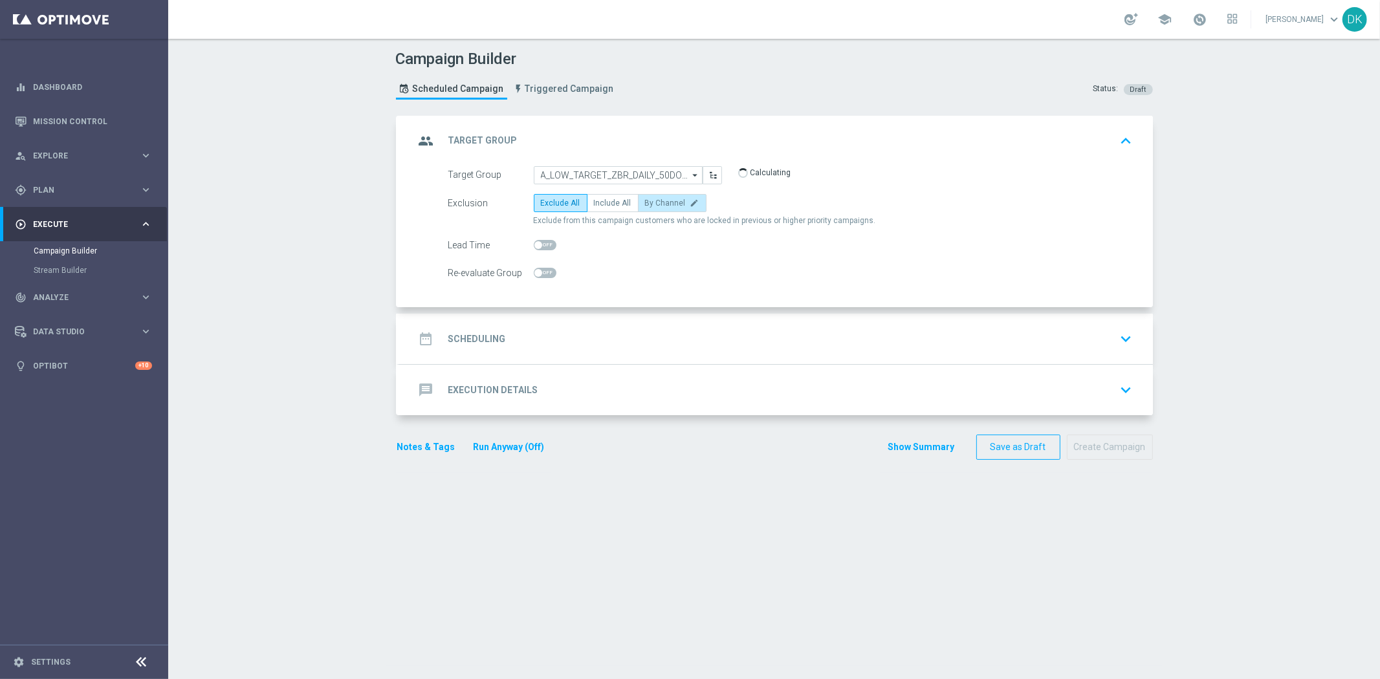
click at [676, 211] on label "By Channel edit" at bounding box center [672, 203] width 69 height 18
click at [653, 210] on input "By Channel edit" at bounding box center [649, 205] width 8 height 8
radio input "true"
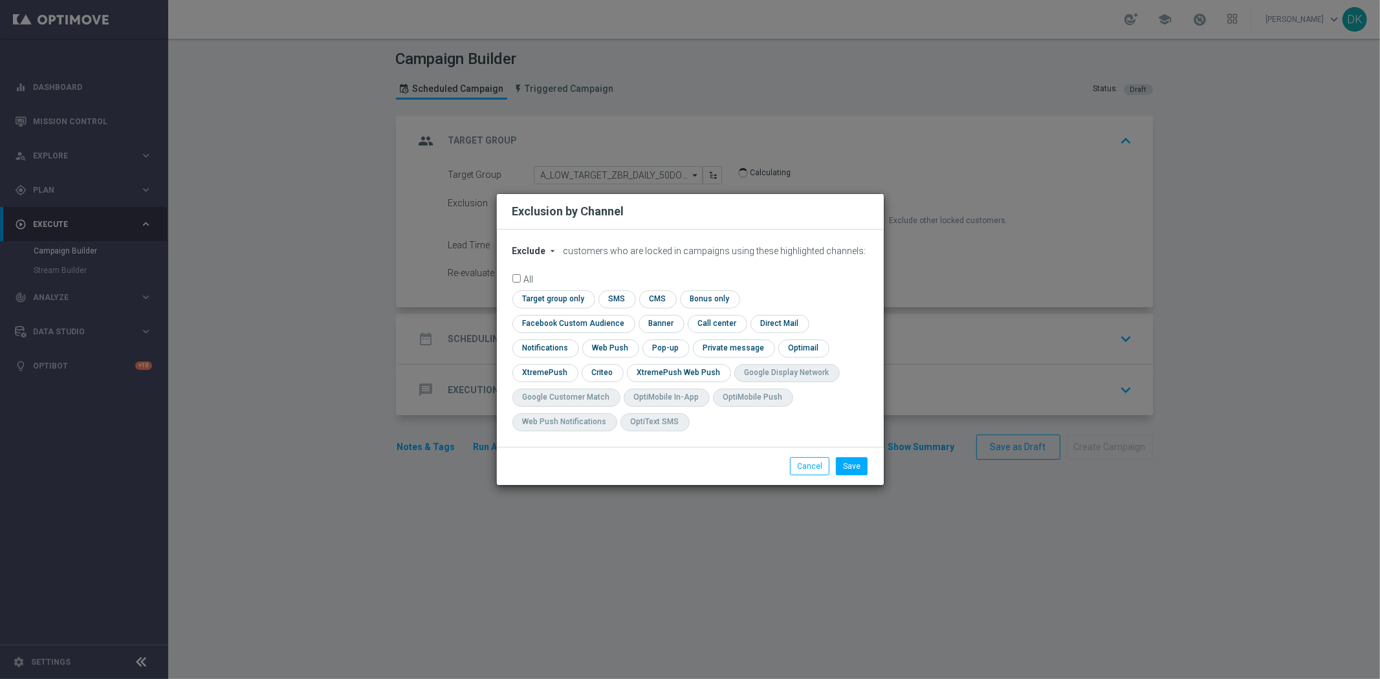
click at [544, 257] on button "Exclude arrow_drop_down" at bounding box center [536, 251] width 49 height 11
click at [0, 0] on span "Include" at bounding box center [0, 0] width 0 height 0
click at [536, 307] on input "checkbox" at bounding box center [551, 298] width 79 height 17
checkbox input "true"
click at [541, 327] on input "checkbox" at bounding box center [570, 323] width 117 height 17
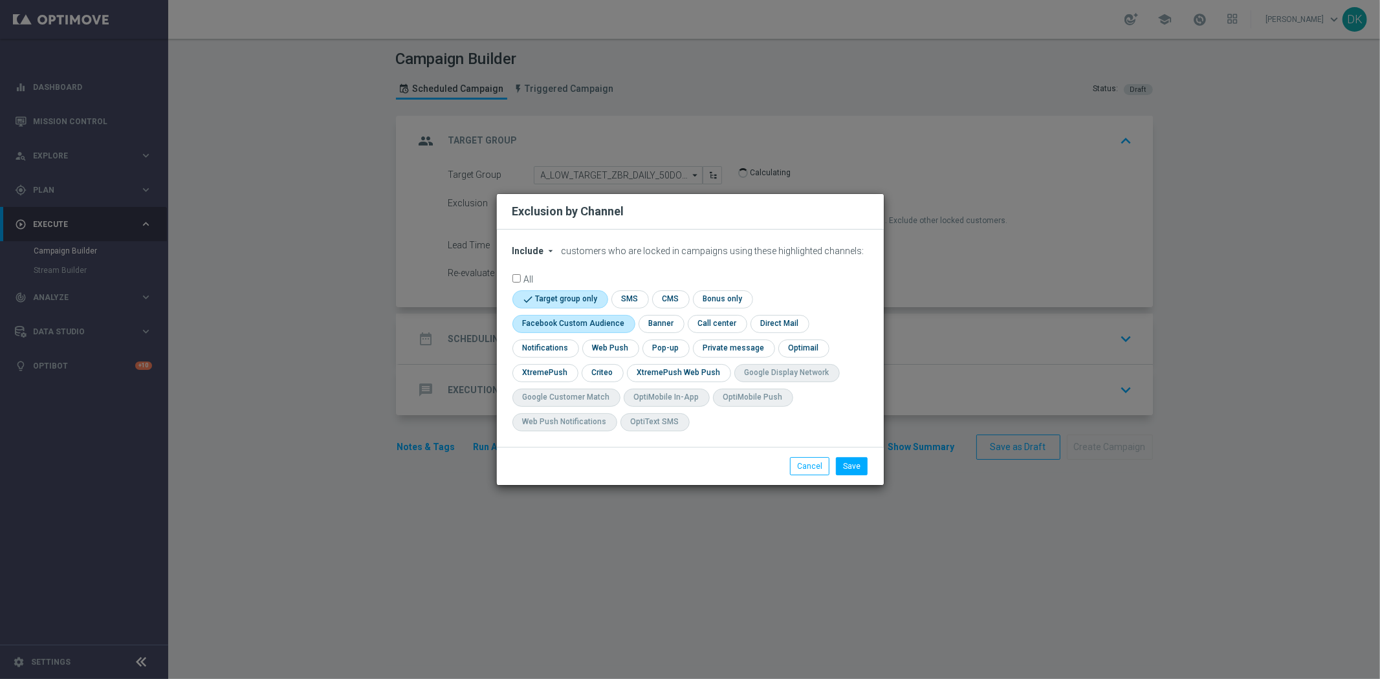
checkbox input "true"
click at [591, 365] on input "checkbox" at bounding box center [602, 372] width 40 height 17
checkbox input "true"
click at [855, 466] on button "Save" at bounding box center [852, 466] width 32 height 18
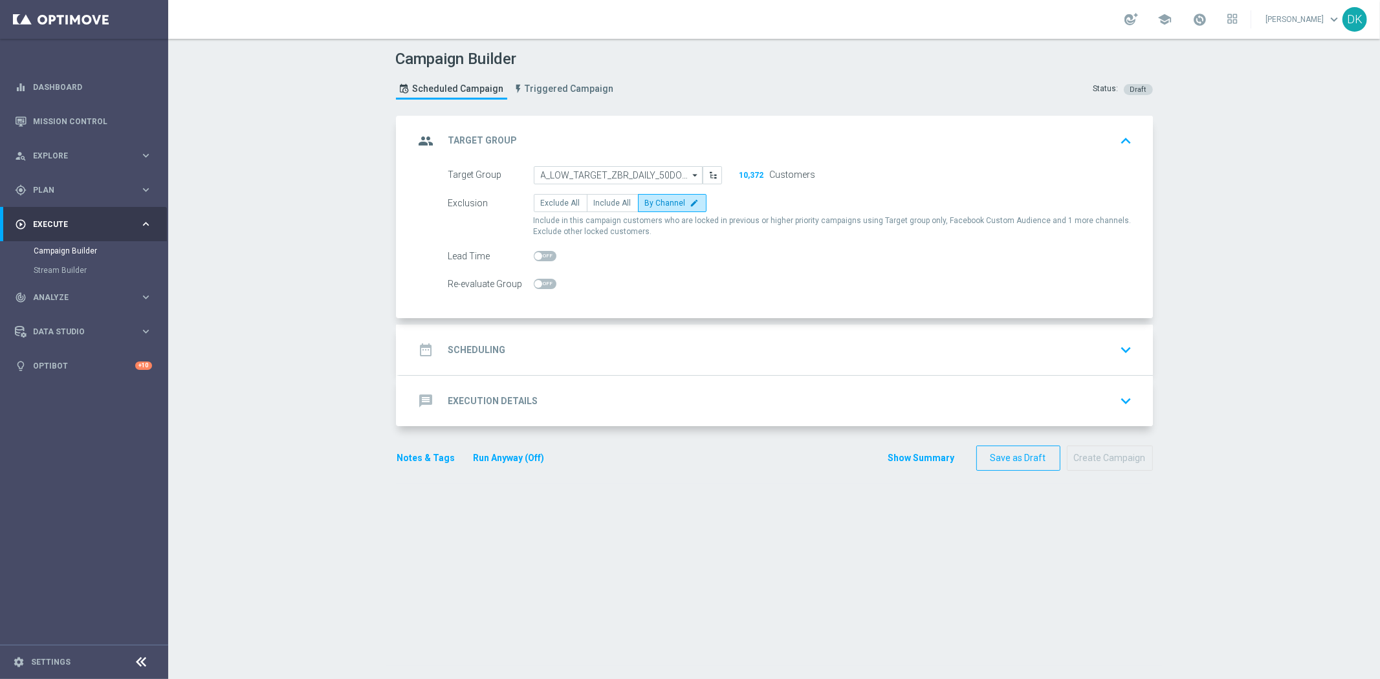
click at [550, 345] on div "date_range Scheduling keyboard_arrow_down" at bounding box center [776, 350] width 723 height 25
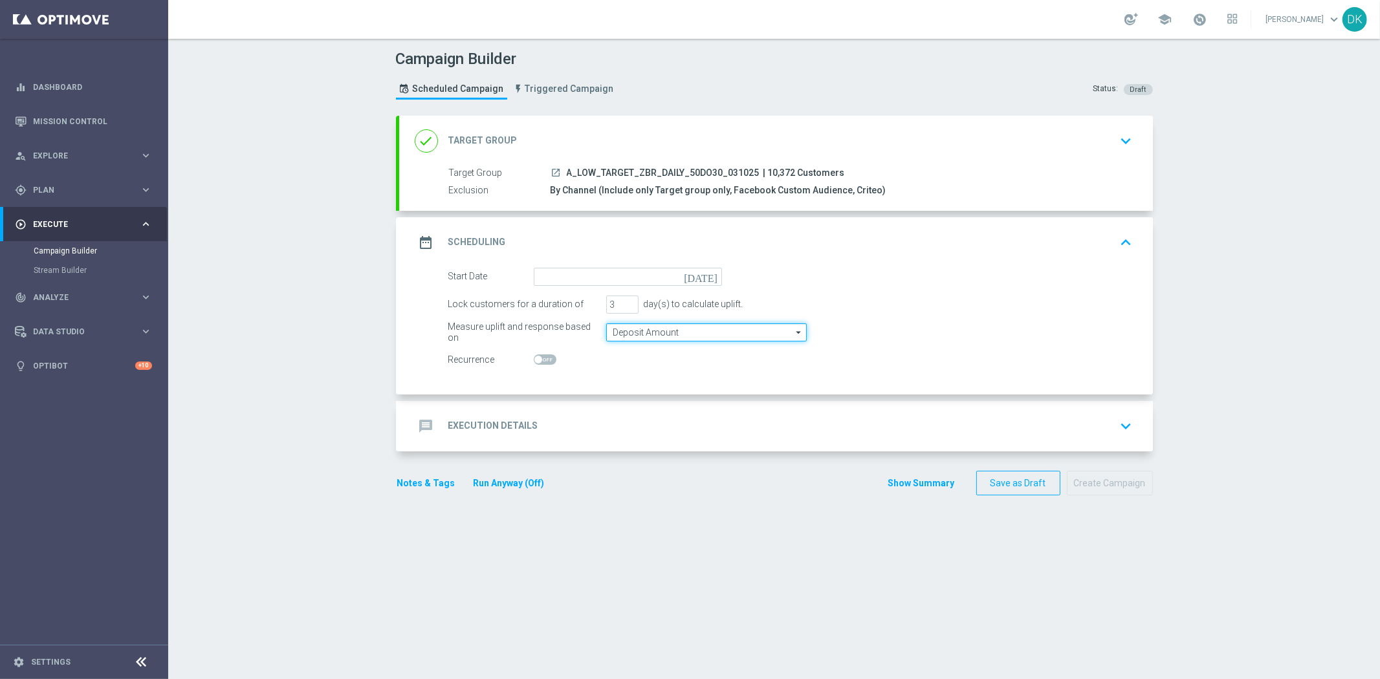
click at [635, 330] on input "Deposit Amount" at bounding box center [706, 332] width 201 height 18
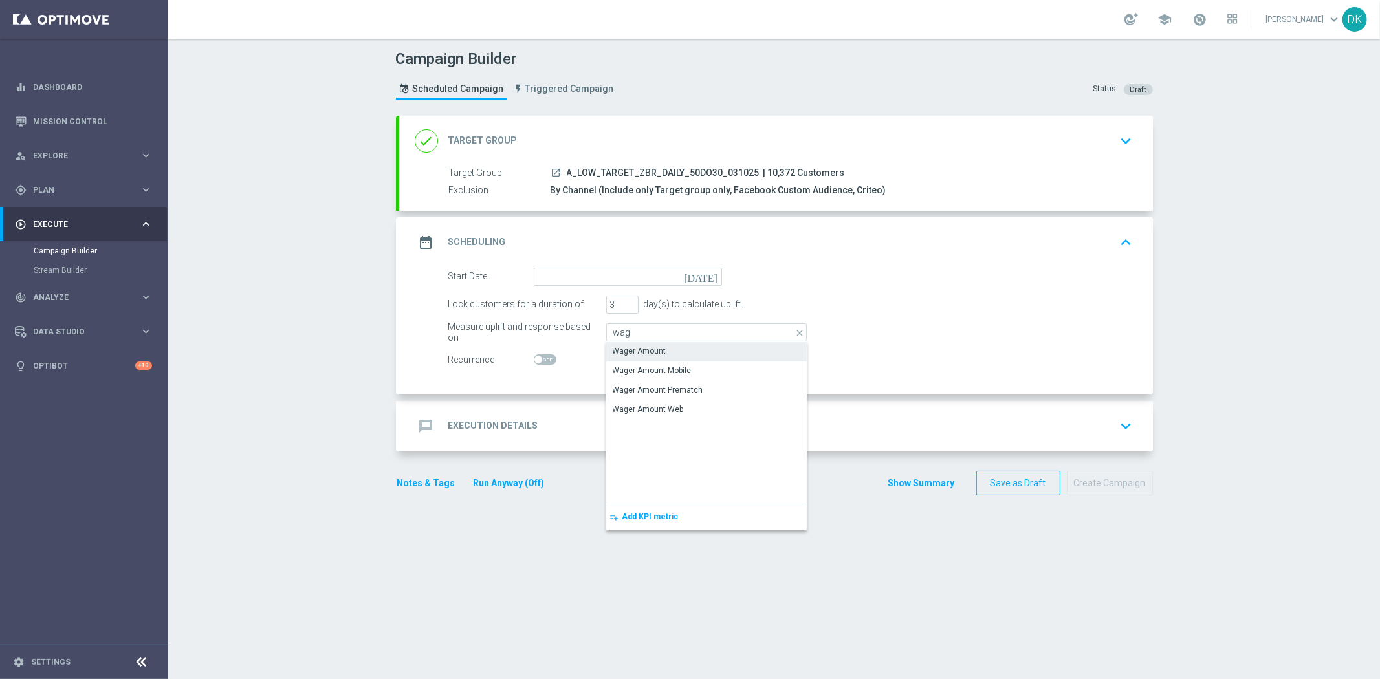
click at [637, 350] on div "Wager Amount" at bounding box center [640, 351] width 54 height 12
type input "Wager Amount"
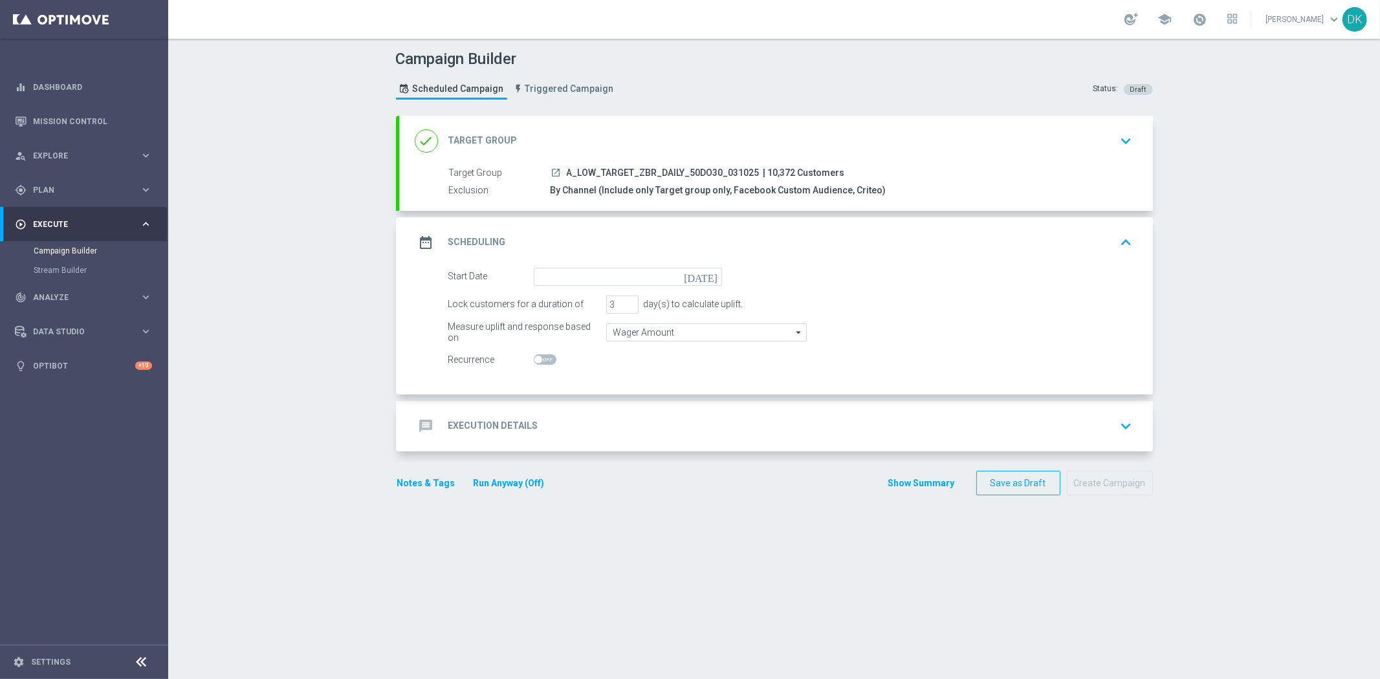
click at [605, 264] on div "date_range Scheduling keyboard_arrow_up" at bounding box center [776, 242] width 754 height 50
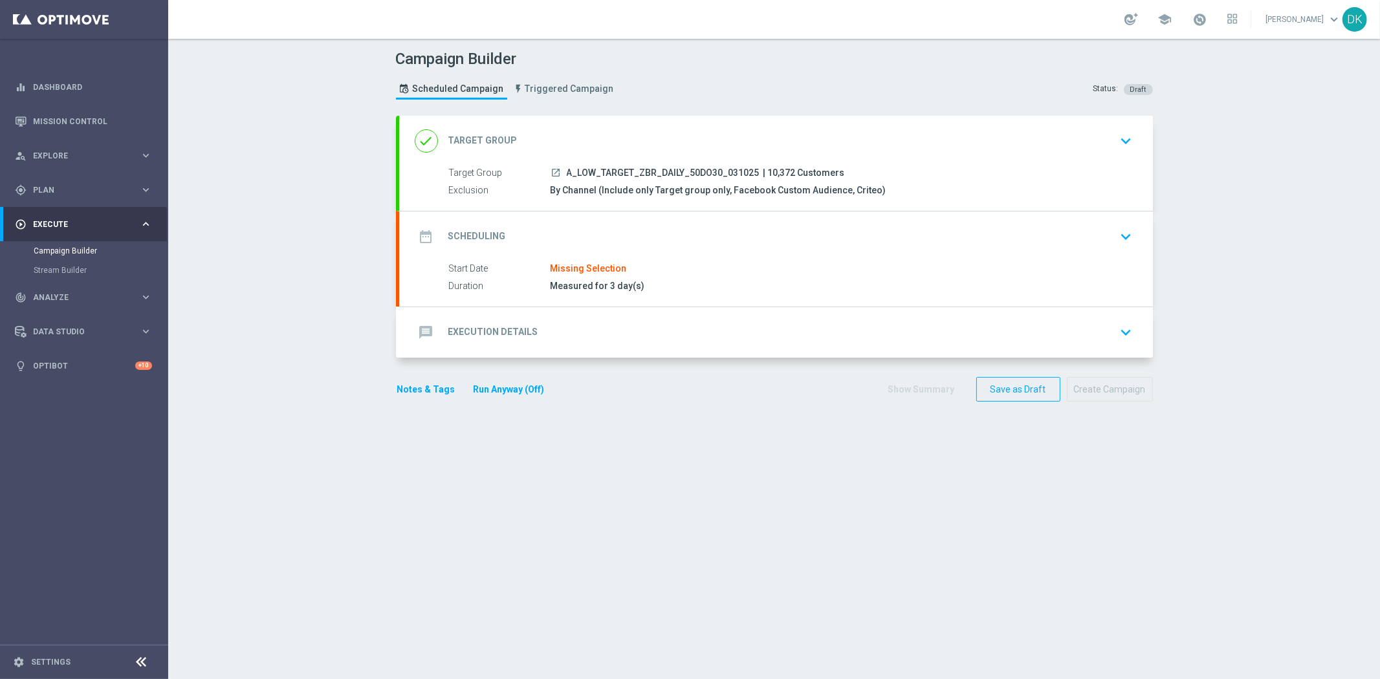
click at [594, 256] on div "date_range Scheduling keyboard_arrow_down" at bounding box center [776, 237] width 754 height 50
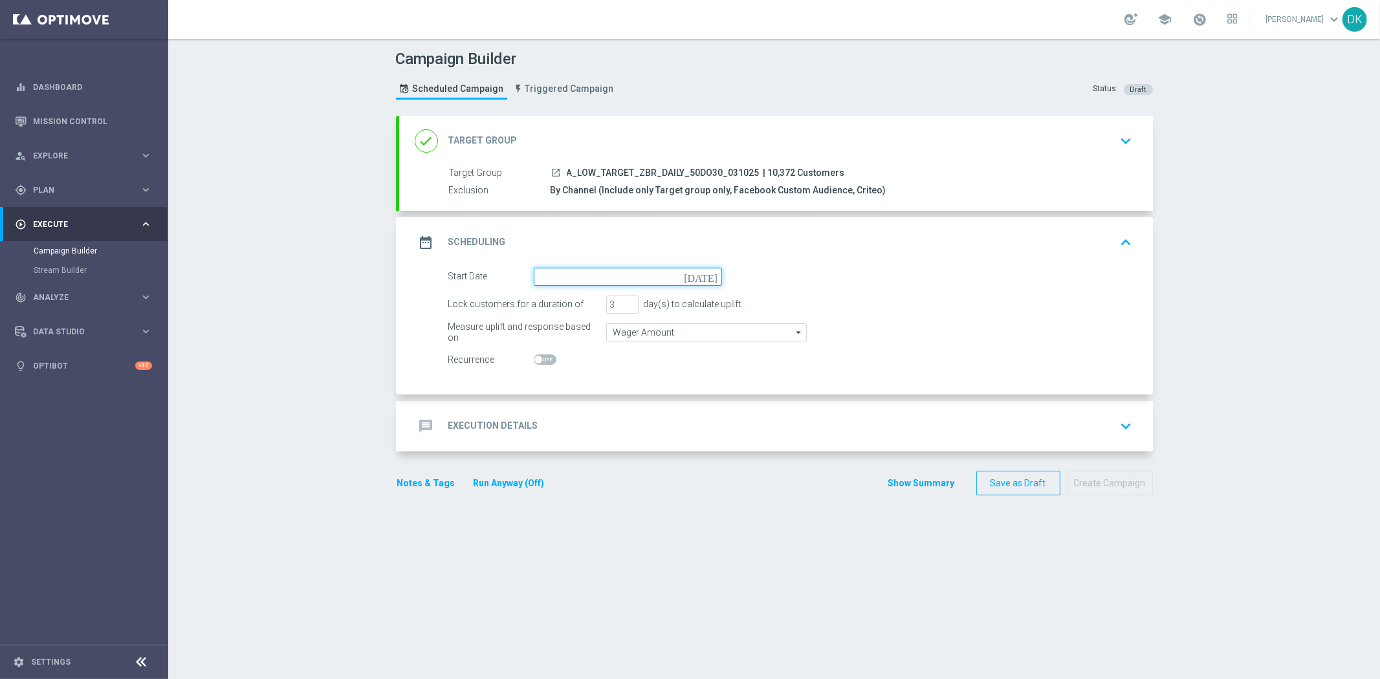
click at [587, 272] on input at bounding box center [628, 277] width 188 height 18
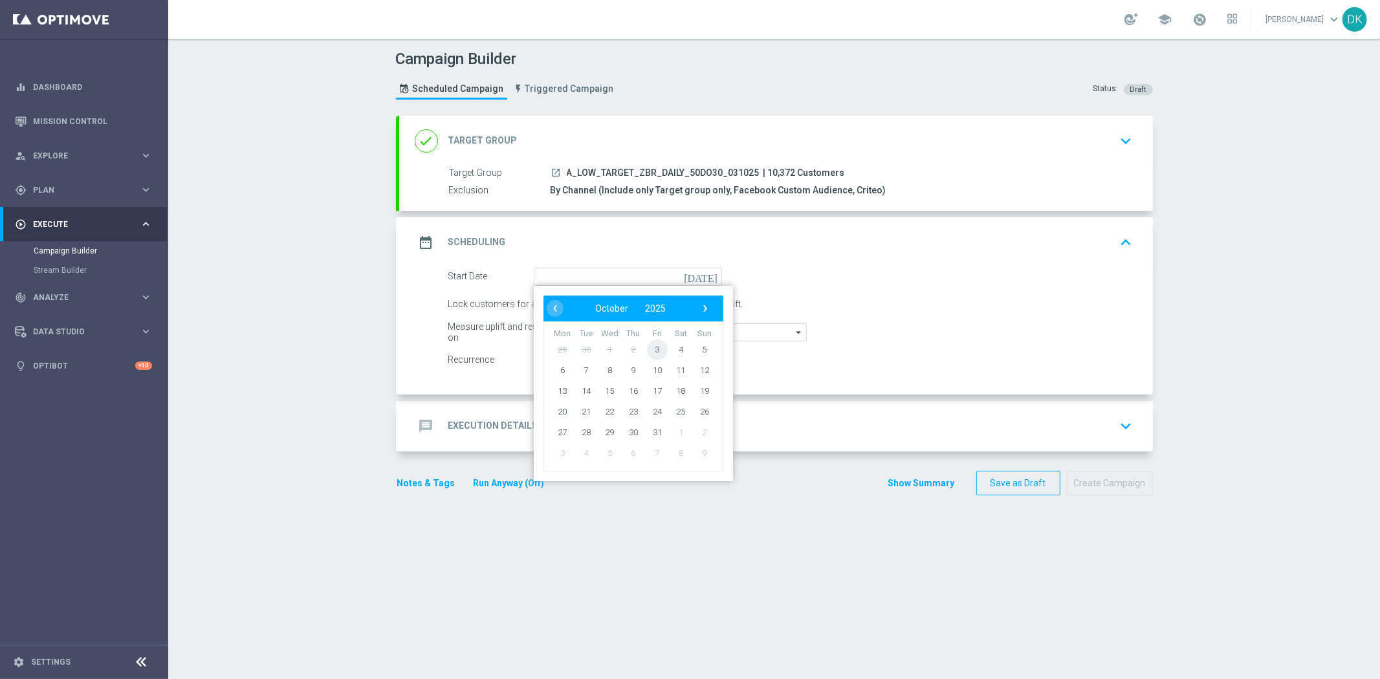
click at [651, 348] on span "3" at bounding box center [656, 349] width 21 height 21
type input "03 Oct 2025"
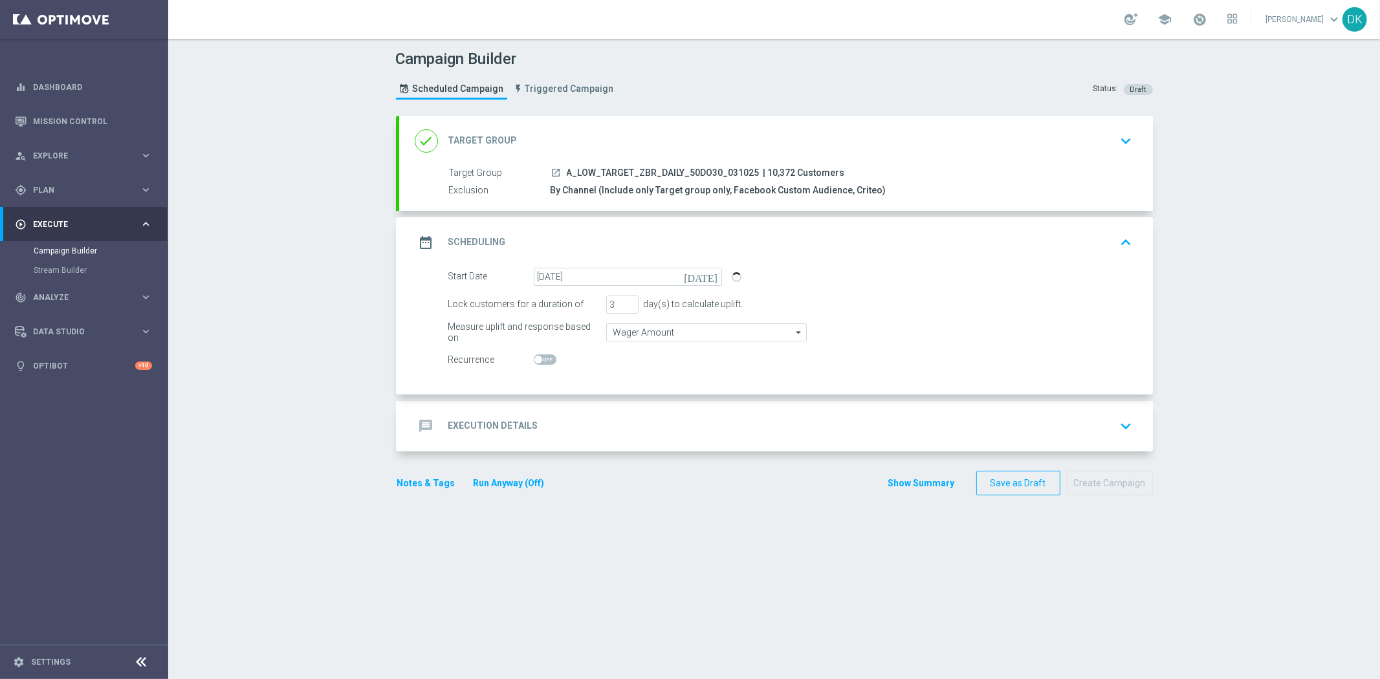
click at [537, 422] on div "message Execution Details keyboard_arrow_down" at bounding box center [776, 426] width 723 height 25
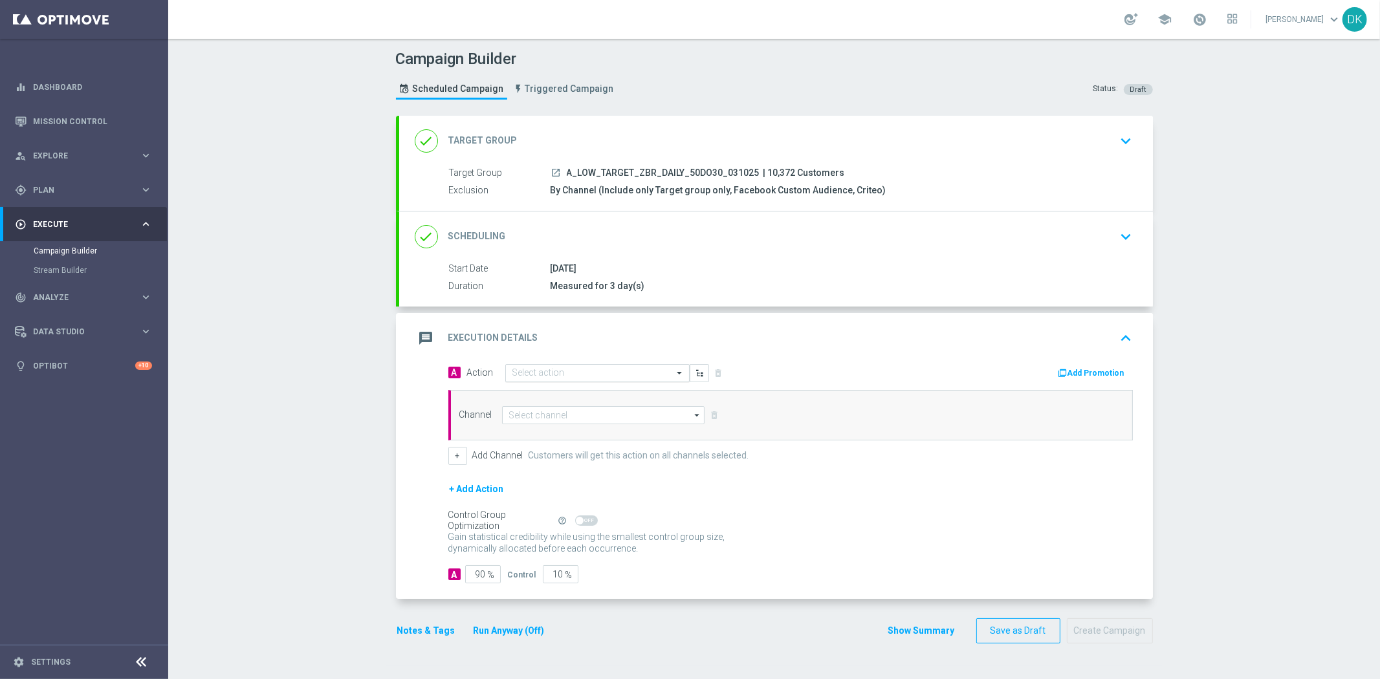
click at [530, 374] on input "text" at bounding box center [584, 373] width 144 height 11
click at [529, 547] on span "Create new action" at bounding box center [558, 548] width 68 height 9
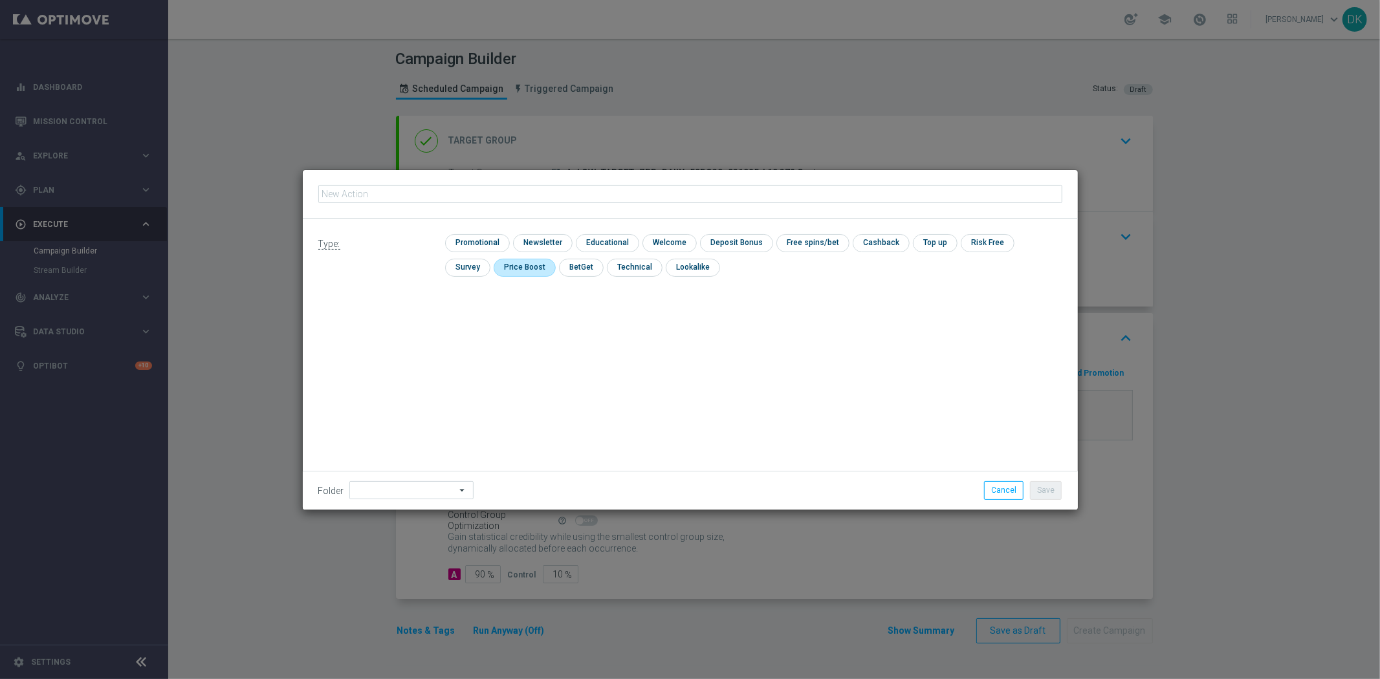
type input "A_LOW_TARGET_ZBR_DAILY_50DO30_031025"
click at [492, 244] on input "checkbox" at bounding box center [475, 242] width 61 height 17
checkbox input "true"
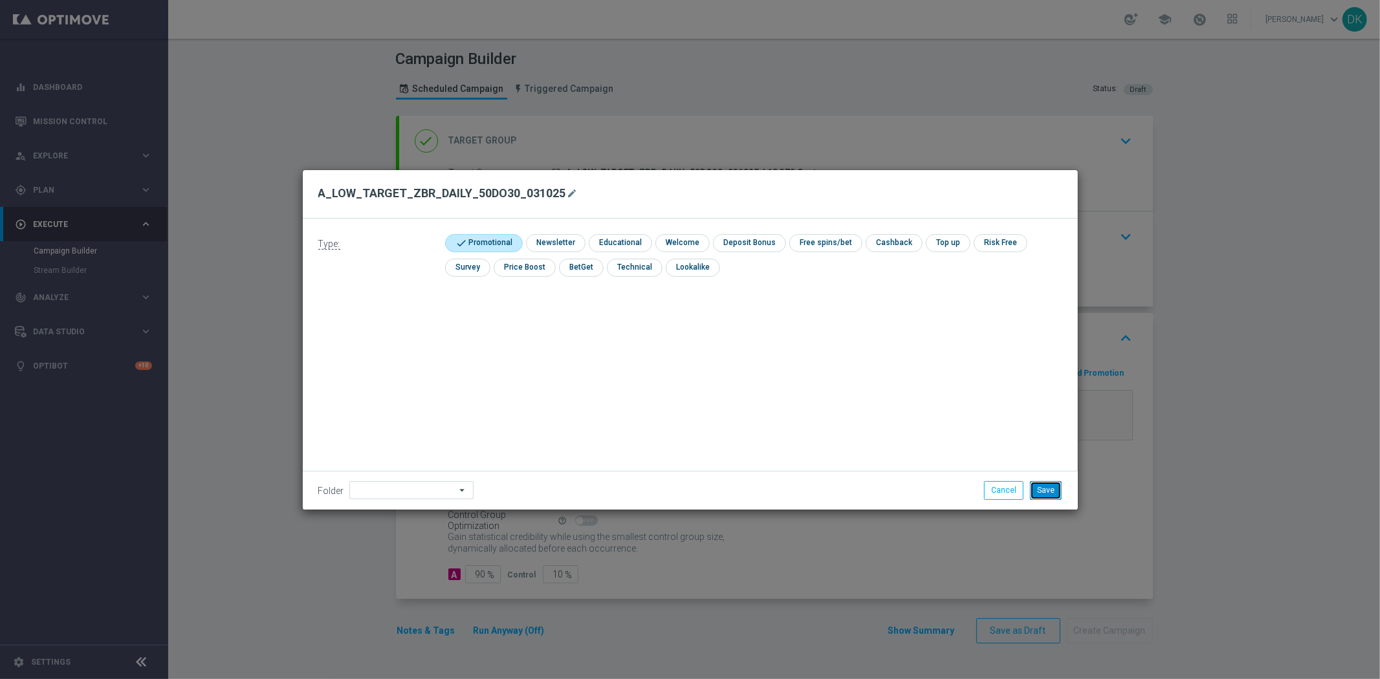
click at [1039, 485] on button "Save" at bounding box center [1046, 490] width 32 height 18
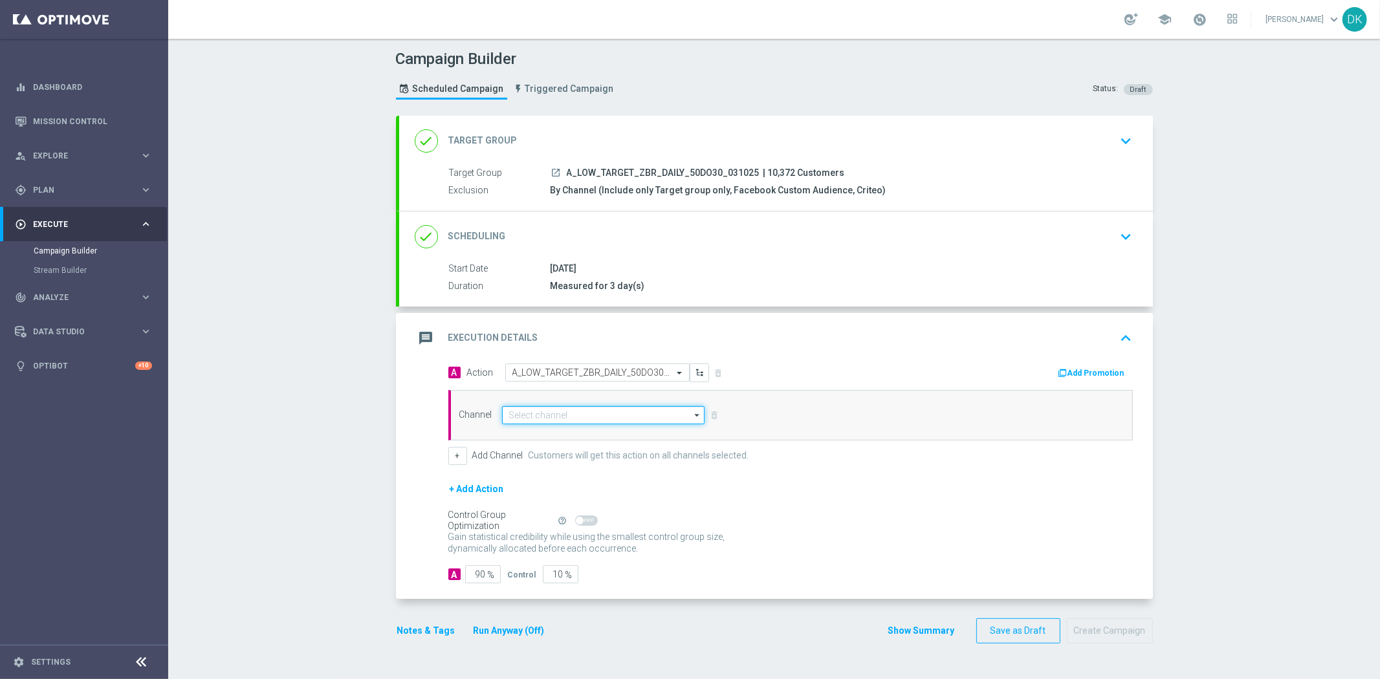
click at [554, 413] on input at bounding box center [603, 415] width 203 height 18
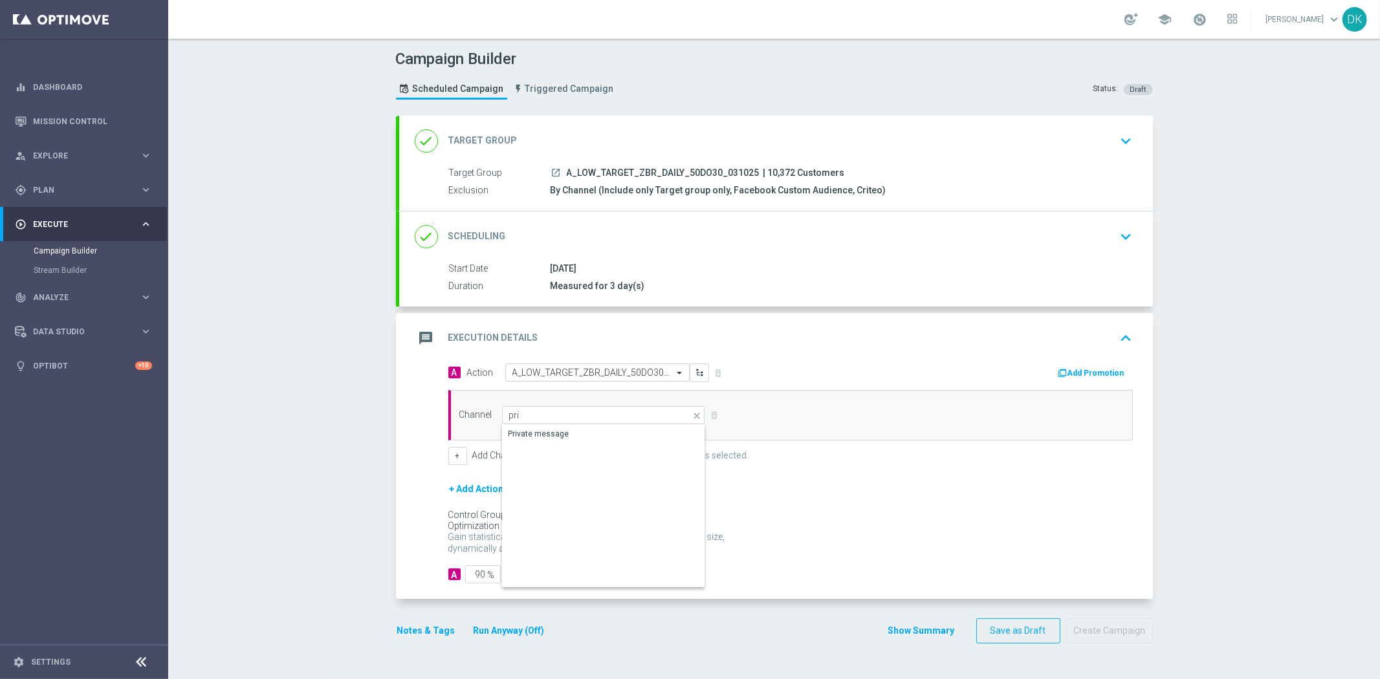
click at [558, 435] on div "Private message" at bounding box center [538, 434] width 61 height 12
type input "Private message"
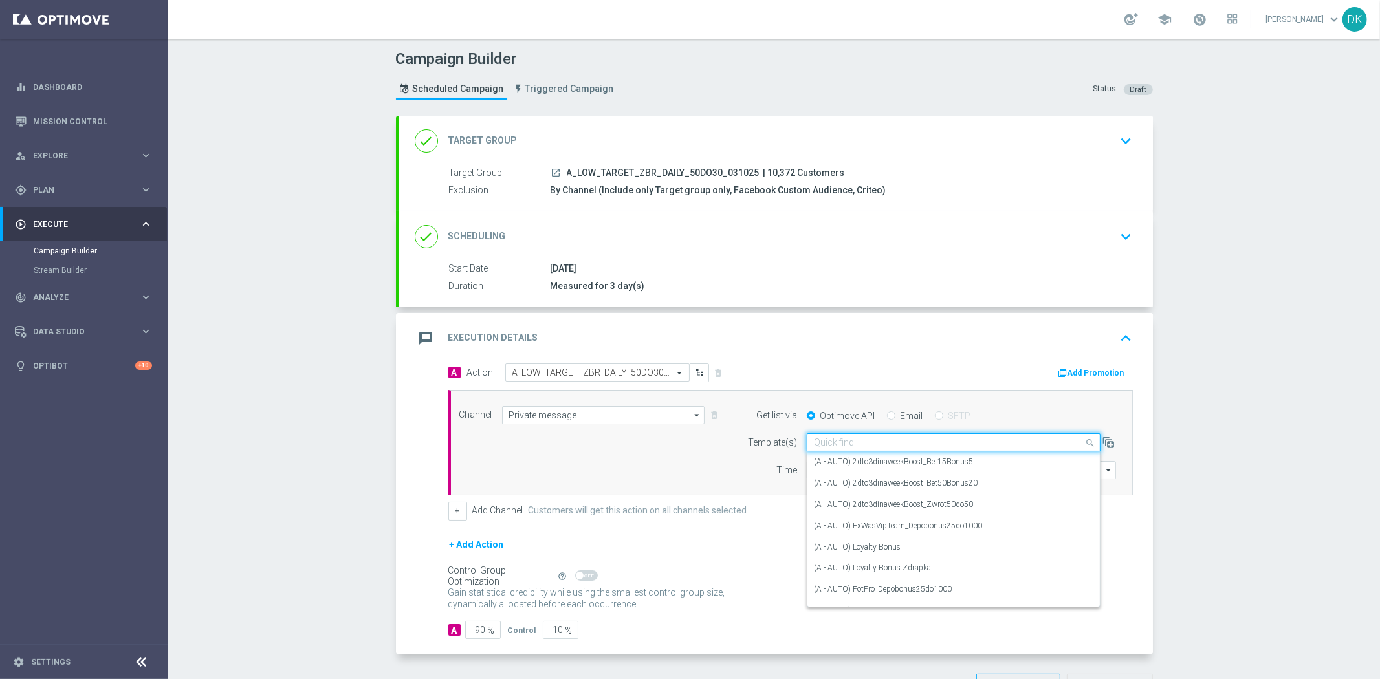
click at [842, 444] on input "text" at bounding box center [941, 442] width 254 height 11
paste input "A_LOW_TARGET_ZBR_DAILY_50DO30_031025"
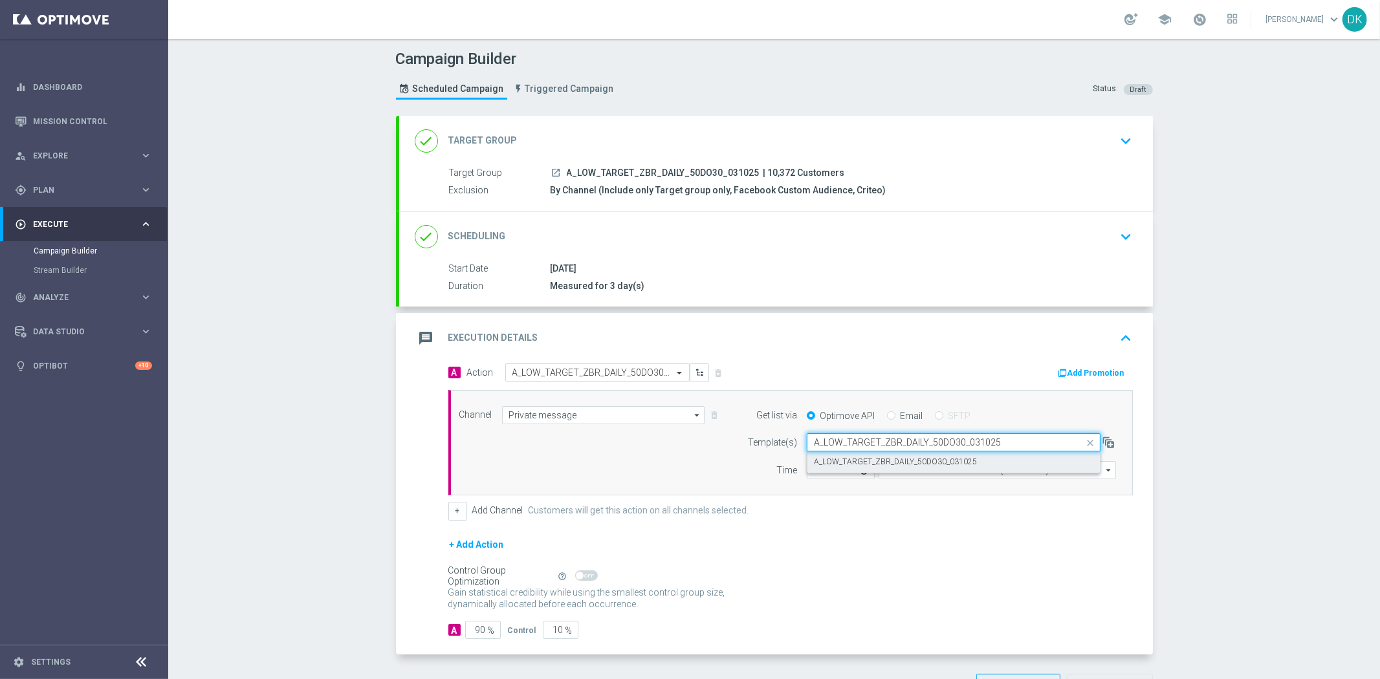
click at [830, 458] on label "A_LOW_TARGET_ZBR_DAILY_50DO30_031025" at bounding box center [895, 462] width 163 height 11
type input "A_LOW_TARGET_ZBR_DAILY_50DO30_031025"
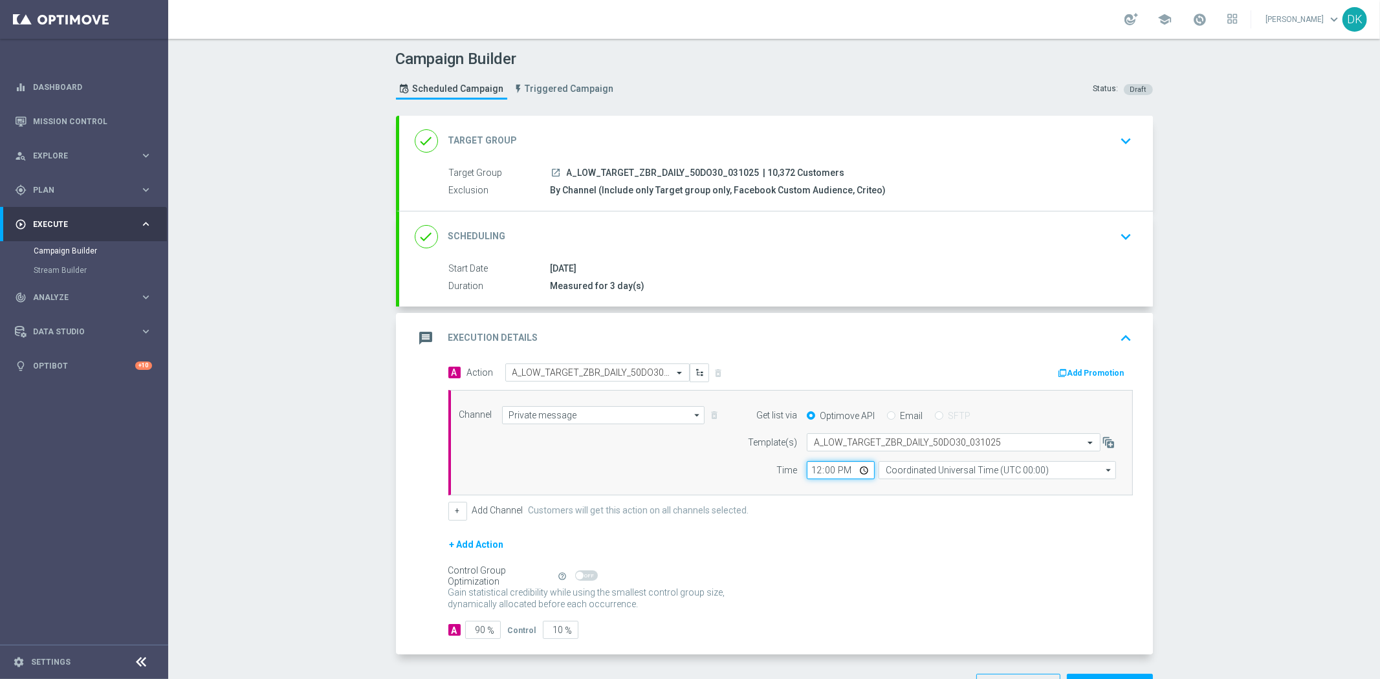
click at [810, 467] on input "12:00" at bounding box center [841, 470] width 68 height 18
type input "14:01"
click at [946, 474] on input "Coordinated Universal Time (UTC 00:00)" at bounding box center [996, 470] width 237 height 18
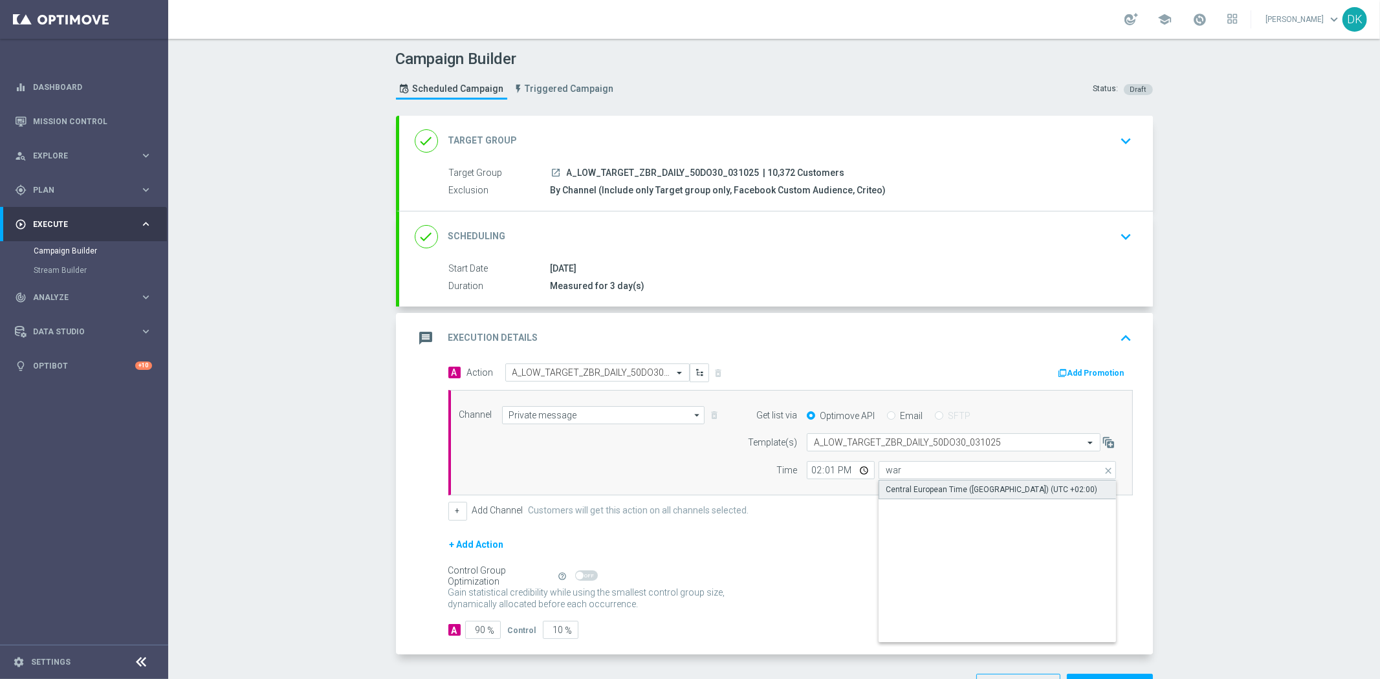
click at [938, 487] on div "Central European Time (Warsaw) (UTC +02:00)" at bounding box center [992, 490] width 212 height 12
type input "Central European Time (Warsaw) (UTC +02:00)"
click at [448, 515] on button "+" at bounding box center [457, 511] width 19 height 18
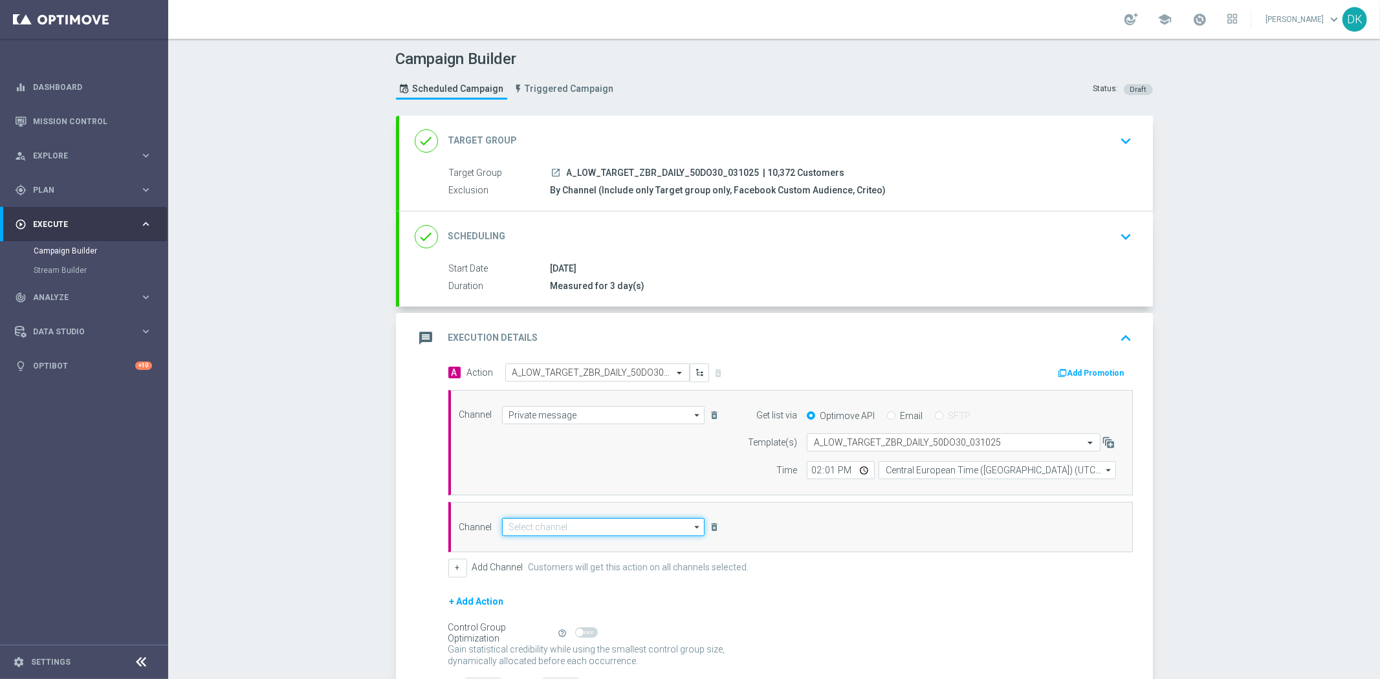
click at [530, 529] on input at bounding box center [603, 527] width 203 height 18
click at [532, 546] on div "CMS" at bounding box center [604, 546] width 204 height 18
type input "CMS"
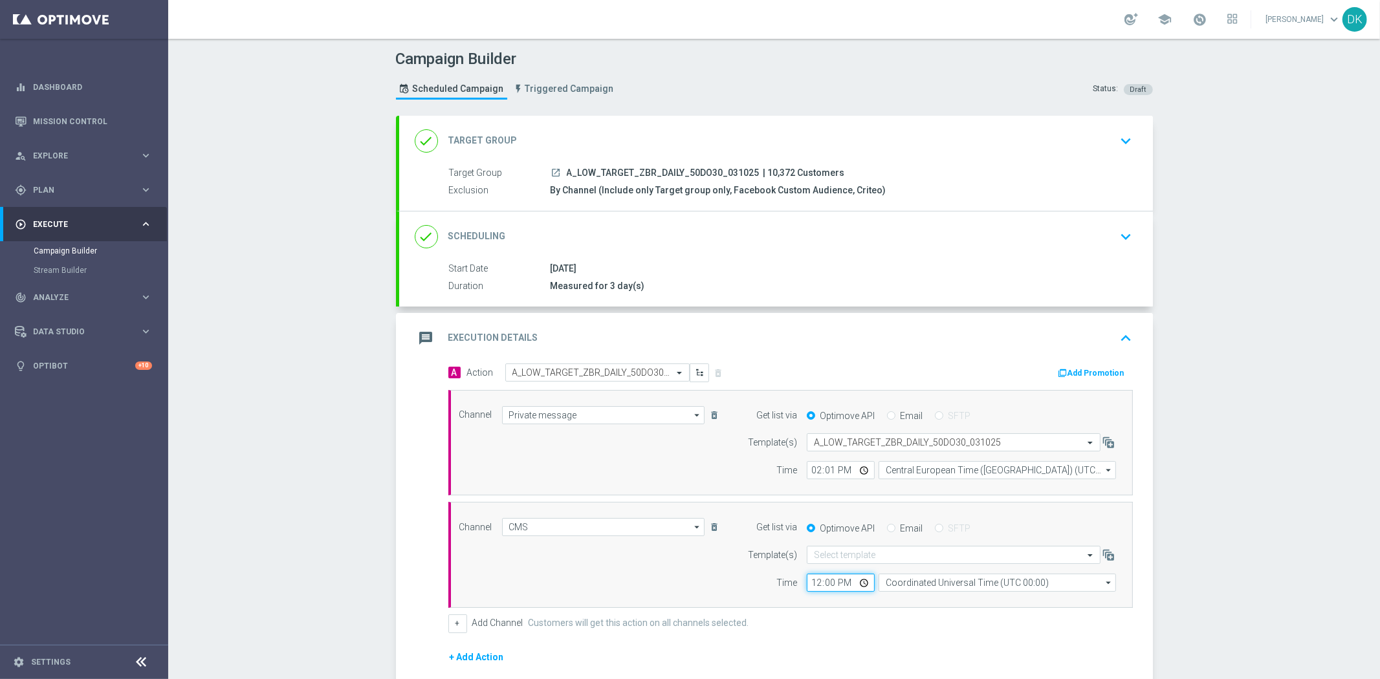
click at [810, 582] on input "12:00" at bounding box center [841, 583] width 68 height 18
type input "13:50"
click at [987, 585] on input "Coordinated Universal Time (UTC 00:00)" at bounding box center [996, 583] width 237 height 18
click at [974, 604] on div "Central European Time (Warsaw) (UTC +02:00)" at bounding box center [992, 602] width 212 height 12
type input "Central European Time (Warsaw) (UTC +02:00)"
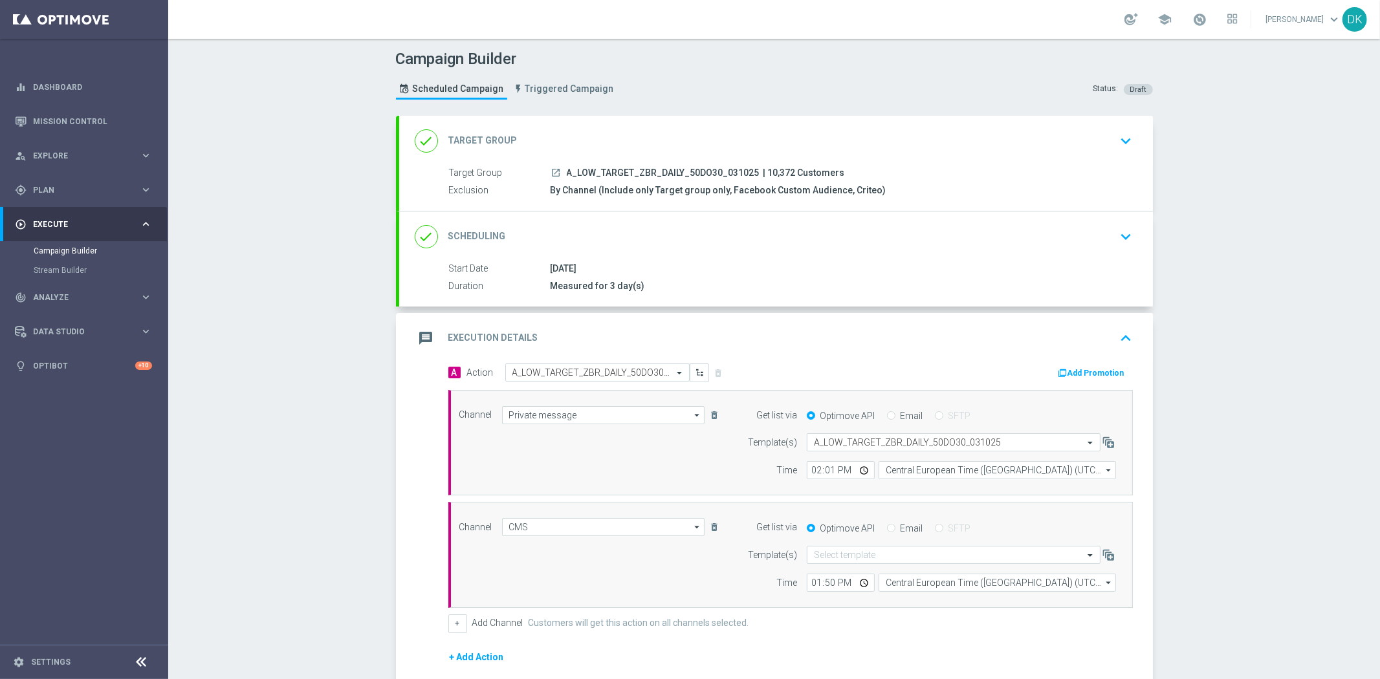
click at [971, 628] on div "+ Add Channel Customers will get this action on all channels selected." at bounding box center [790, 624] width 684 height 18
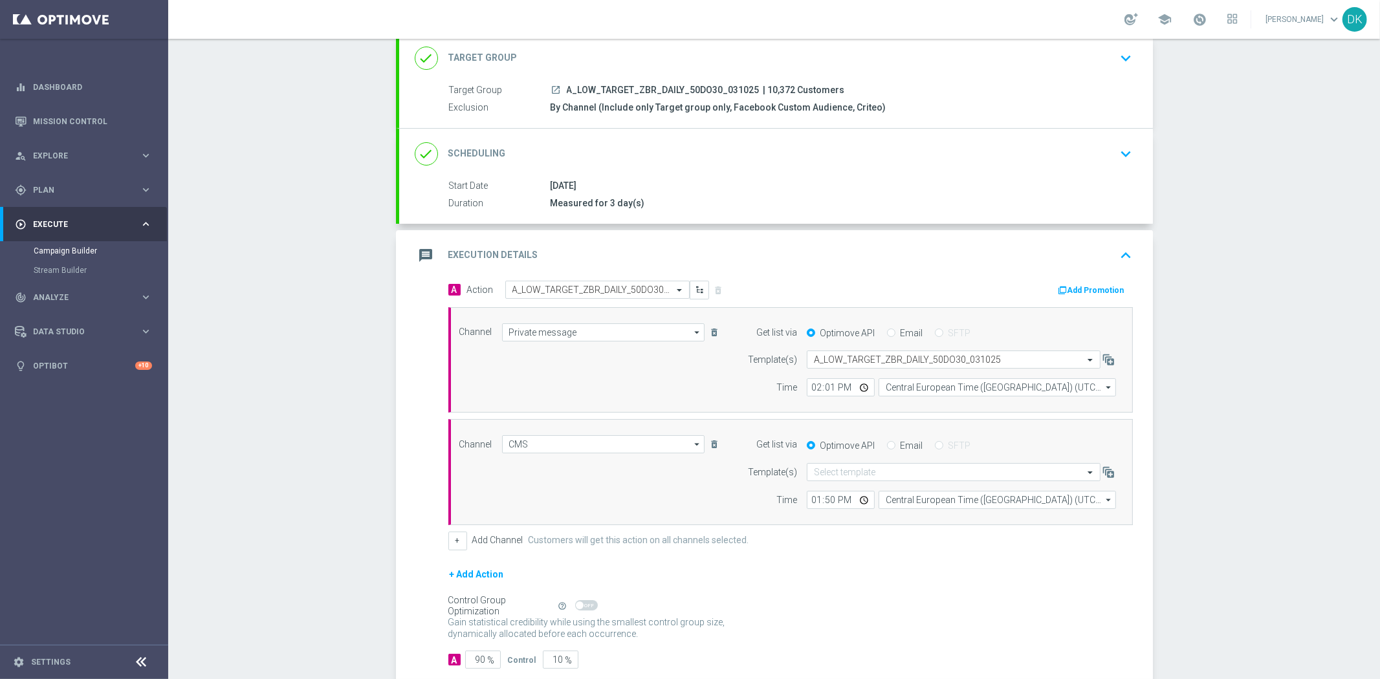
scroll to position [158, 0]
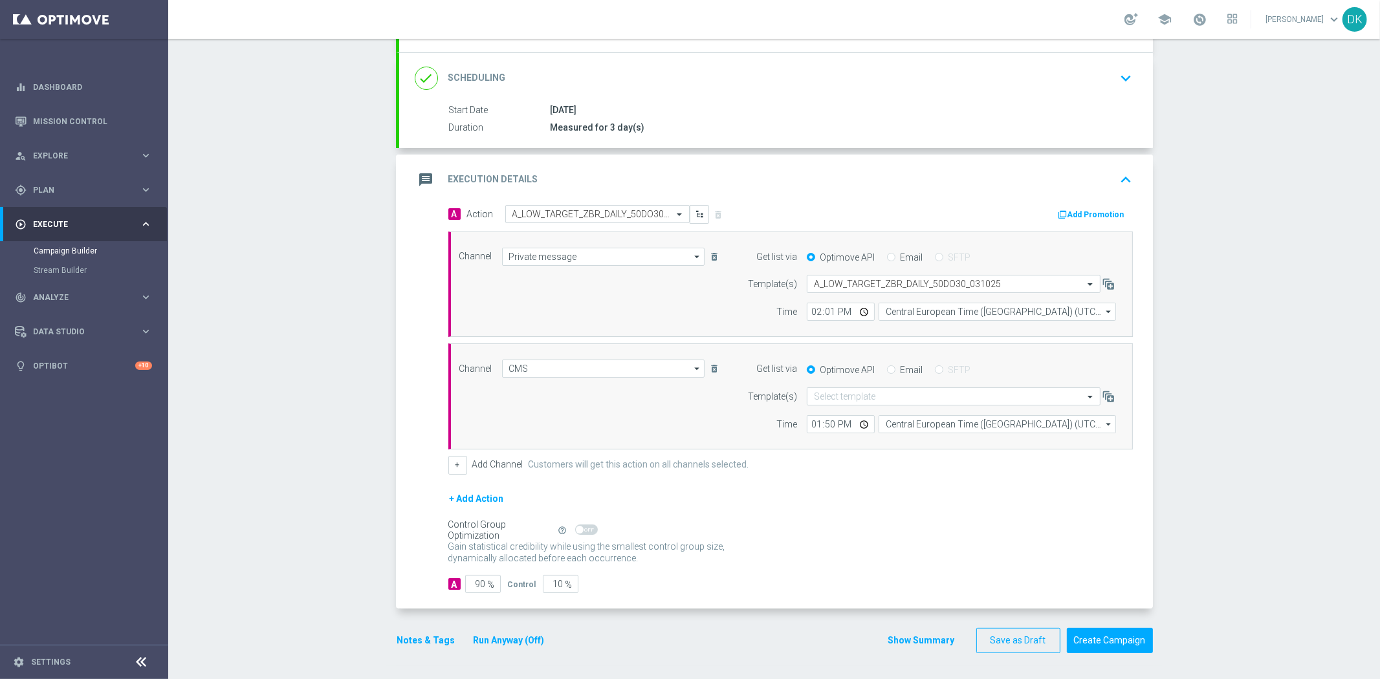
click at [1063, 215] on icon "button" at bounding box center [1062, 214] width 9 height 9
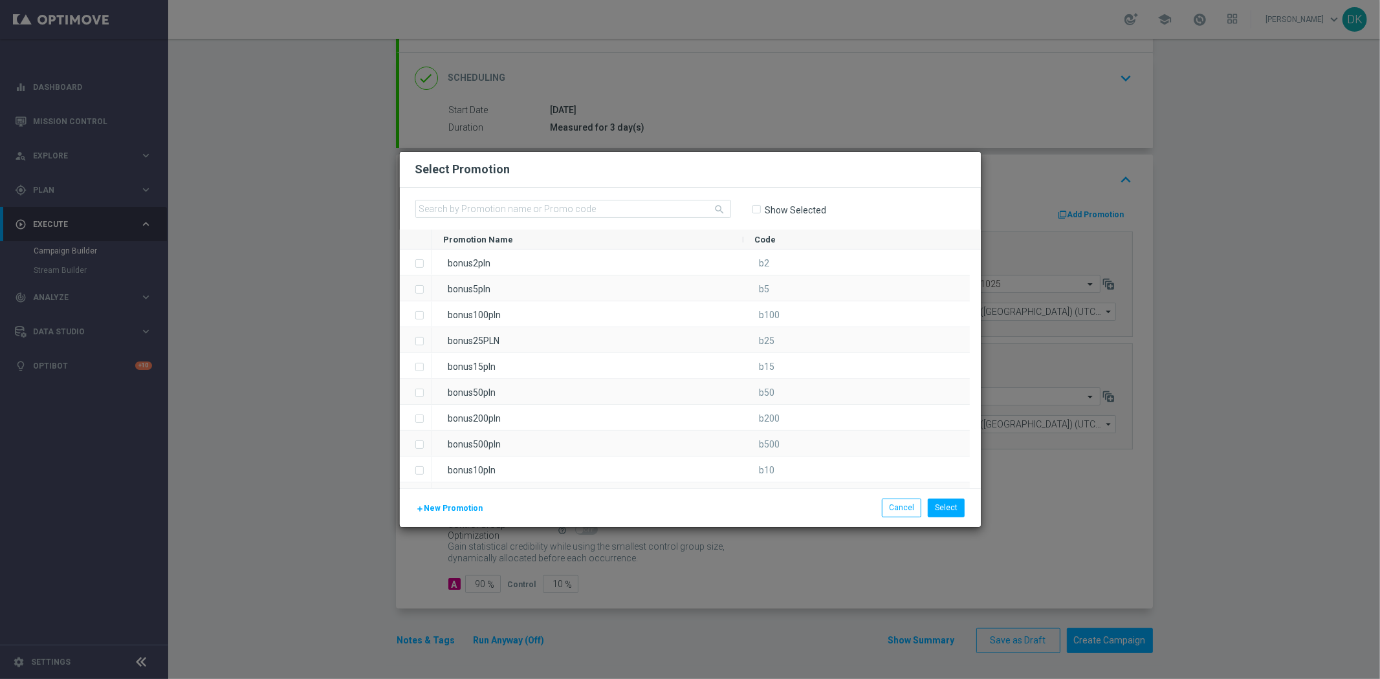
click at [448, 504] on span "New Promotion" at bounding box center [453, 508] width 59 height 9
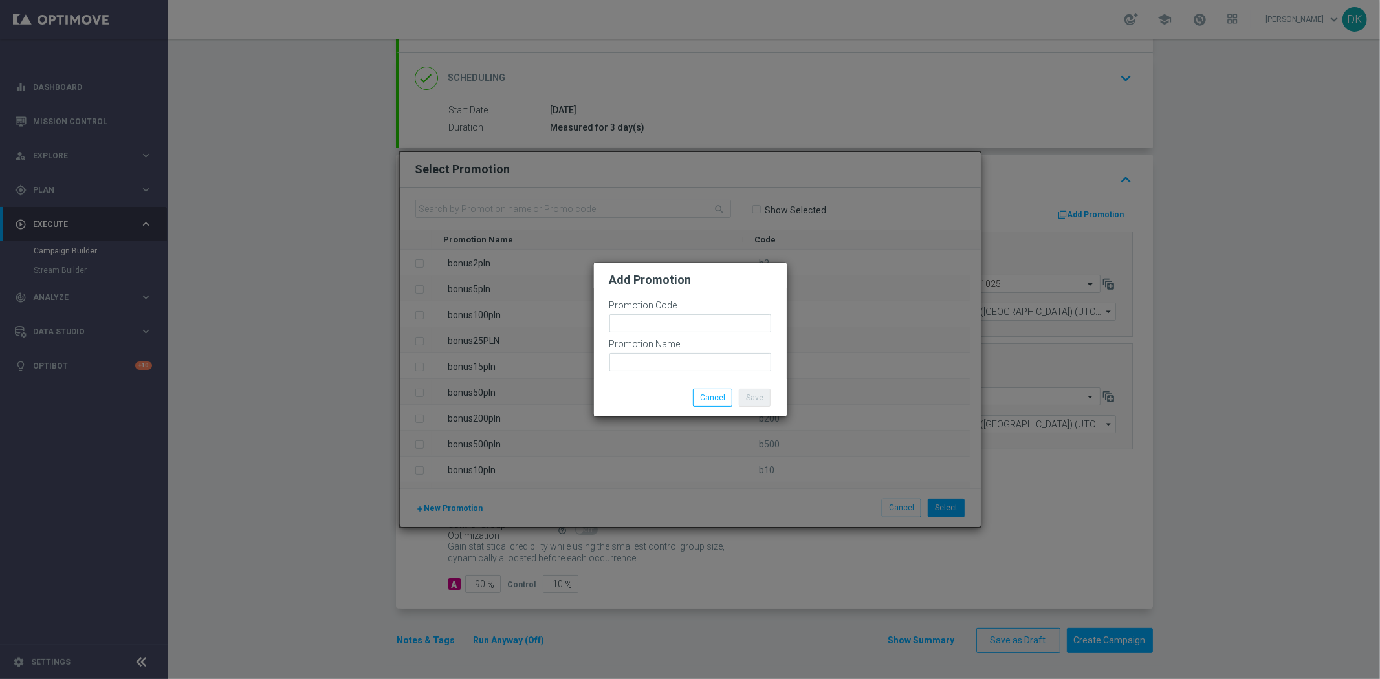
click at [673, 308] on label "Promotion Code" at bounding box center [643, 305] width 68 height 11
click at [667, 321] on input "text" at bounding box center [690, 323] width 162 height 18
paste input "186486"
click at [667, 321] on input "bonusapi_tg-186486" at bounding box center [690, 323] width 162 height 18
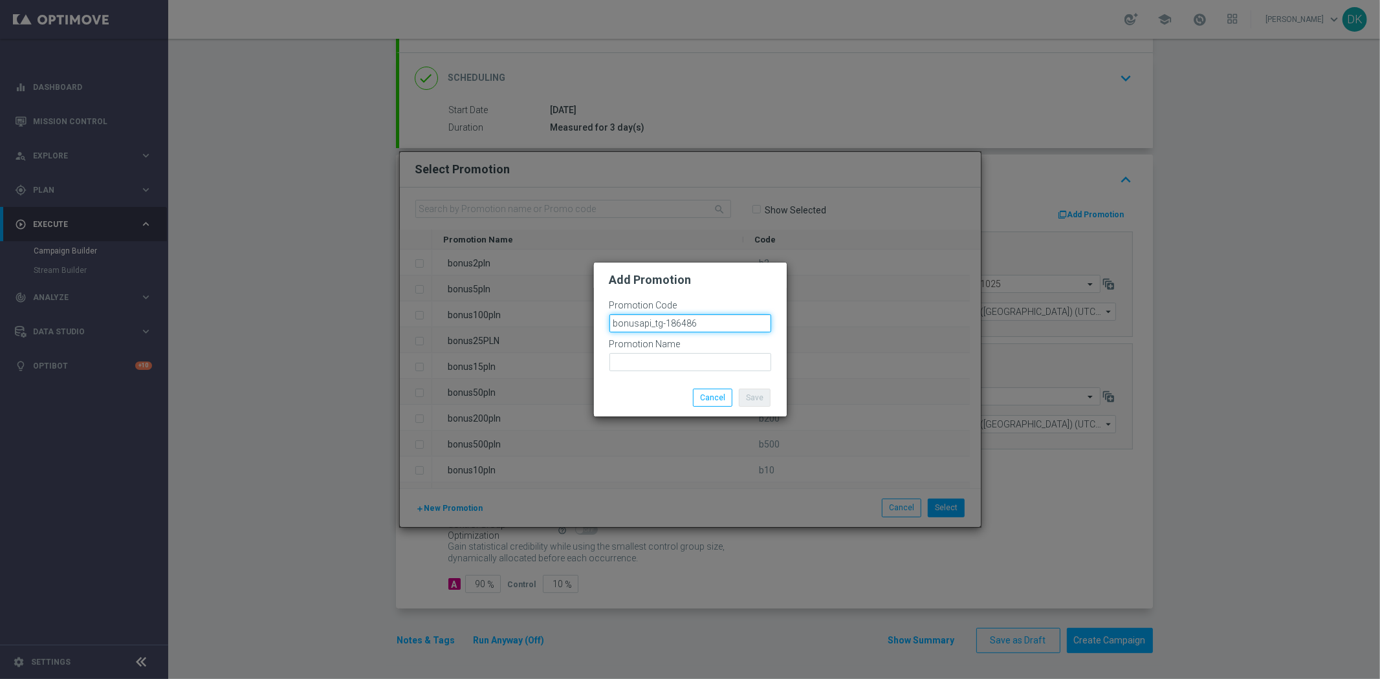
click at [667, 321] on input "bonusapi_tg-186486" at bounding box center [690, 323] width 162 height 18
type input "bonusapi_tg-186486"
click at [680, 353] on input "text" at bounding box center [690, 362] width 162 height 18
paste input "bonusapi_tg-186486"
type input "bonusapi_tg-186486"
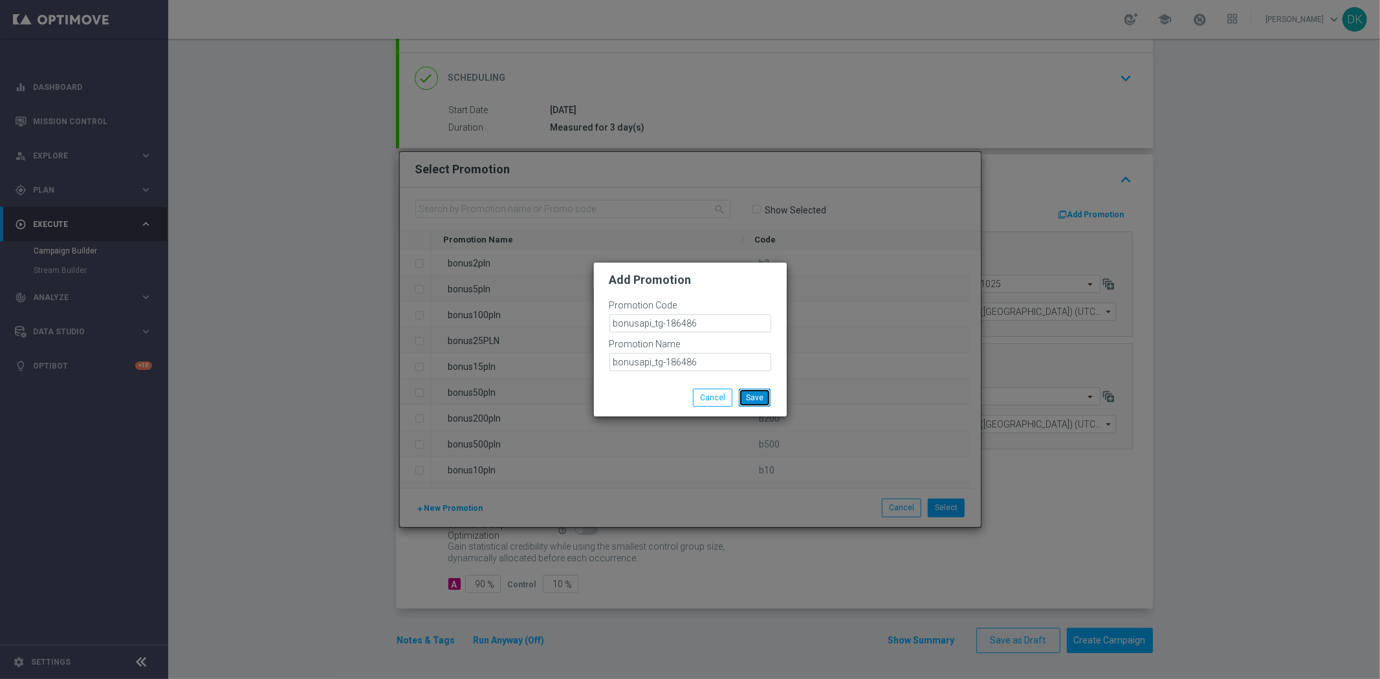
click at [762, 398] on button "Save" at bounding box center [755, 398] width 32 height 18
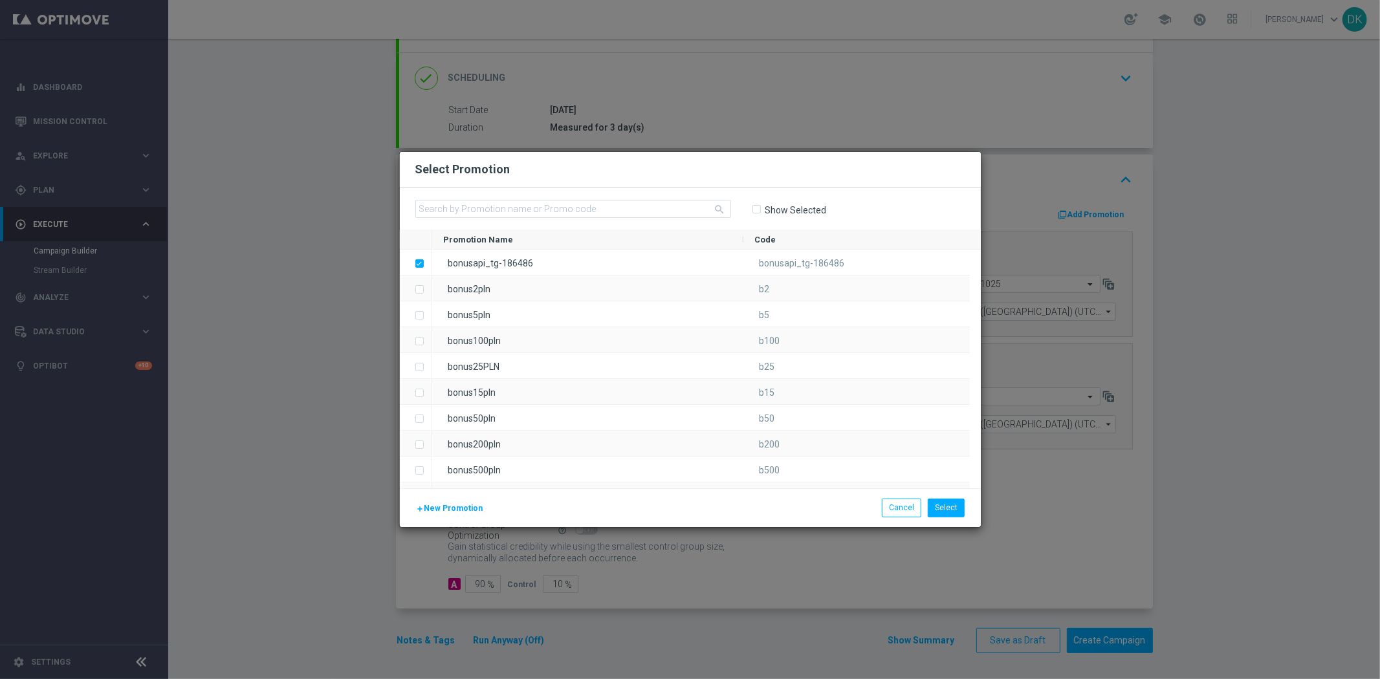
click at [435, 514] on button "add New Promotion" at bounding box center [449, 508] width 69 height 14
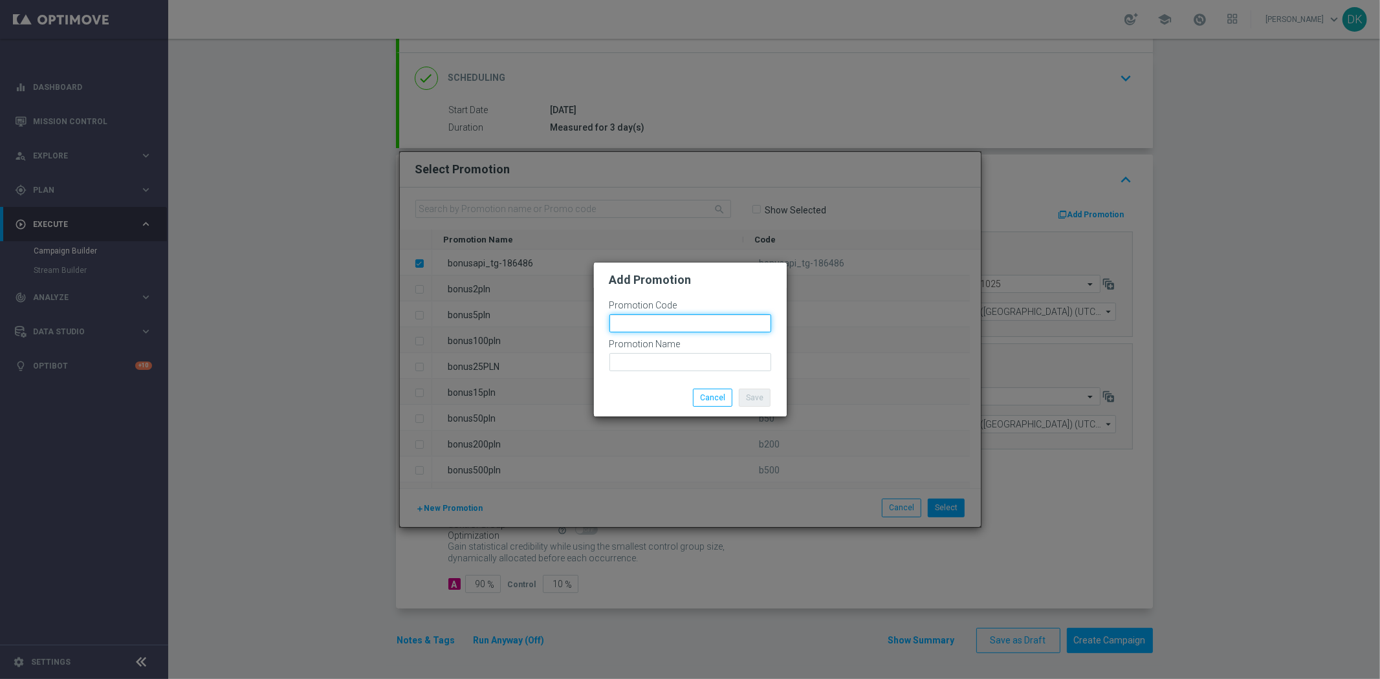
click at [629, 324] on input "text" at bounding box center [690, 323] width 162 height 18
paste input "bonusapi_tg-186486"
click at [629, 325] on input "bonusapi_tg-186487" at bounding box center [690, 323] width 162 height 18
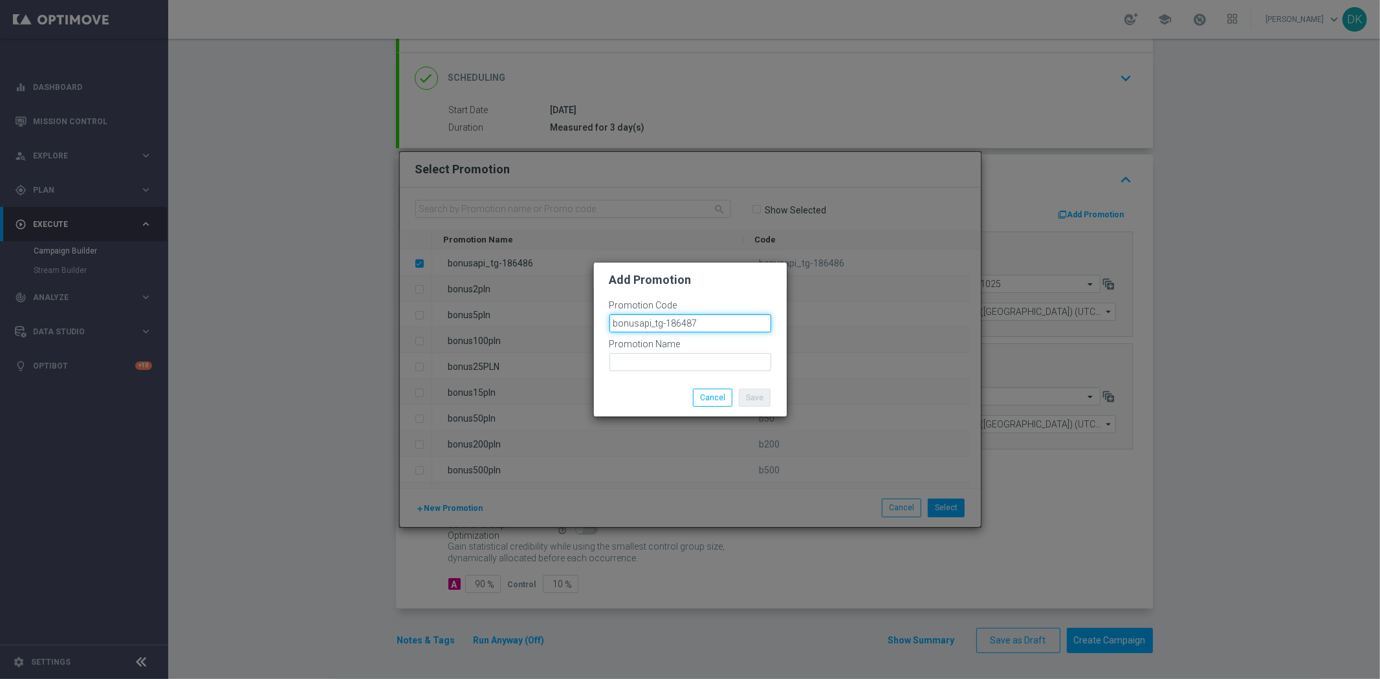
type input "bonusapi_tg-186487"
click at [713, 366] on input "text" at bounding box center [690, 362] width 162 height 18
paste input "bonusapi_tg-186487"
type input "bonusapi_tg-186487"
click at [756, 395] on button "Save" at bounding box center [755, 398] width 32 height 18
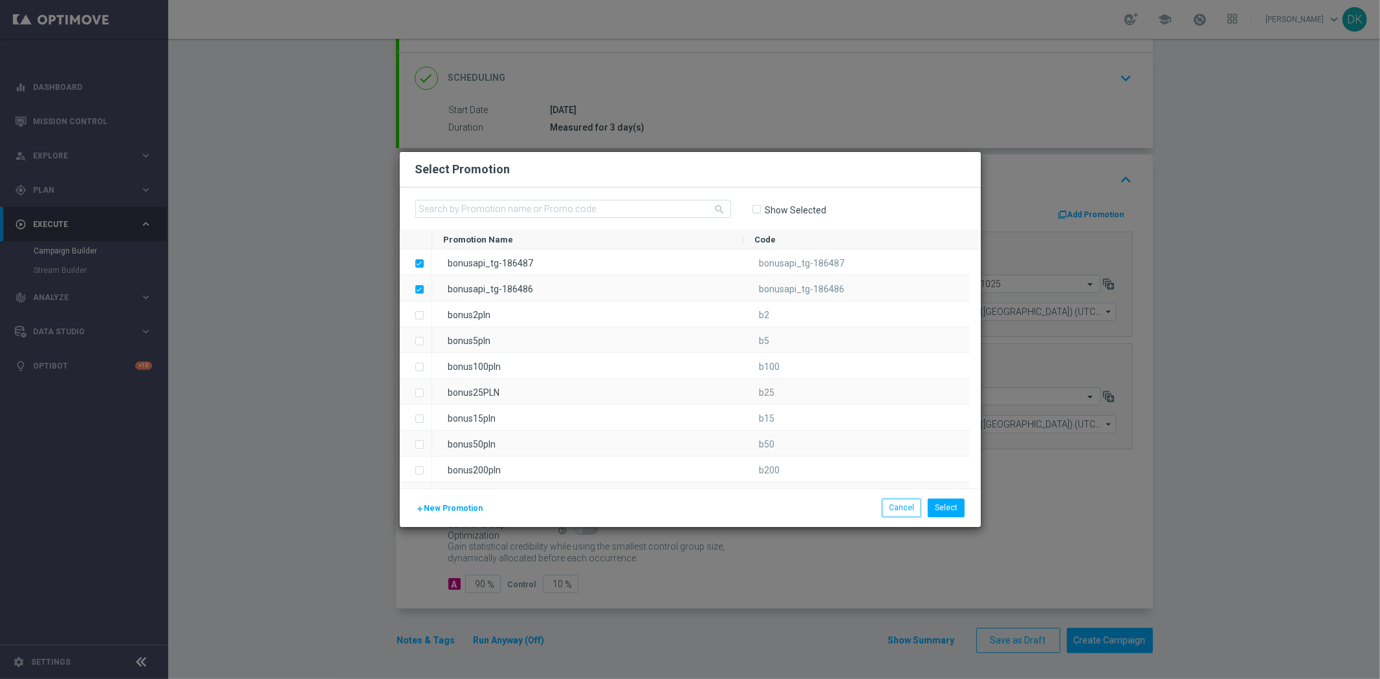
click at [459, 507] on span "New Promotion" at bounding box center [453, 508] width 59 height 9
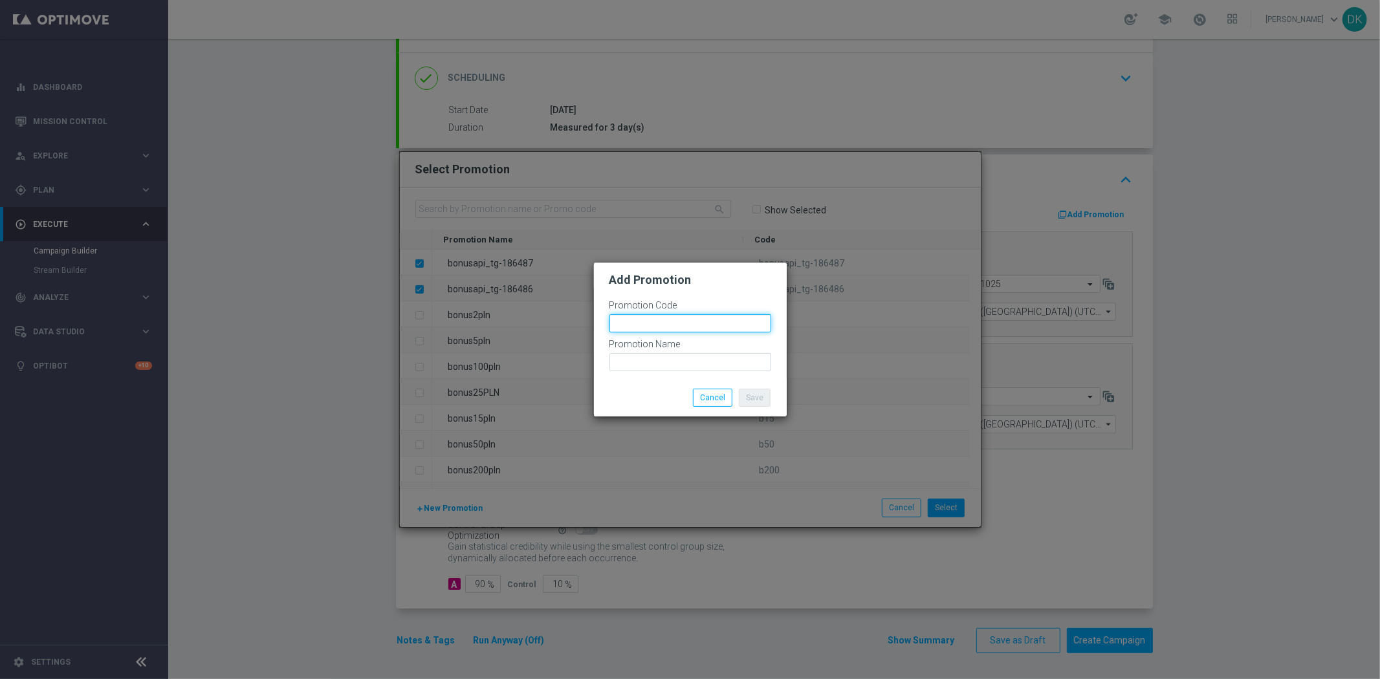
click at [669, 321] on input "text" at bounding box center [690, 323] width 162 height 18
paste input "bonusapi_tg-186487"
click at [669, 321] on input "bonusapi_tg-186488" at bounding box center [690, 323] width 162 height 18
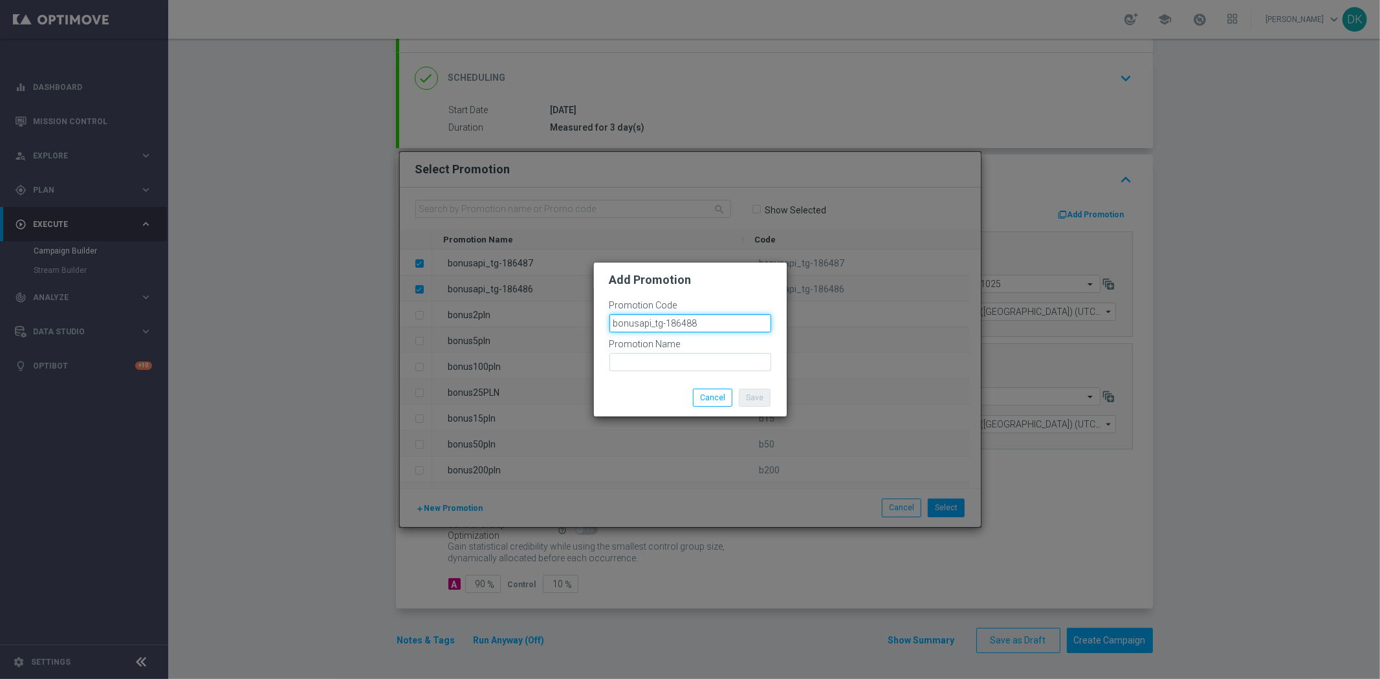
type input "bonusapi_tg-186488"
click at [679, 367] on input "text" at bounding box center [690, 362] width 162 height 18
paste input "bonusapi_tg-186488"
type input "bonusapi_tg-186488"
click at [753, 393] on button "Save" at bounding box center [755, 398] width 32 height 18
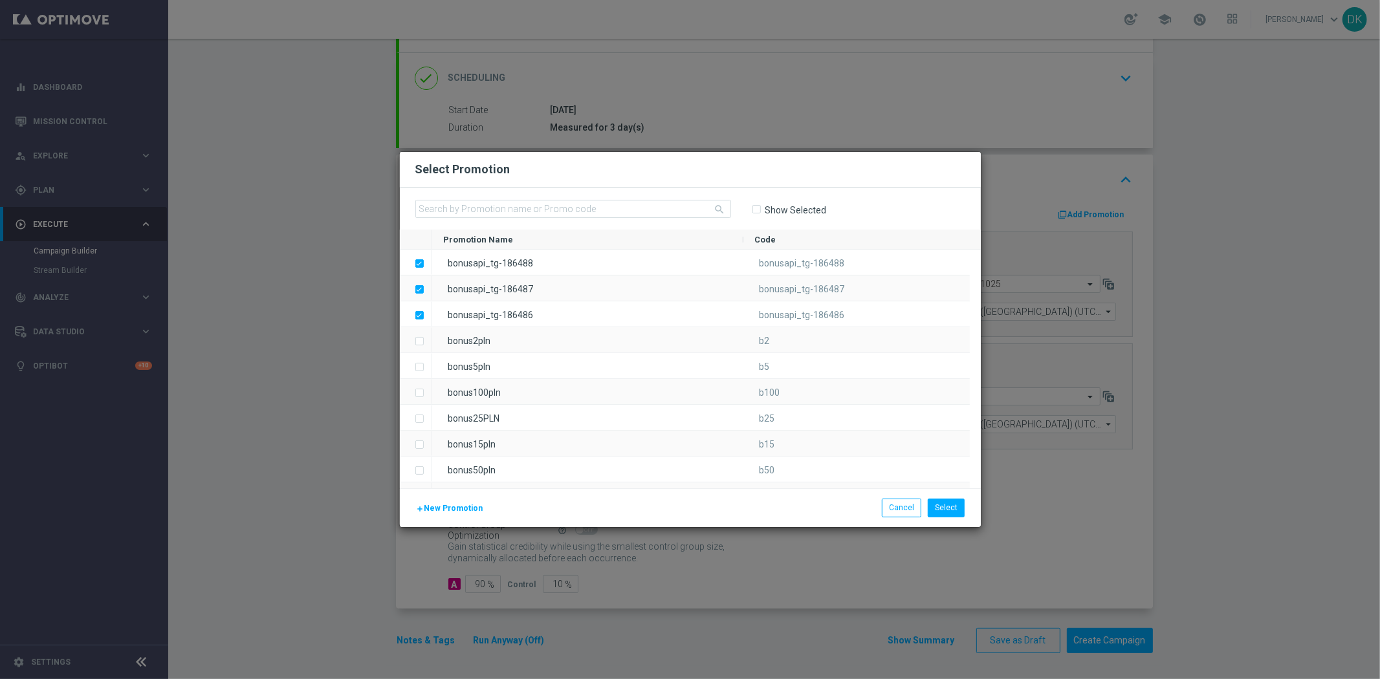
click at [450, 506] on span "New Promotion" at bounding box center [453, 508] width 59 height 9
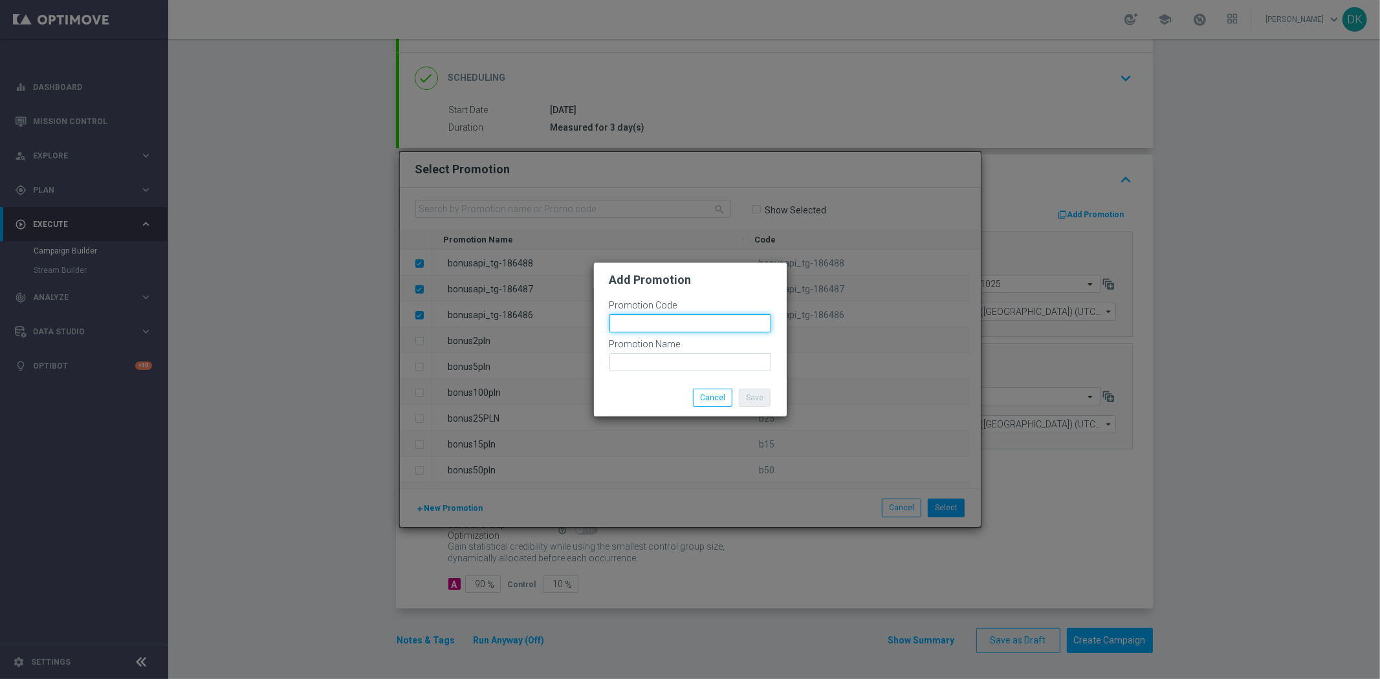
click at [674, 325] on input "text" at bounding box center [690, 323] width 162 height 18
paste input "bonusapi_tg-186488"
click at [675, 325] on input "bonusapi_tg-186489" at bounding box center [690, 323] width 162 height 18
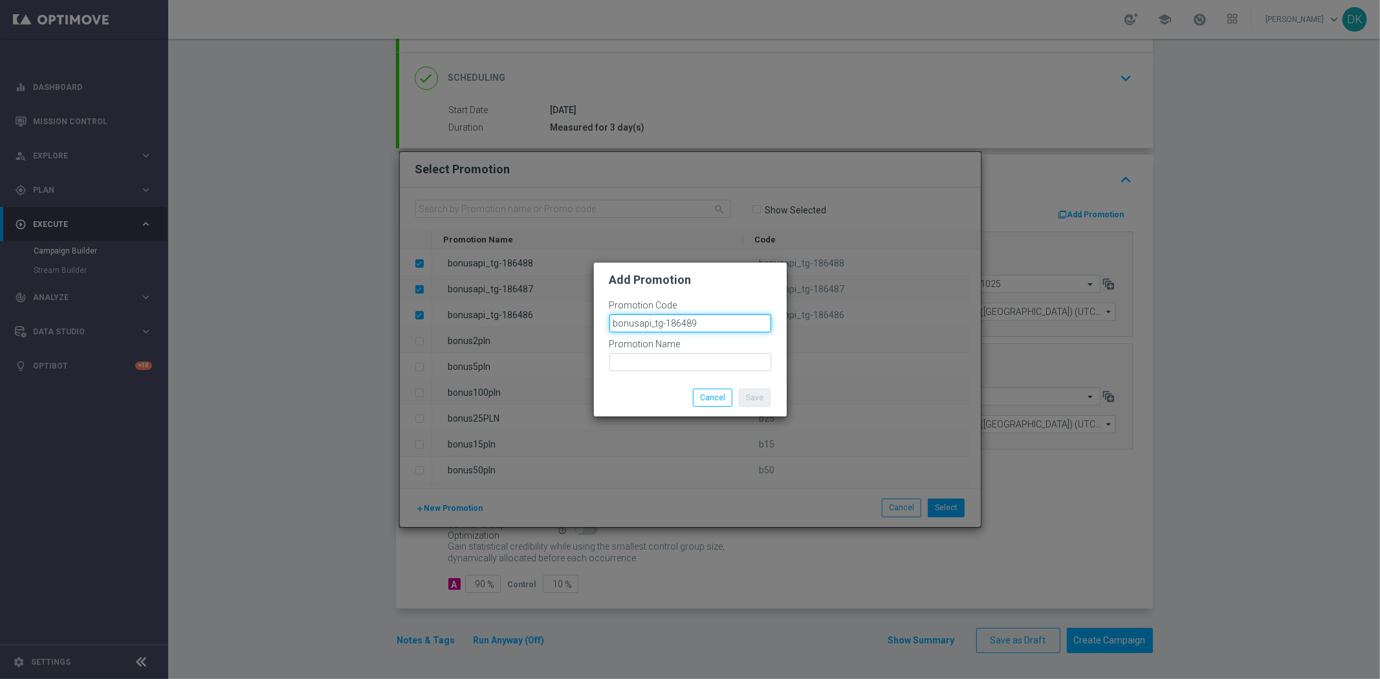
type input "bonusapi_tg-186489"
click at [679, 369] on input "text" at bounding box center [690, 362] width 162 height 18
paste input "bonusapi_tg-186489"
type input "bonusapi_tg-186489"
click at [754, 391] on button "Save" at bounding box center [755, 398] width 32 height 18
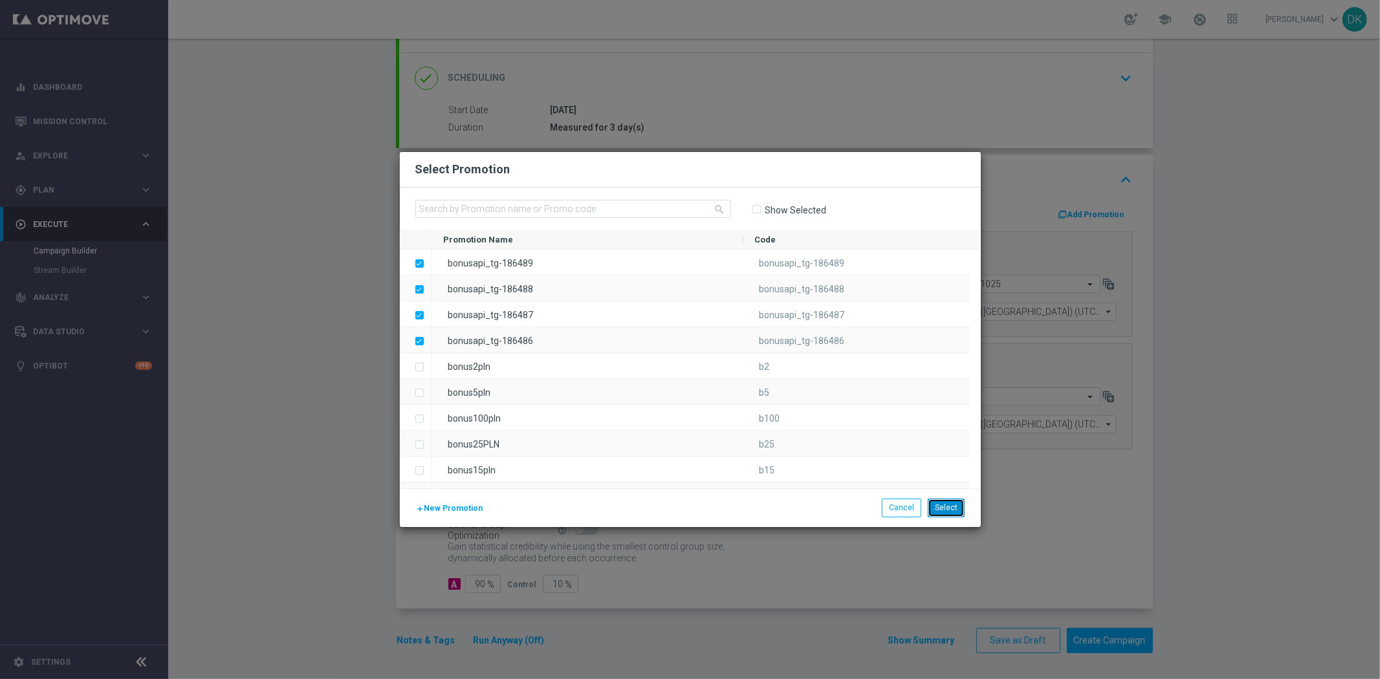
click at [942, 506] on button "Select" at bounding box center [946, 508] width 37 height 18
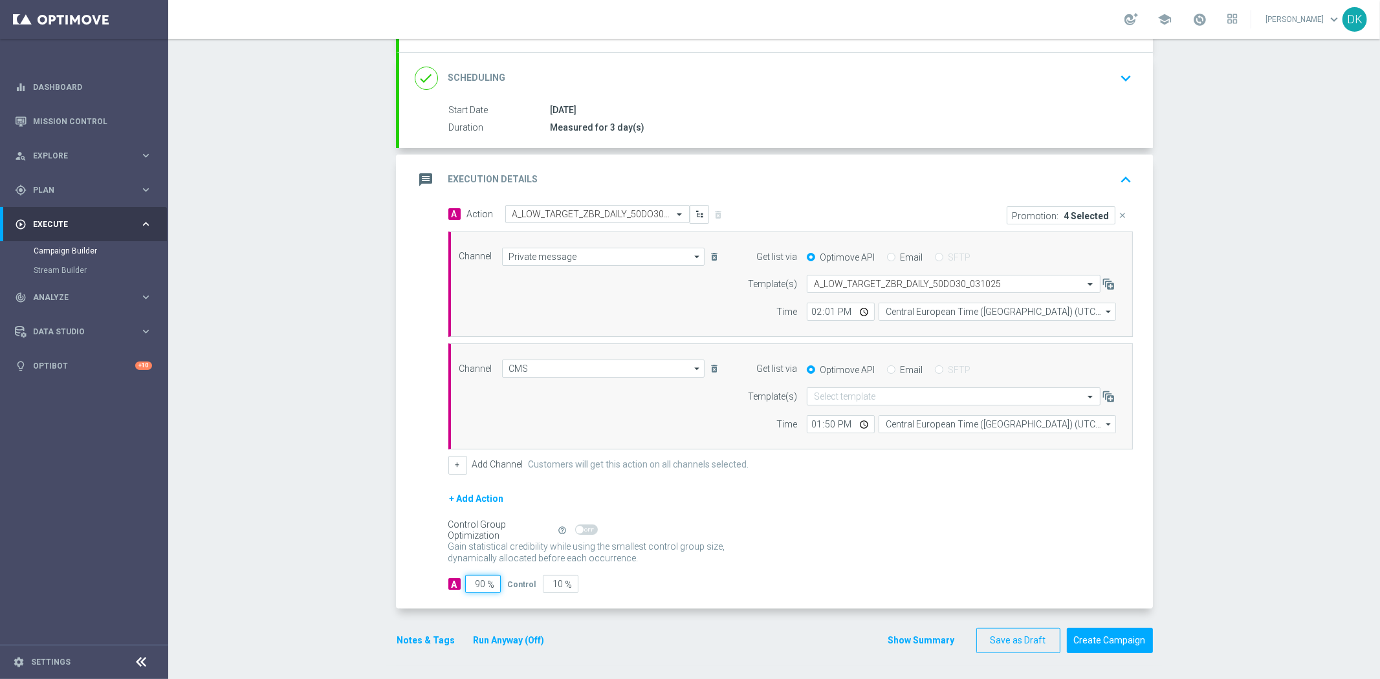
drag, startPoint x: 475, startPoint y: 586, endPoint x: 561, endPoint y: 586, distance: 86.0
click at [557, 586] on div "A 90 % Control 10 %" at bounding box center [790, 584] width 684 height 18
click at [687, 591] on div "A 90 % Control 10 %" at bounding box center [790, 584] width 684 height 18
drag, startPoint x: 475, startPoint y: 585, endPoint x: 550, endPoint y: 580, distance: 75.2
click at [547, 580] on div "A 90 % Control 10 %" at bounding box center [790, 584] width 684 height 18
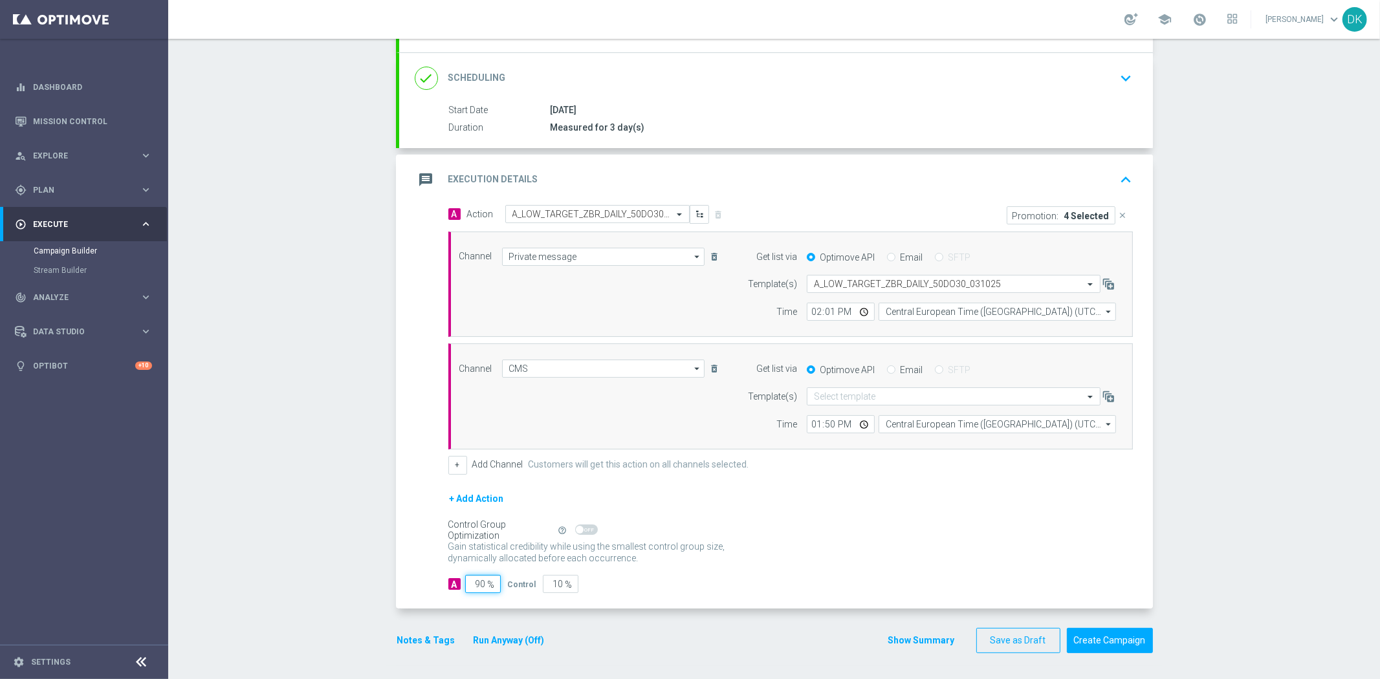
type input "95"
type input "5"
type input "95"
click at [710, 572] on form "A Action Select action A_LOW_TARGET_ZBR_DAILY_50DO30_031025 delete_forever Prom…" at bounding box center [790, 399] width 684 height 388
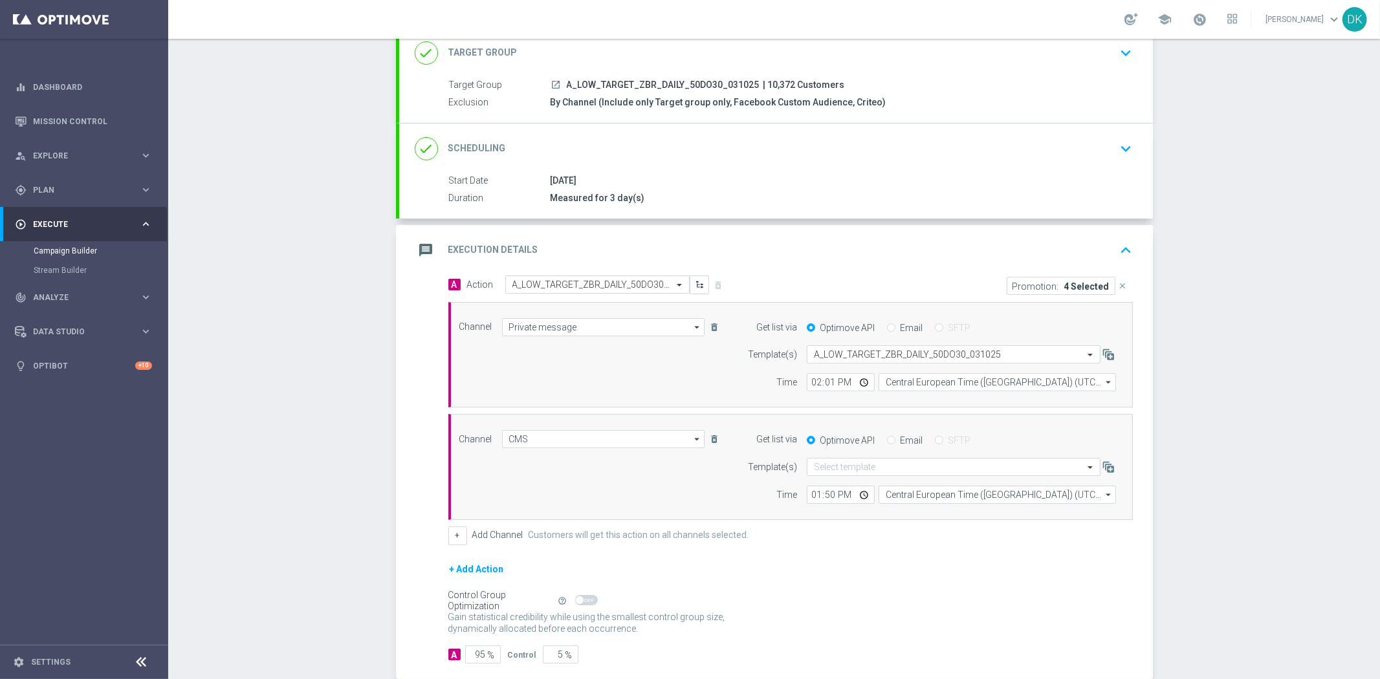
scroll to position [15, 0]
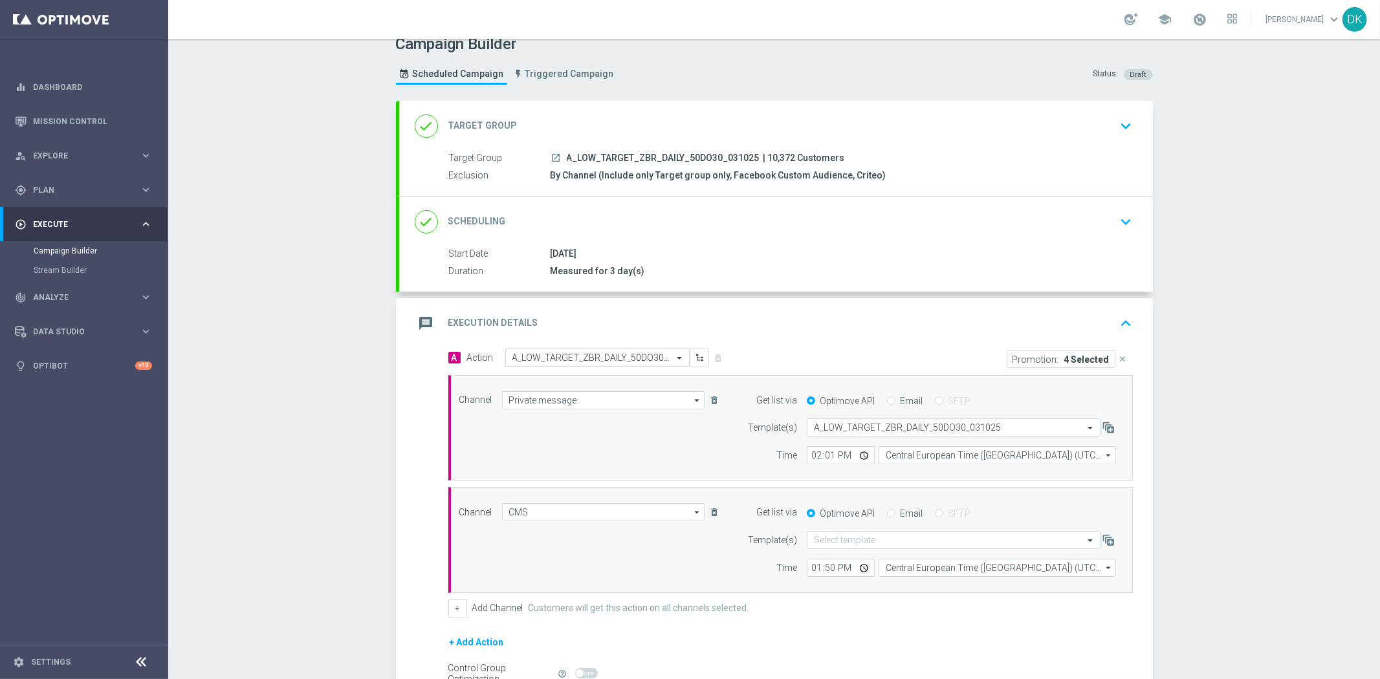
click at [1121, 221] on icon "keyboard_arrow_down" at bounding box center [1125, 221] width 19 height 19
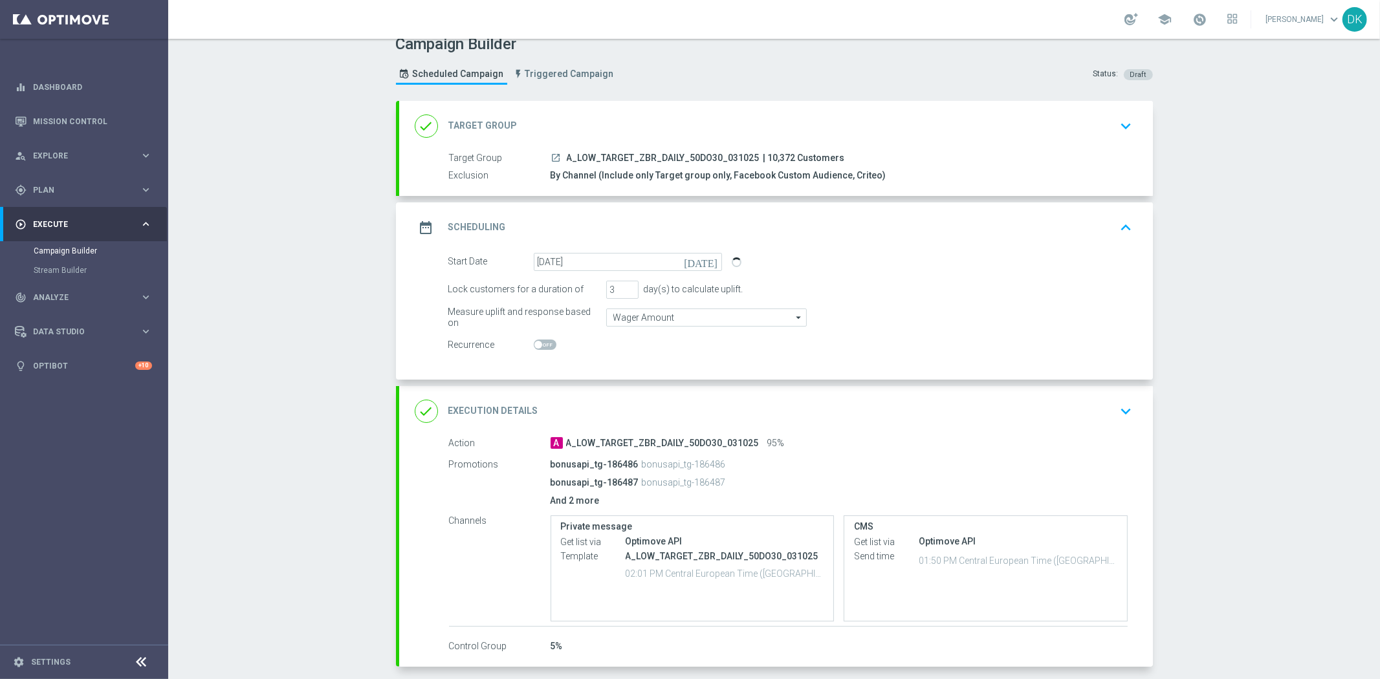
scroll to position [72, 0]
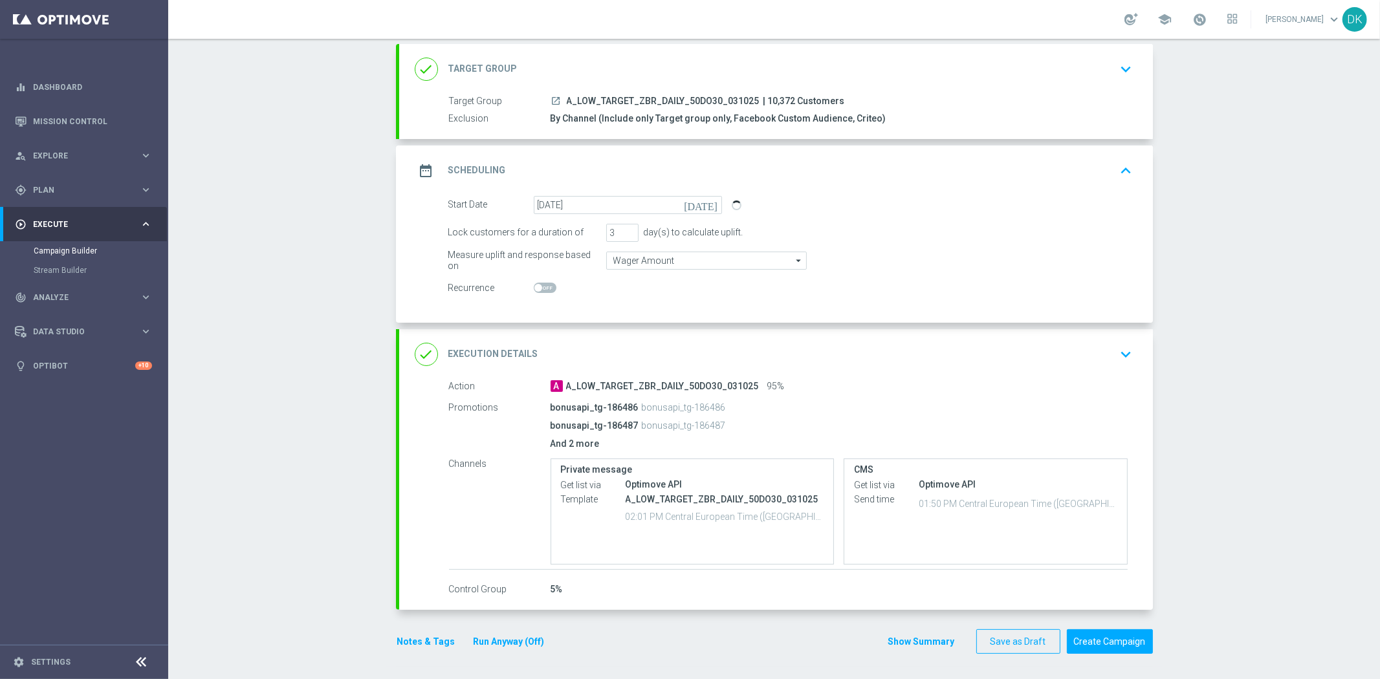
click at [434, 634] on button "Notes & Tags" at bounding box center [426, 642] width 61 height 16
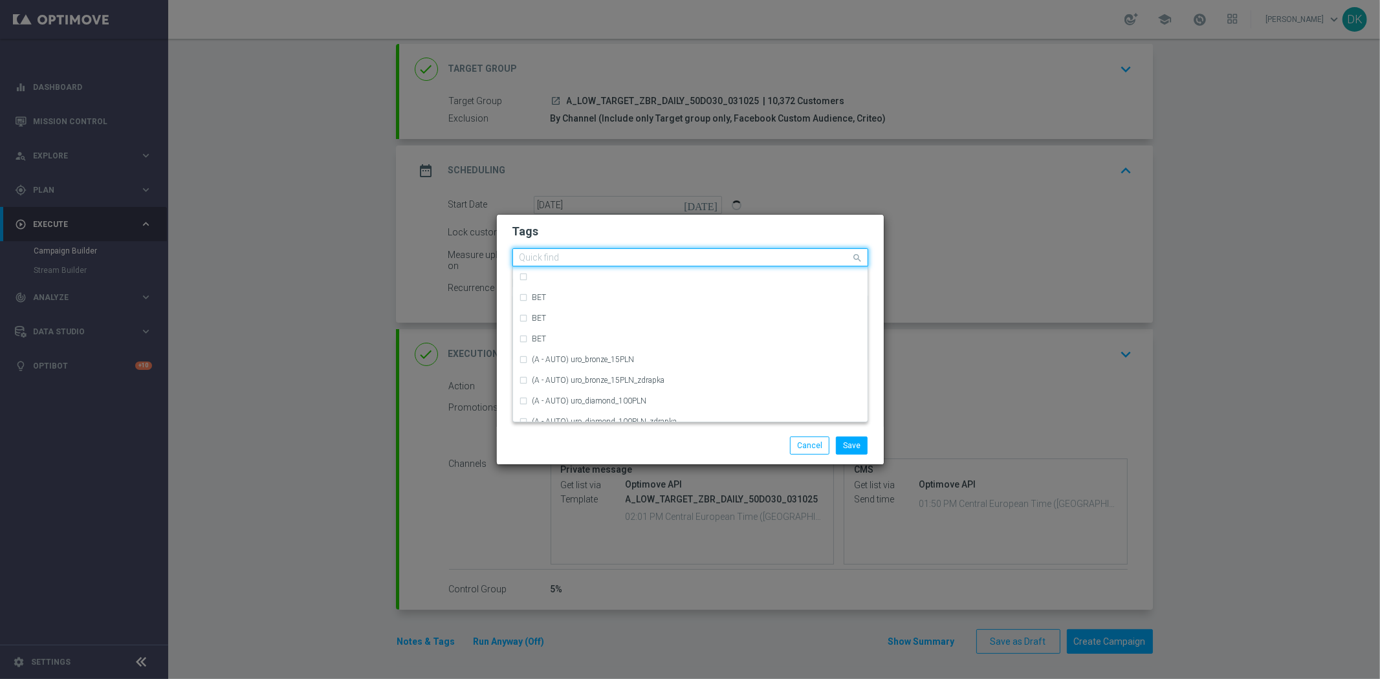
click at [595, 259] on input "text" at bounding box center [685, 258] width 332 height 11
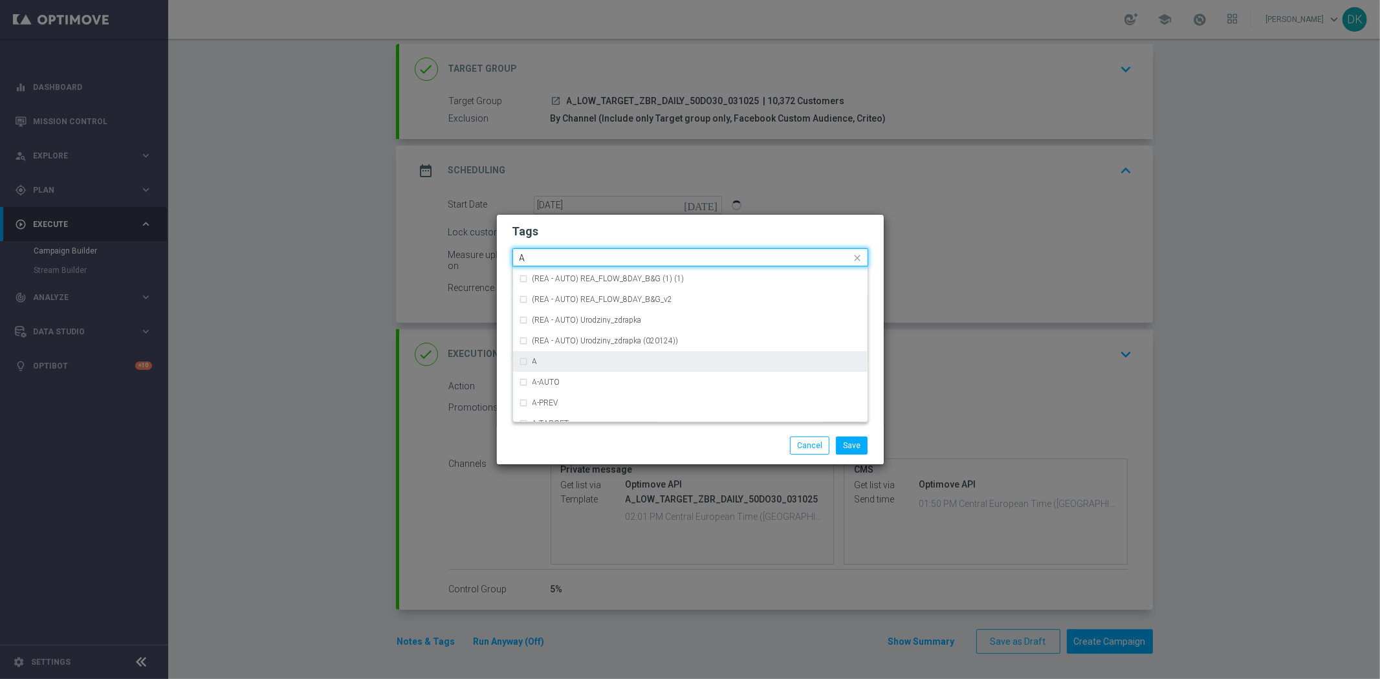
click at [553, 361] on div "A" at bounding box center [696, 362] width 329 height 8
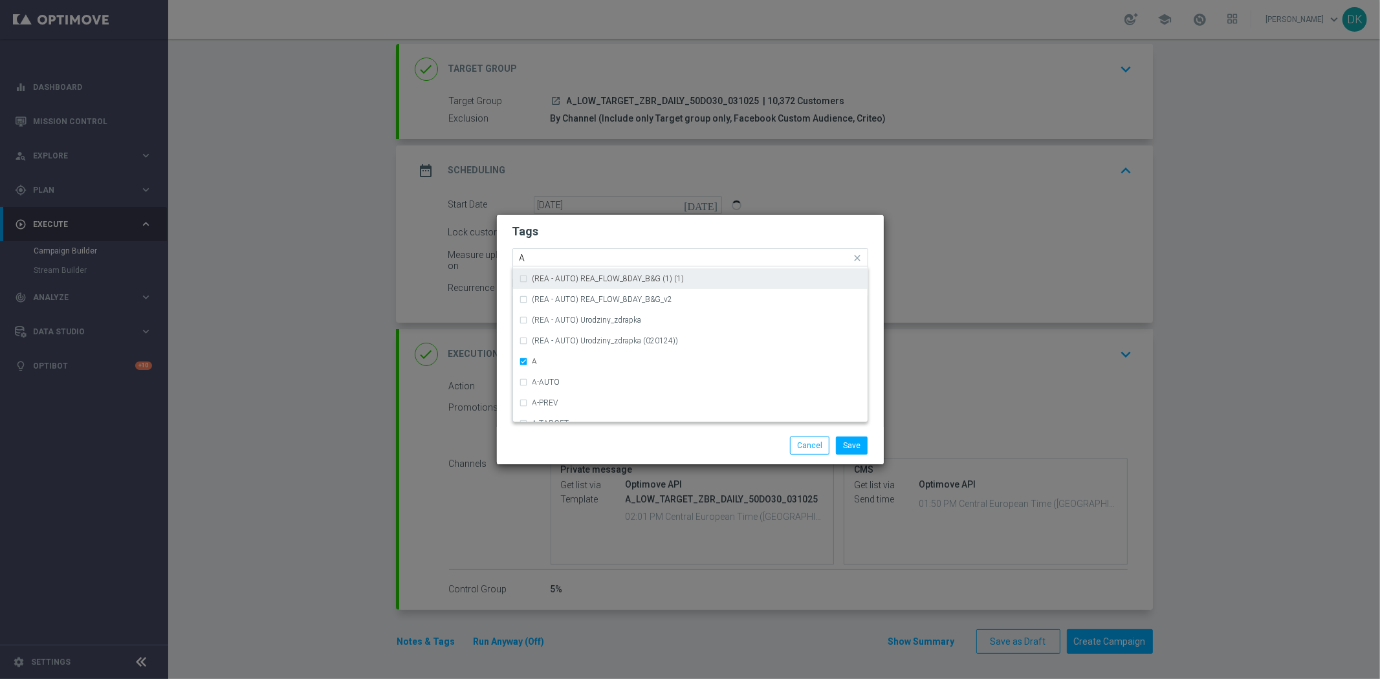
click at [536, 253] on input "A" at bounding box center [685, 258] width 332 height 11
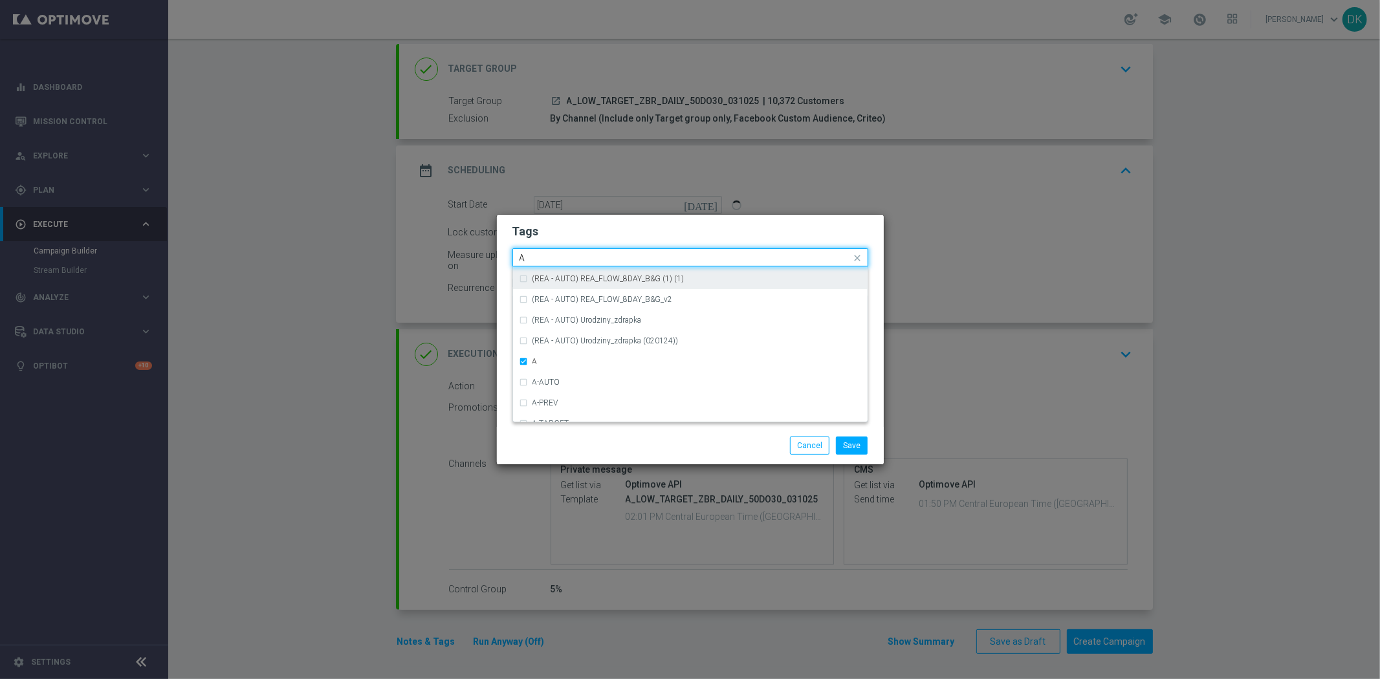
click at [536, 253] on input "A" at bounding box center [685, 258] width 332 height 11
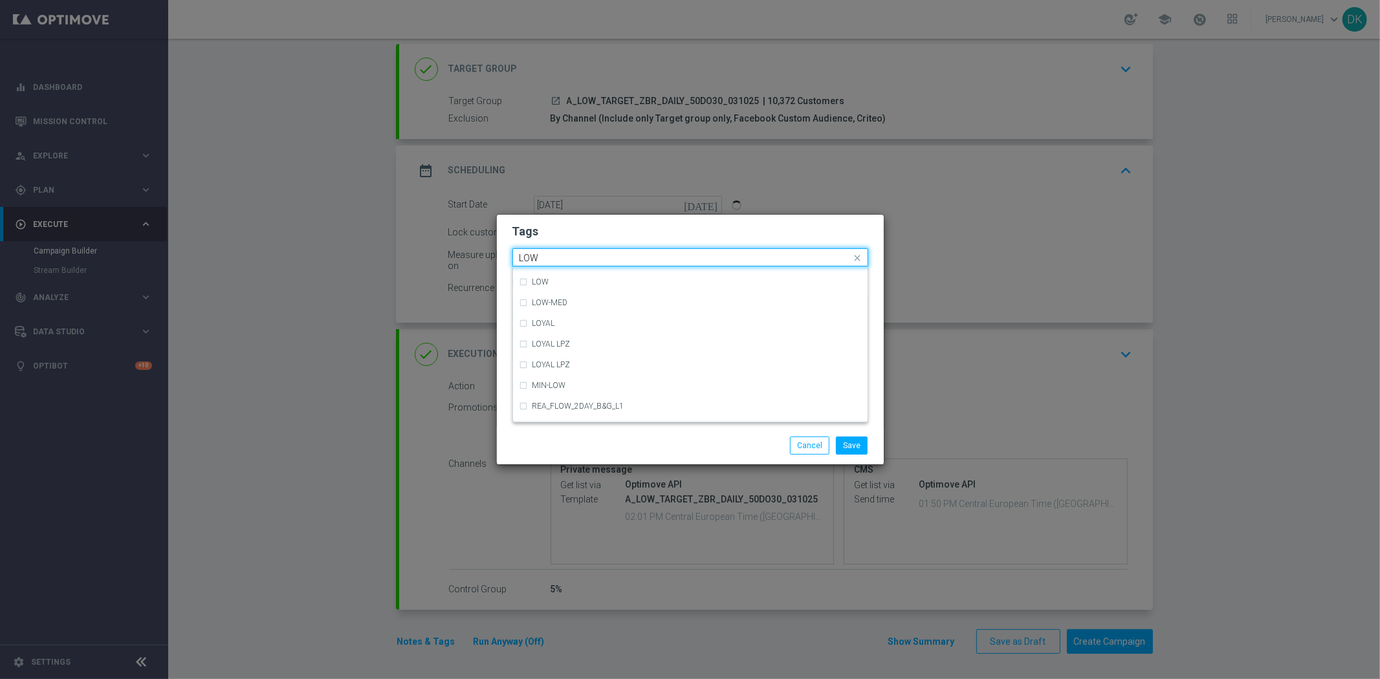
scroll to position [631, 0]
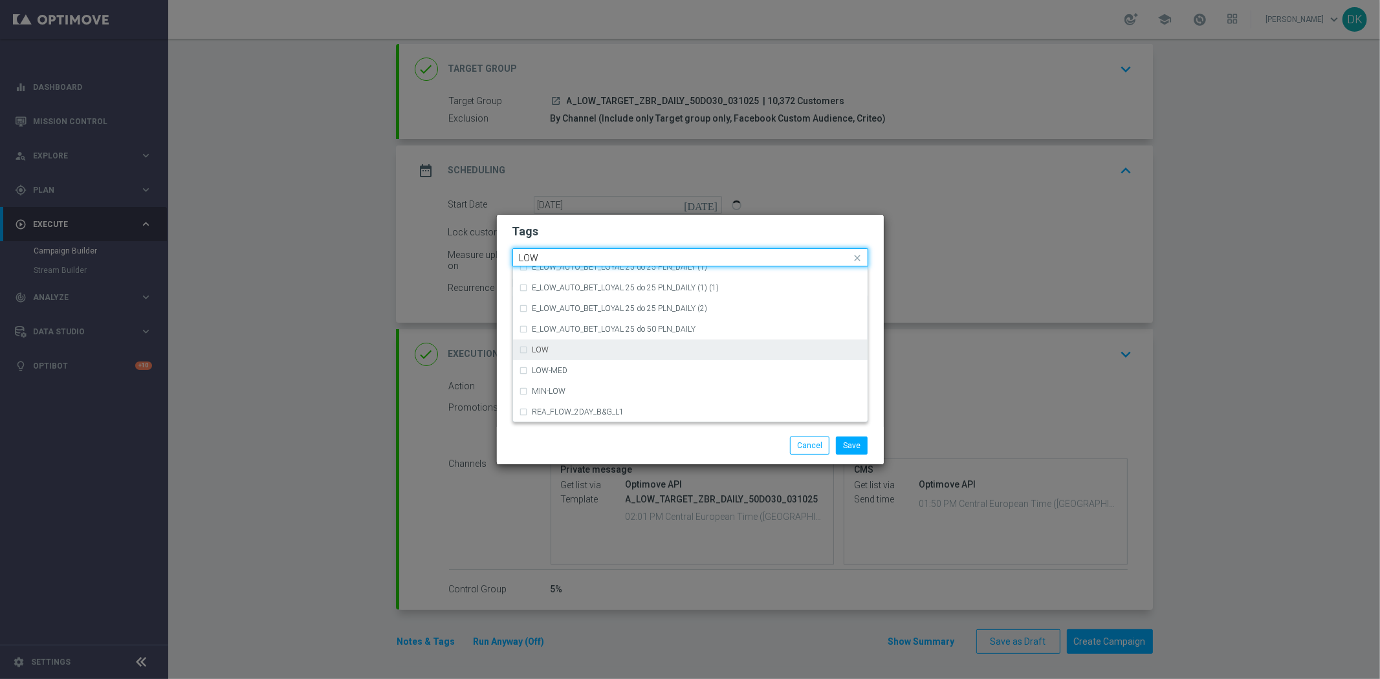
click at [545, 348] on label "LOW" at bounding box center [540, 350] width 17 height 8
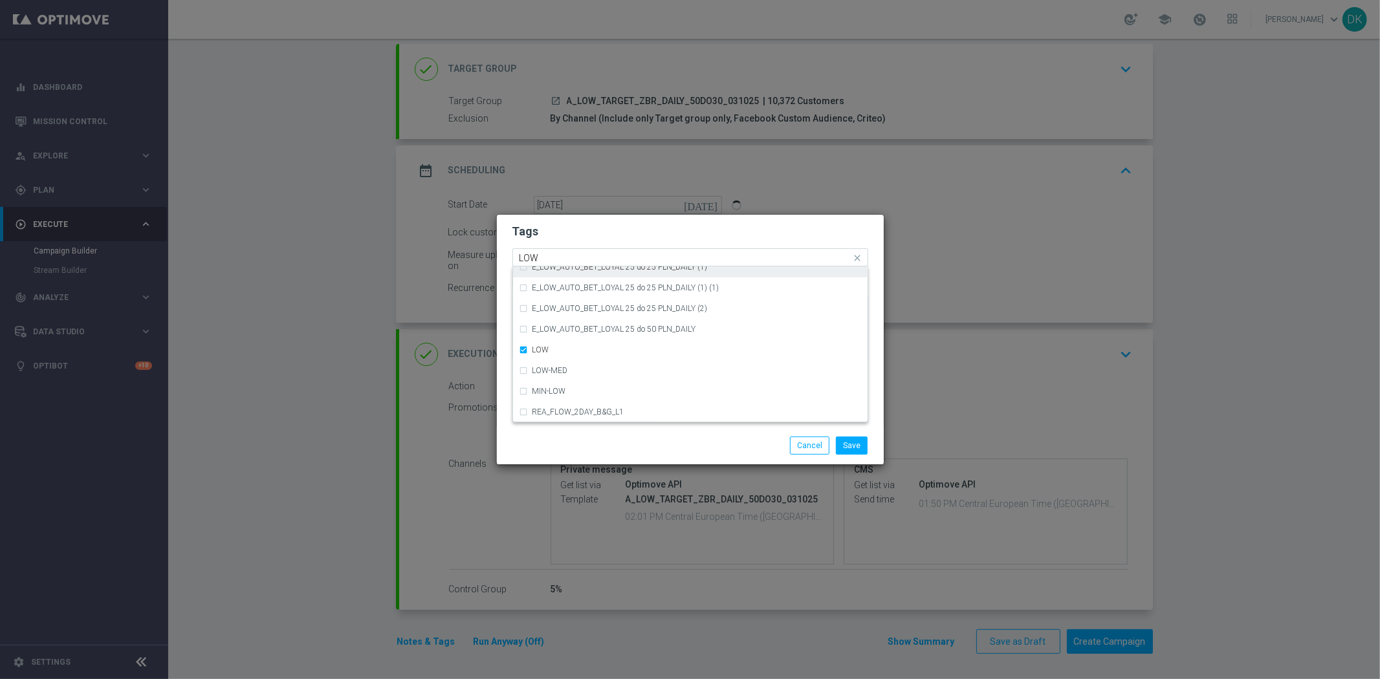
click at [543, 253] on input "LOW" at bounding box center [685, 258] width 332 height 11
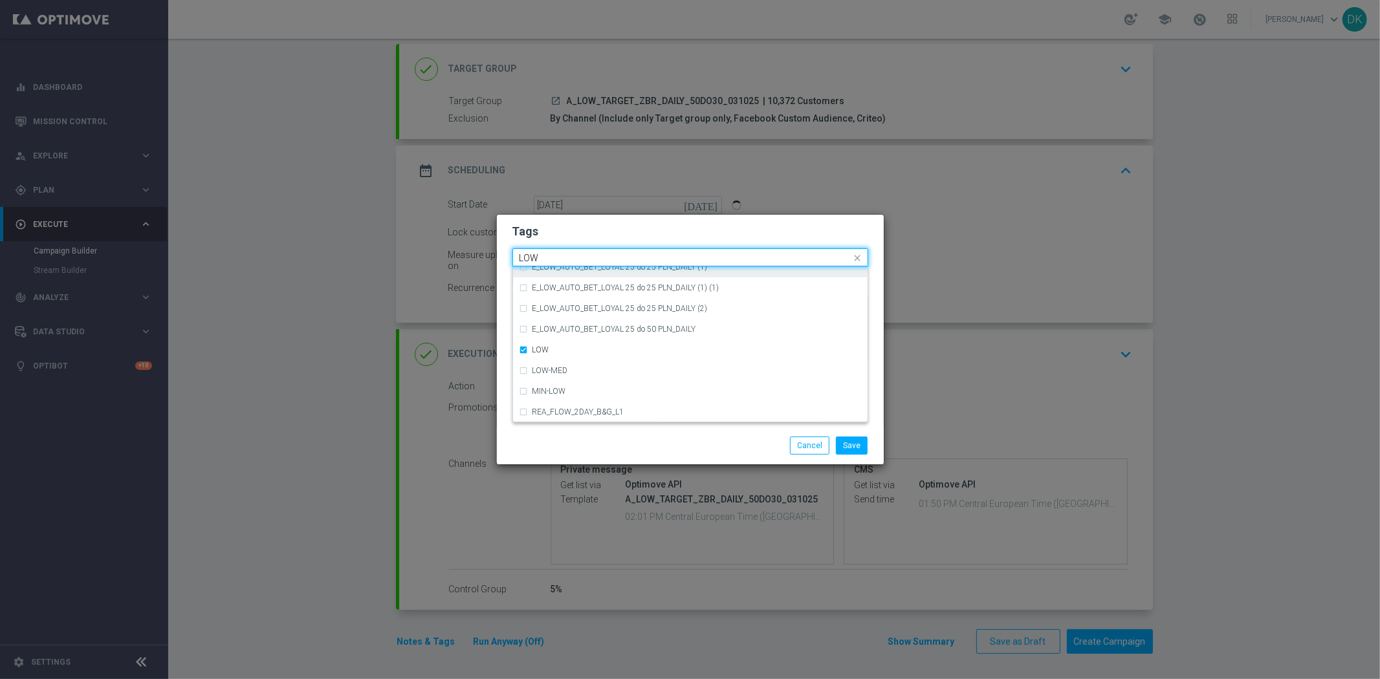
click at [543, 253] on input "LOW" at bounding box center [685, 258] width 332 height 11
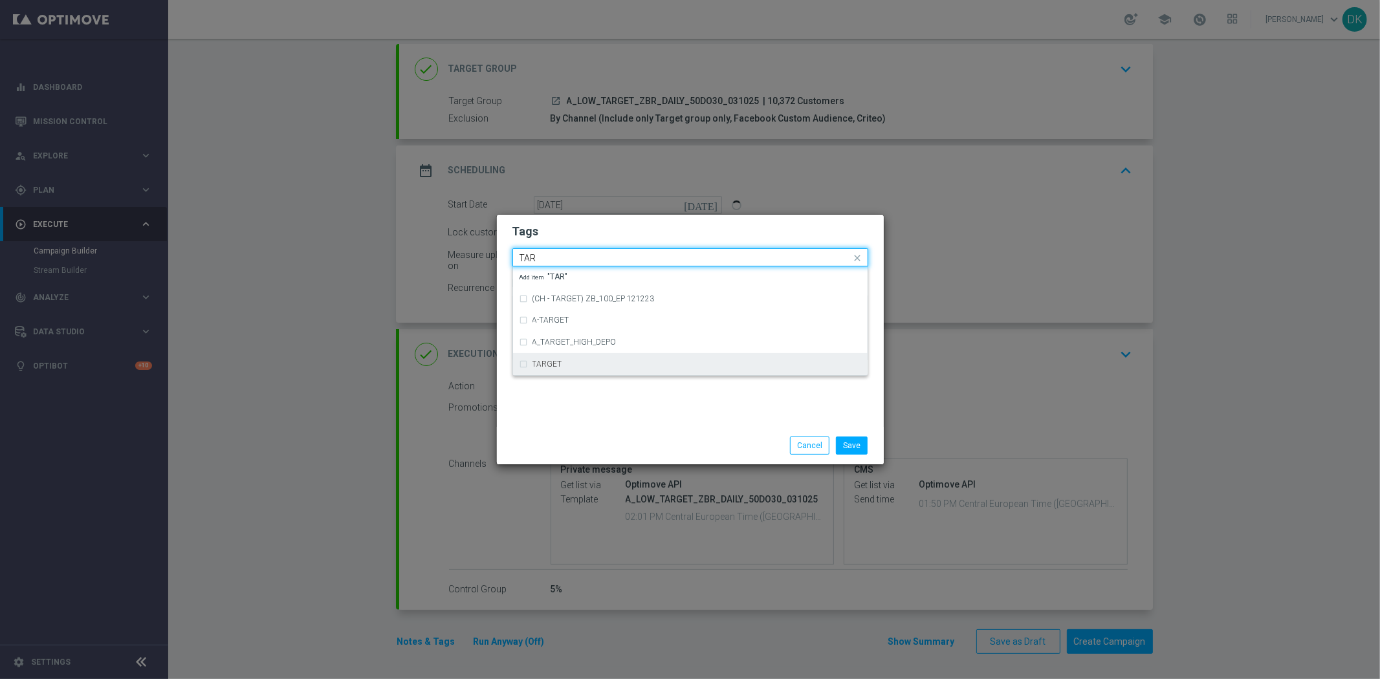
click at [567, 362] on div "TARGET" at bounding box center [696, 364] width 329 height 8
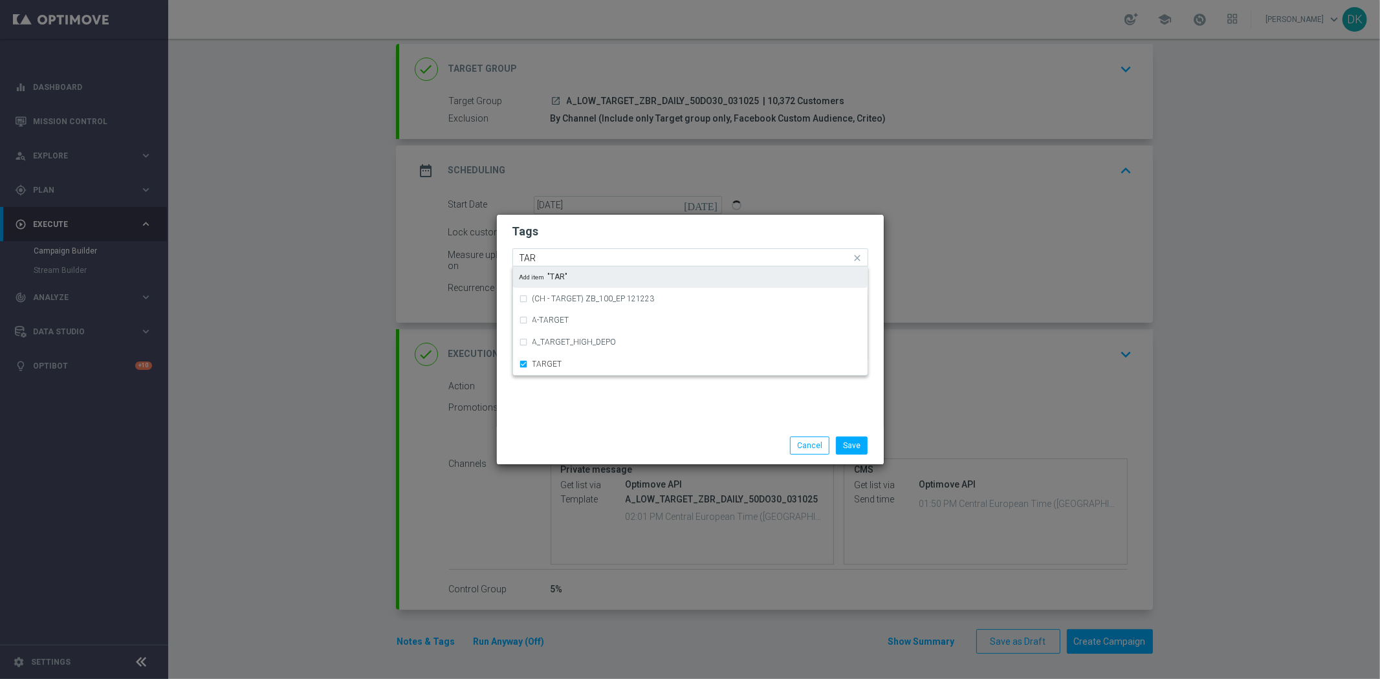
click at [557, 254] on input "TAR" at bounding box center [685, 258] width 332 height 11
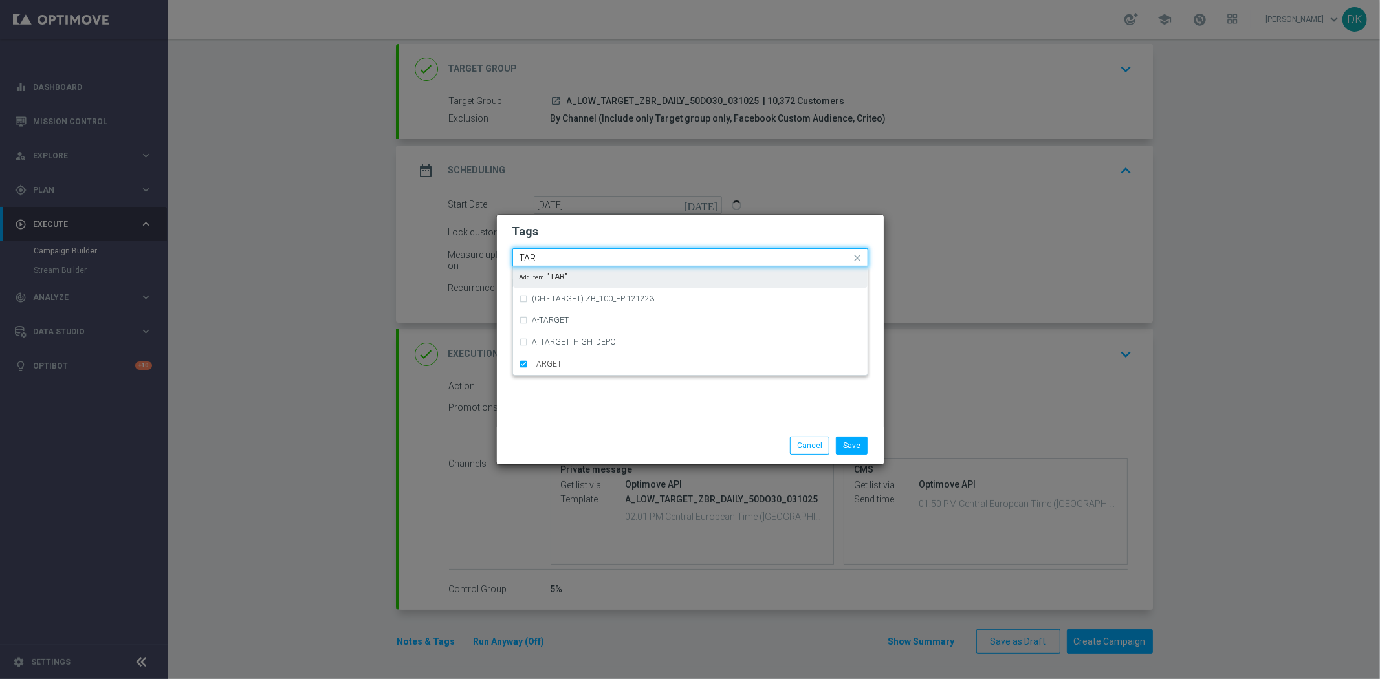
click at [557, 254] on input "TAR" at bounding box center [685, 258] width 332 height 11
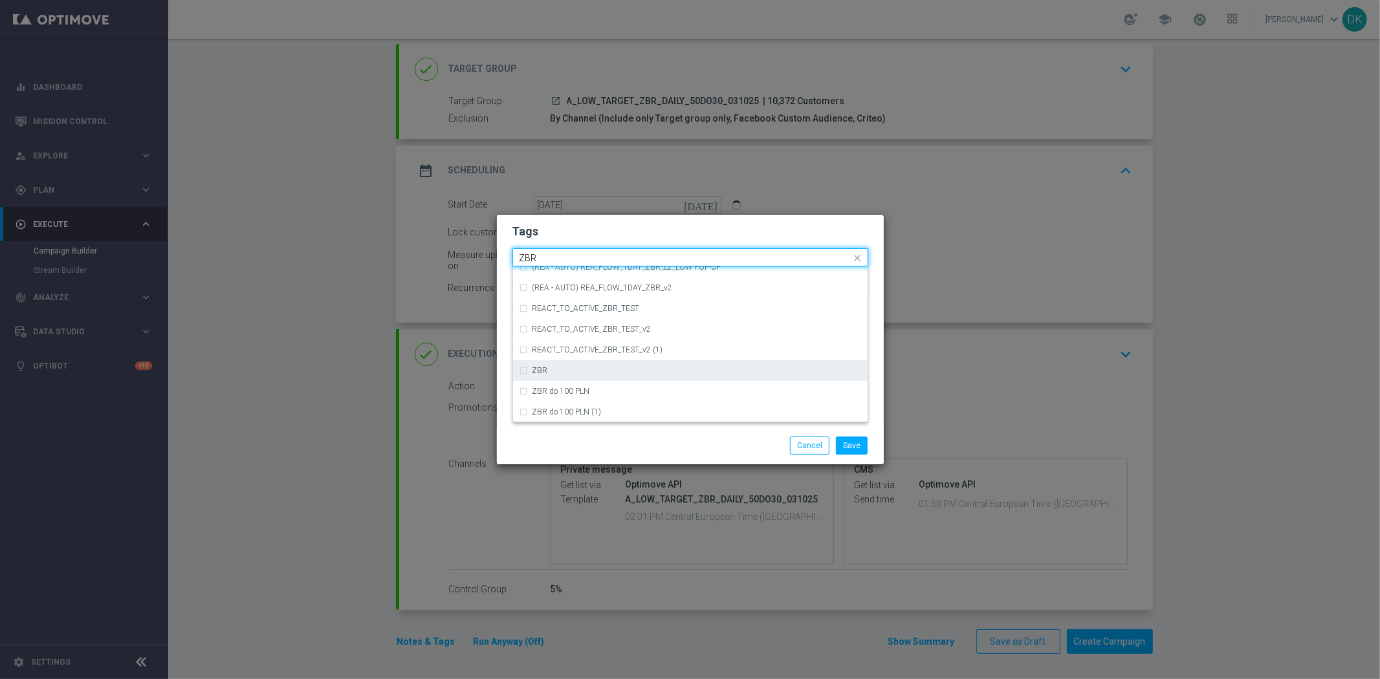
click at [563, 370] on div "ZBR" at bounding box center [696, 371] width 329 height 8
type input "ZBR"
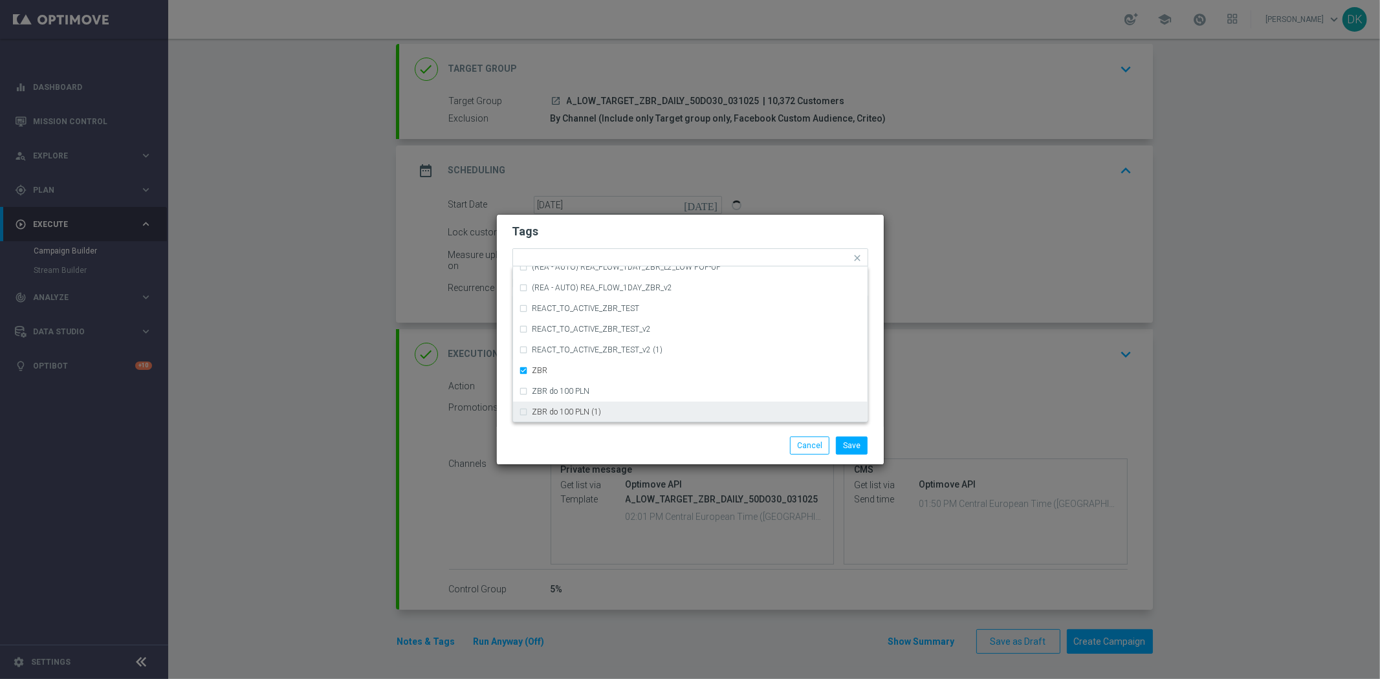
click at [570, 450] on div "Save Cancel" at bounding box center [690, 446] width 375 height 18
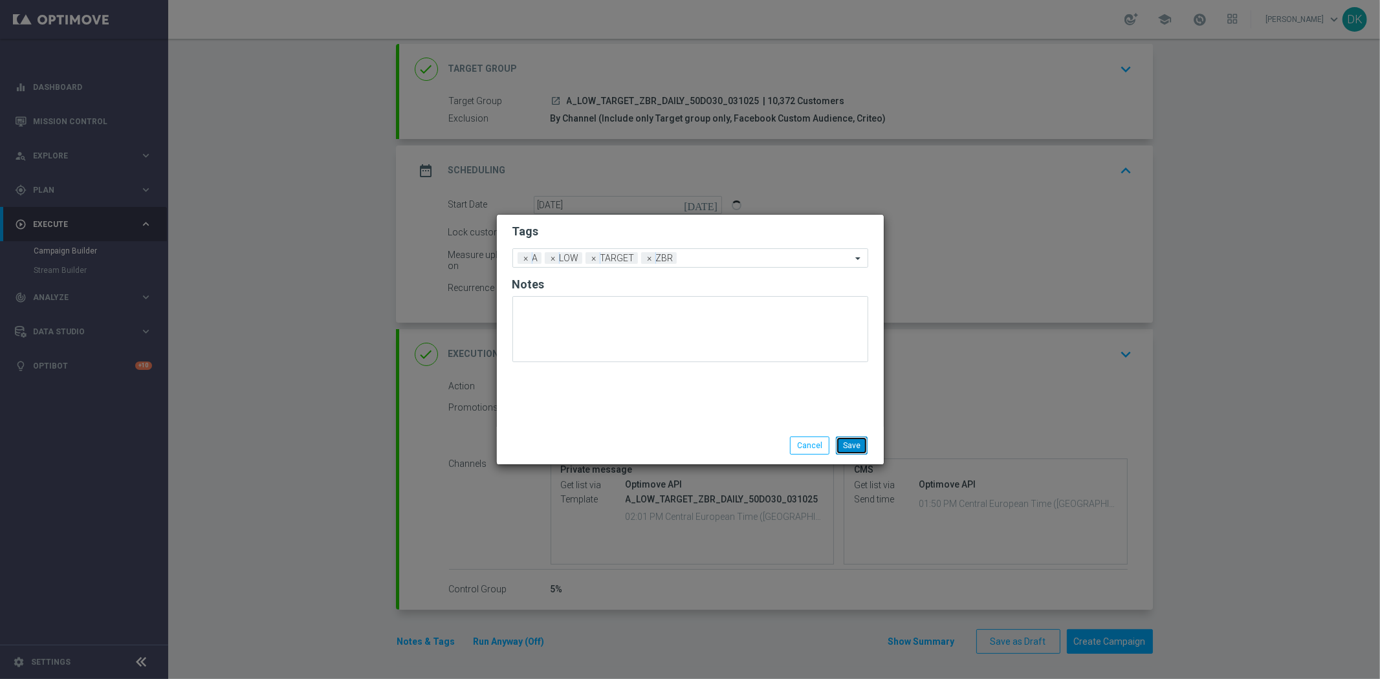
click at [855, 448] on button "Save" at bounding box center [852, 446] width 32 height 18
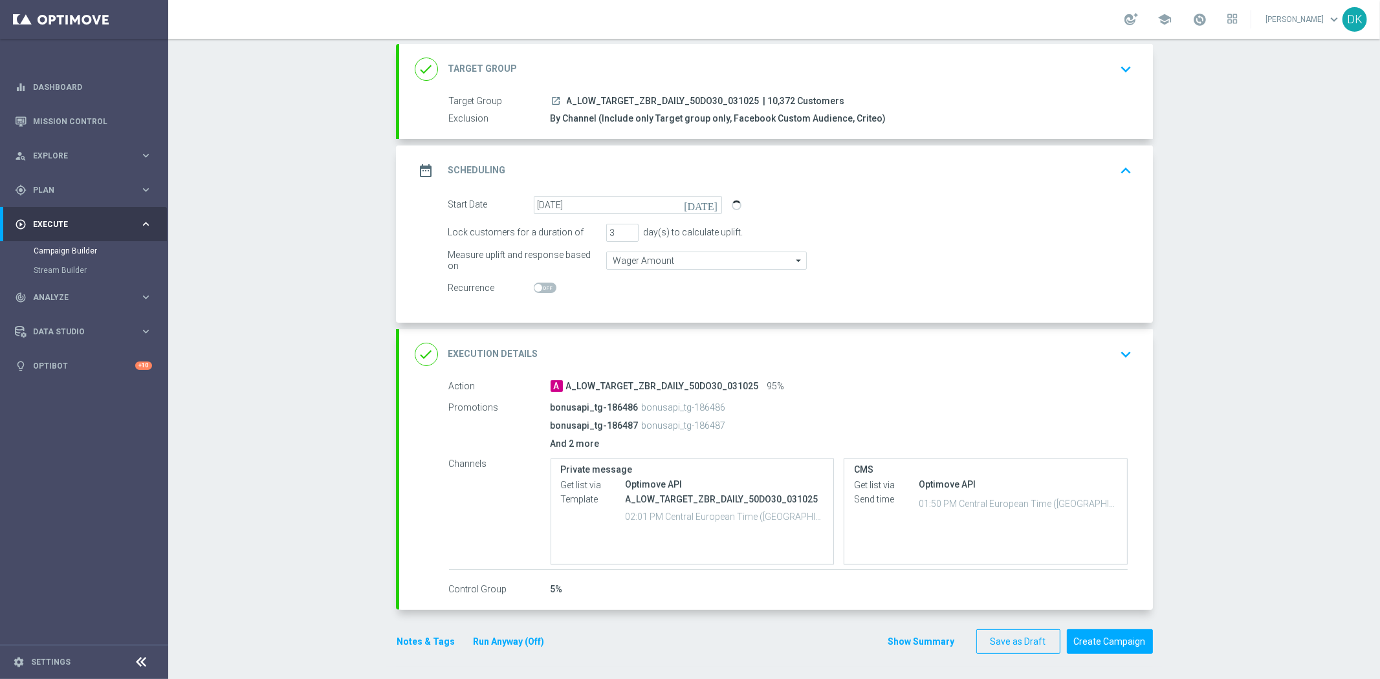
click at [360, 632] on div "Campaign Builder Scheduled Campaign Triggered Campaign Status: Draft done Targe…" at bounding box center [774, 359] width 1212 height 640
click at [332, 301] on div "Campaign Builder Scheduled Campaign Triggered Campaign Status: Draft done Targe…" at bounding box center [774, 359] width 1212 height 640
click at [1010, 641] on button "Save as Draft" at bounding box center [1018, 641] width 84 height 25
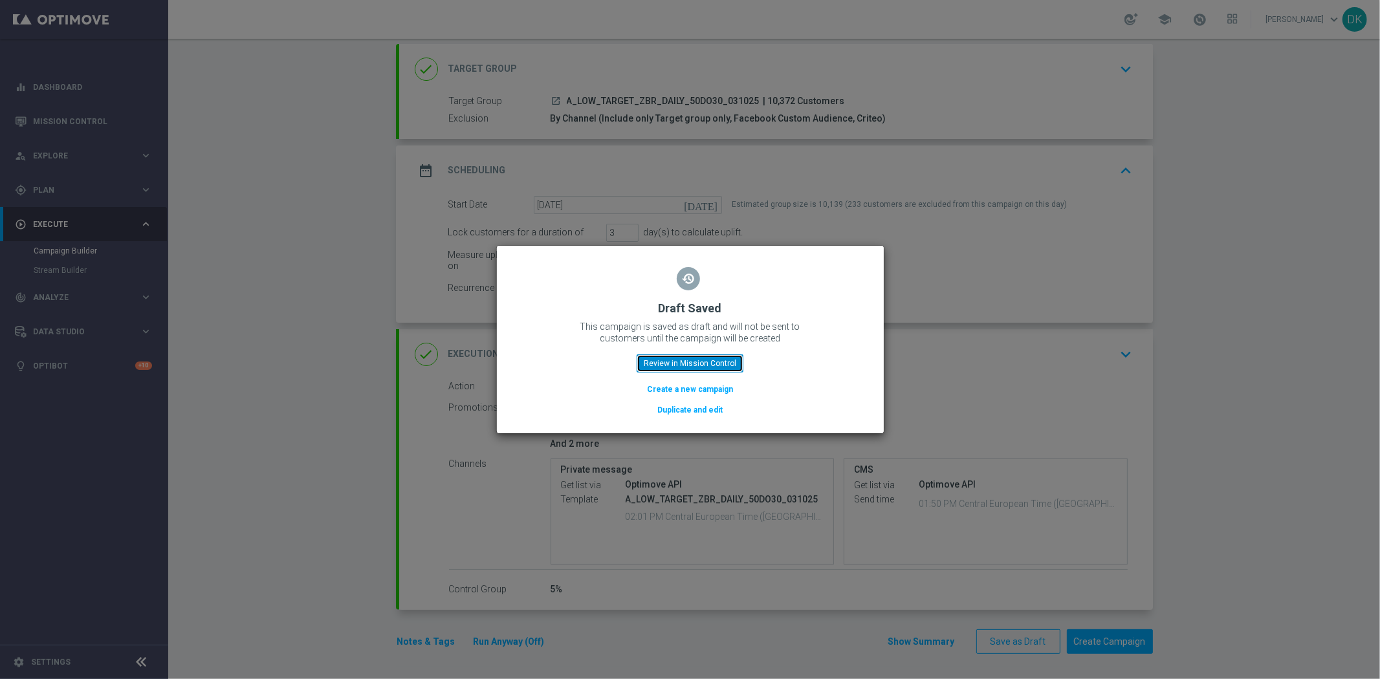
click at [708, 364] on button "Review in Mission Control" at bounding box center [690, 363] width 107 height 18
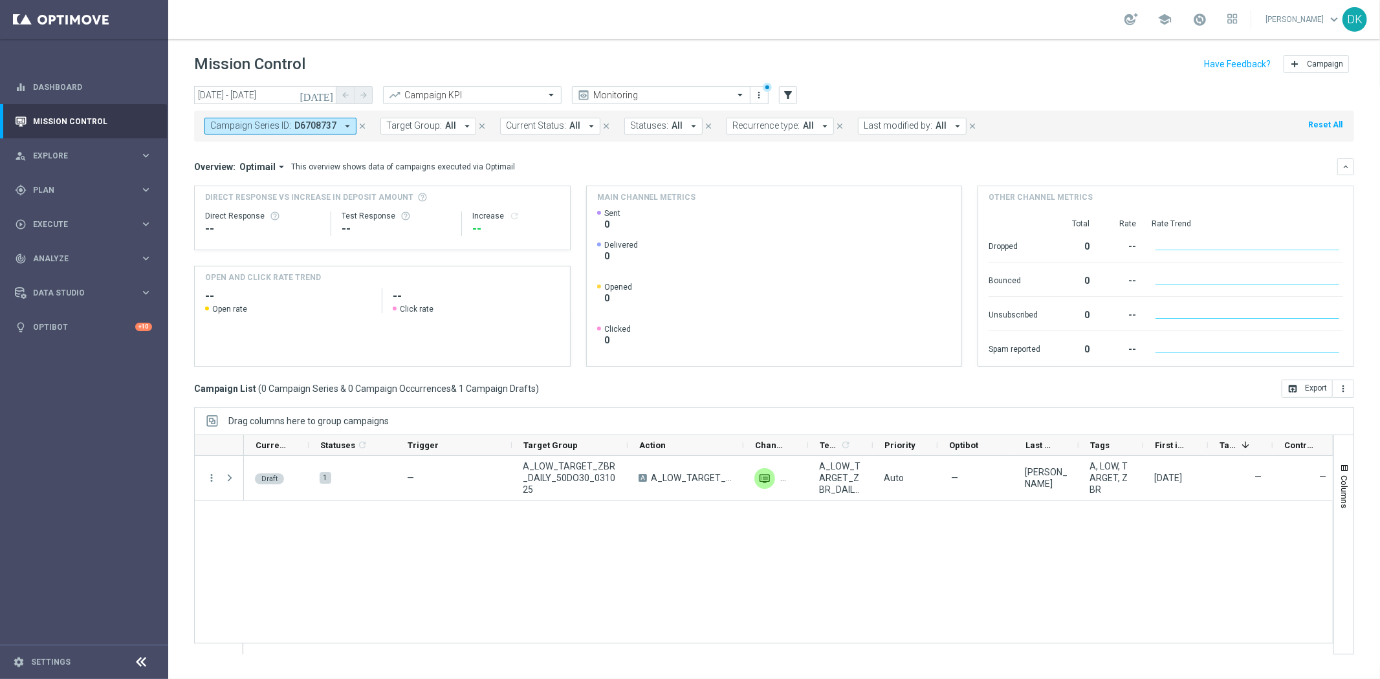
click at [395, 587] on div "Draft 1 — A_LOW_TARGET_ZBR_DAILY_50DO30_031025 A A_LOW_TARGET_ZBR_DAILY_50DO30_…" at bounding box center [788, 555] width 1089 height 198
